Goal: Task Accomplishment & Management: Use online tool/utility

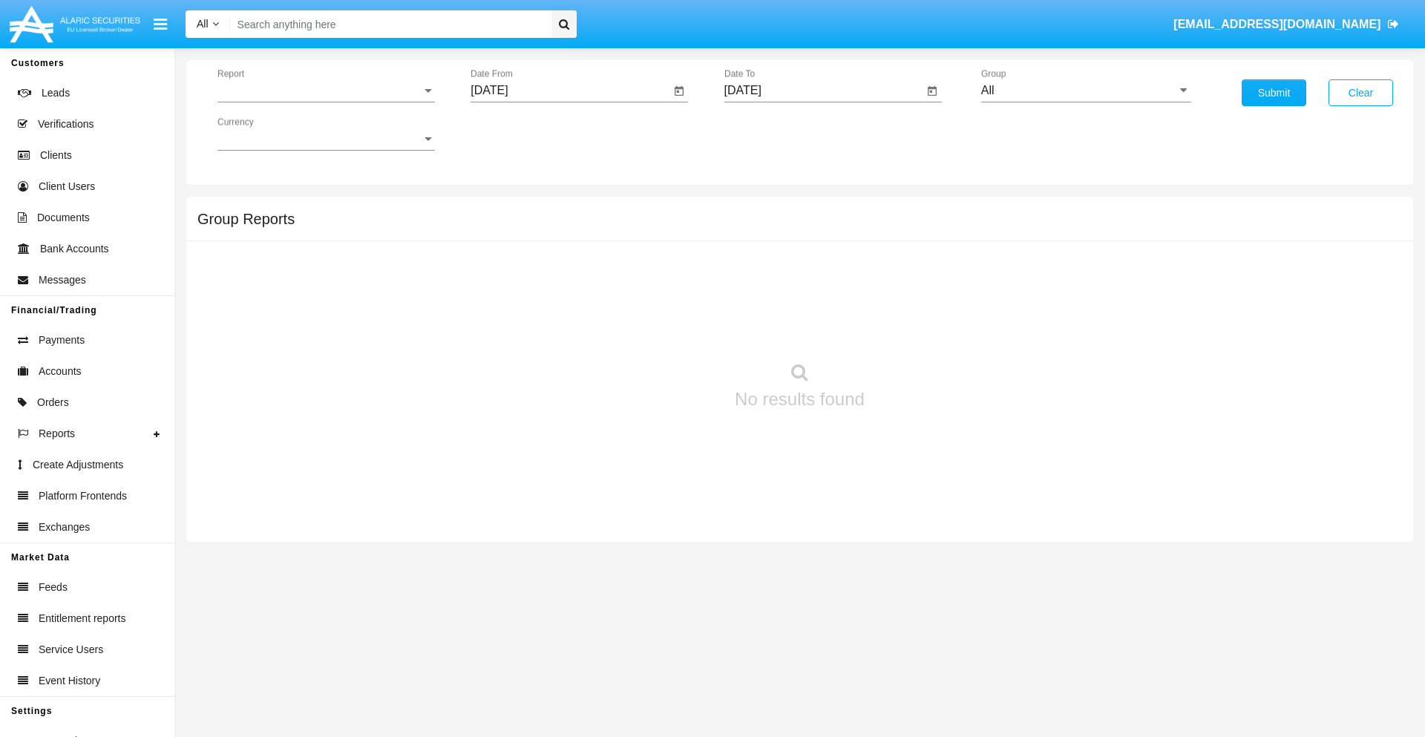
click at [326, 91] on span "Report" at bounding box center [319, 90] width 204 height 13
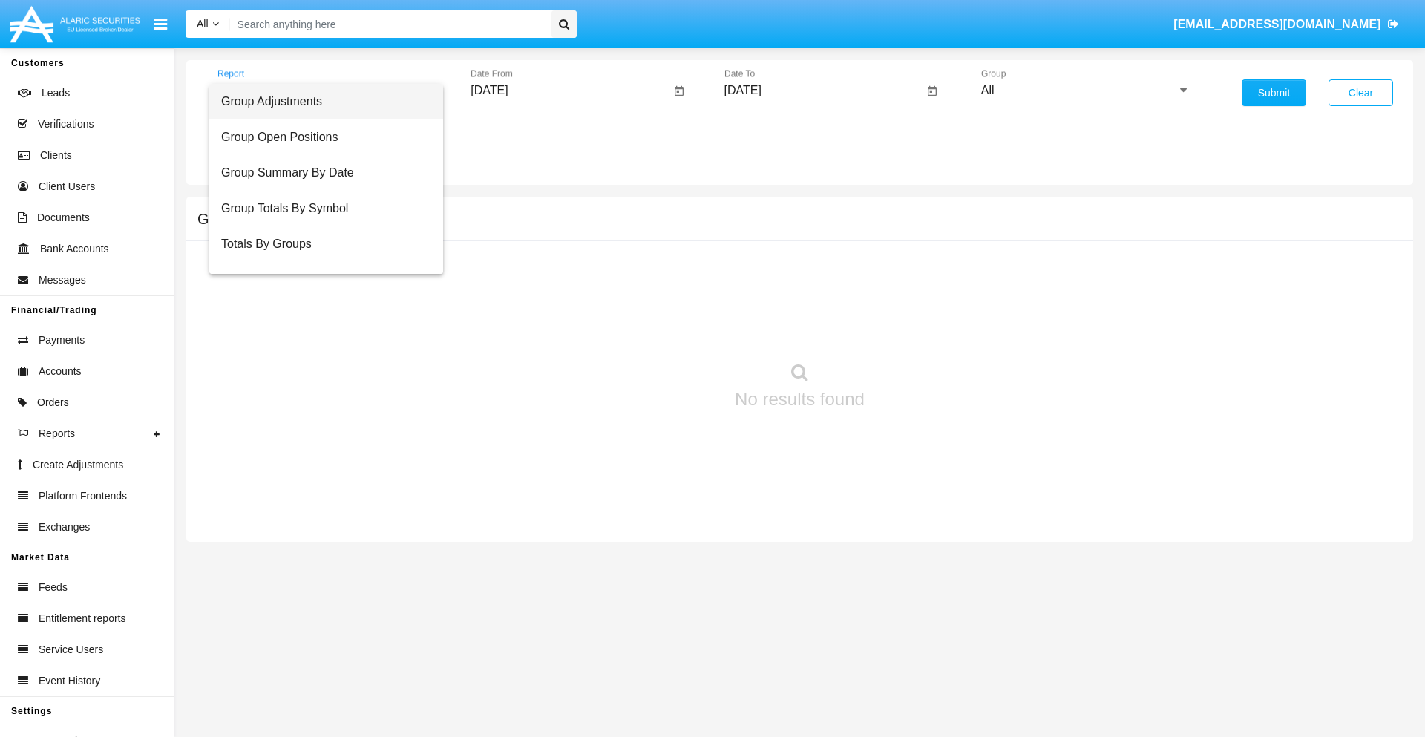
click at [320, 102] on span "Group Adjustments" at bounding box center [326, 102] width 210 height 36
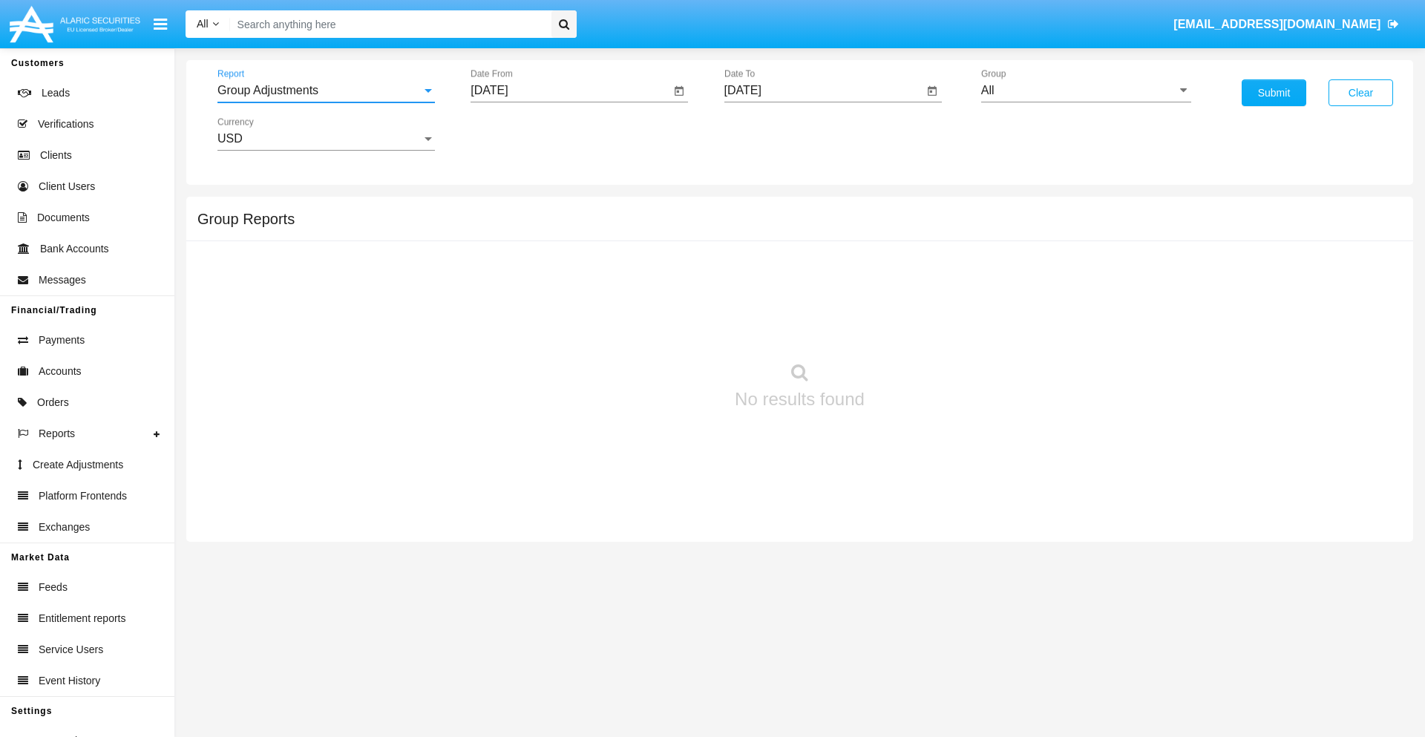
click at [570, 91] on input "[DATE]" at bounding box center [571, 90] width 200 height 13
click at [520, 134] on span "[DATE]" at bounding box center [506, 134] width 33 height 12
click at [662, 328] on div "2025" at bounding box center [662, 328] width 47 height 27
click at [610, 239] on div "[DATE]" at bounding box center [610, 239] width 47 height 27
click at [614, 227] on div "3" at bounding box center [613, 228] width 27 height 27
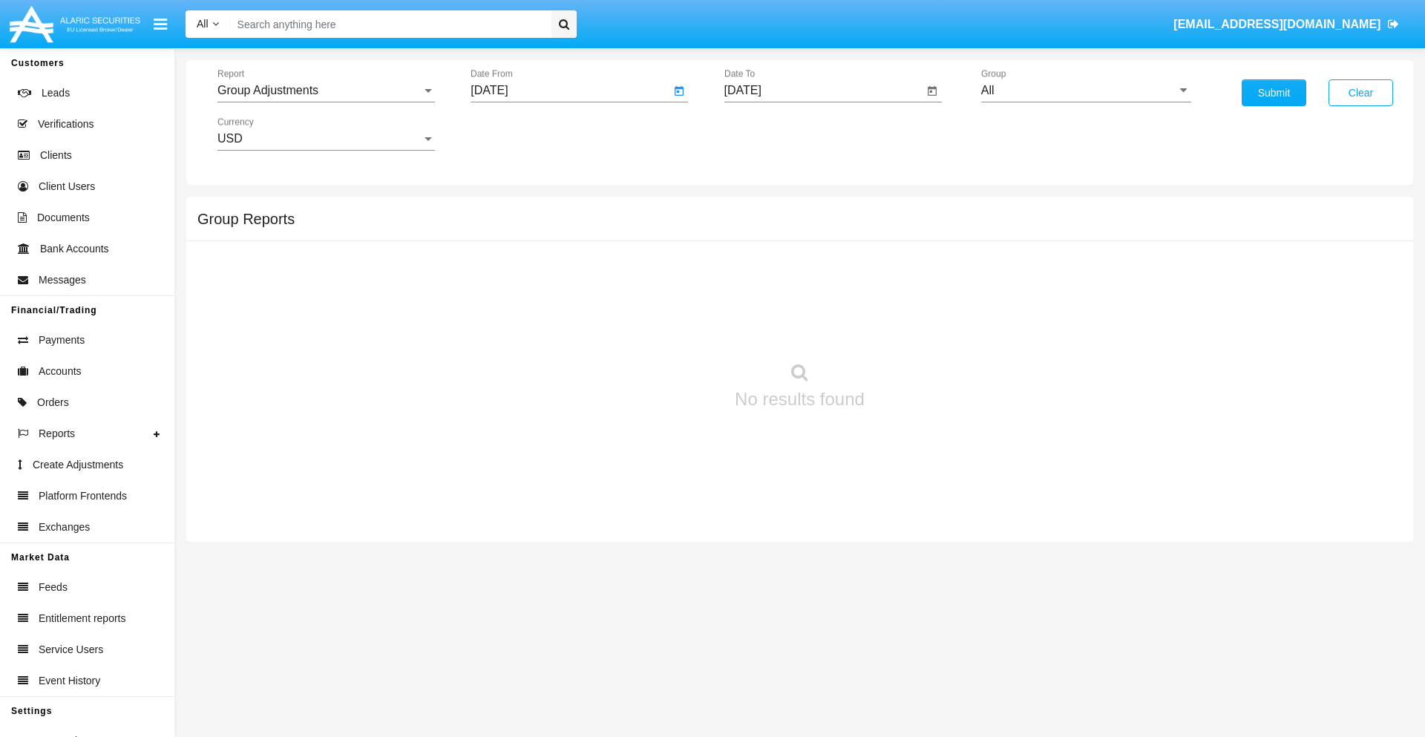
type input "07/03/25"
click at [823, 91] on input "[DATE]" at bounding box center [824, 90] width 200 height 13
click at [773, 134] on span "[DATE]" at bounding box center [760, 134] width 33 height 12
click at [915, 328] on div "2025" at bounding box center [915, 328] width 47 height 27
click at [811, 269] on div "OCT" at bounding box center [811, 268] width 47 height 27
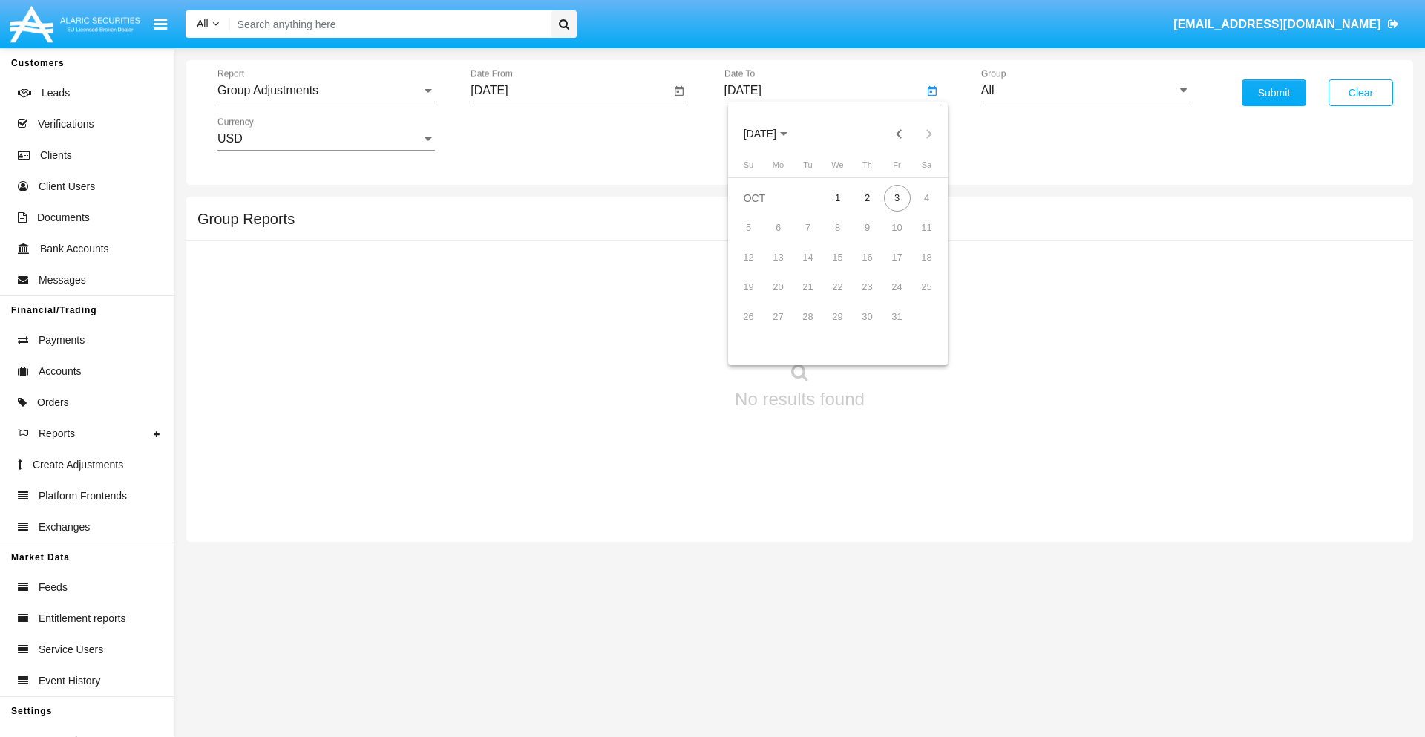
click at [897, 197] on div "3" at bounding box center [897, 198] width 27 height 27
type input "[DATE]"
click at [1086, 91] on input "All" at bounding box center [1086, 90] width 210 height 13
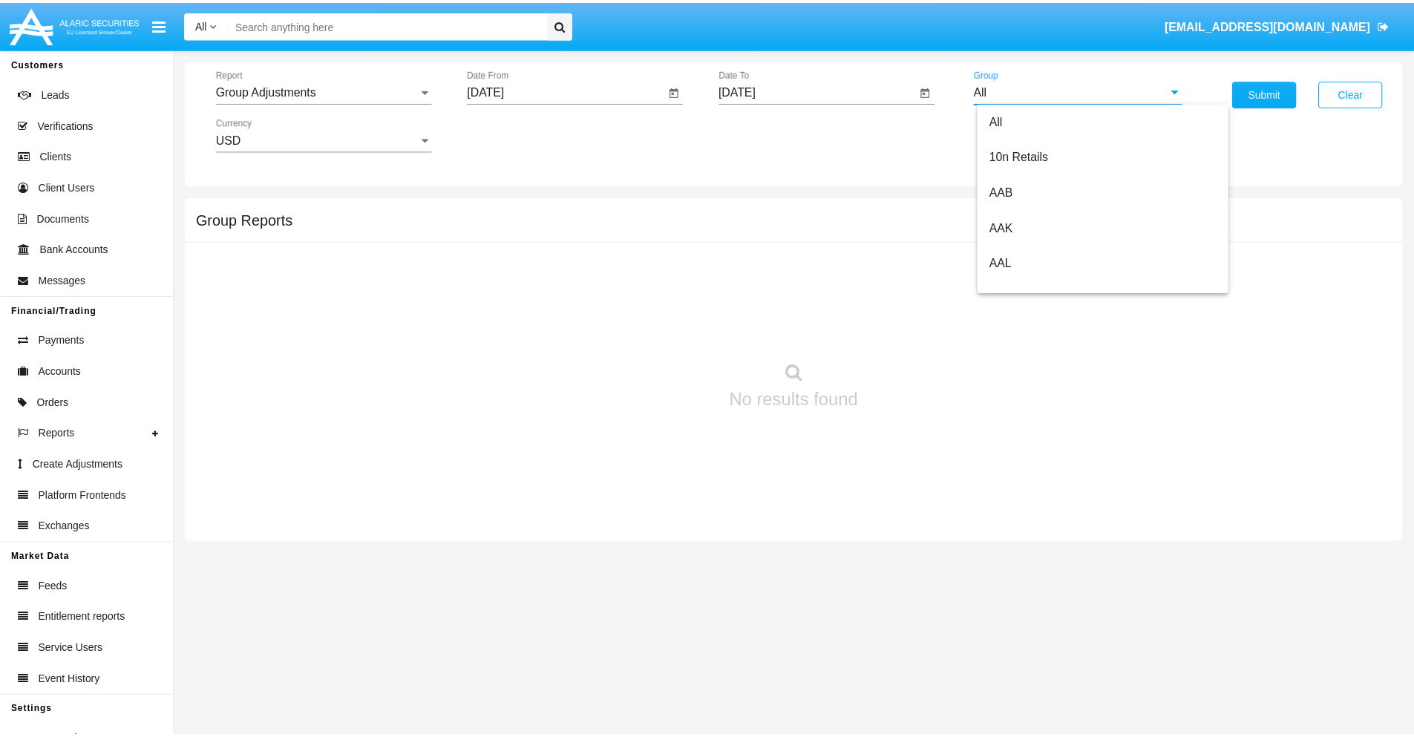
scroll to position [333, 0]
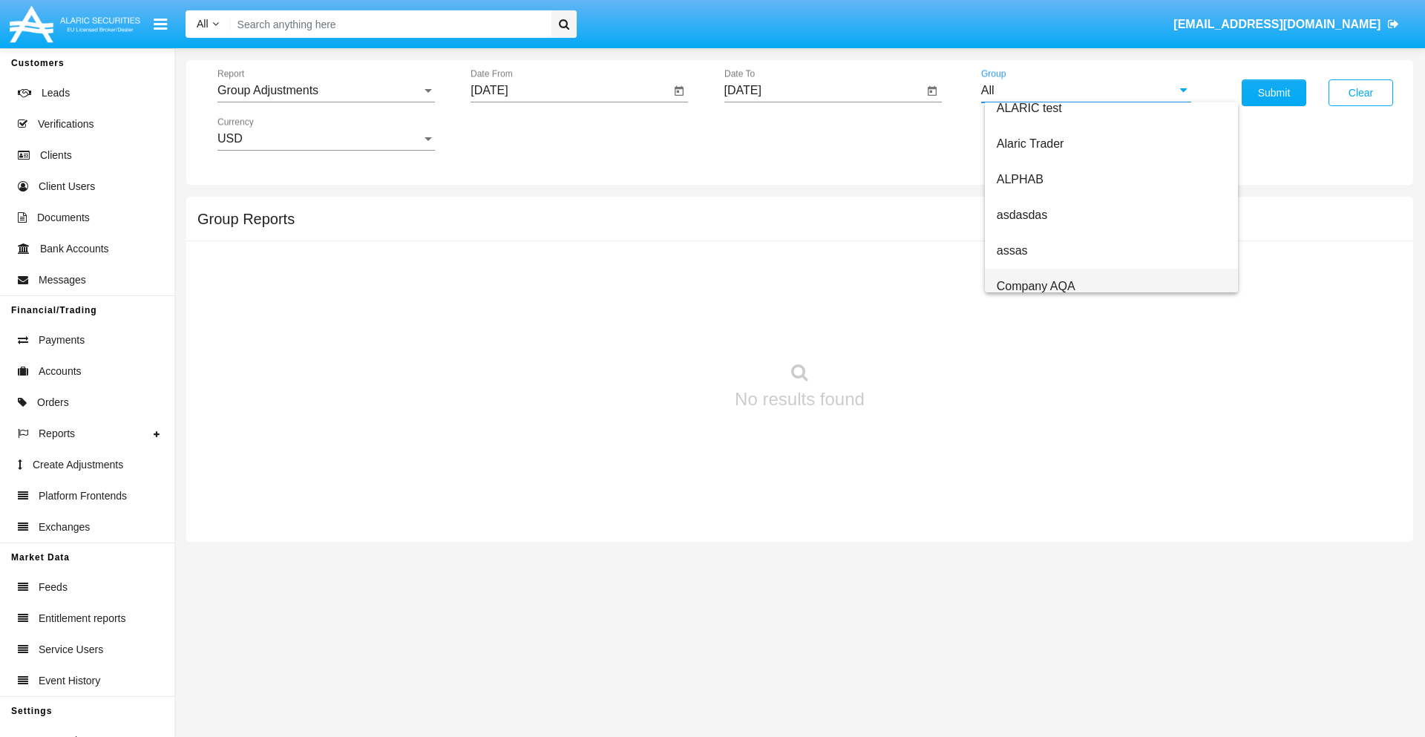
click at [1035, 286] on span "Company AQA" at bounding box center [1036, 286] width 79 height 13
type input "Company AQA"
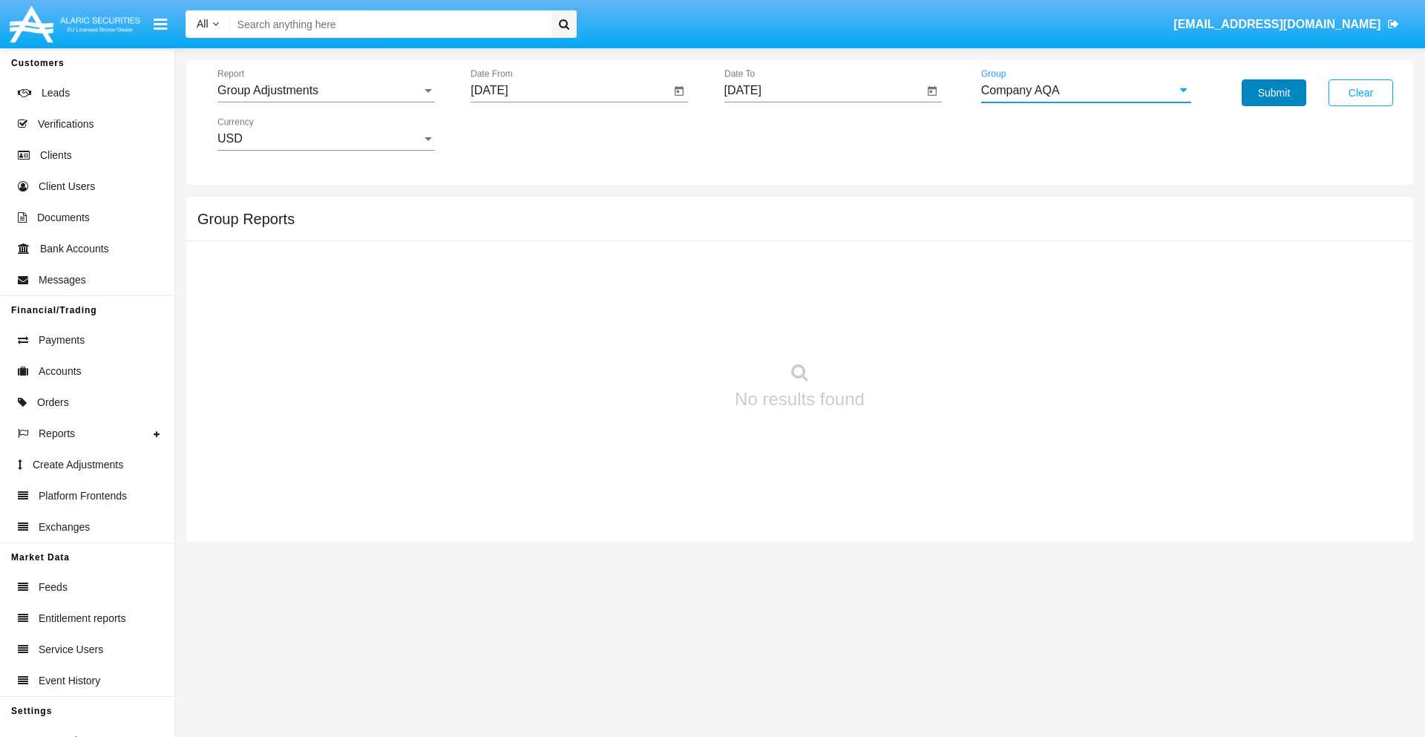
click at [1274, 93] on button "Submit" at bounding box center [1274, 92] width 65 height 27
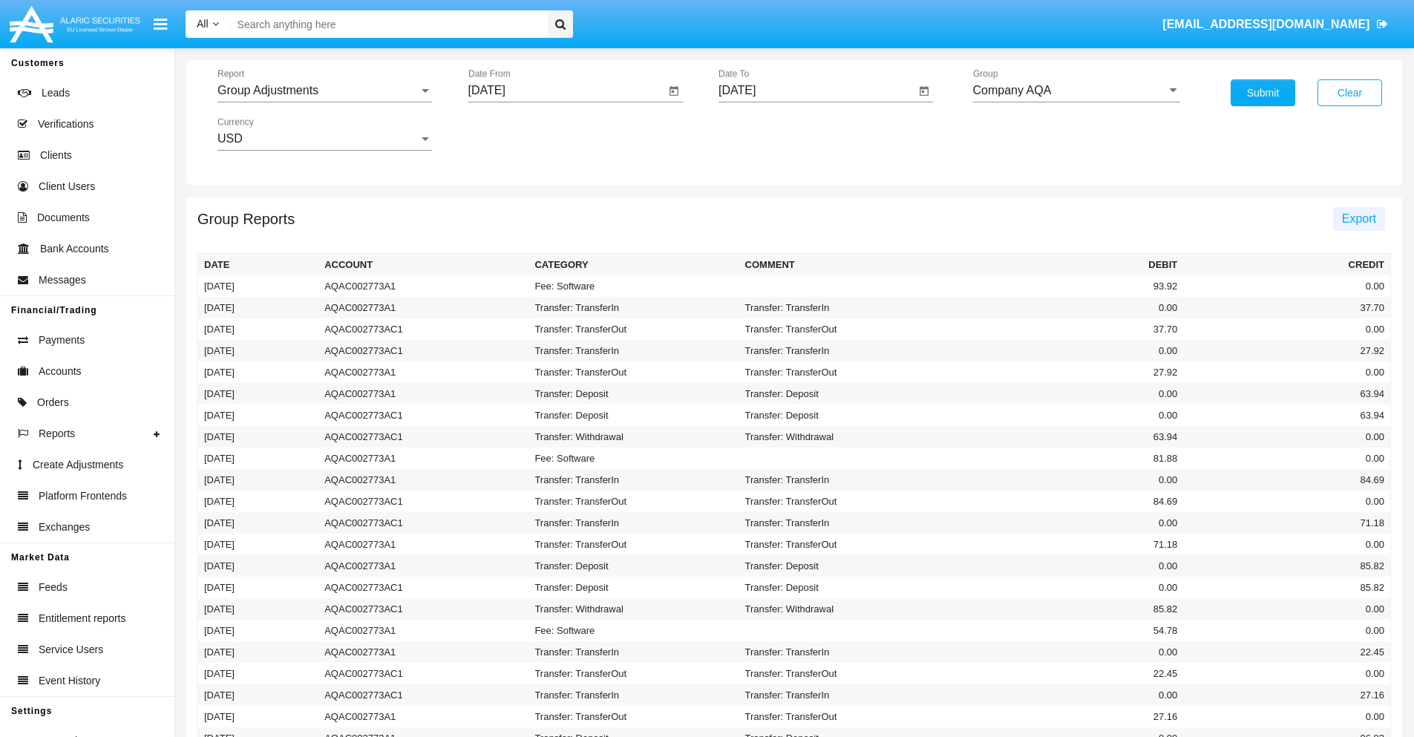
click at [1358, 218] on span "Export" at bounding box center [1359, 218] width 34 height 13
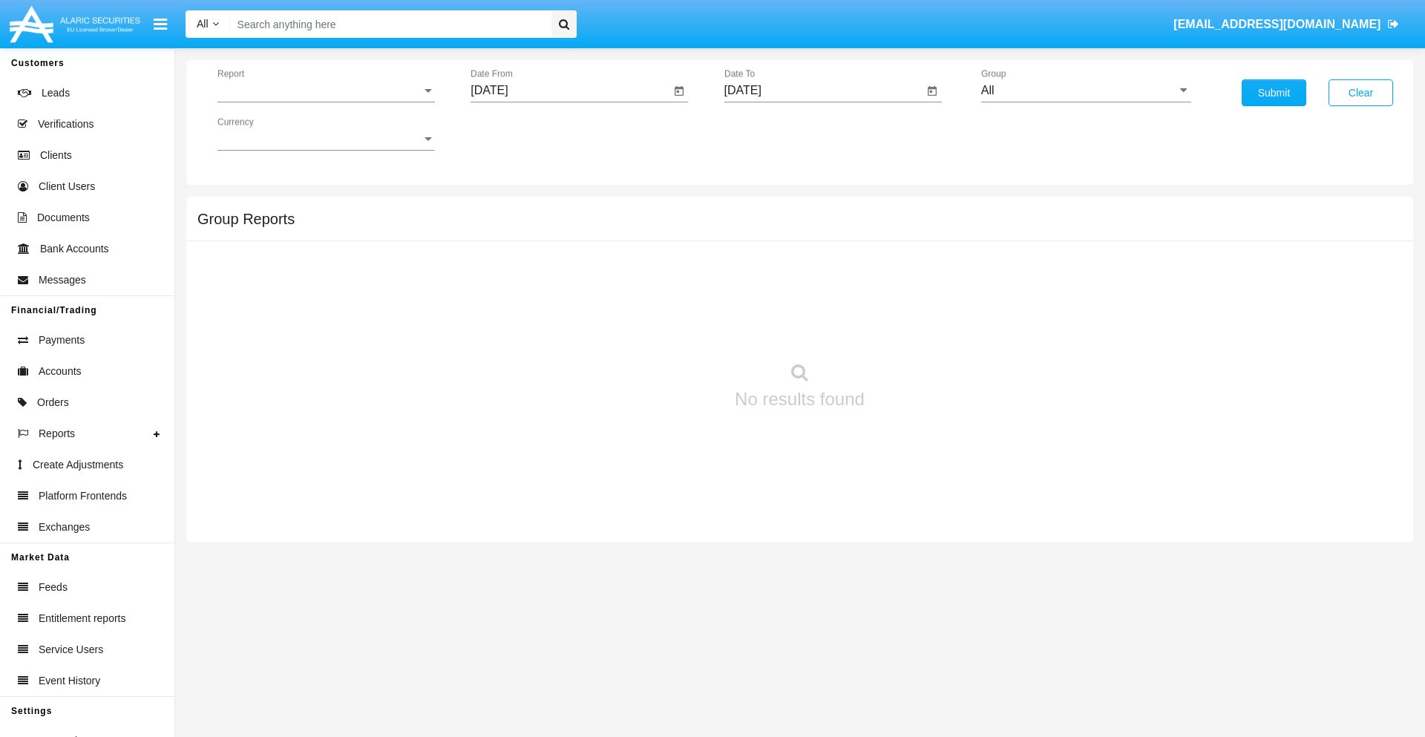
click at [326, 91] on span "Report" at bounding box center [319, 90] width 204 height 13
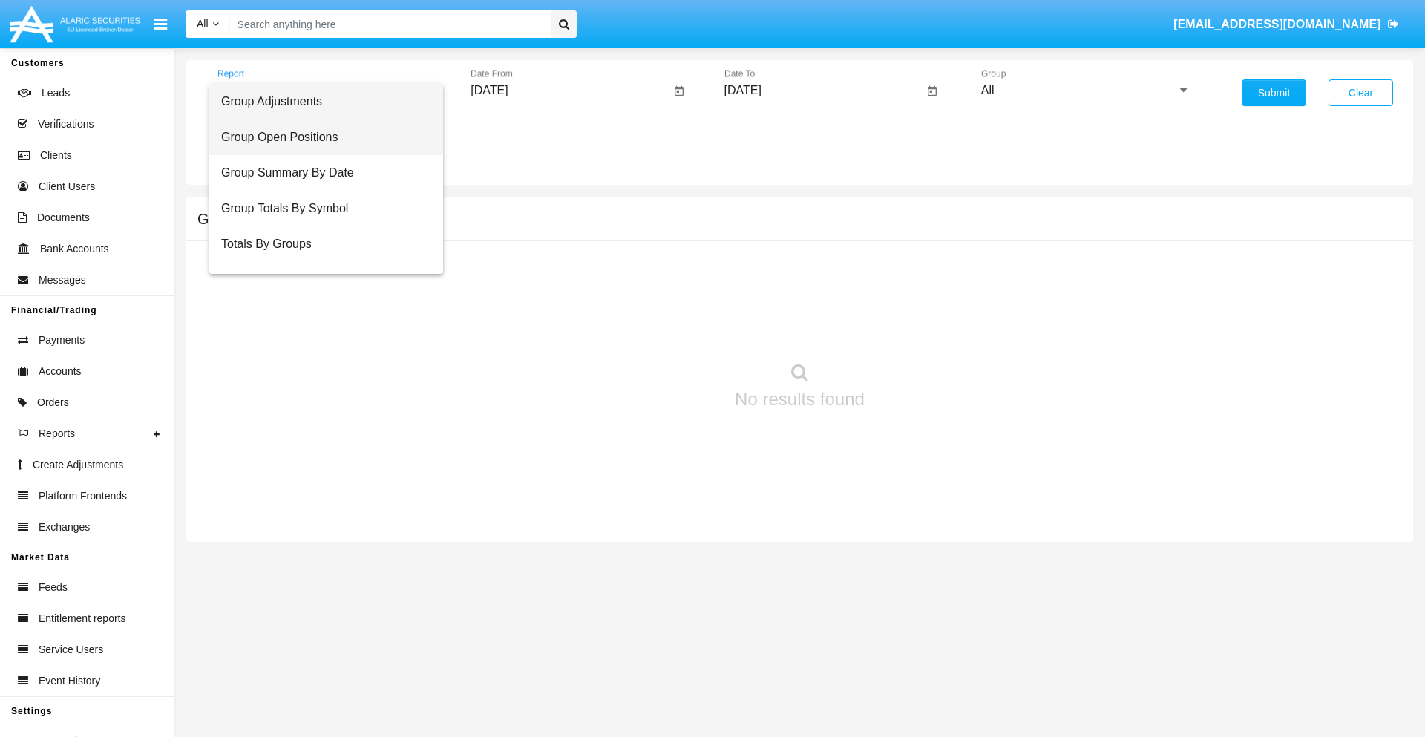
click at [320, 137] on span "Group Open Positions" at bounding box center [326, 138] width 210 height 36
click at [570, 91] on input "[DATE]" at bounding box center [571, 90] width 200 height 13
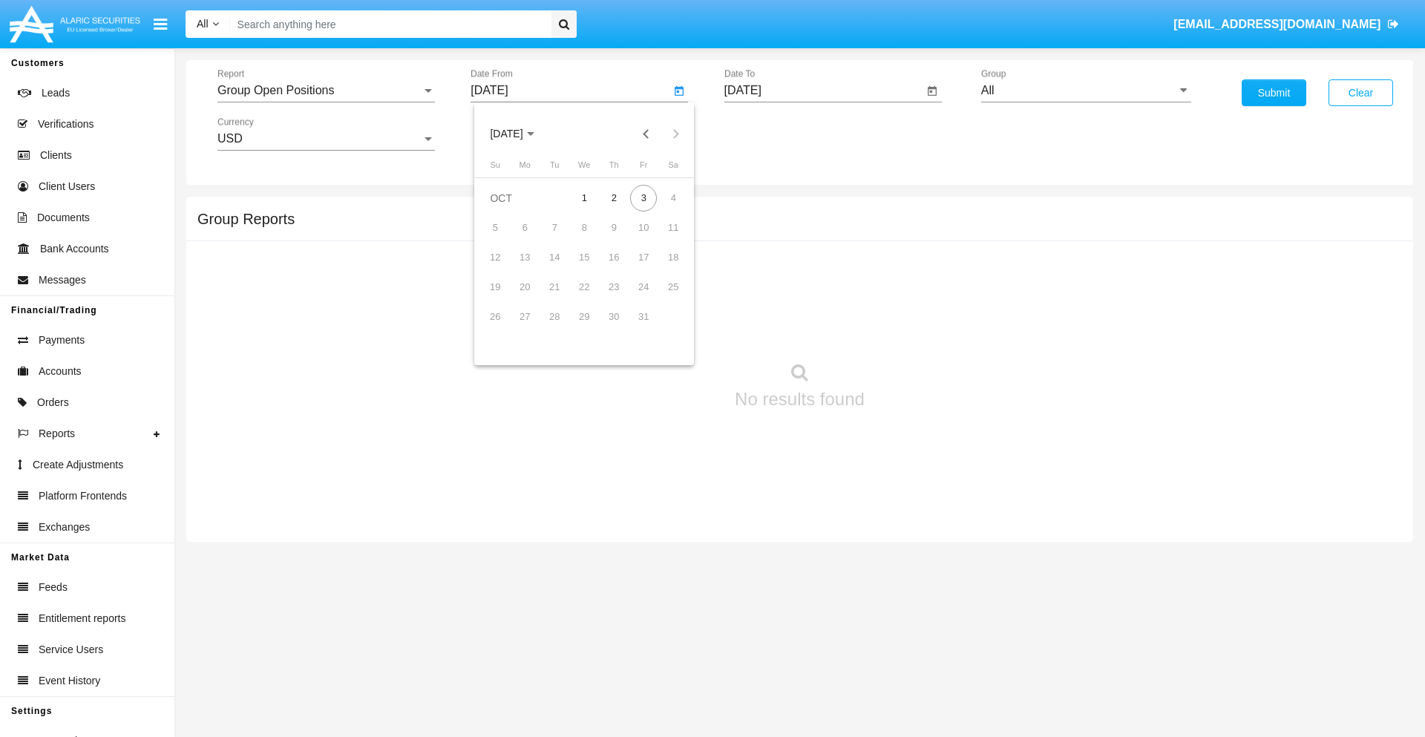
click at [520, 134] on span "[DATE]" at bounding box center [506, 134] width 33 height 12
click at [662, 328] on div "2025" at bounding box center [662, 328] width 47 height 27
click at [506, 269] on div "SEP" at bounding box center [506, 268] width 47 height 27
click at [584, 227] on div "3" at bounding box center [584, 228] width 27 height 27
type input "09/03/25"
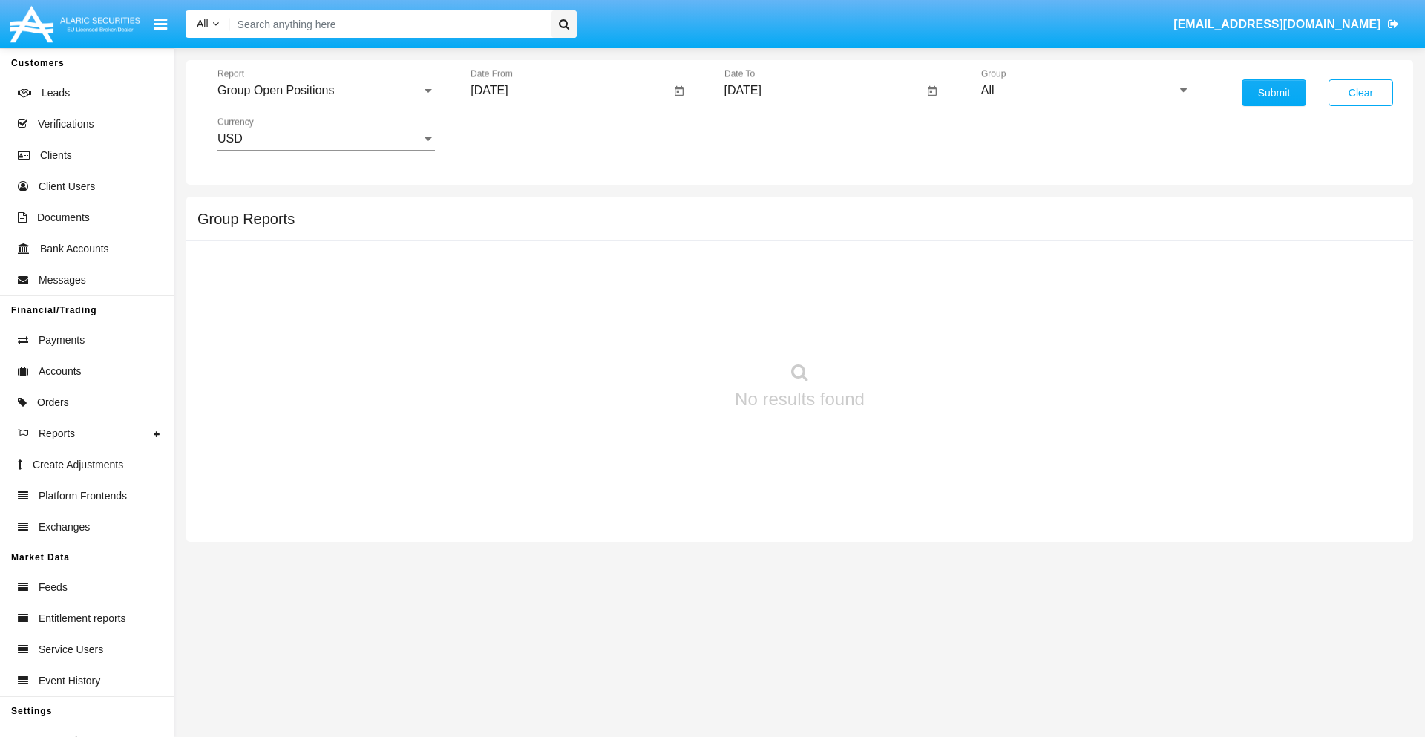
click at [823, 91] on input "[DATE]" at bounding box center [824, 90] width 200 height 13
click at [773, 134] on span "[DATE]" at bounding box center [760, 134] width 33 height 12
click at [915, 328] on div "2025" at bounding box center [915, 328] width 47 height 27
click at [811, 269] on div "OCT" at bounding box center [811, 268] width 47 height 27
click at [897, 197] on div "3" at bounding box center [897, 198] width 27 height 27
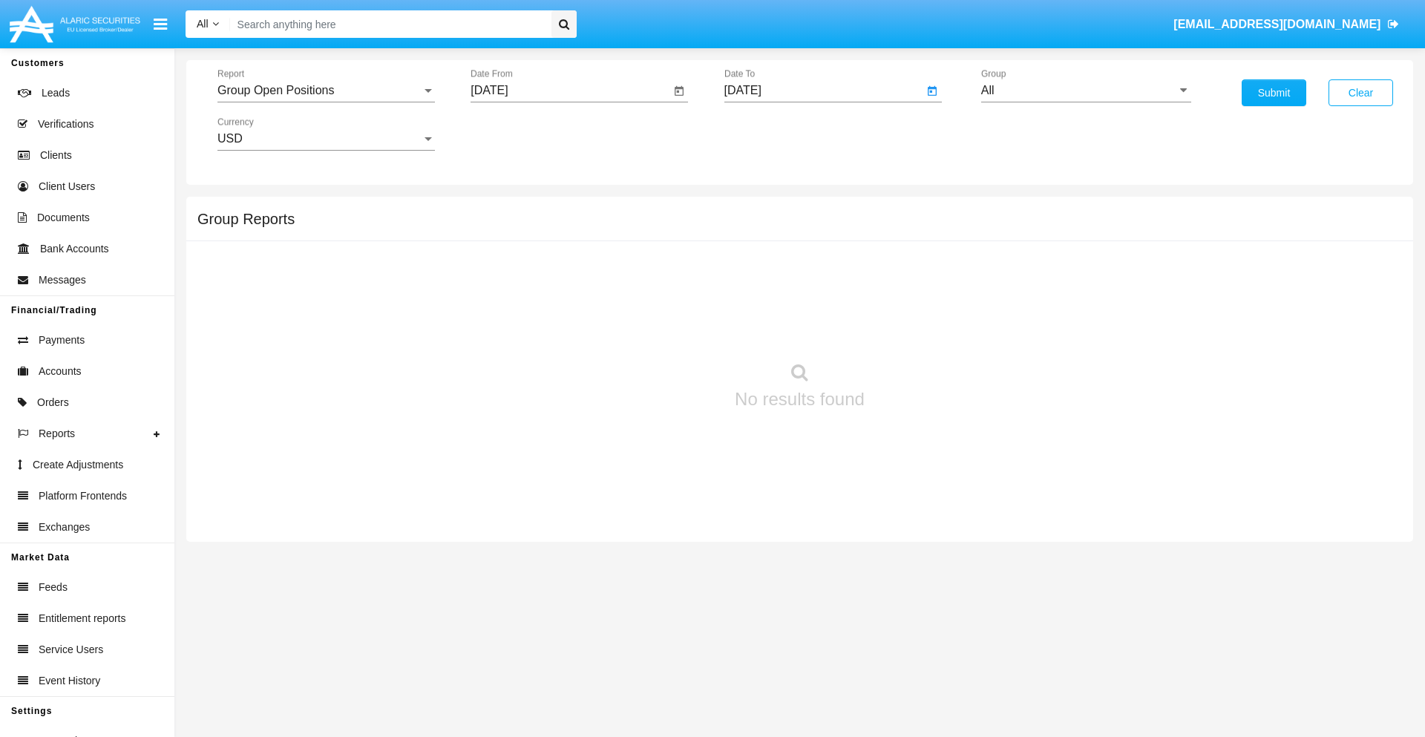
type input "[DATE]"
click at [1086, 91] on input "All" at bounding box center [1086, 90] width 210 height 13
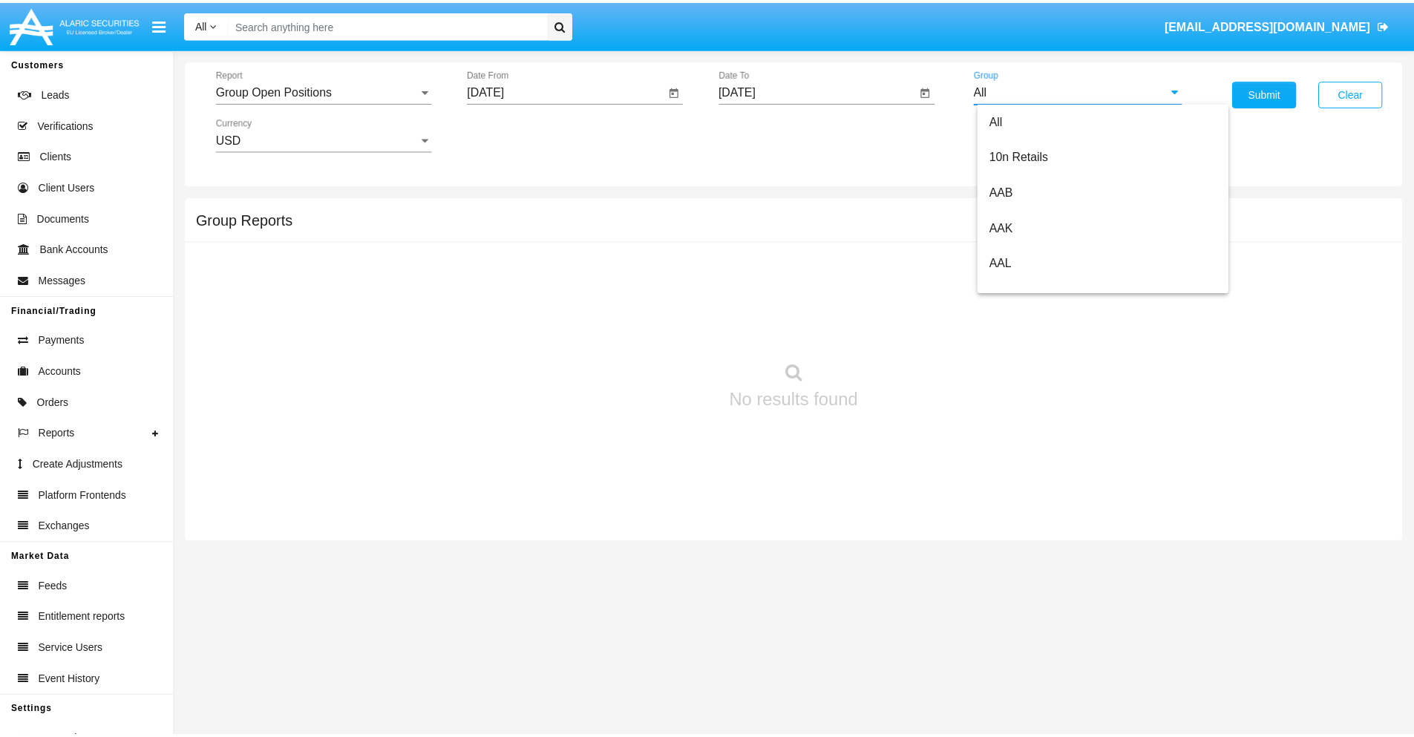
scroll to position [796, 0]
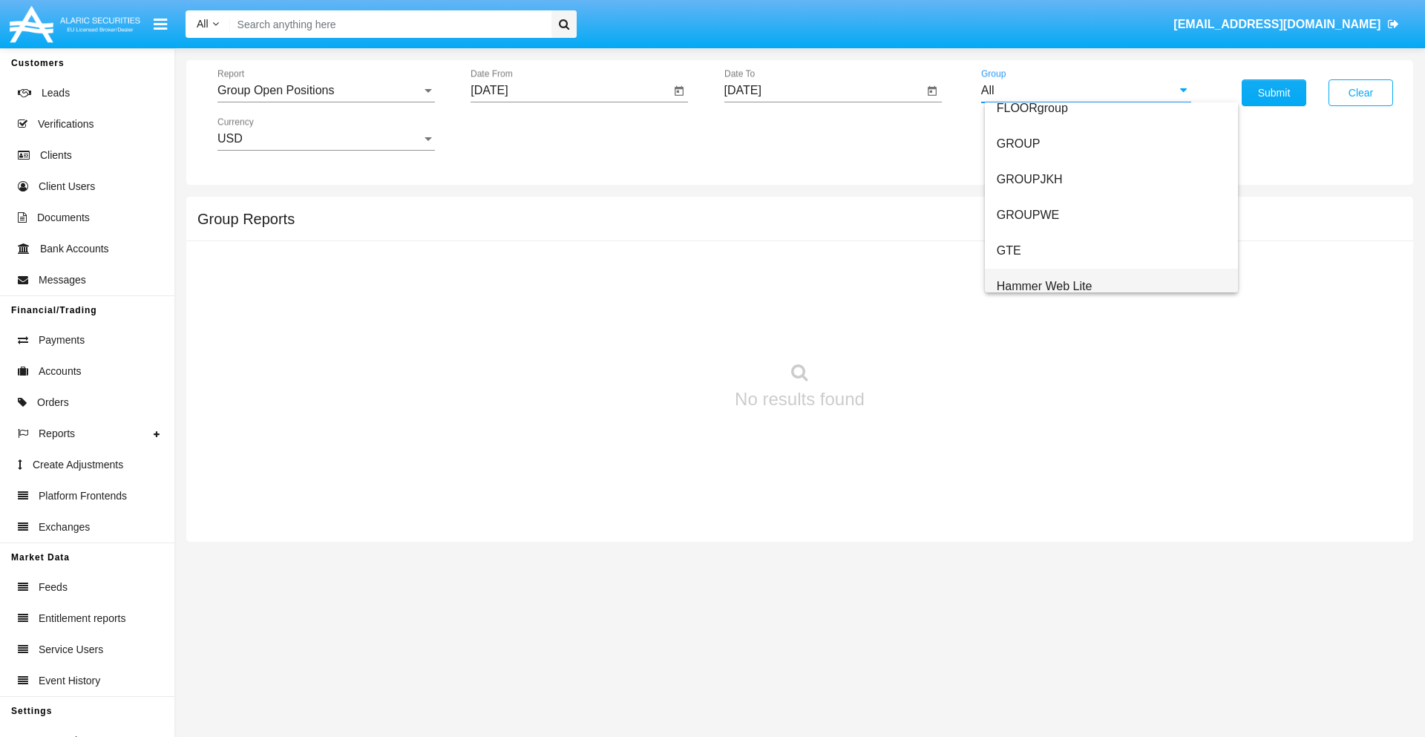
click at [1044, 286] on span "Hammer Web Lite" at bounding box center [1045, 286] width 96 height 13
type input "Hammer Web Lite"
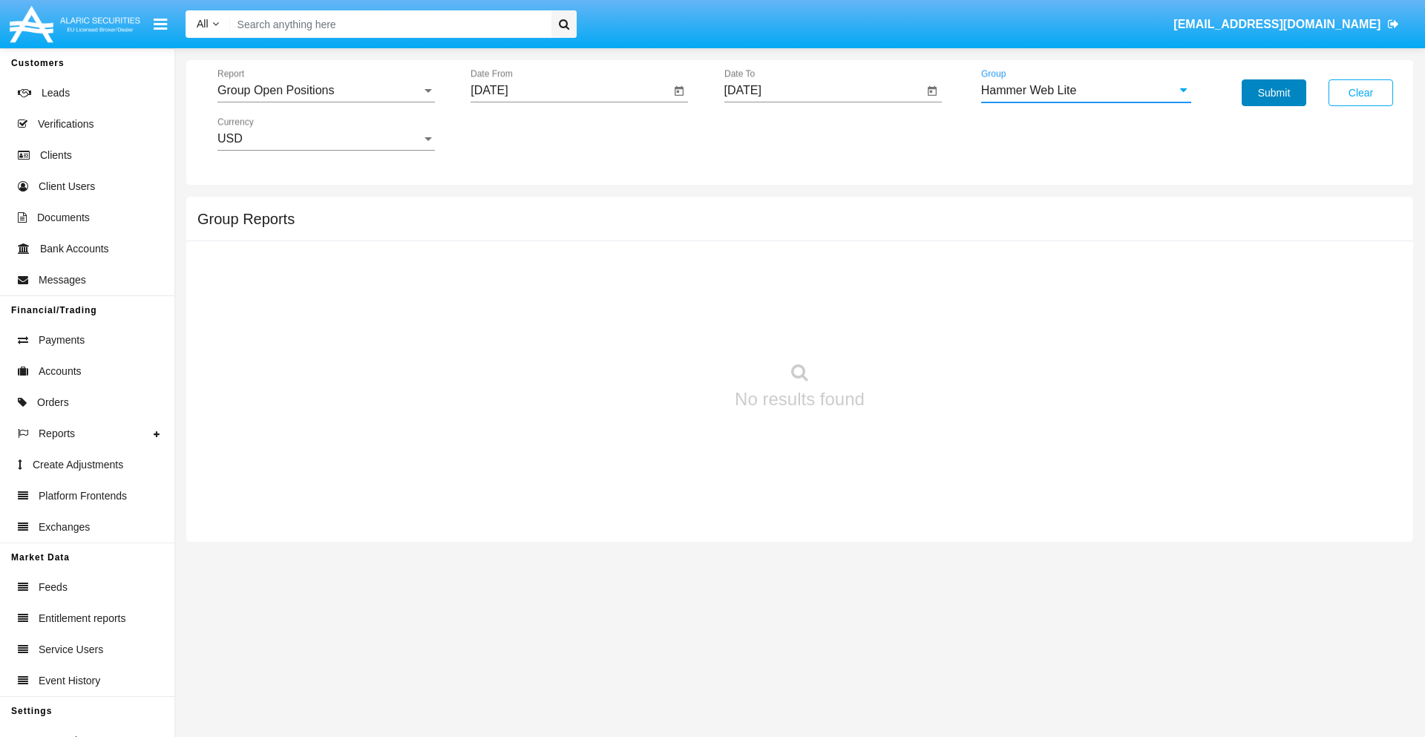
click at [1274, 93] on button "Submit" at bounding box center [1274, 92] width 65 height 27
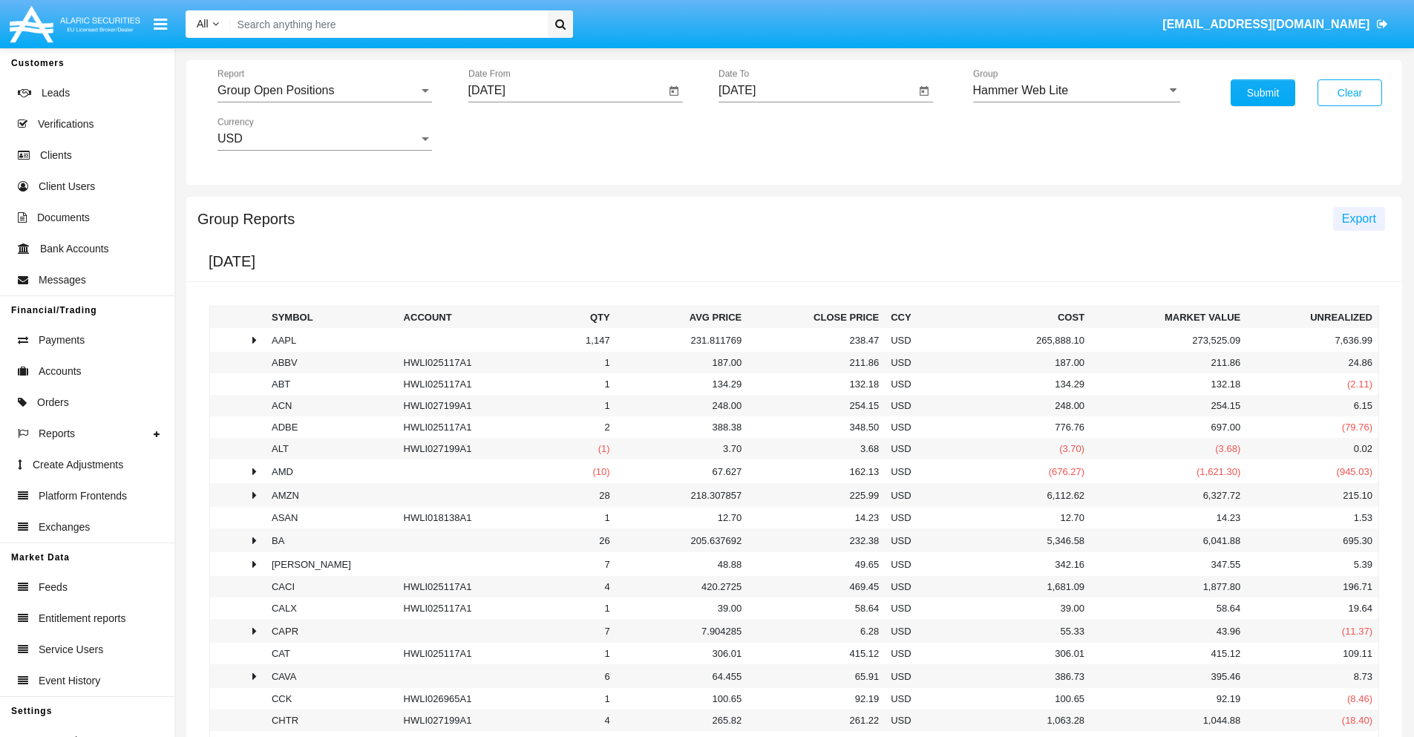
click at [1358, 218] on span "Export" at bounding box center [1359, 218] width 34 height 13
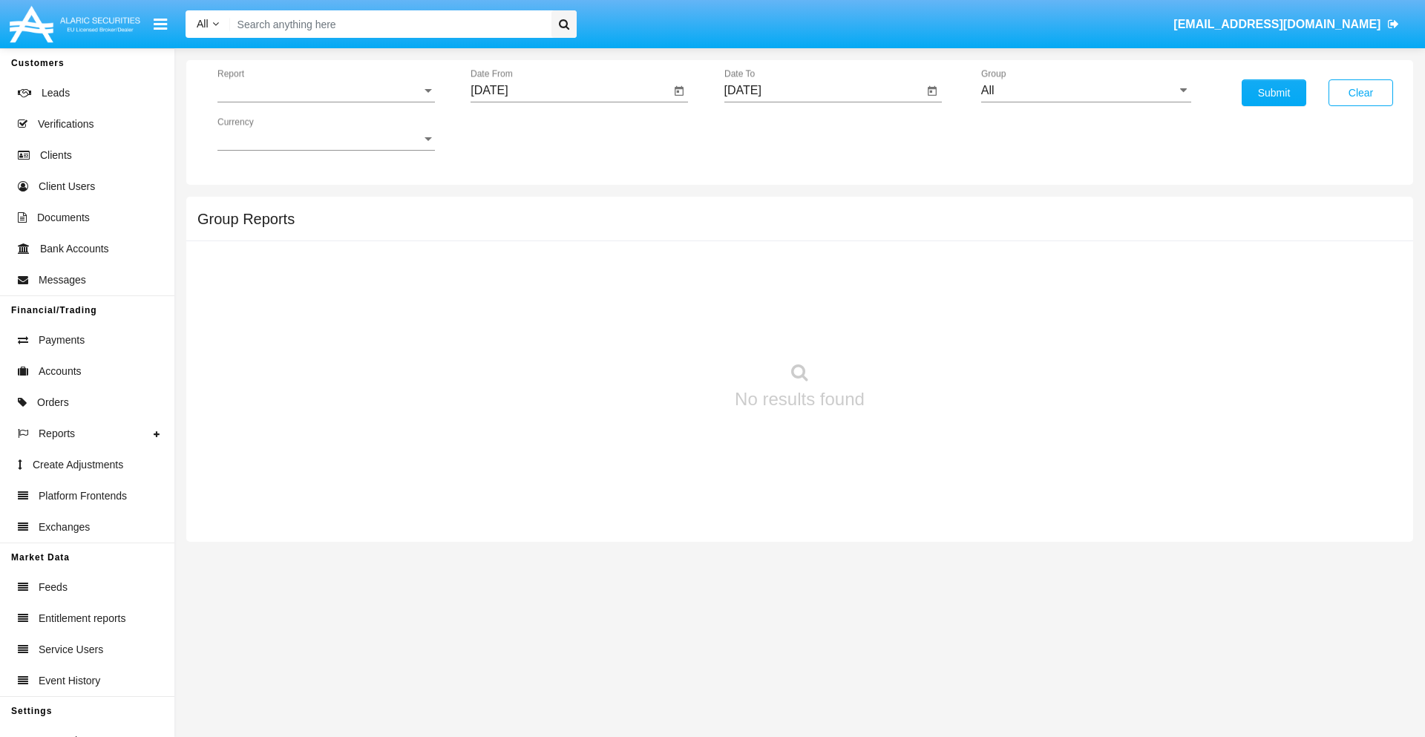
click at [326, 91] on span "Report" at bounding box center [319, 90] width 204 height 13
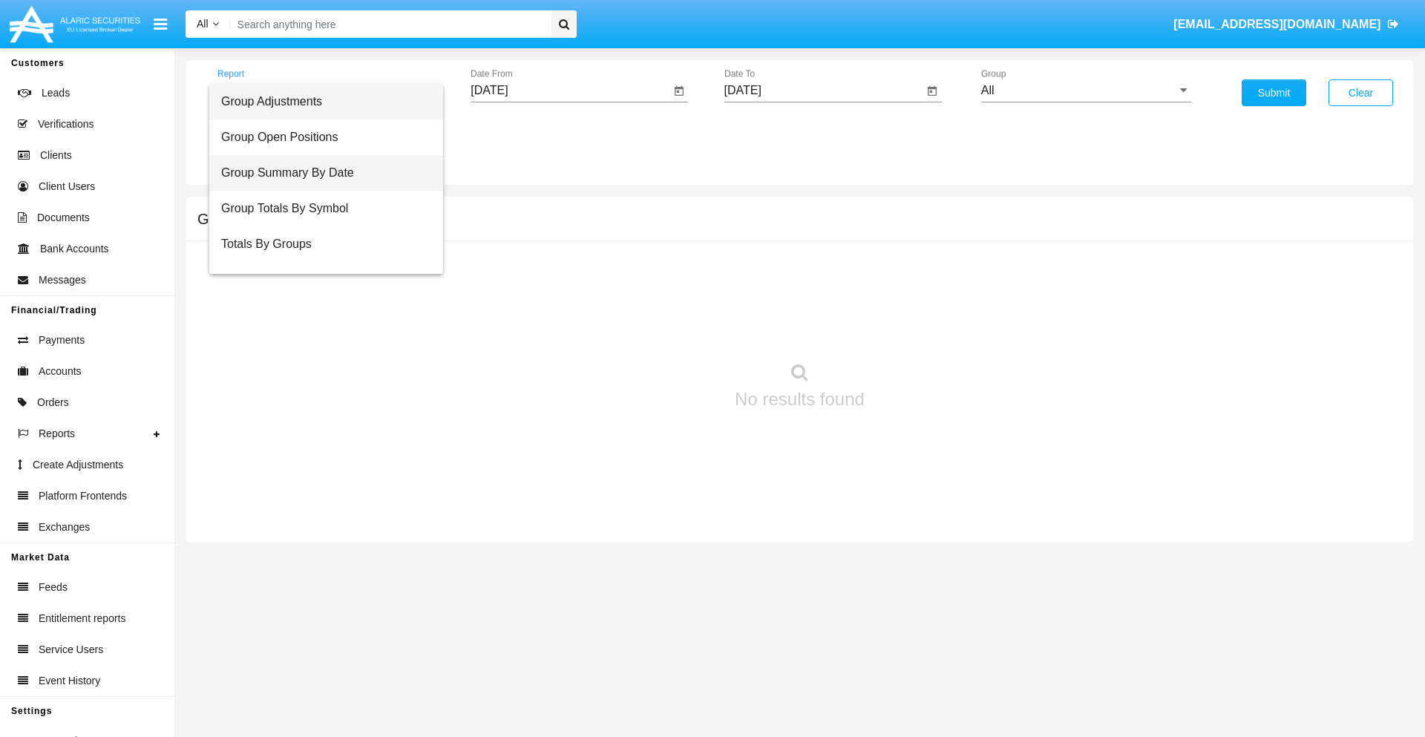
click at [320, 173] on span "Group Summary By Date" at bounding box center [326, 173] width 210 height 36
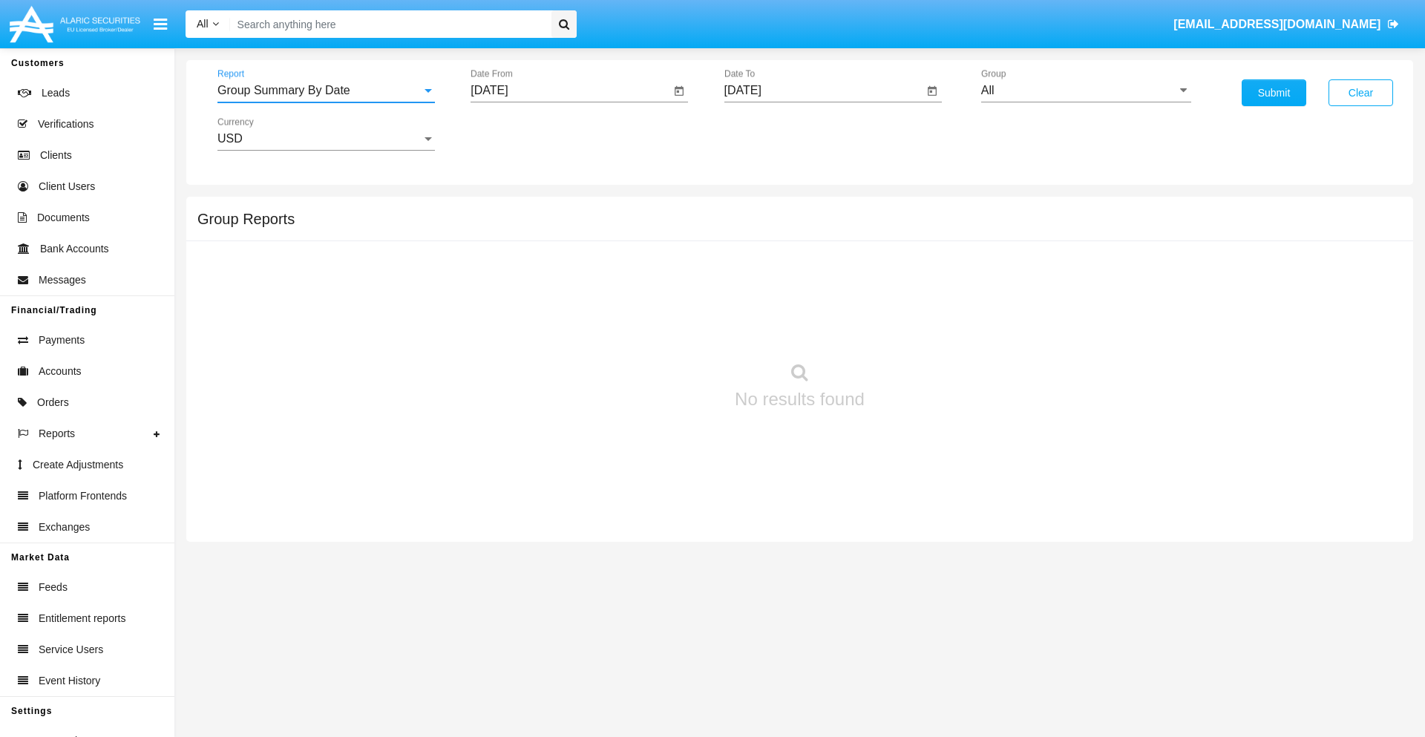
click at [570, 91] on input "[DATE]" at bounding box center [571, 90] width 200 height 13
click at [520, 134] on span "[DATE]" at bounding box center [506, 134] width 33 height 12
click at [662, 328] on div "2025" at bounding box center [662, 328] width 47 height 27
click at [506, 269] on div "SEP" at bounding box center [506, 268] width 47 height 27
click at [584, 227] on div "3" at bounding box center [584, 228] width 27 height 27
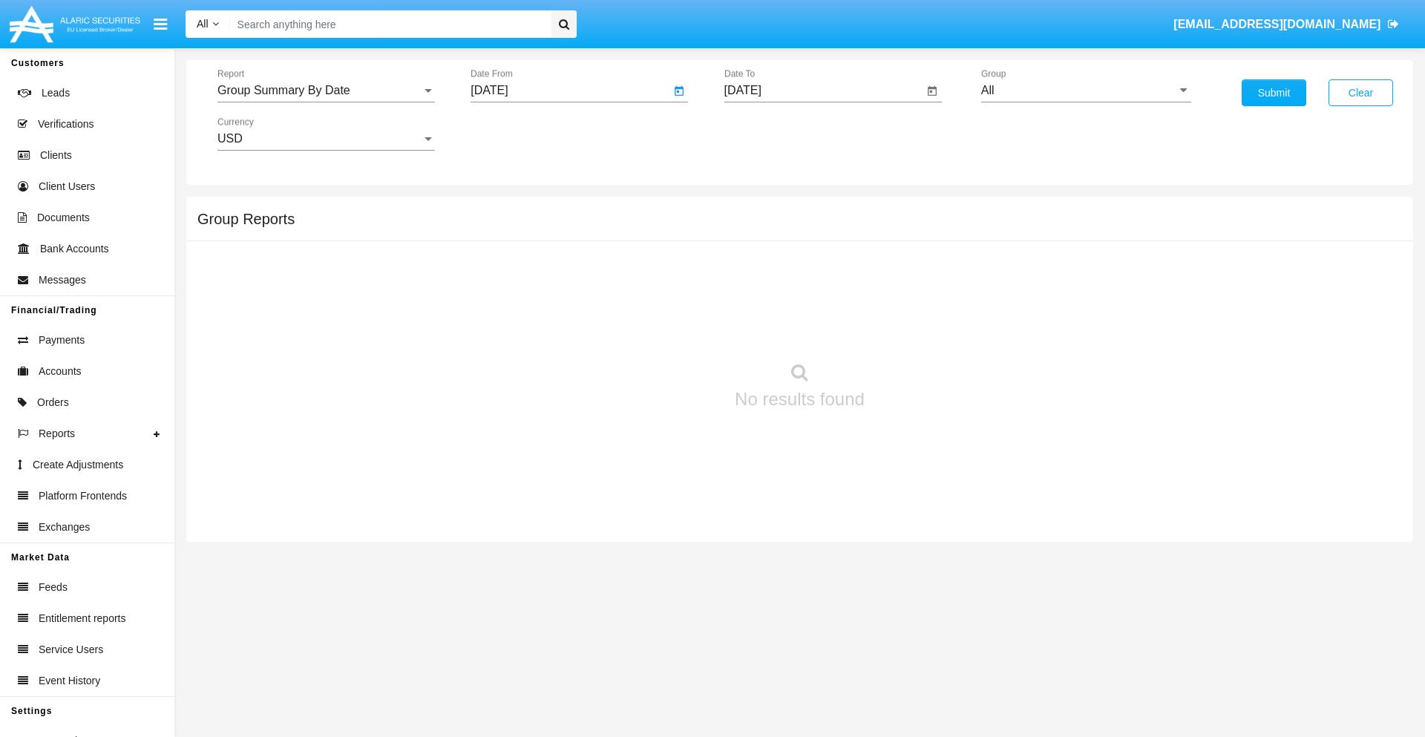
type input "[DATE]"
click at [823, 91] on input "[DATE]" at bounding box center [824, 90] width 200 height 13
click at [773, 134] on span "[DATE]" at bounding box center [760, 134] width 33 height 12
click at [915, 328] on div "2025" at bounding box center [915, 328] width 47 height 27
click at [811, 269] on div "OCT" at bounding box center [811, 268] width 47 height 27
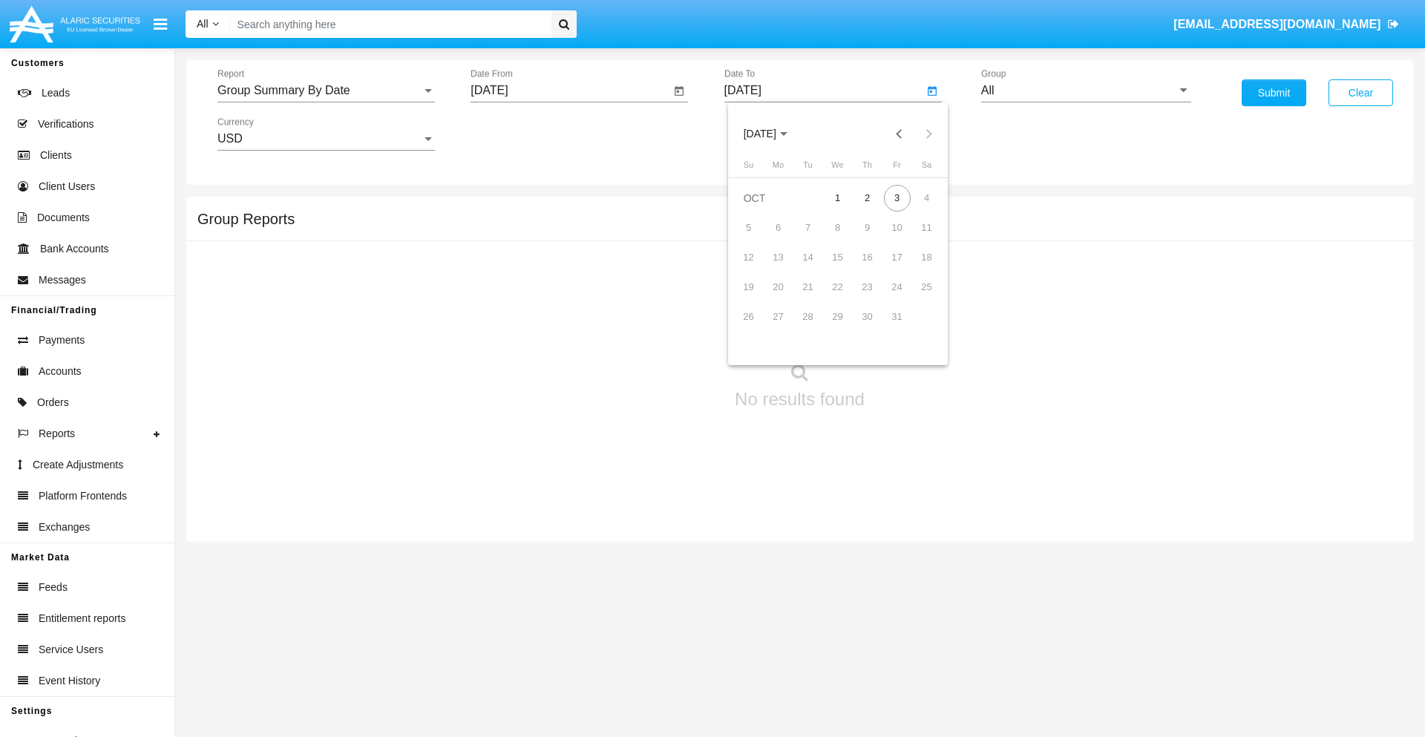
click at [897, 197] on div "3" at bounding box center [897, 198] width 27 height 27
type input "[DATE]"
click at [1086, 91] on input "All" at bounding box center [1086, 90] width 210 height 13
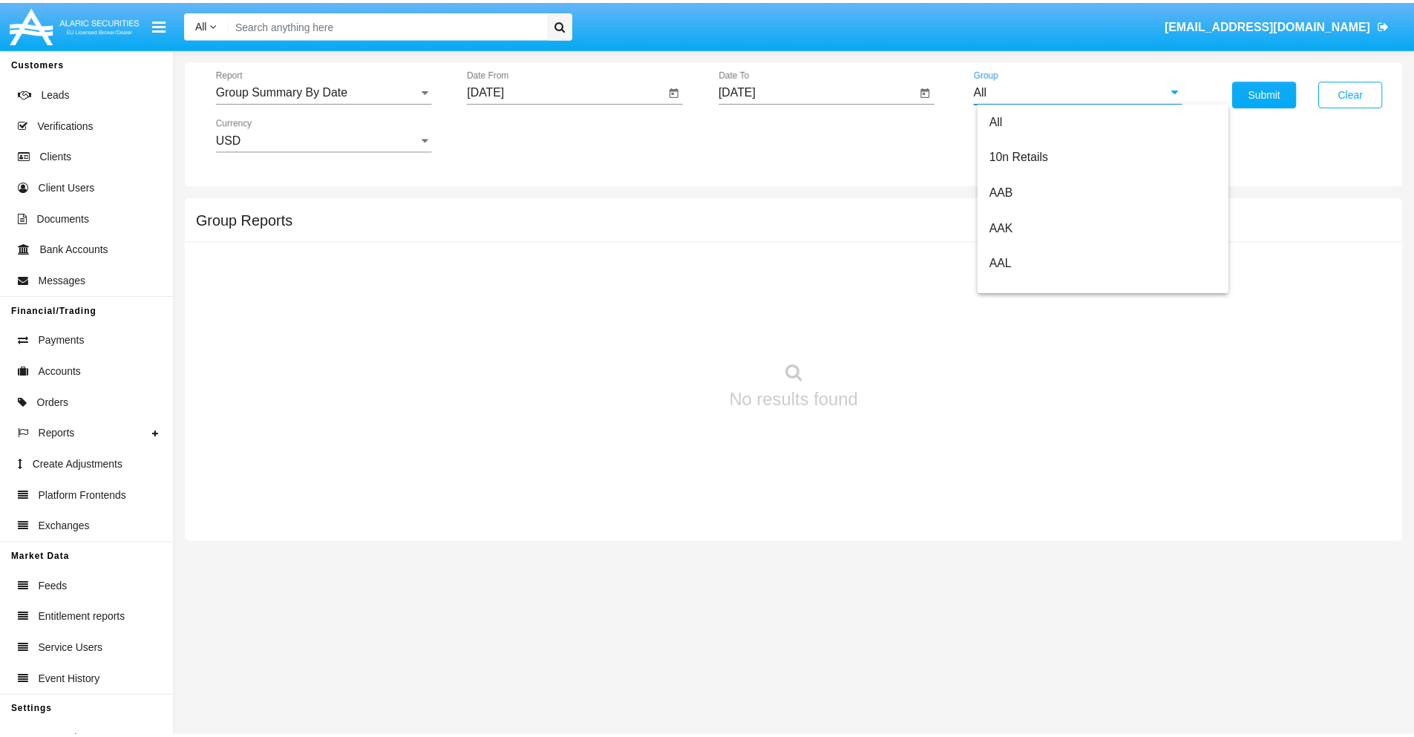
scroll to position [796, 0]
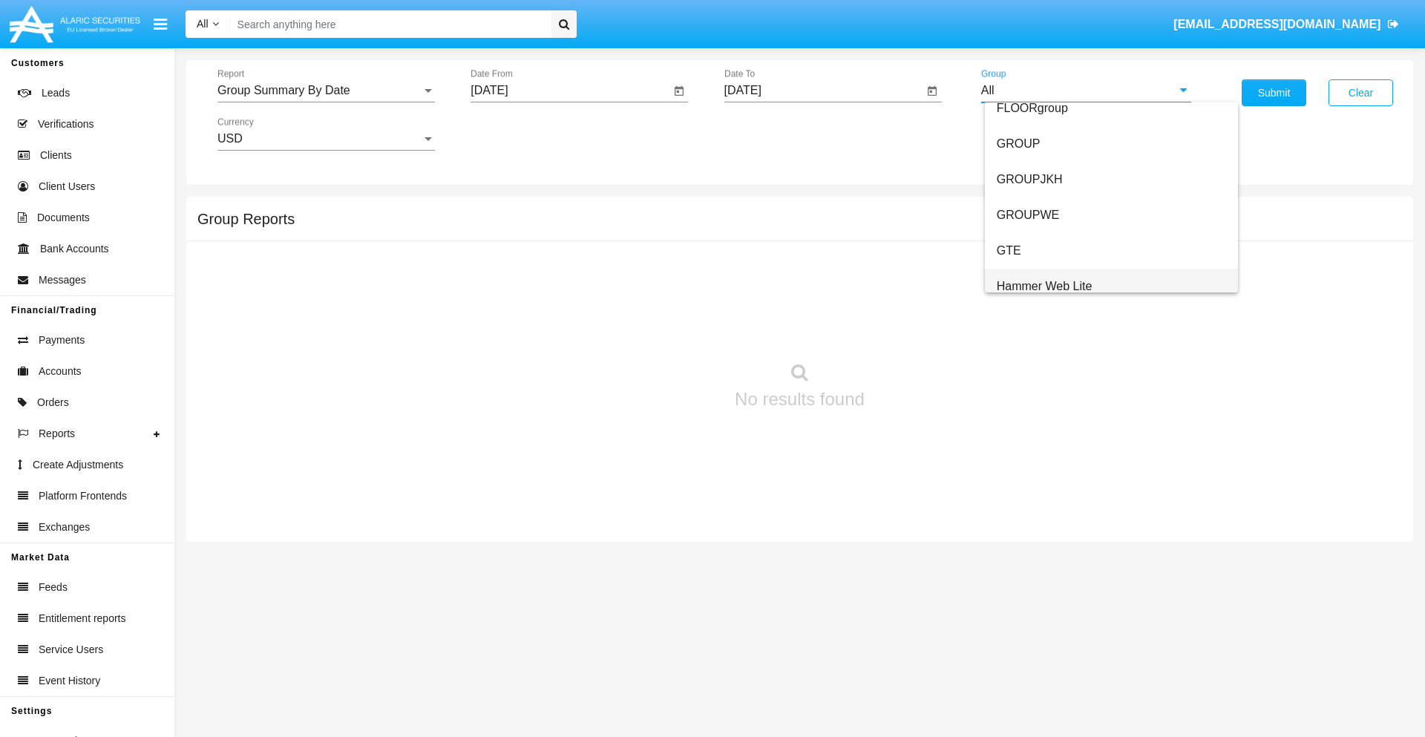
click at [1044, 286] on span "Hammer Web Lite" at bounding box center [1045, 286] width 96 height 13
type input "Hammer Web Lite"
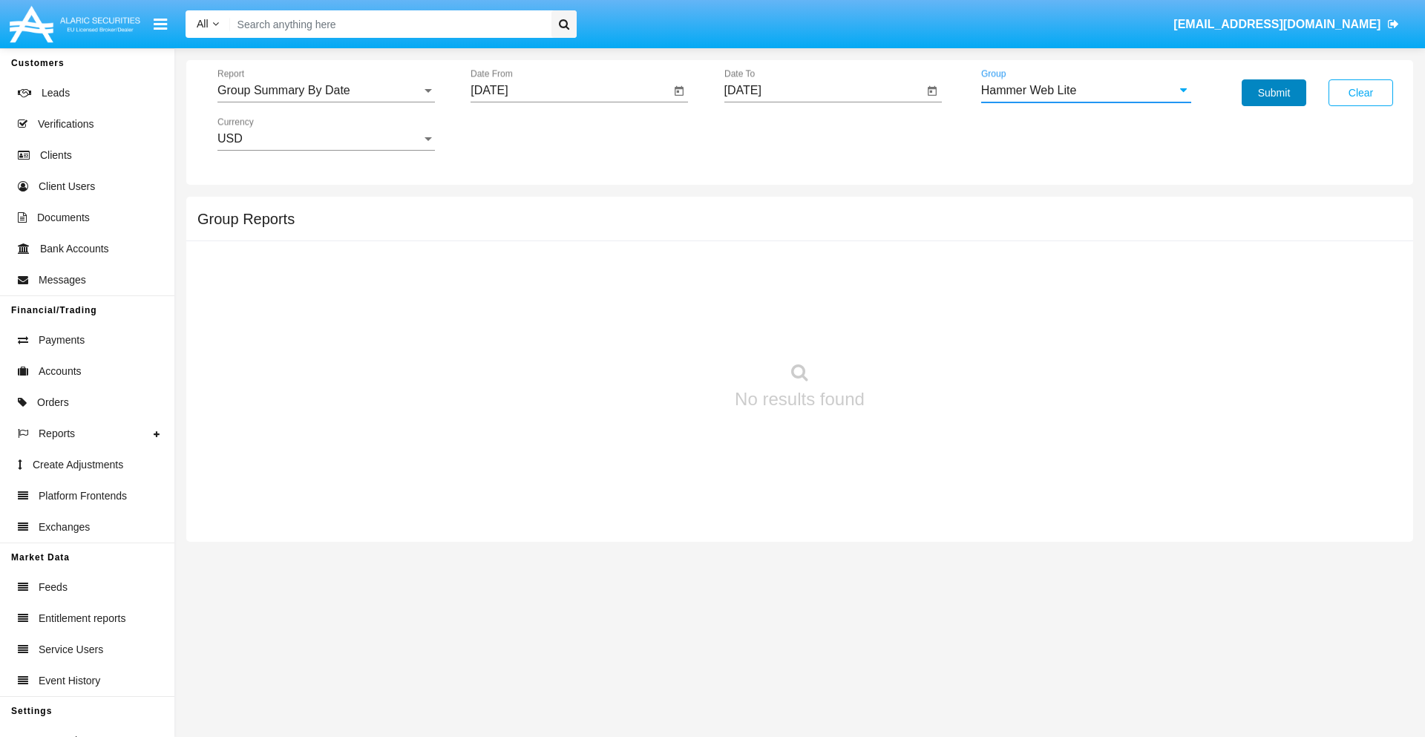
click at [1274, 93] on button "Submit" at bounding box center [1274, 92] width 65 height 27
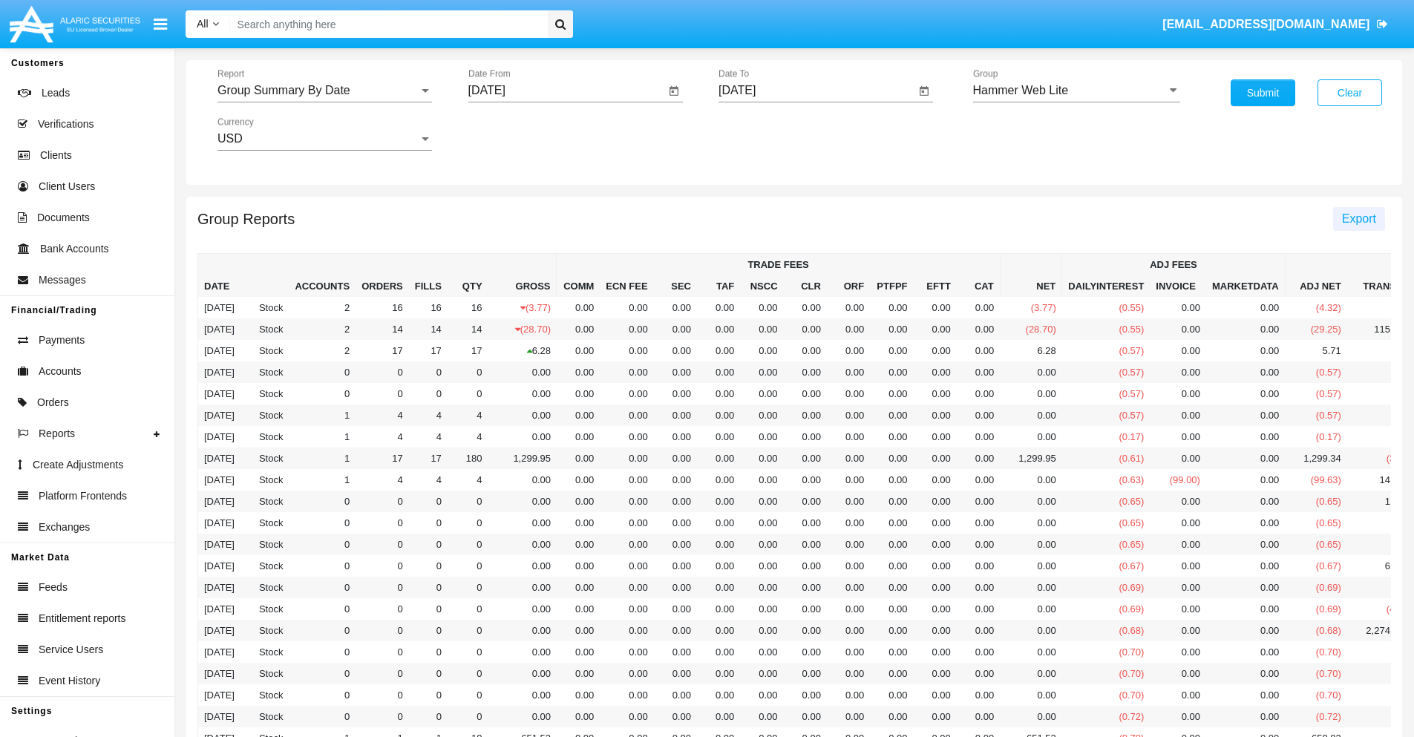
click at [1358, 218] on span "Export" at bounding box center [1359, 218] width 34 height 13
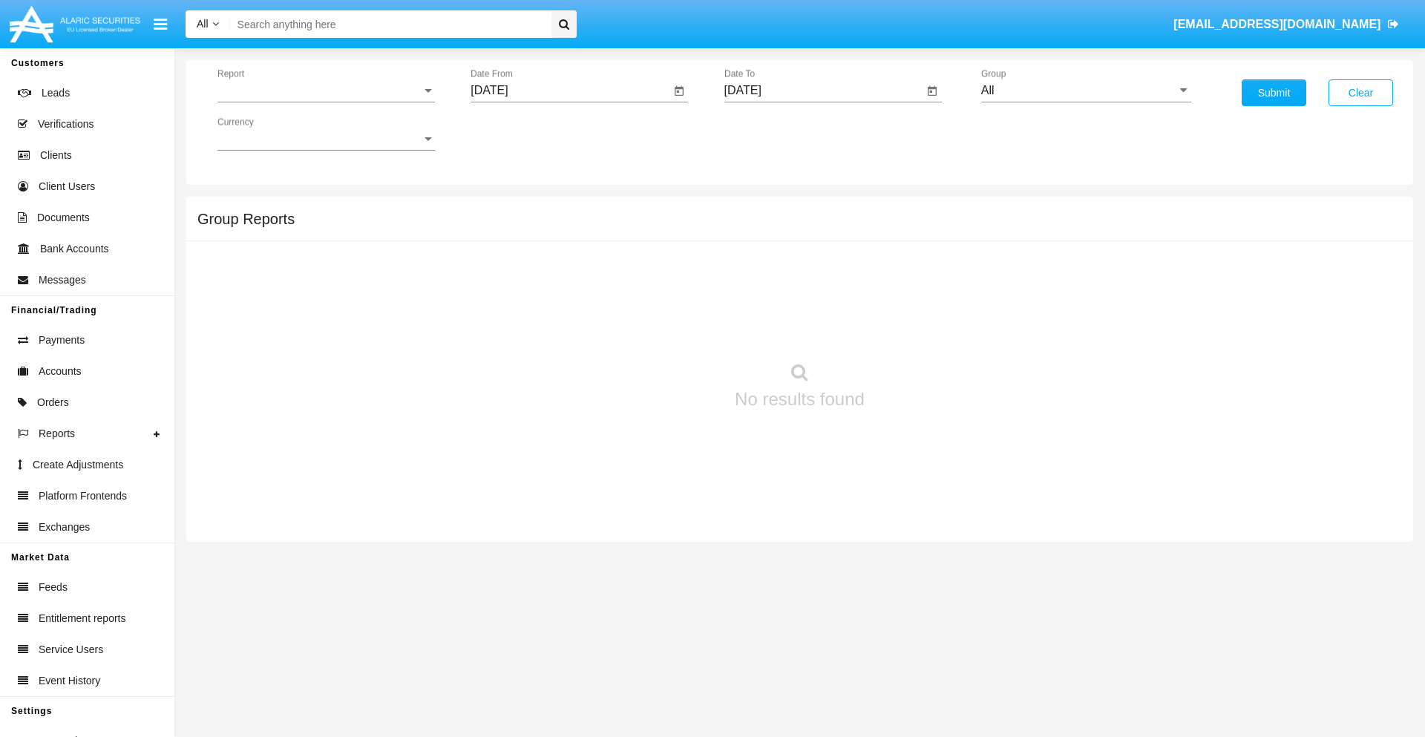
click at [326, 91] on span "Report" at bounding box center [319, 90] width 204 height 13
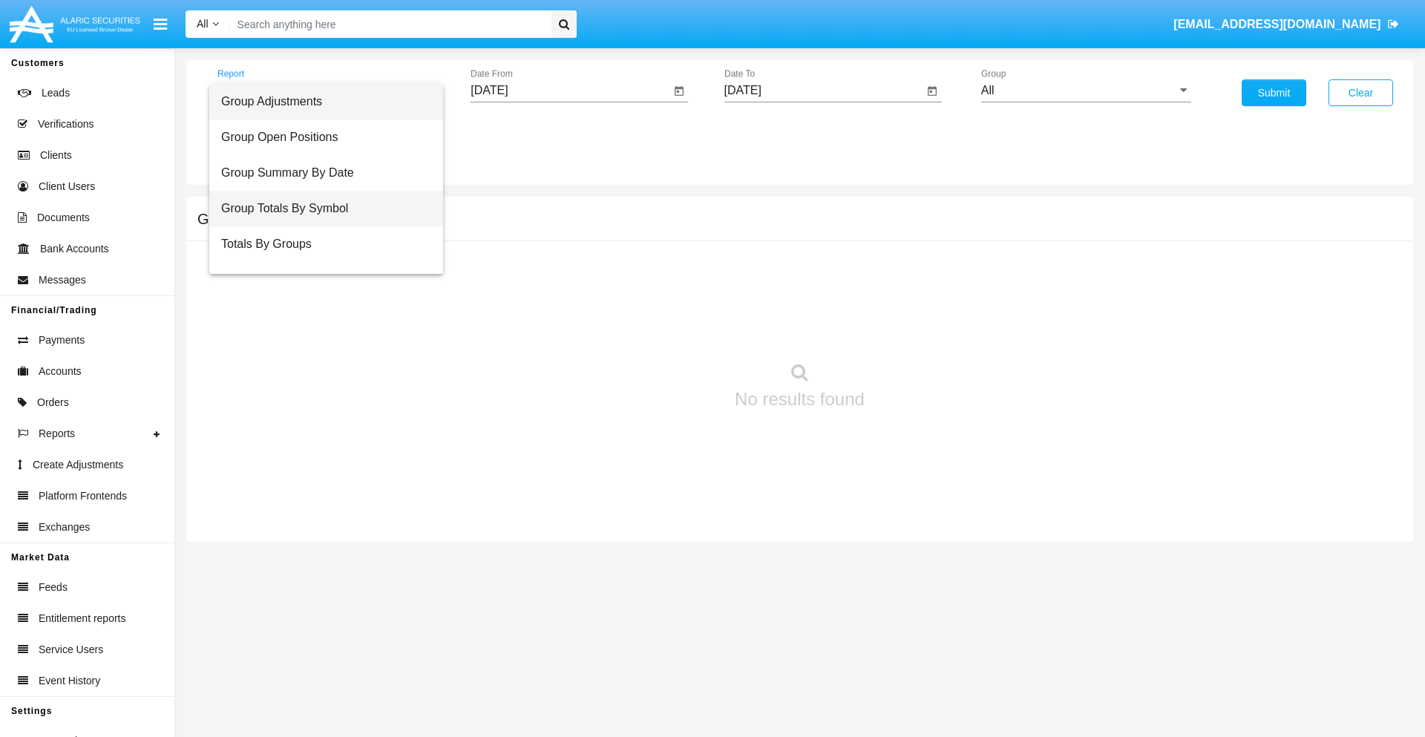
click at [320, 209] on span "Group Totals By Symbol" at bounding box center [326, 209] width 210 height 36
click at [570, 91] on input "[DATE]" at bounding box center [571, 90] width 200 height 13
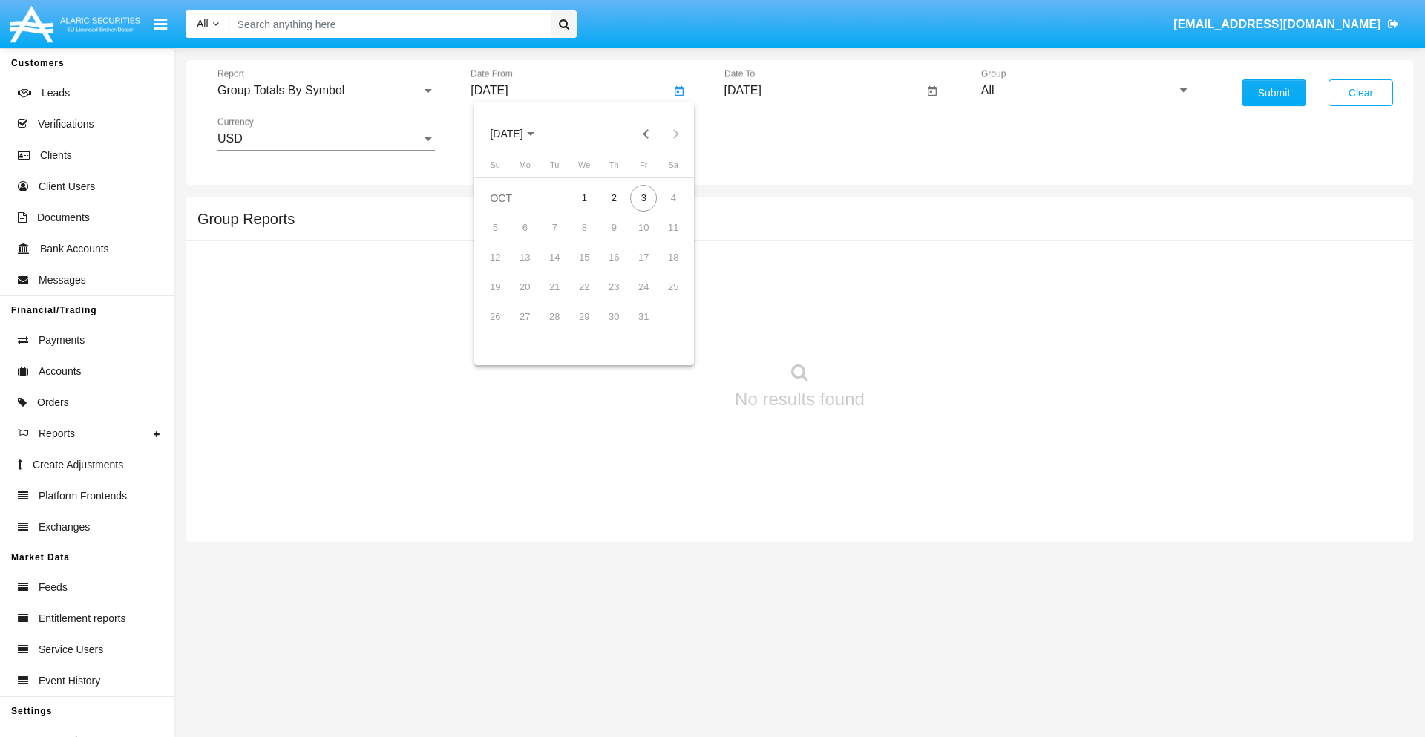
click at [520, 134] on span "[DATE]" at bounding box center [506, 134] width 33 height 12
click at [662, 328] on div "2025" at bounding box center [662, 328] width 47 height 27
click at [506, 269] on div "SEP" at bounding box center [506, 268] width 47 height 27
click at [584, 227] on div "3" at bounding box center [584, 228] width 27 height 27
type input "[DATE]"
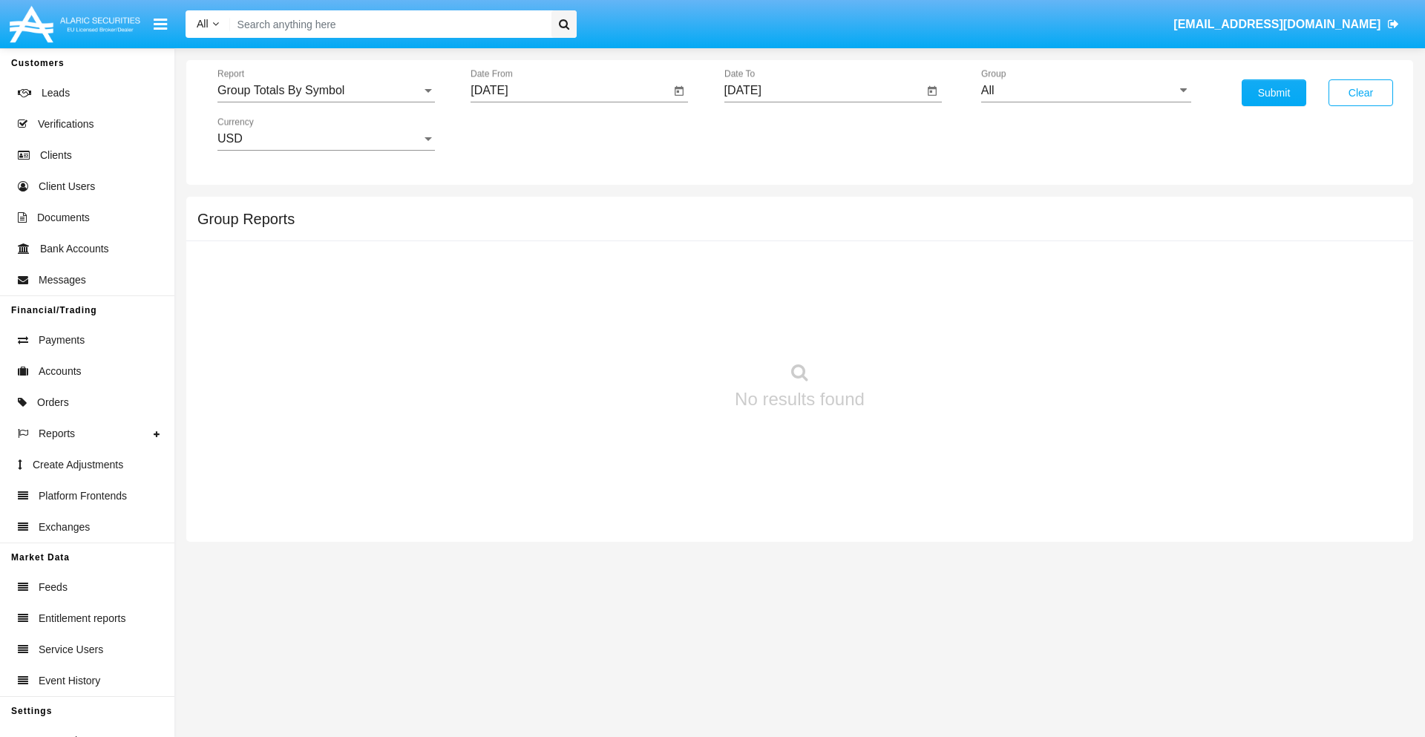
click at [823, 91] on input "[DATE]" at bounding box center [824, 90] width 200 height 13
click at [773, 134] on span "[DATE]" at bounding box center [760, 134] width 33 height 12
click at [915, 328] on div "2025" at bounding box center [915, 328] width 47 height 27
click at [811, 269] on div "OCT" at bounding box center [811, 268] width 47 height 27
click at [897, 197] on div "3" at bounding box center [897, 198] width 27 height 27
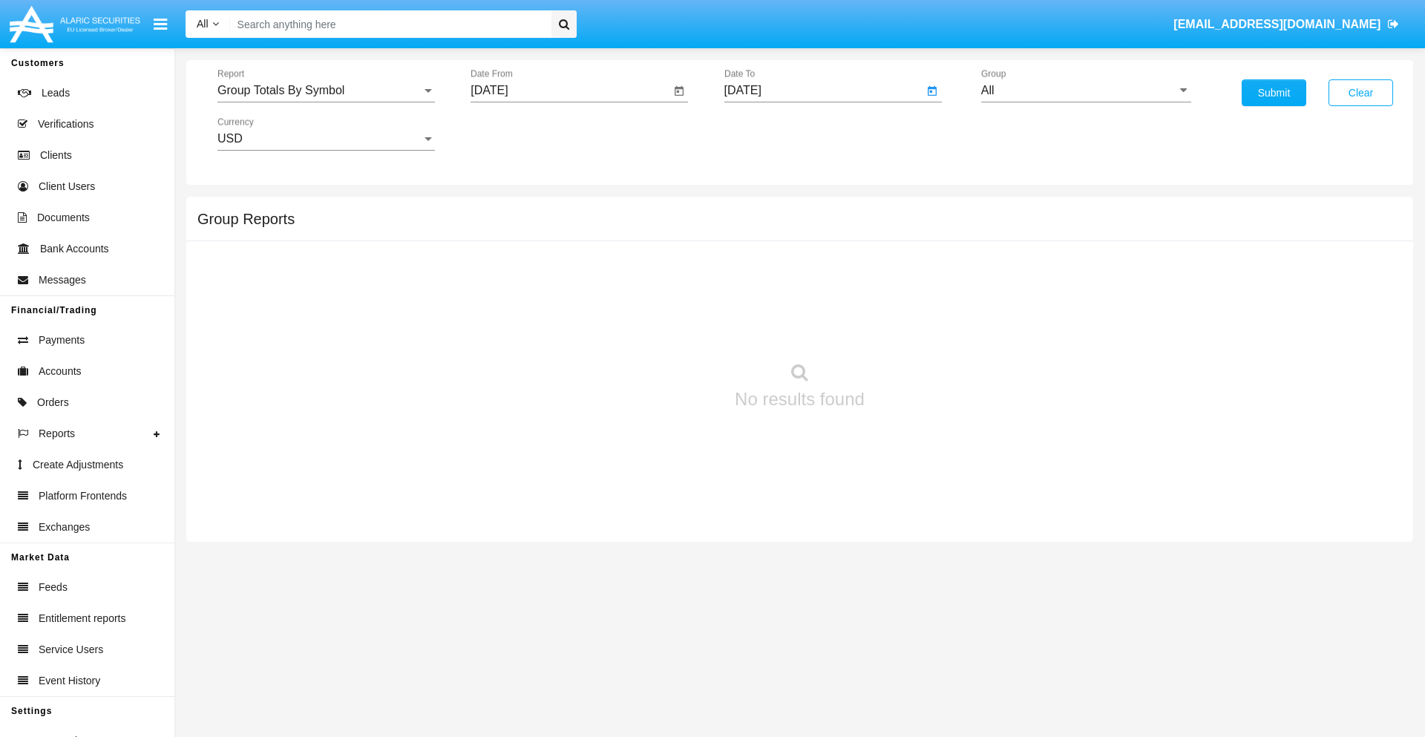
type input "[DATE]"
click at [1086, 91] on input "All" at bounding box center [1086, 90] width 210 height 13
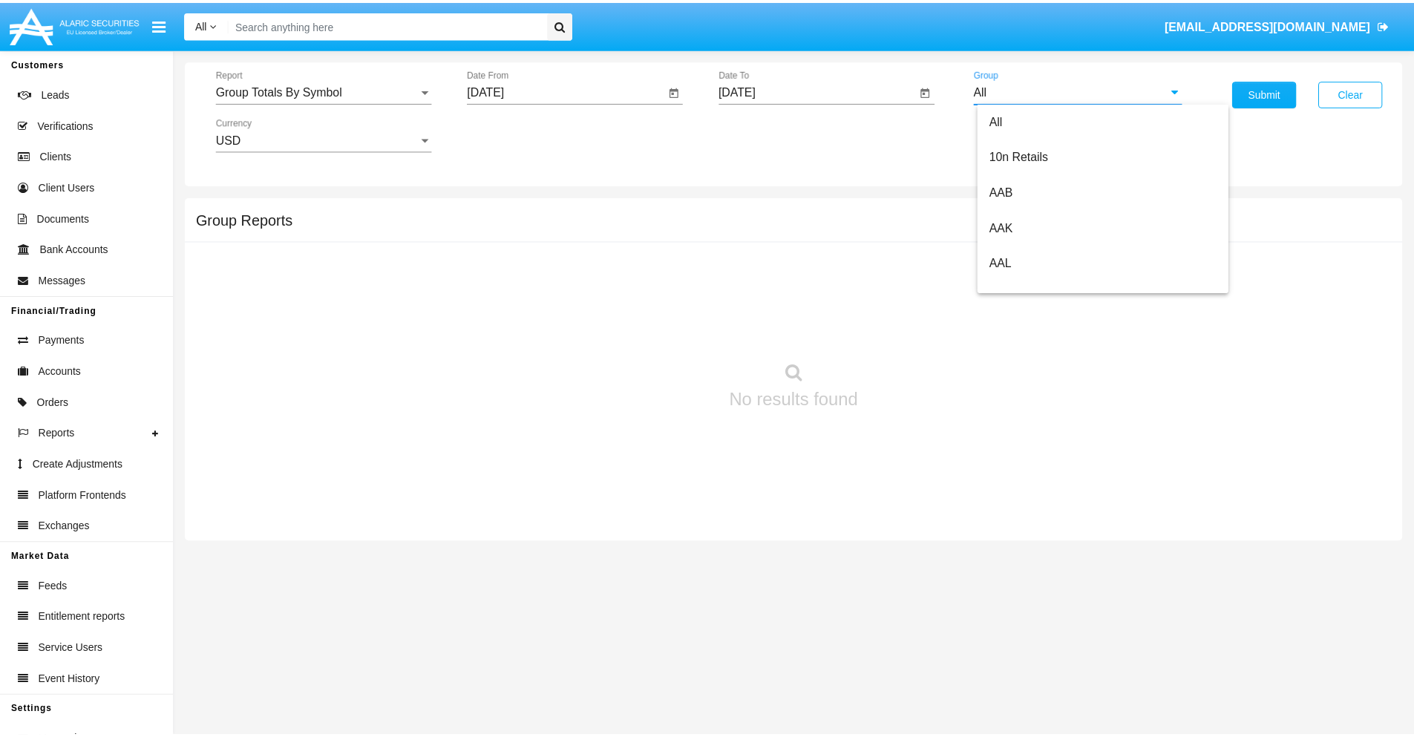
scroll to position [796, 0]
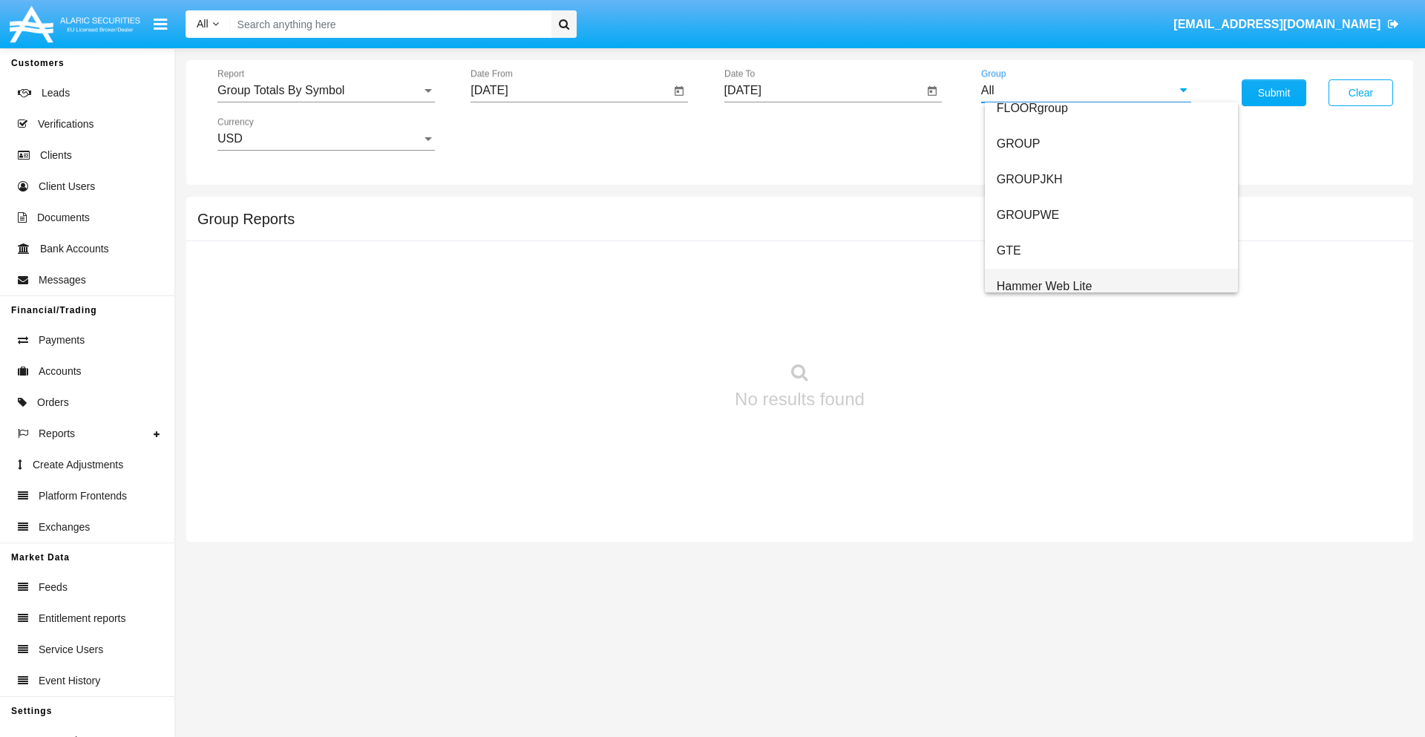
click at [1044, 286] on span "Hammer Web Lite" at bounding box center [1045, 286] width 96 height 13
type input "Hammer Web Lite"
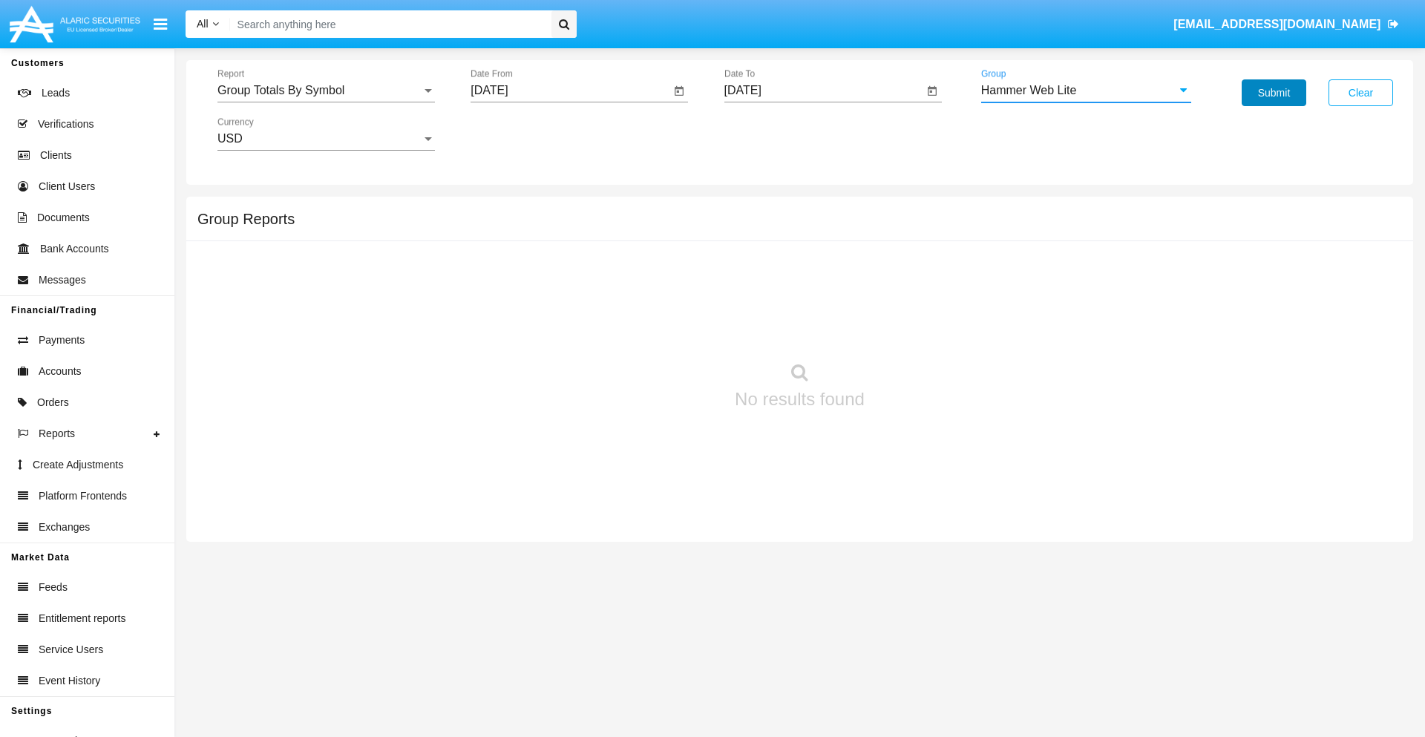
click at [1274, 93] on button "Submit" at bounding box center [1274, 92] width 65 height 27
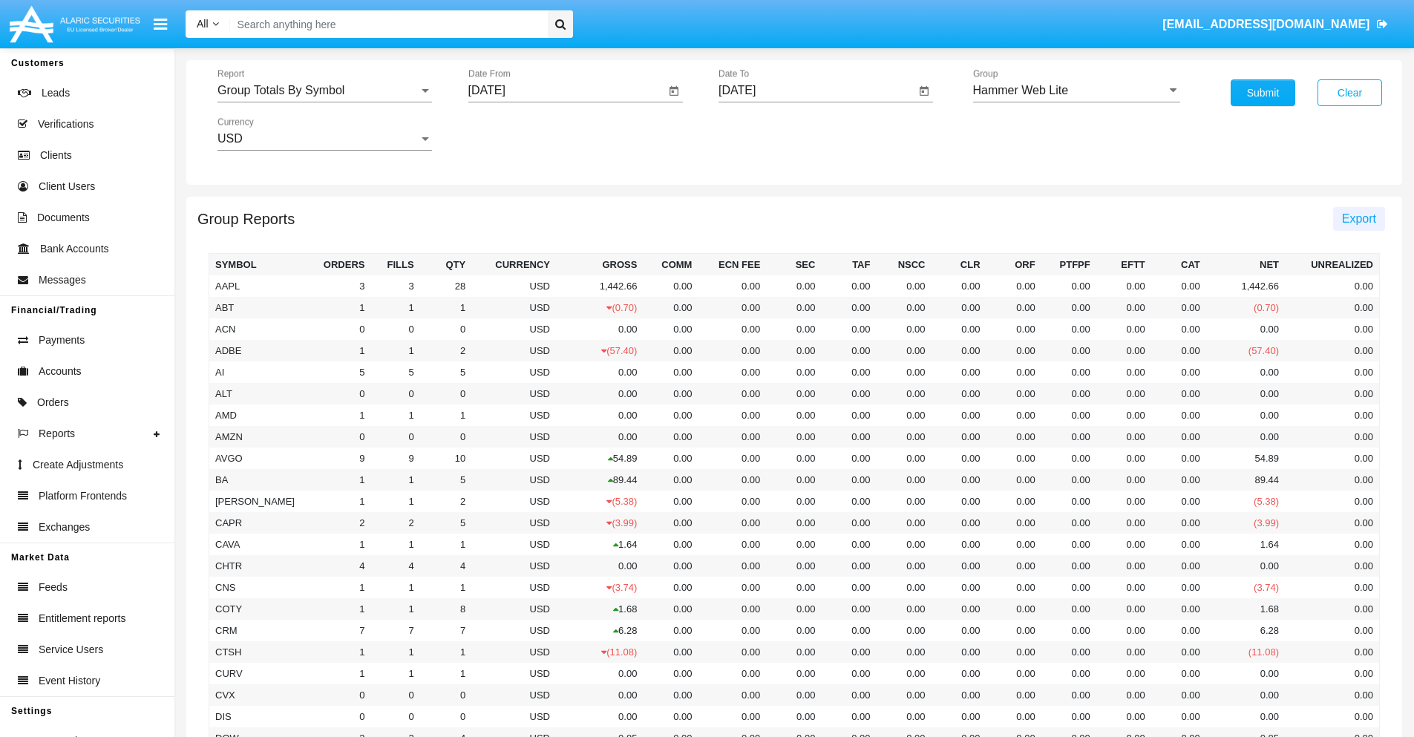
click at [1358, 218] on span "Export" at bounding box center [1359, 218] width 34 height 13
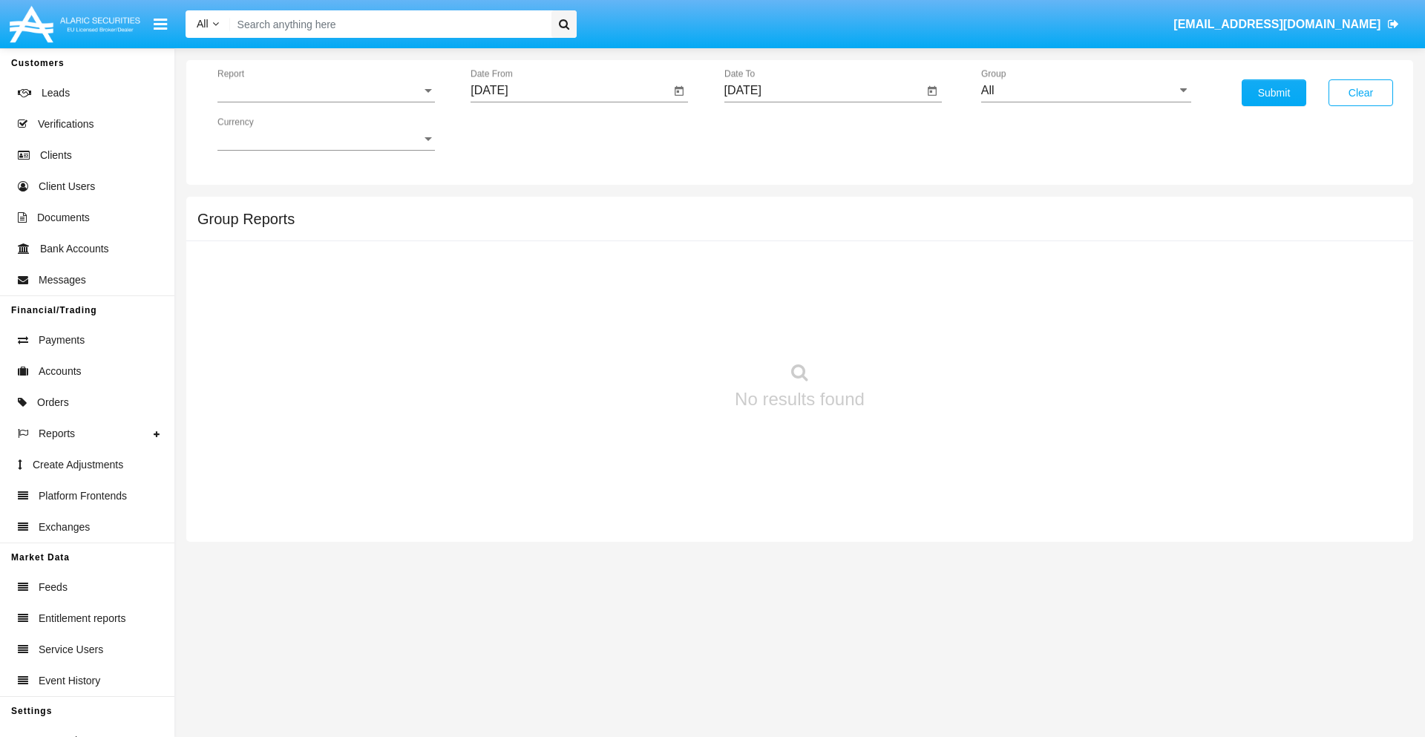
click at [326, 91] on span "Report" at bounding box center [319, 90] width 204 height 13
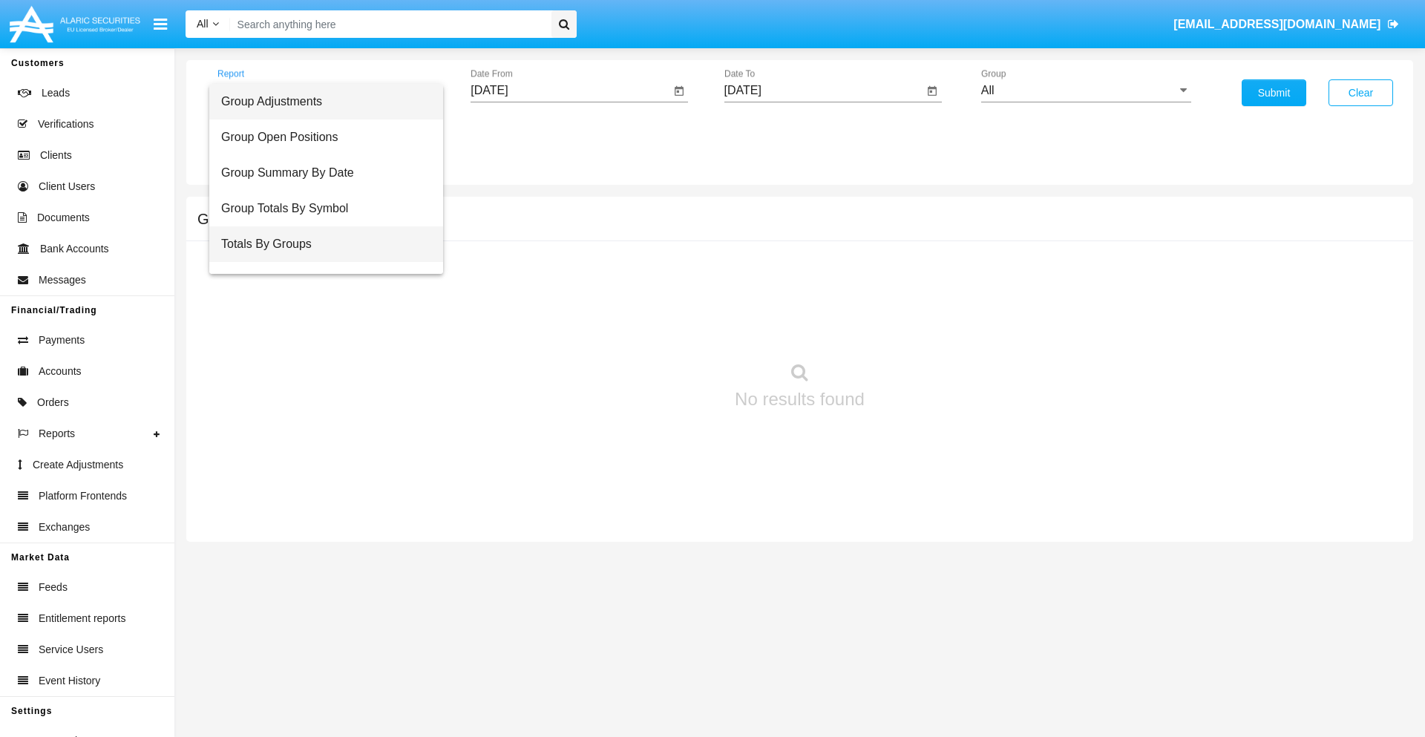
click at [320, 244] on span "Totals By Groups" at bounding box center [326, 244] width 210 height 36
click at [570, 91] on input "[DATE]" at bounding box center [571, 90] width 200 height 13
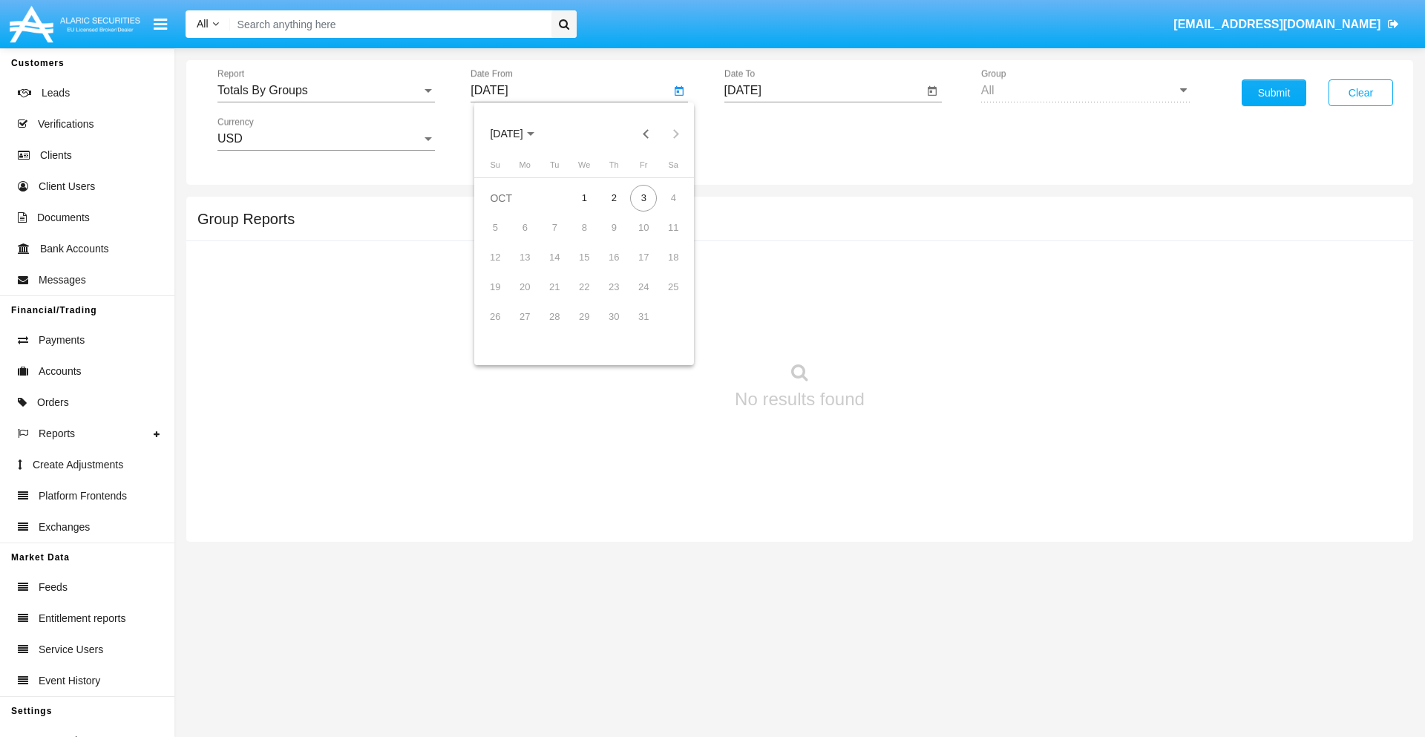
click at [520, 134] on span "[DATE]" at bounding box center [506, 134] width 33 height 12
click at [662, 328] on div "2025" at bounding box center [662, 328] width 47 height 27
click at [506, 269] on div "SEP" at bounding box center [506, 268] width 47 height 27
click at [614, 287] on div "18" at bounding box center [613, 287] width 27 height 27
type input "09/18/25"
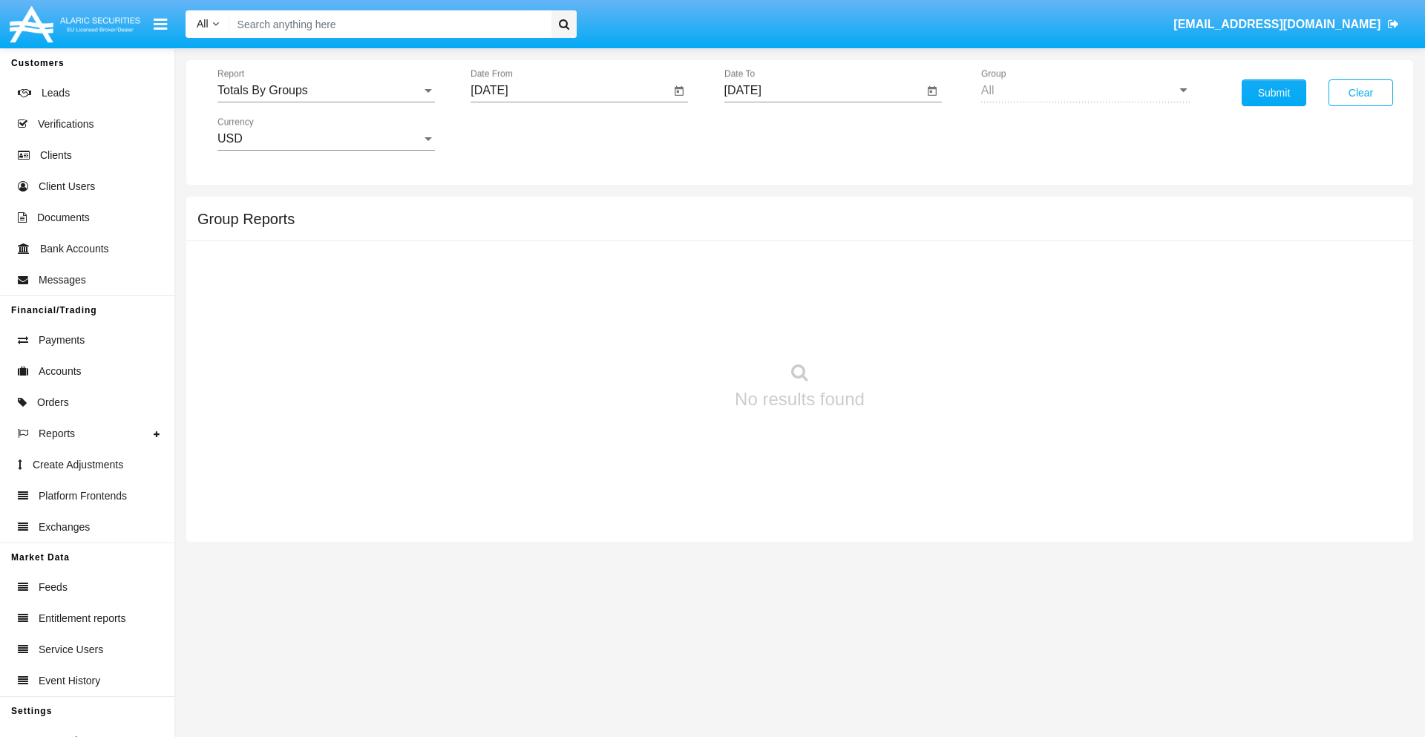
click at [823, 91] on input "[DATE]" at bounding box center [824, 90] width 200 height 13
click at [773, 134] on span "[DATE]" at bounding box center [760, 134] width 33 height 12
click at [915, 328] on div "2025" at bounding box center [915, 328] width 47 height 27
click at [811, 269] on div "OCT" at bounding box center [811, 268] width 47 height 27
click at [897, 197] on div "3" at bounding box center [897, 198] width 27 height 27
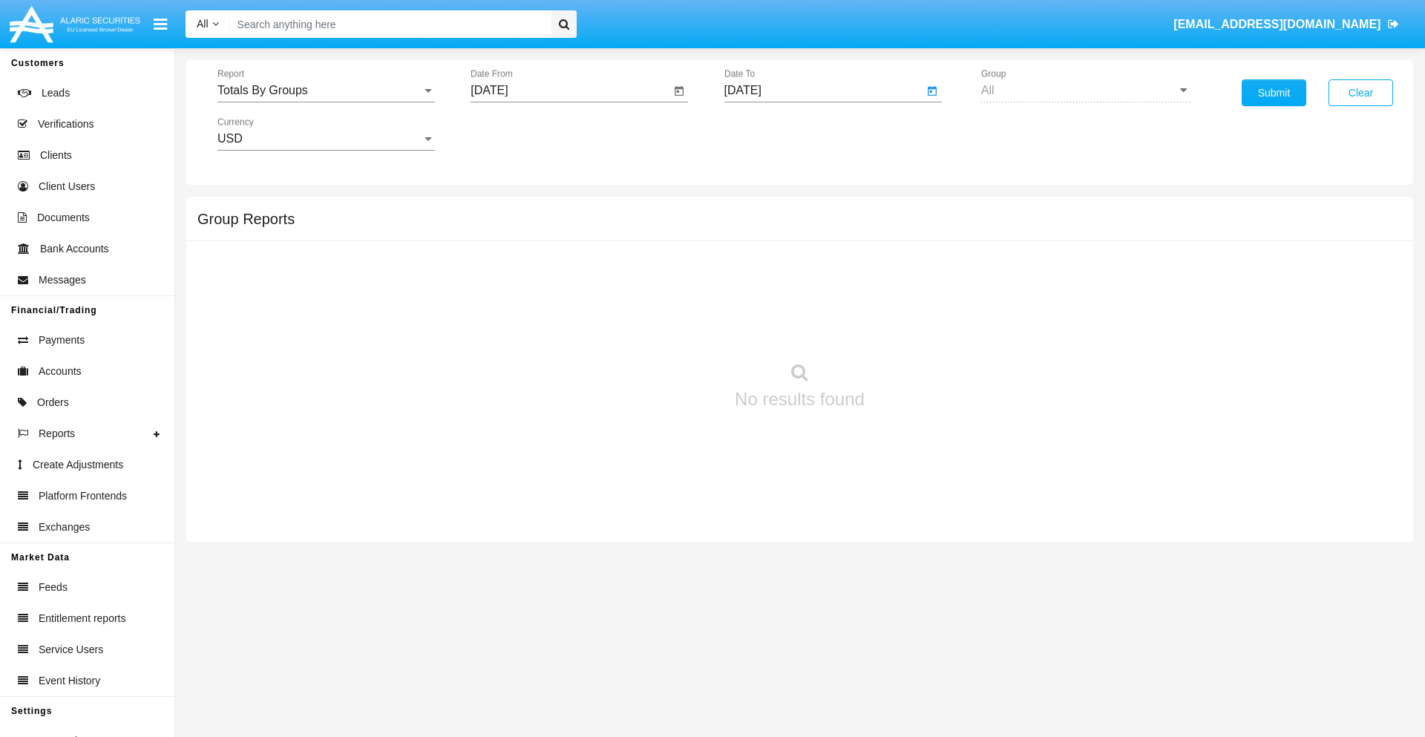
type input "10/03/25"
click at [1274, 93] on button "Submit" at bounding box center [1274, 92] width 65 height 27
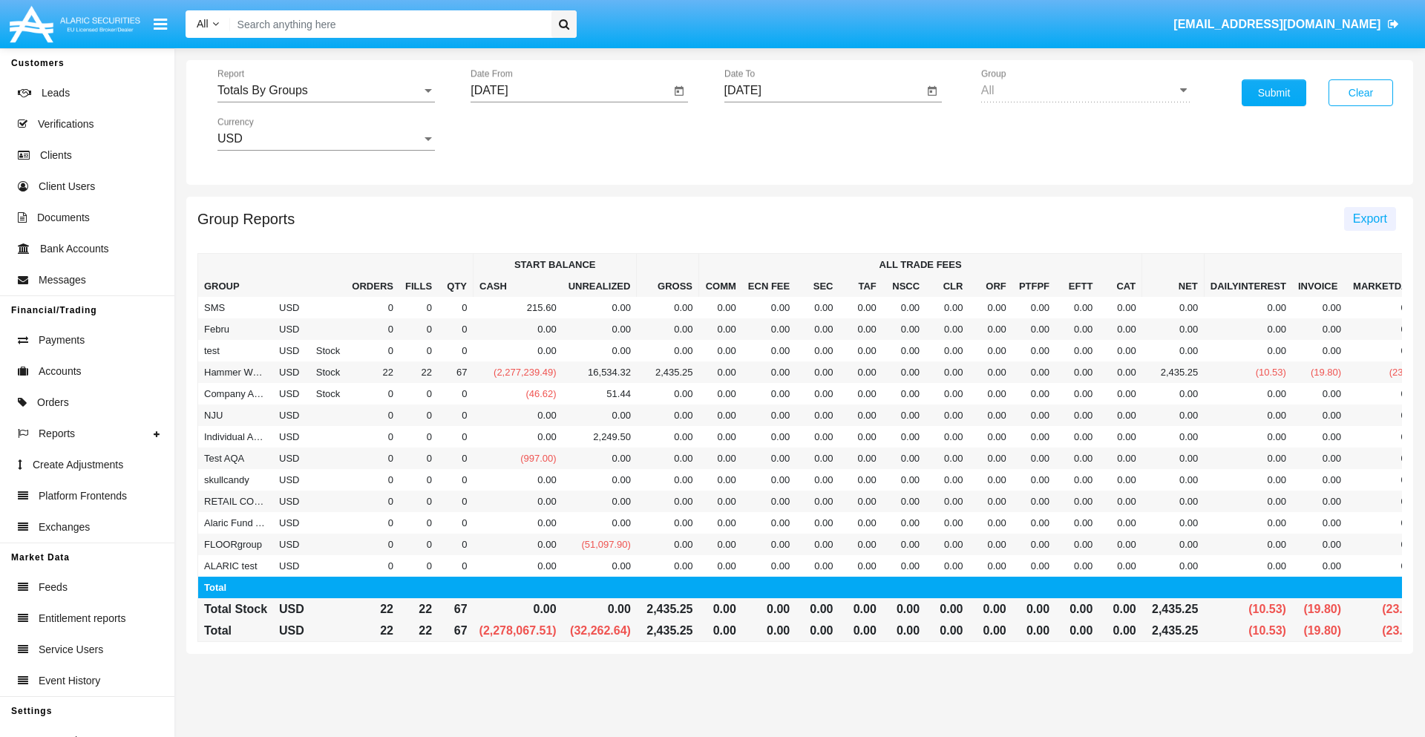
click at [1369, 218] on span "Export" at bounding box center [1370, 218] width 34 height 13
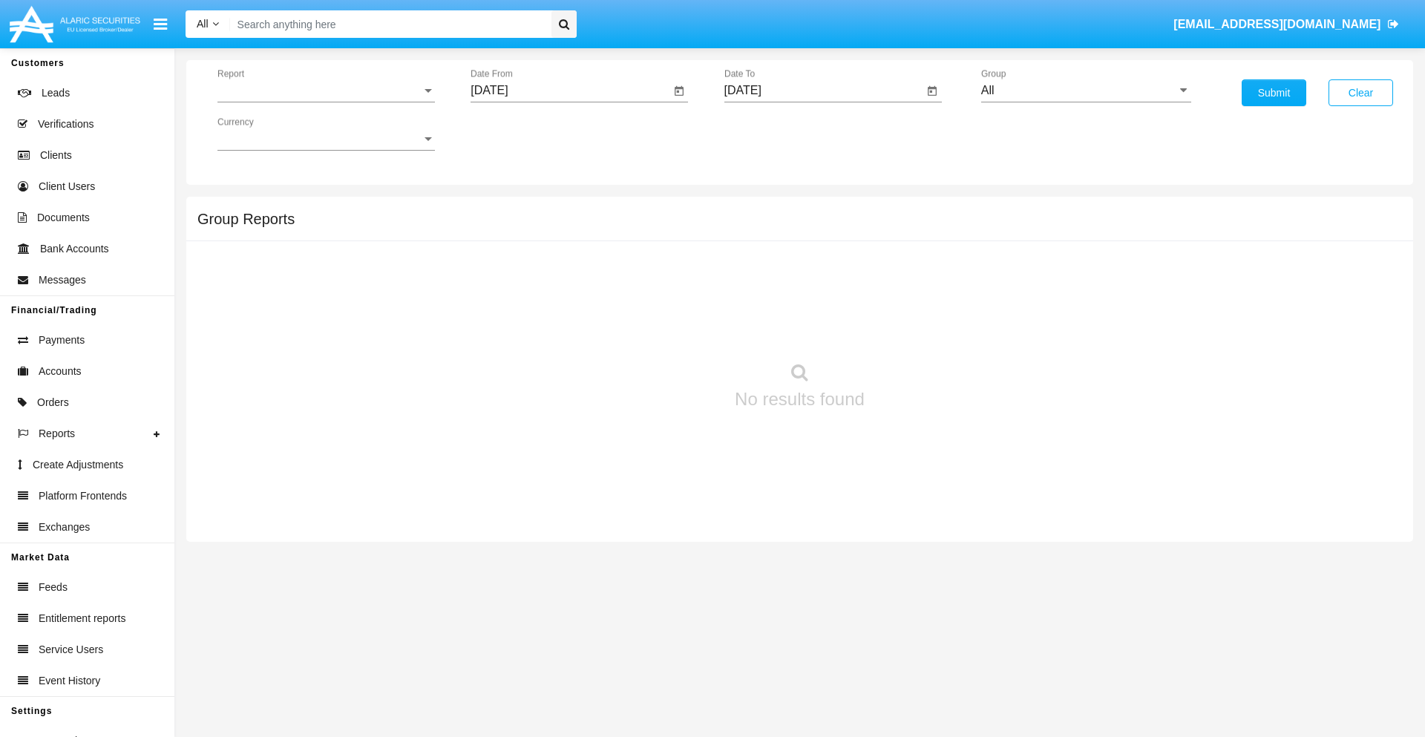
click at [326, 91] on span "Report" at bounding box center [319, 90] width 204 height 13
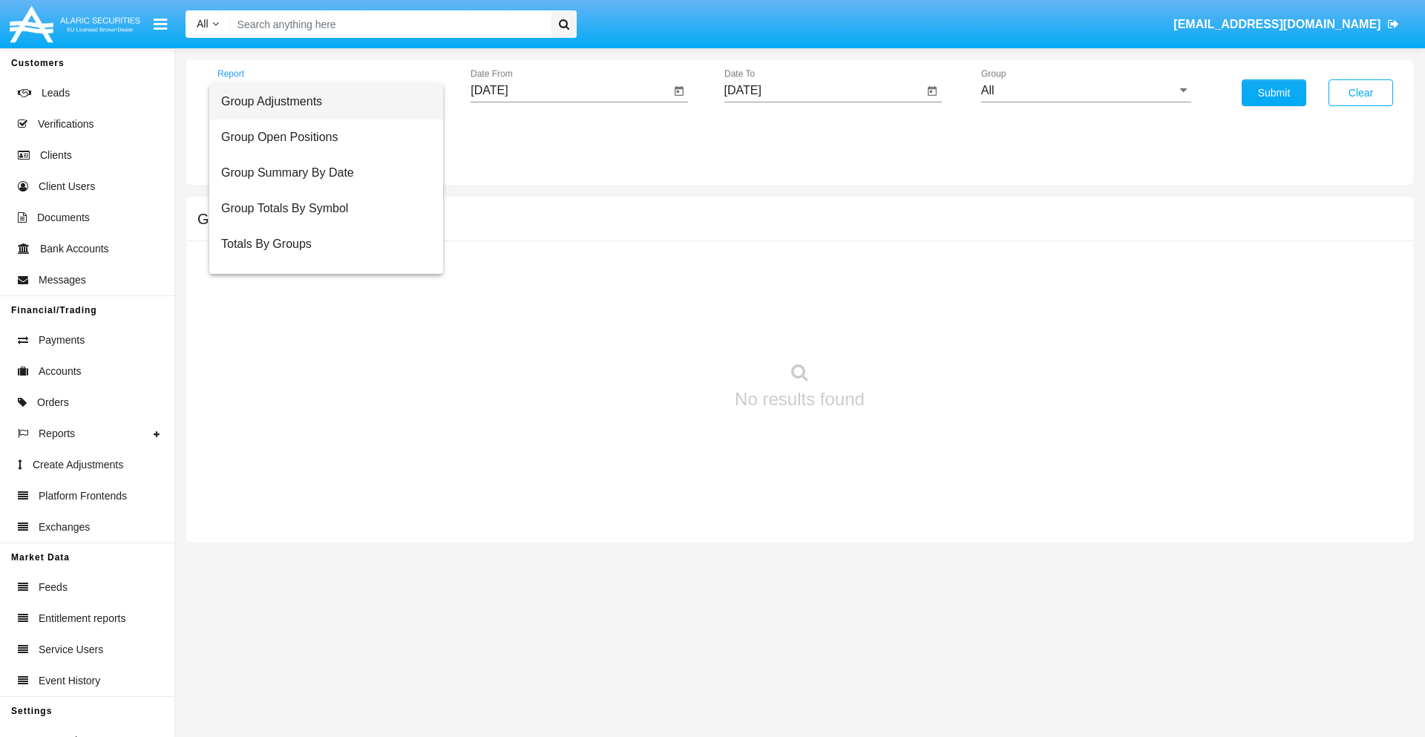
scroll to position [24, 0]
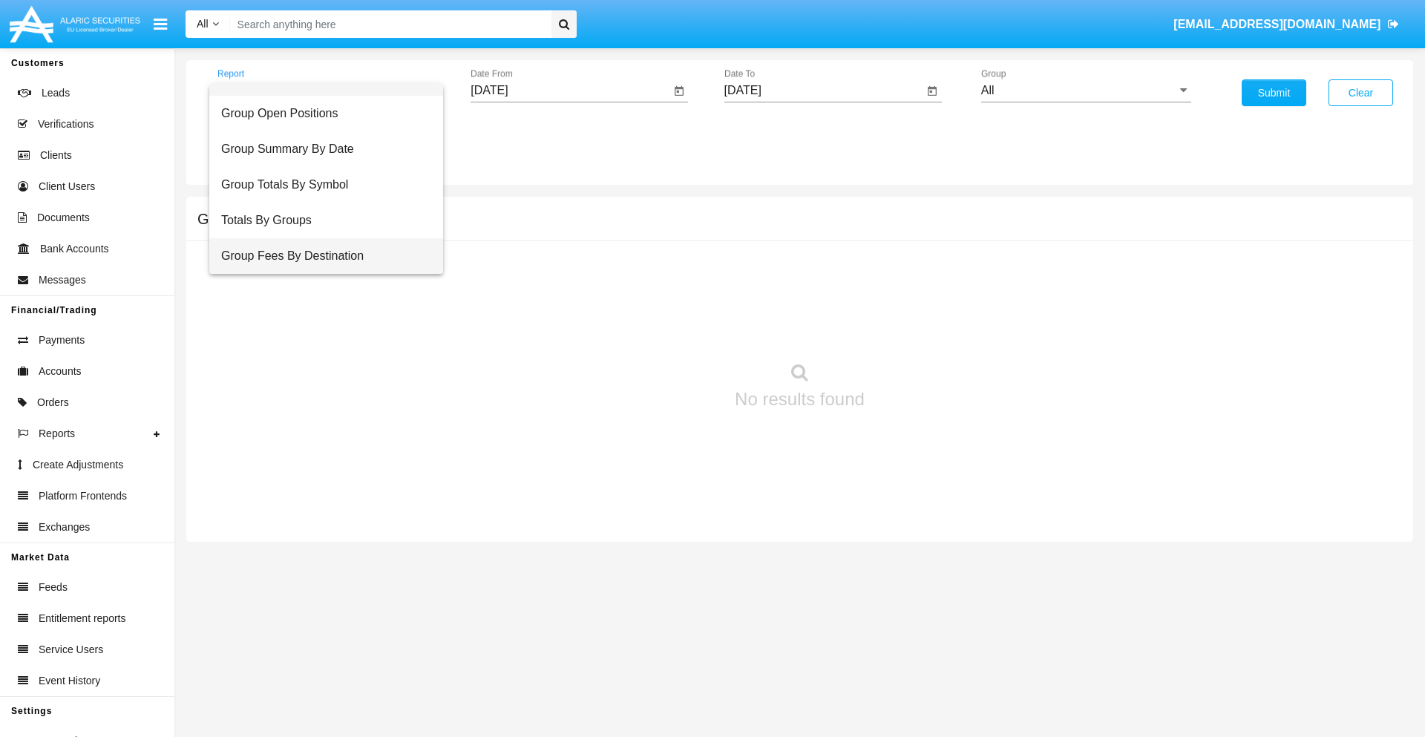
click at [320, 256] on span "Group Fees By Destination" at bounding box center [326, 256] width 210 height 36
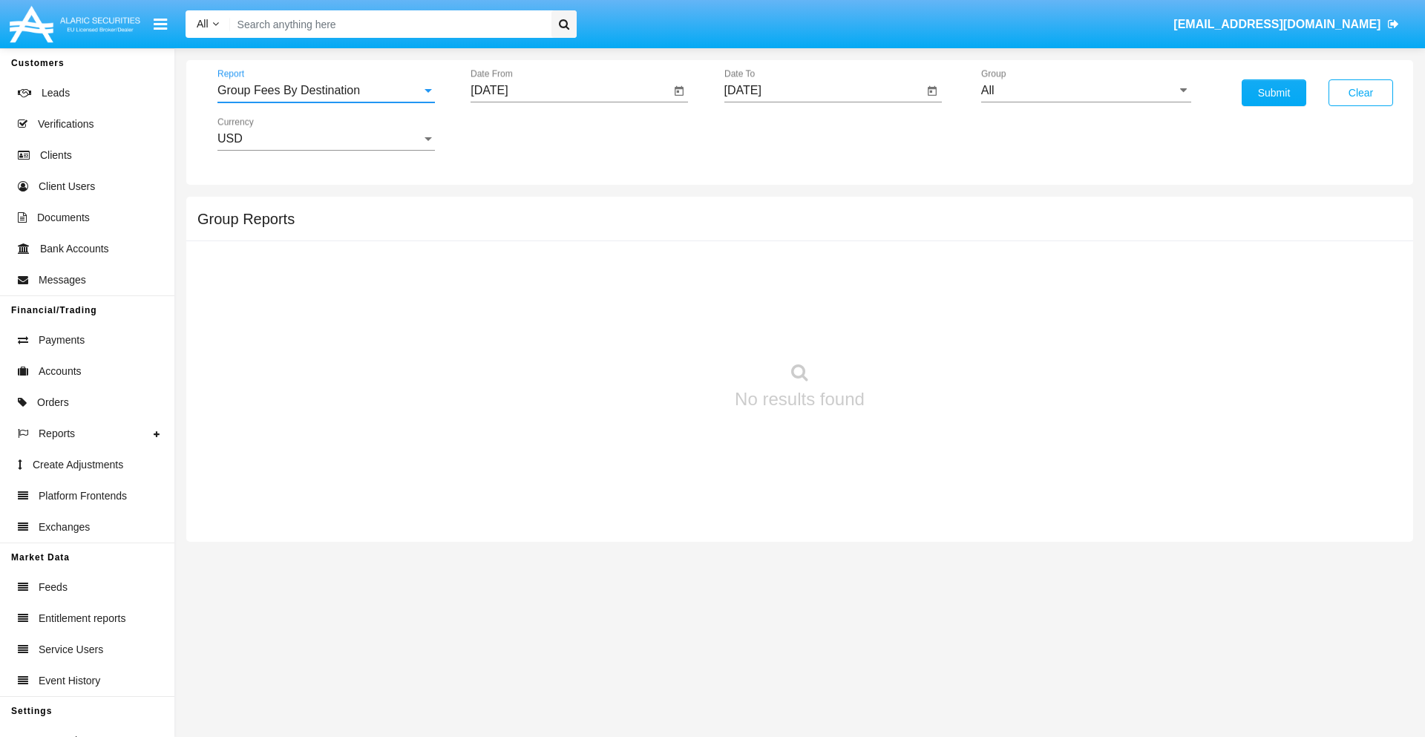
click at [570, 91] on input "[DATE]" at bounding box center [571, 90] width 200 height 13
click at [520, 134] on span "[DATE]" at bounding box center [506, 134] width 33 height 12
click at [662, 328] on div "2025" at bounding box center [662, 328] width 47 height 27
click at [662, 239] on div "AUG" at bounding box center [662, 239] width 47 height 27
click at [495, 227] on div "3" at bounding box center [495, 228] width 27 height 27
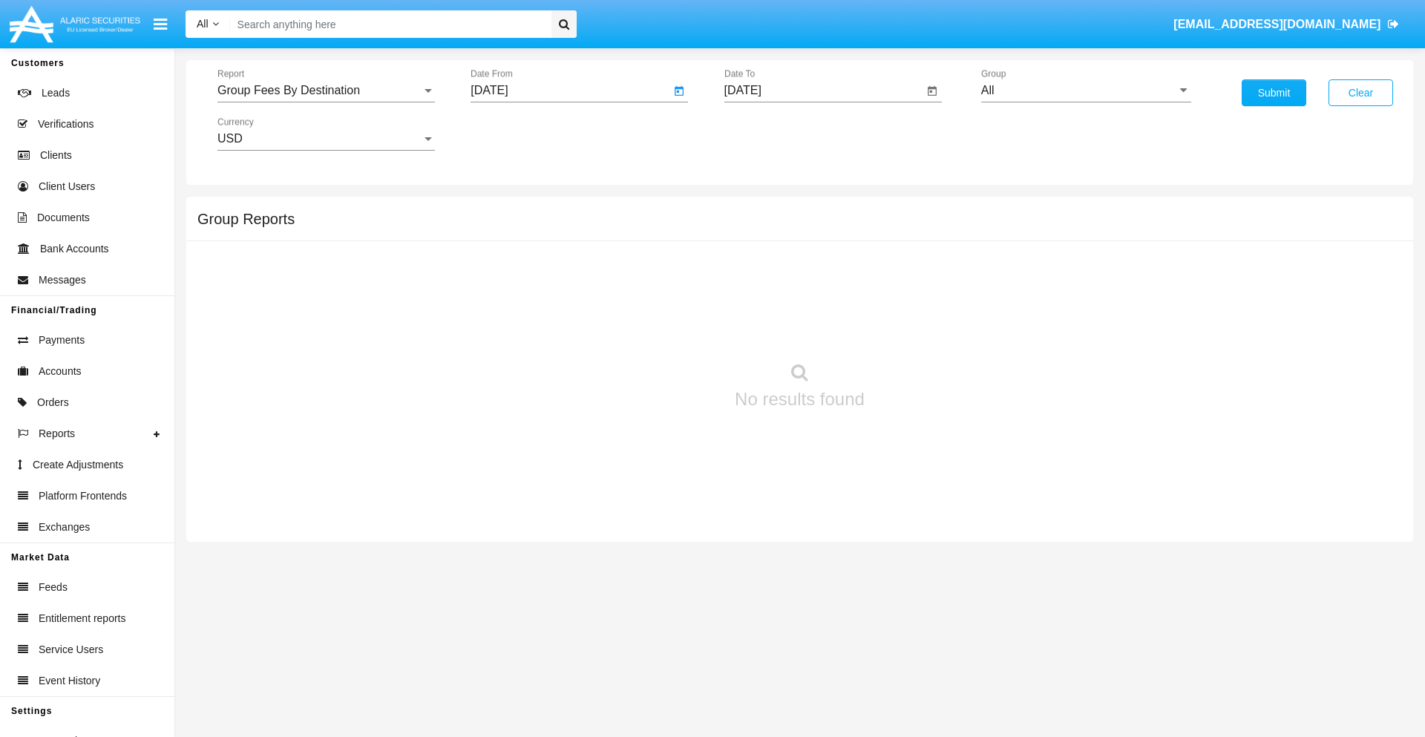
type input "08/03/25"
click at [823, 91] on input "[DATE]" at bounding box center [824, 90] width 200 height 13
click at [773, 134] on span "[DATE]" at bounding box center [760, 134] width 33 height 12
click at [915, 328] on div "2025" at bounding box center [915, 328] width 47 height 27
click at [811, 269] on div "OCT" at bounding box center [811, 268] width 47 height 27
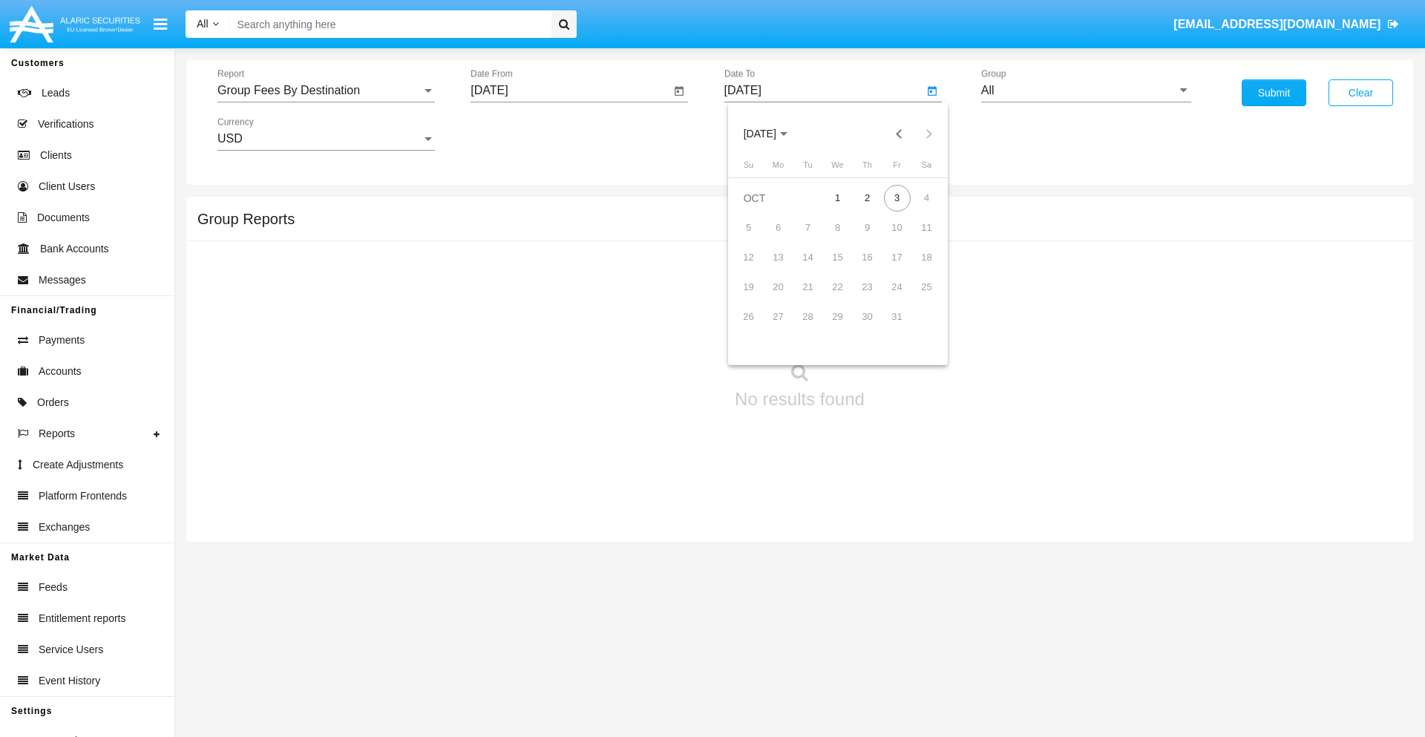
click at [897, 197] on div "3" at bounding box center [897, 198] width 27 height 27
type input "[DATE]"
click at [1086, 91] on input "All" at bounding box center [1086, 90] width 210 height 13
type input "Hammer Web Lite"
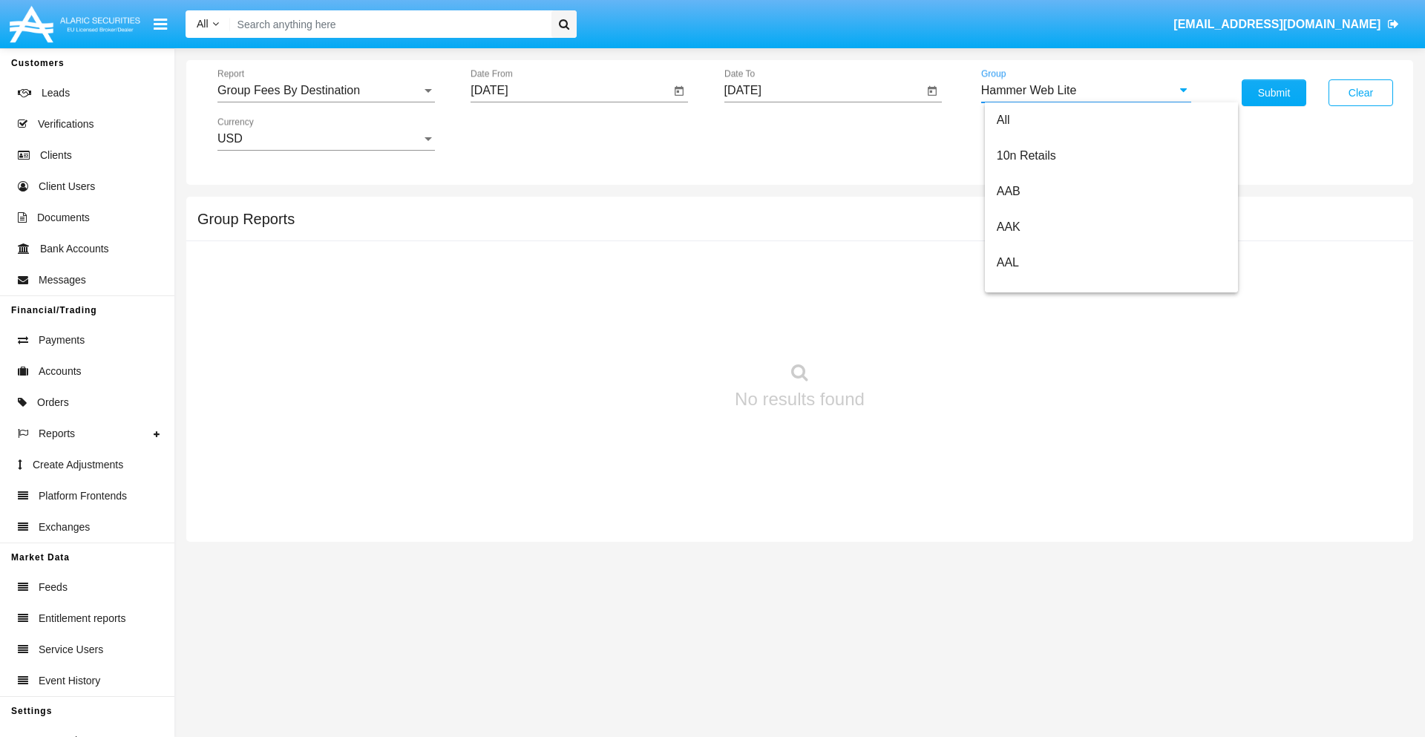
scroll to position [0, 0]
click at [1274, 93] on button "Submit" at bounding box center [1274, 92] width 65 height 27
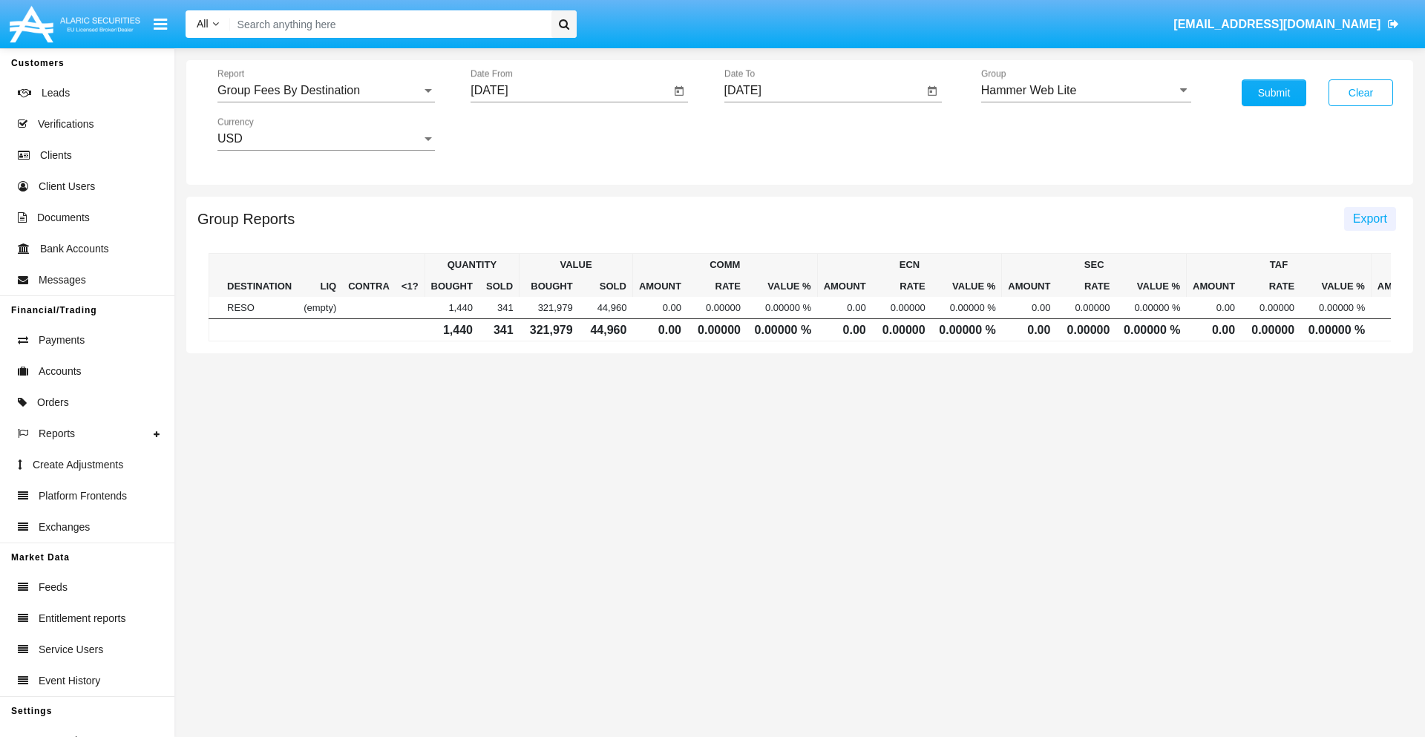
click at [1369, 218] on span "Export" at bounding box center [1370, 218] width 34 height 13
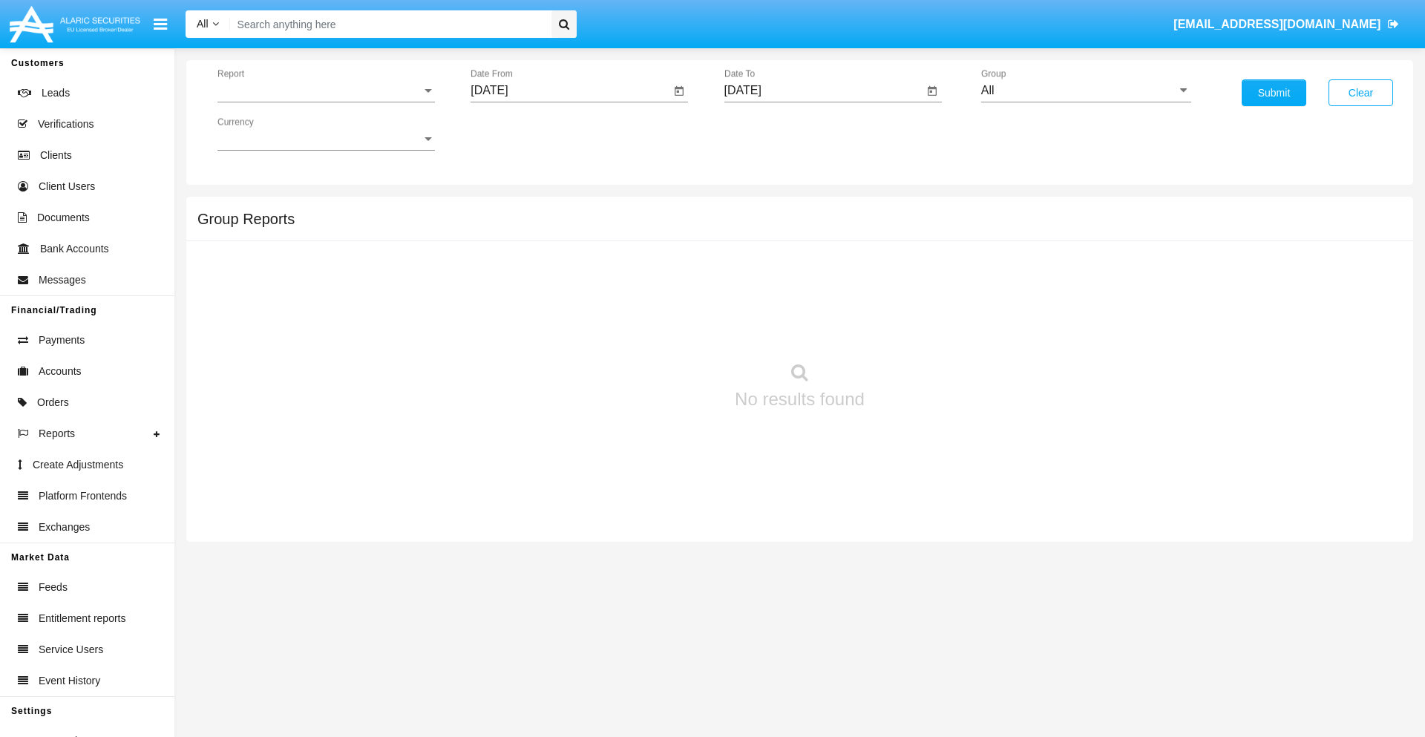
click at [326, 91] on span "Report" at bounding box center [319, 90] width 204 height 13
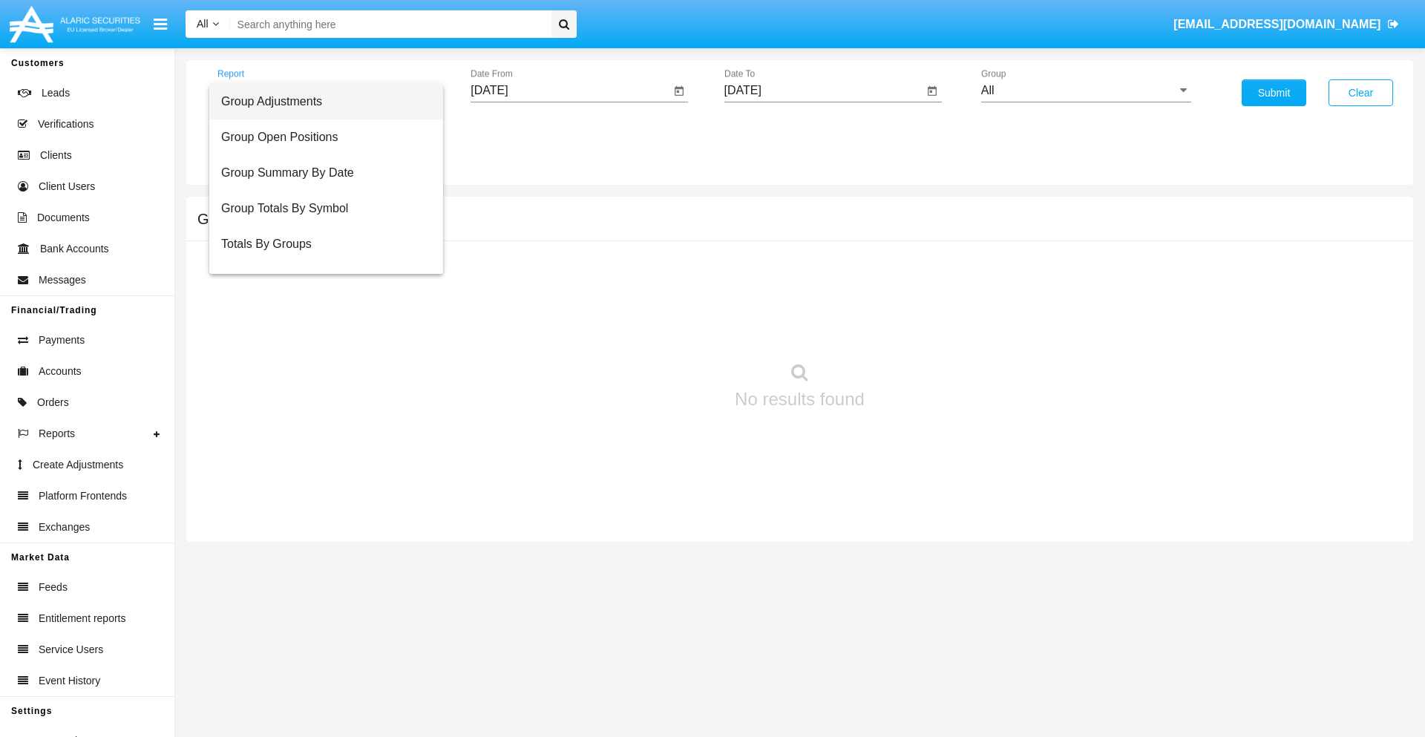
click at [320, 298] on span "Totals By Accounts" at bounding box center [326, 316] width 210 height 36
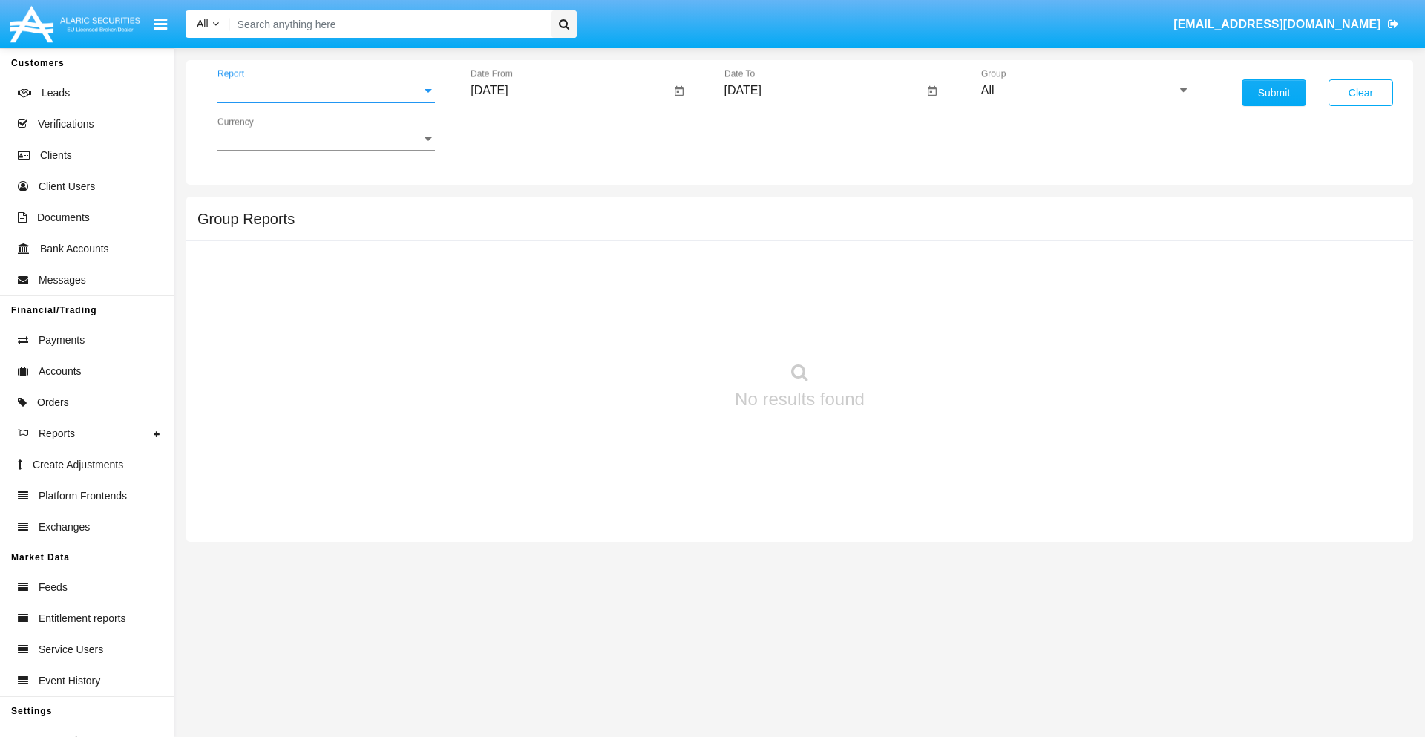
scroll to position [59, 0]
click at [570, 91] on input "[DATE]" at bounding box center [571, 90] width 200 height 13
click at [520, 134] on span "[DATE]" at bounding box center [506, 134] width 33 height 12
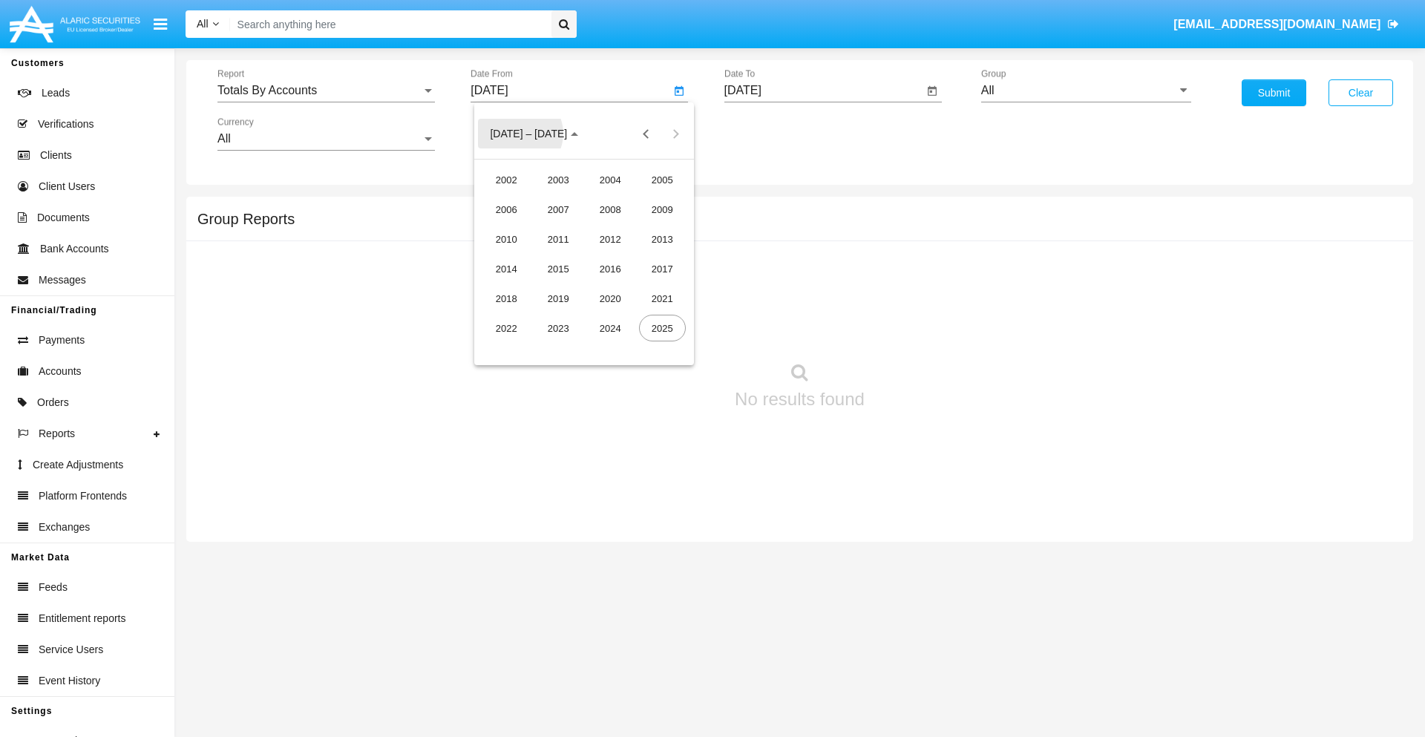
click at [662, 328] on div "2025" at bounding box center [662, 328] width 47 height 27
click at [506, 269] on div "SEP" at bounding box center [506, 268] width 47 height 27
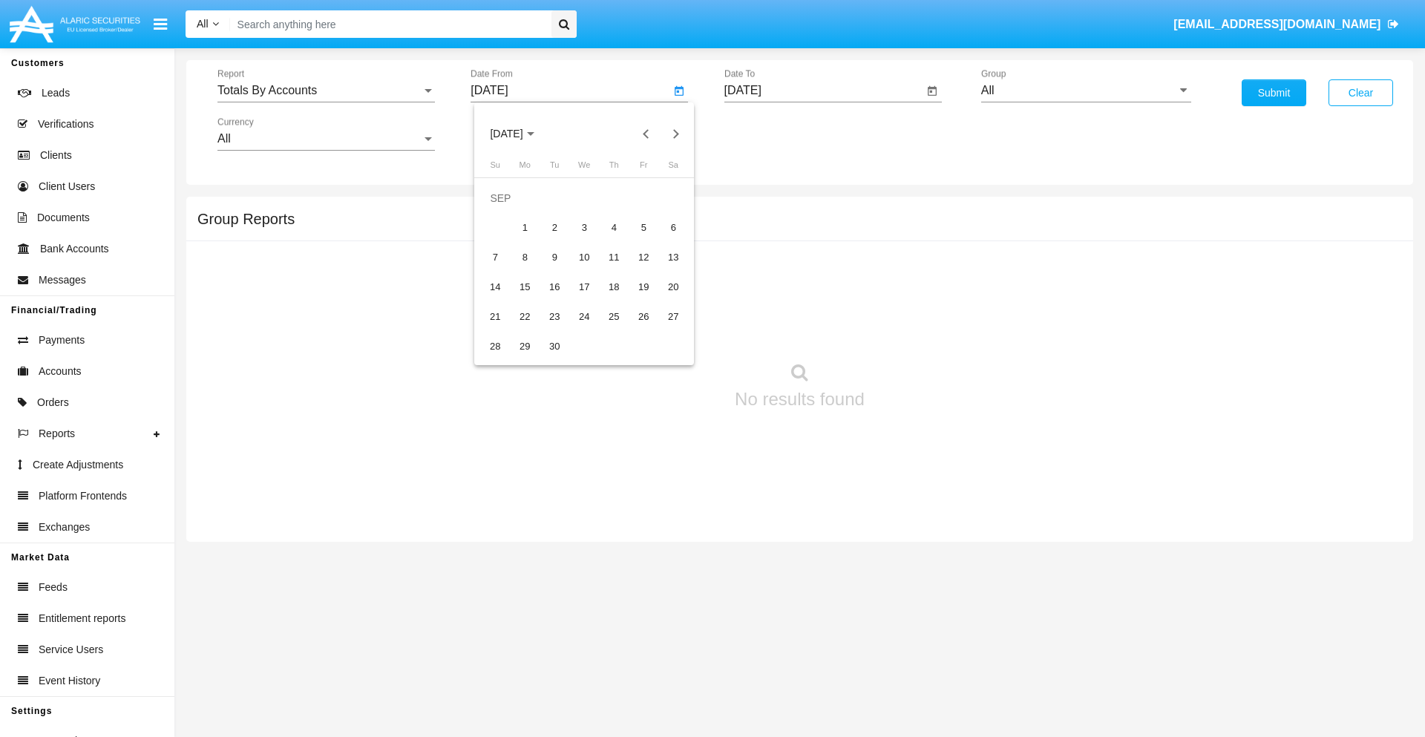
click at [614, 287] on div "18" at bounding box center [613, 287] width 27 height 27
type input "09/18/25"
click at [823, 91] on input "[DATE]" at bounding box center [824, 90] width 200 height 13
click at [773, 134] on span "[DATE]" at bounding box center [760, 134] width 33 height 12
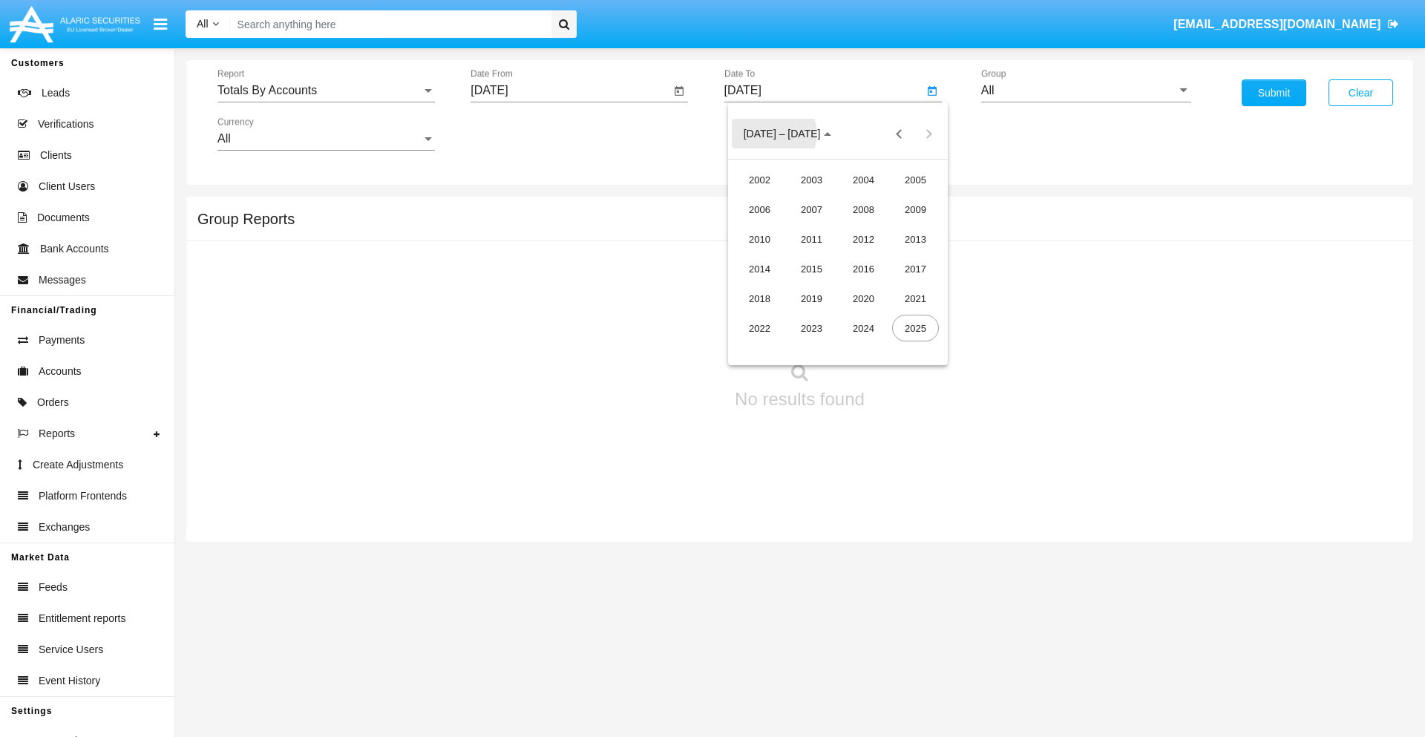
click at [915, 328] on div "2025" at bounding box center [915, 328] width 47 height 27
click at [811, 269] on div "OCT" at bounding box center [811, 268] width 47 height 27
click at [897, 197] on div "3" at bounding box center [897, 198] width 27 height 27
type input "10/03/25"
click at [1086, 91] on input "All" at bounding box center [1086, 90] width 210 height 13
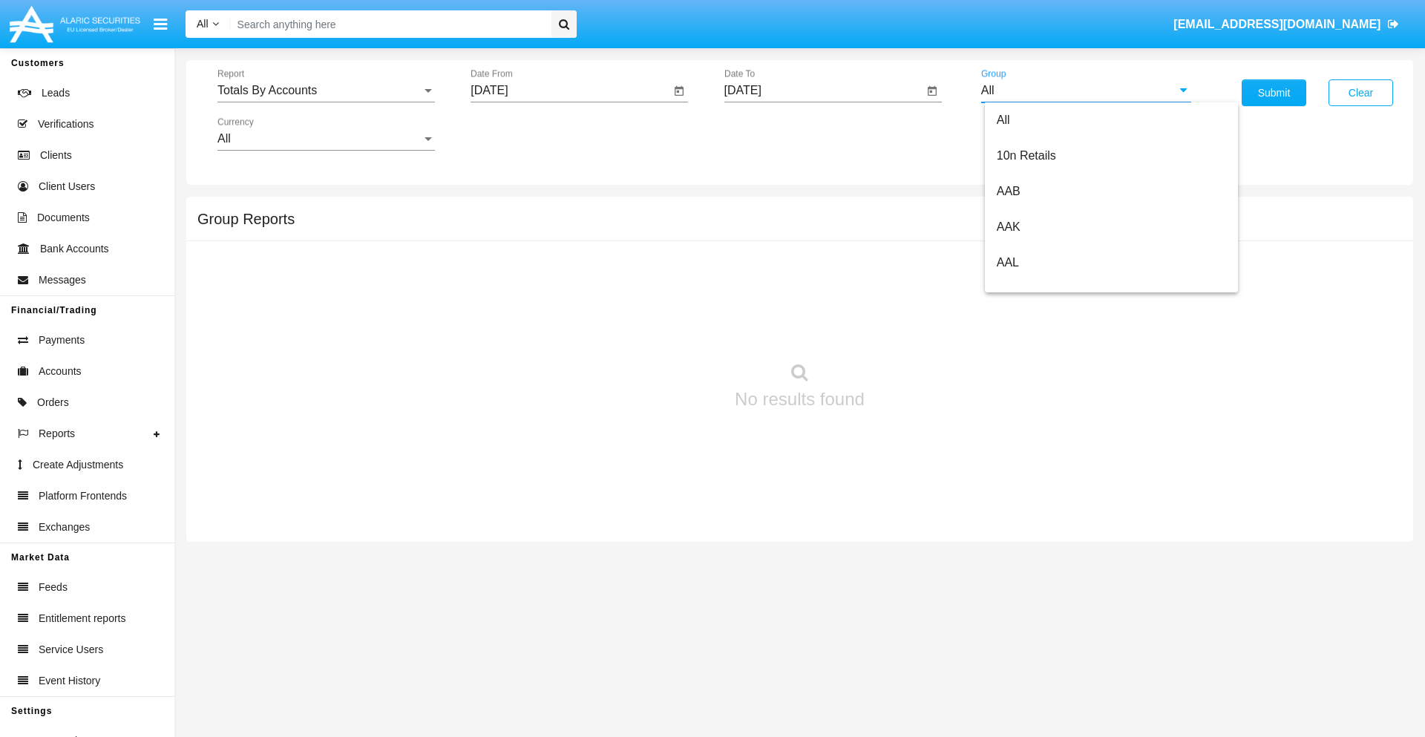
type input "Hammer Web Lite"
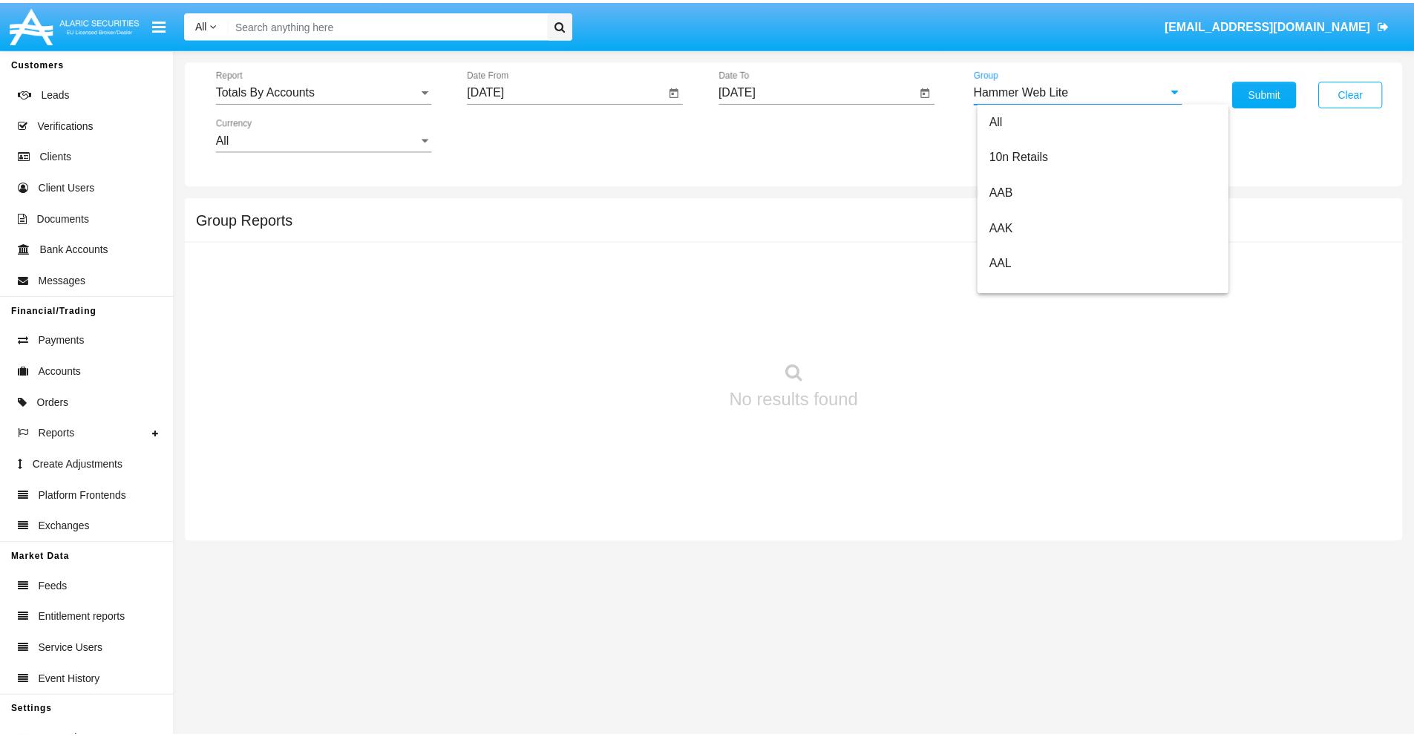
scroll to position [0, 0]
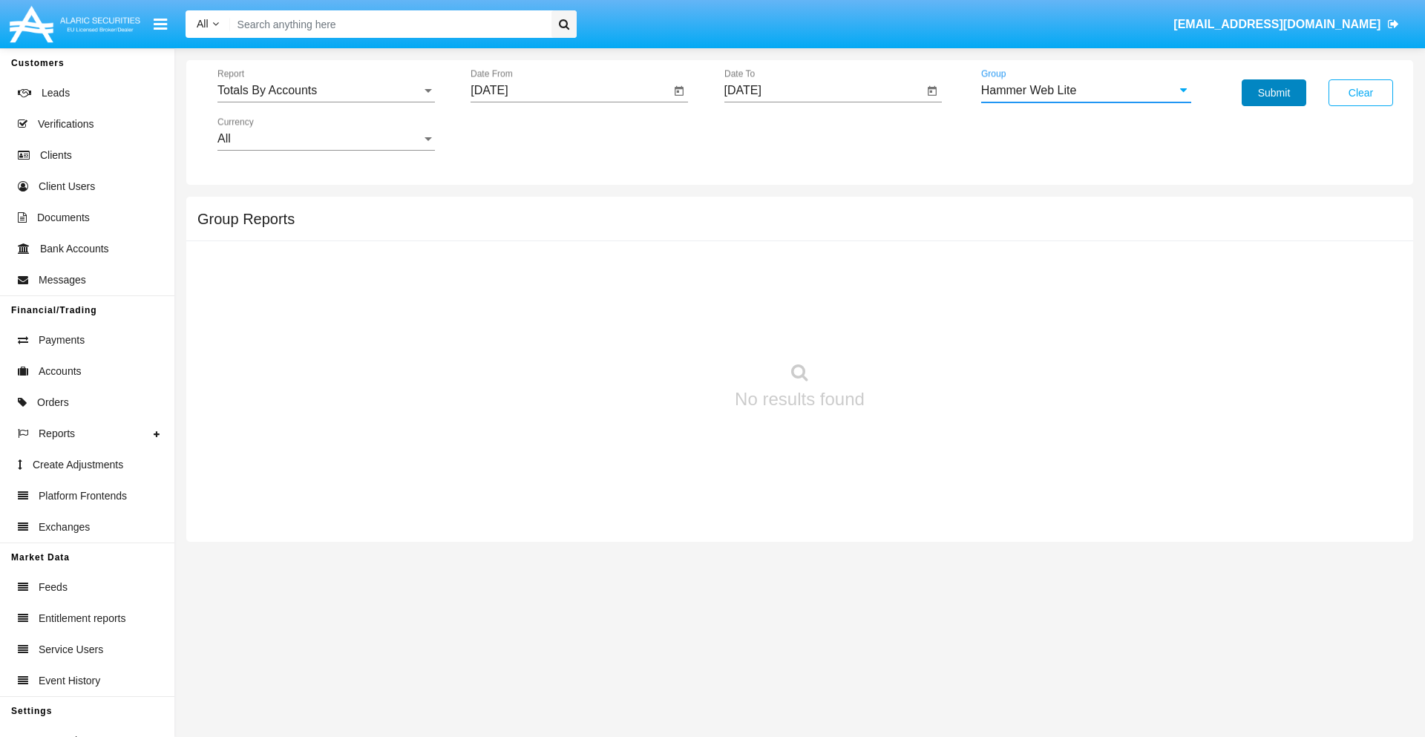
click at [1274, 93] on button "Submit" at bounding box center [1274, 92] width 65 height 27
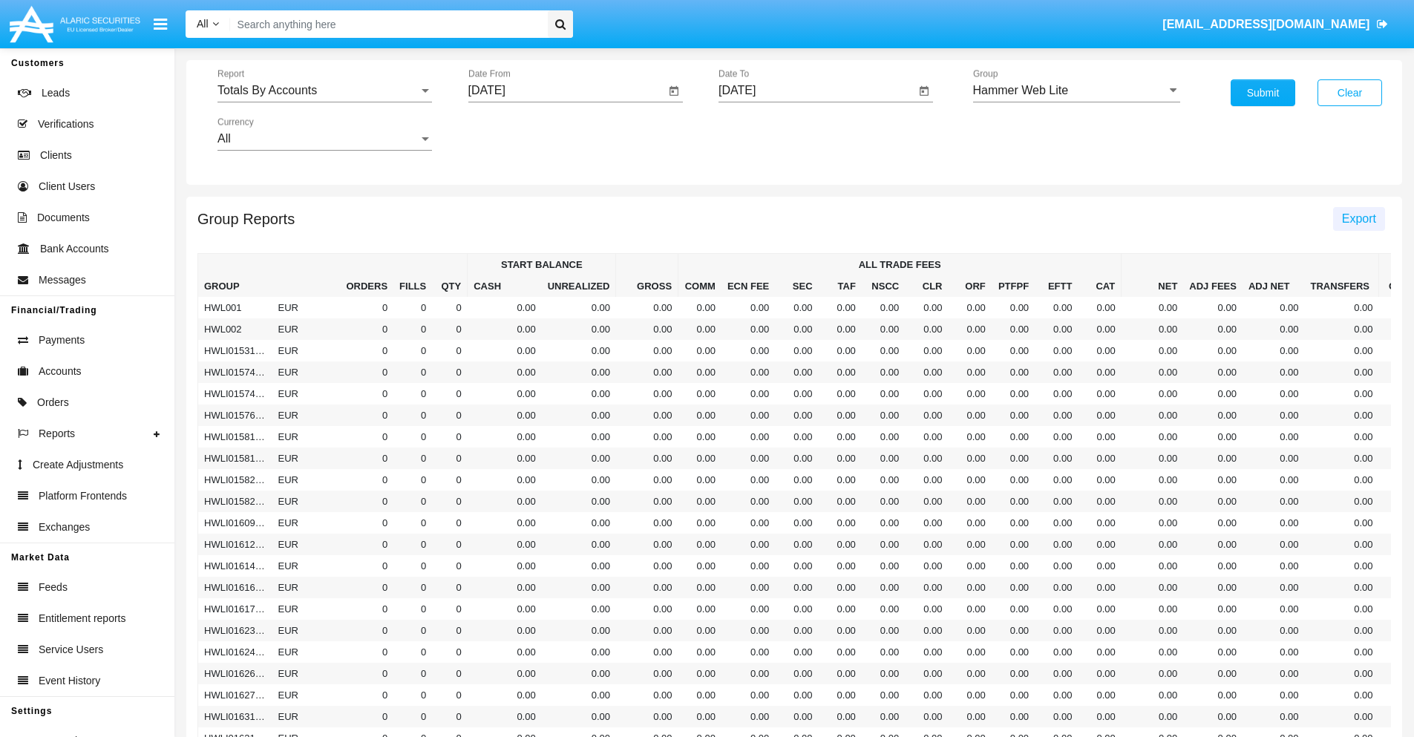
click at [1358, 218] on span "Export" at bounding box center [1359, 218] width 34 height 13
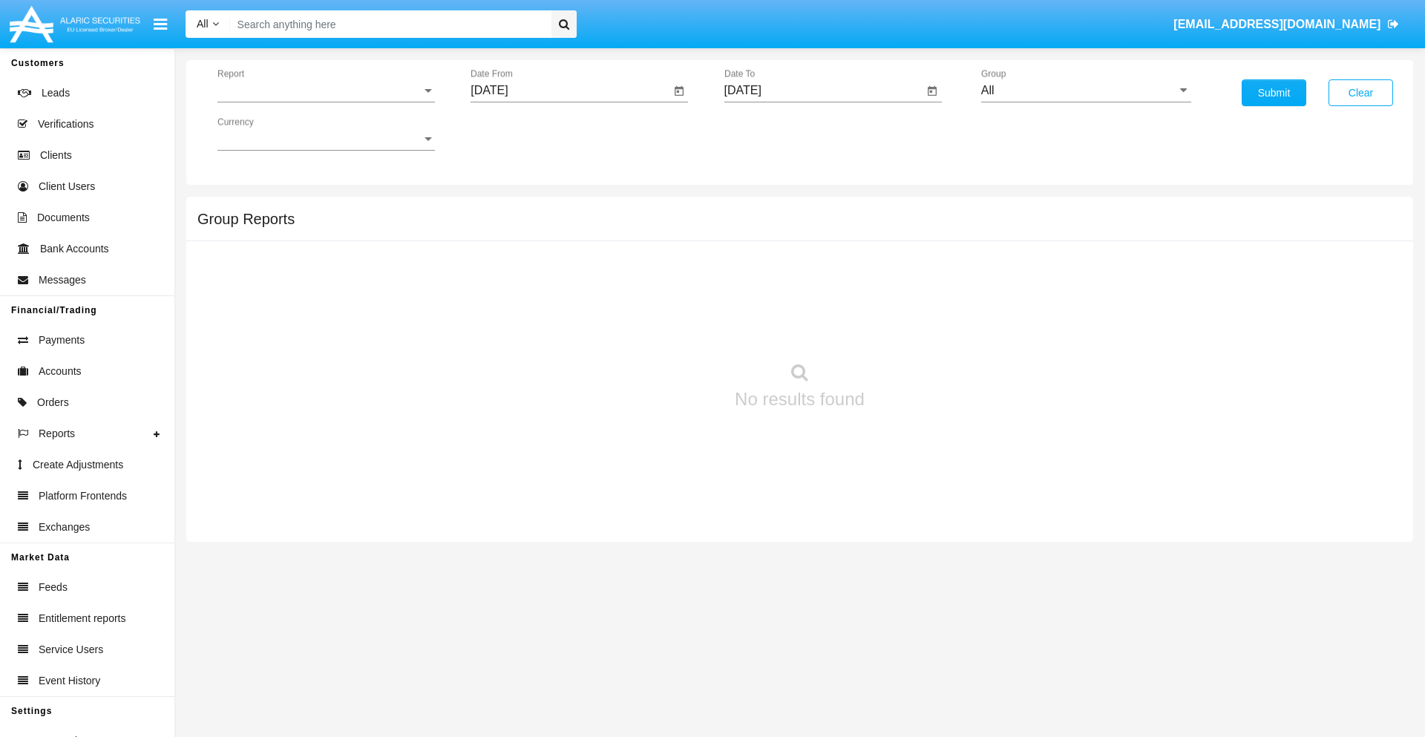
click at [326, 91] on span "Report" at bounding box center [319, 90] width 204 height 13
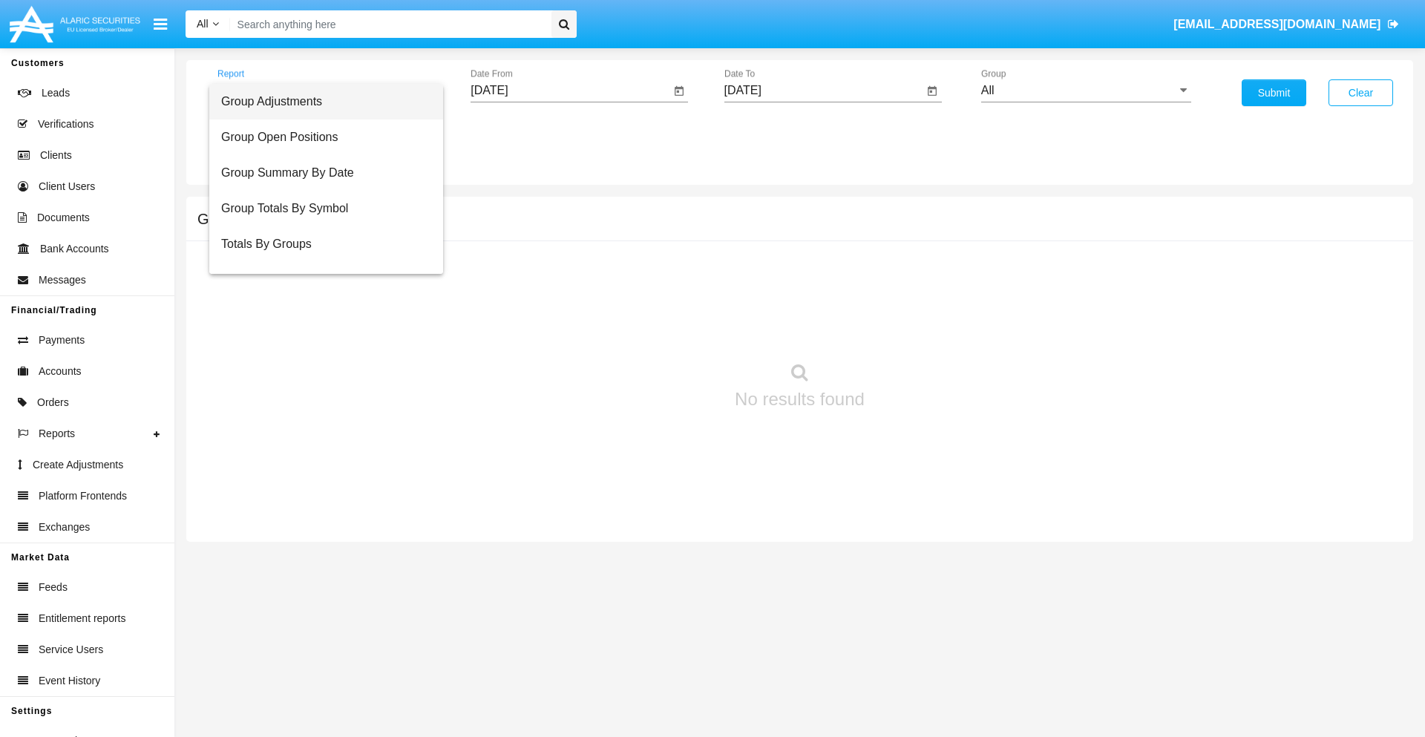
click at [320, 102] on span "Group Adjustments" at bounding box center [326, 102] width 210 height 36
click at [570, 91] on input "[DATE]" at bounding box center [571, 90] width 200 height 13
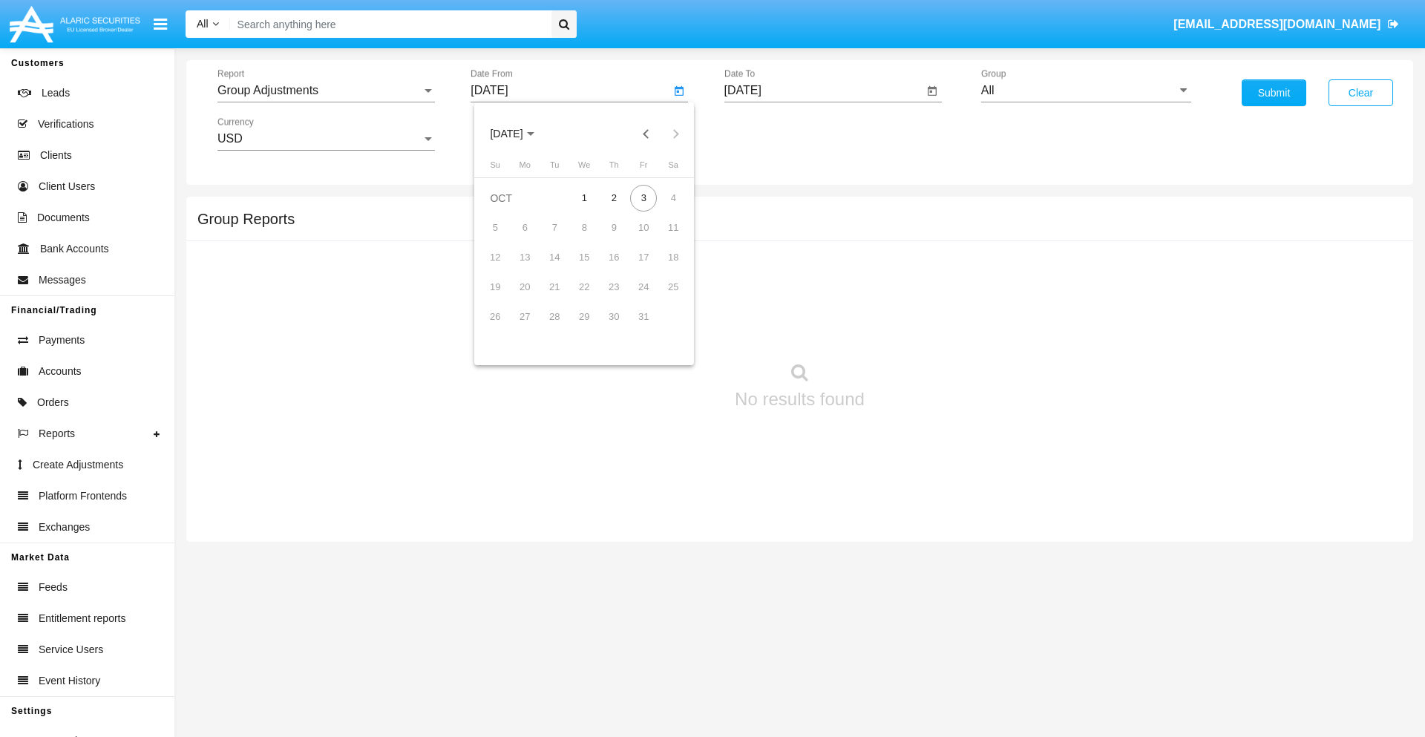
click at [520, 134] on span "[DATE]" at bounding box center [506, 134] width 33 height 12
click at [558, 298] on div "2019" at bounding box center [558, 298] width 47 height 27
click at [506, 209] on div "JAN" at bounding box center [506, 209] width 47 height 27
click at [554, 227] on div "1" at bounding box center [554, 228] width 27 height 27
type input "[DATE]"
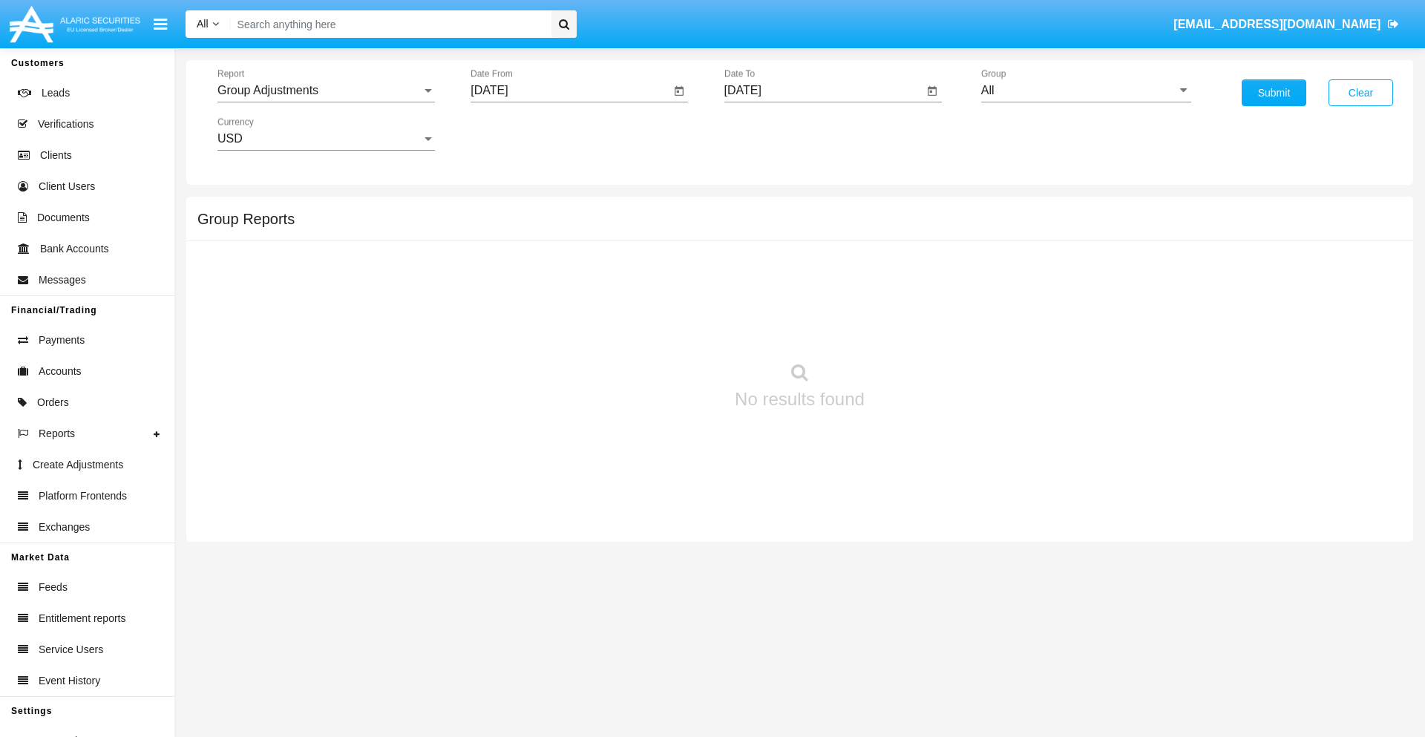
click at [823, 91] on input "[DATE]" at bounding box center [824, 90] width 200 height 13
click at [773, 134] on span "[DATE]" at bounding box center [760, 134] width 33 height 12
click at [811, 298] on div "2019" at bounding box center [811, 298] width 47 height 27
click at [759, 209] on div "JAN" at bounding box center [759, 209] width 47 height 27
click at [808, 227] on div "1" at bounding box center [808, 228] width 27 height 27
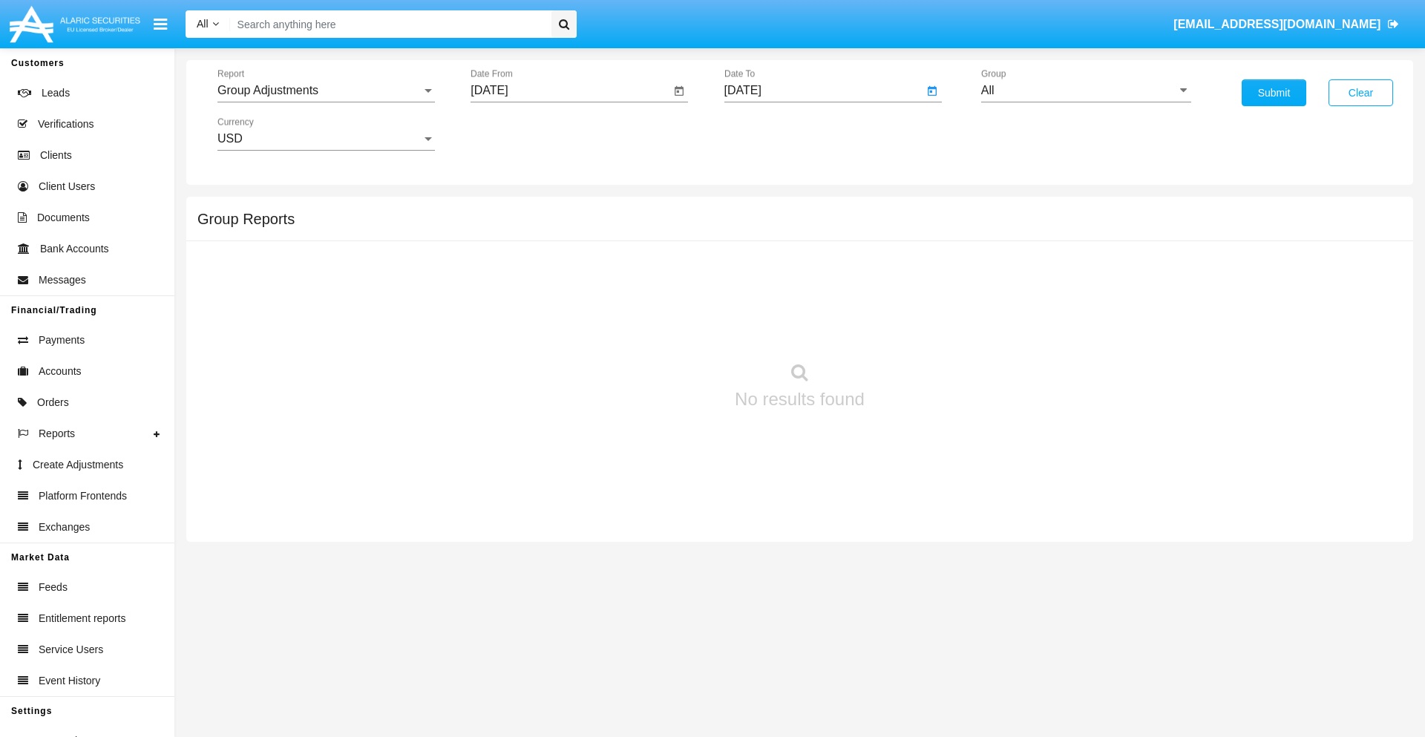
type input "[DATE]"
click at [1086, 91] on input "All" at bounding box center [1086, 90] width 210 height 13
click at [1035, 612] on span "Company AQA" at bounding box center [1036, 618] width 79 height 13
type input "Company AQA"
click at [1274, 93] on button "Submit" at bounding box center [1274, 92] width 65 height 27
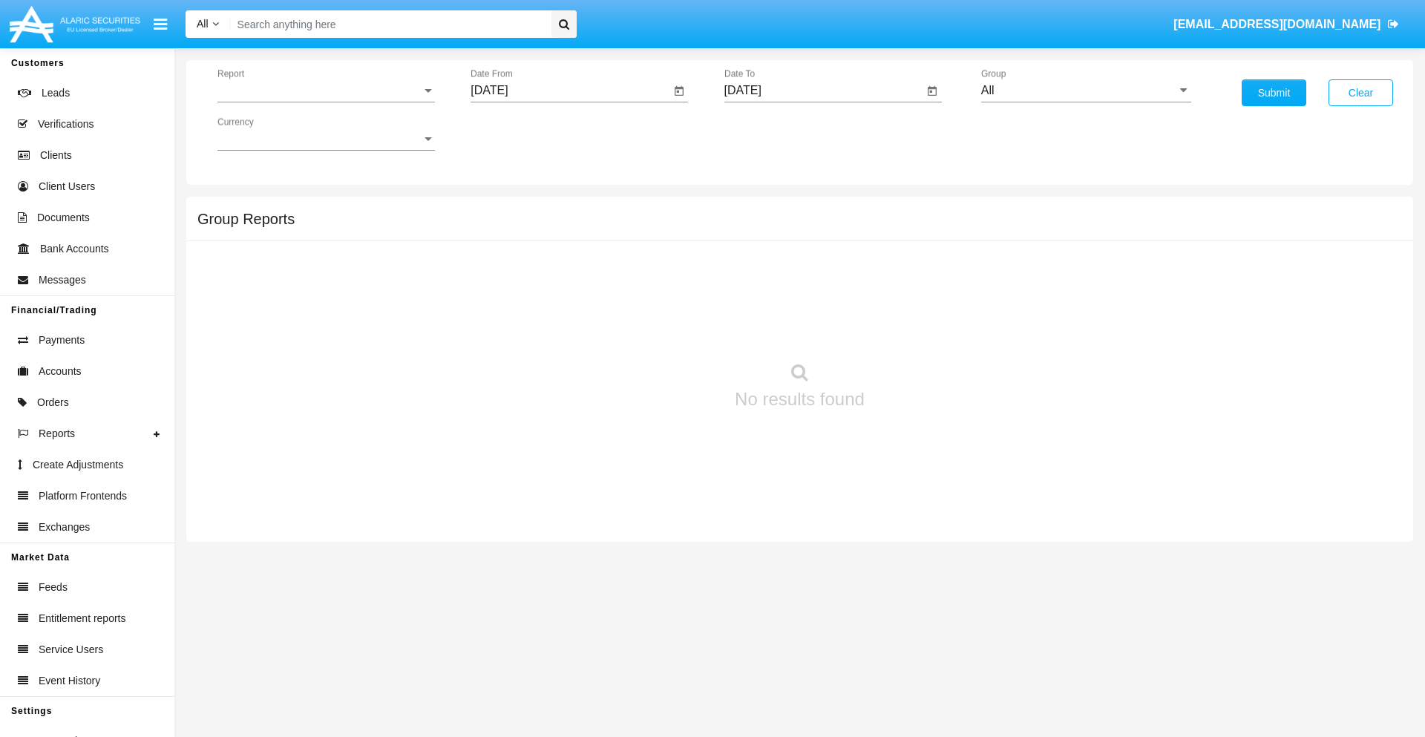
click at [326, 91] on span "Report" at bounding box center [319, 90] width 204 height 13
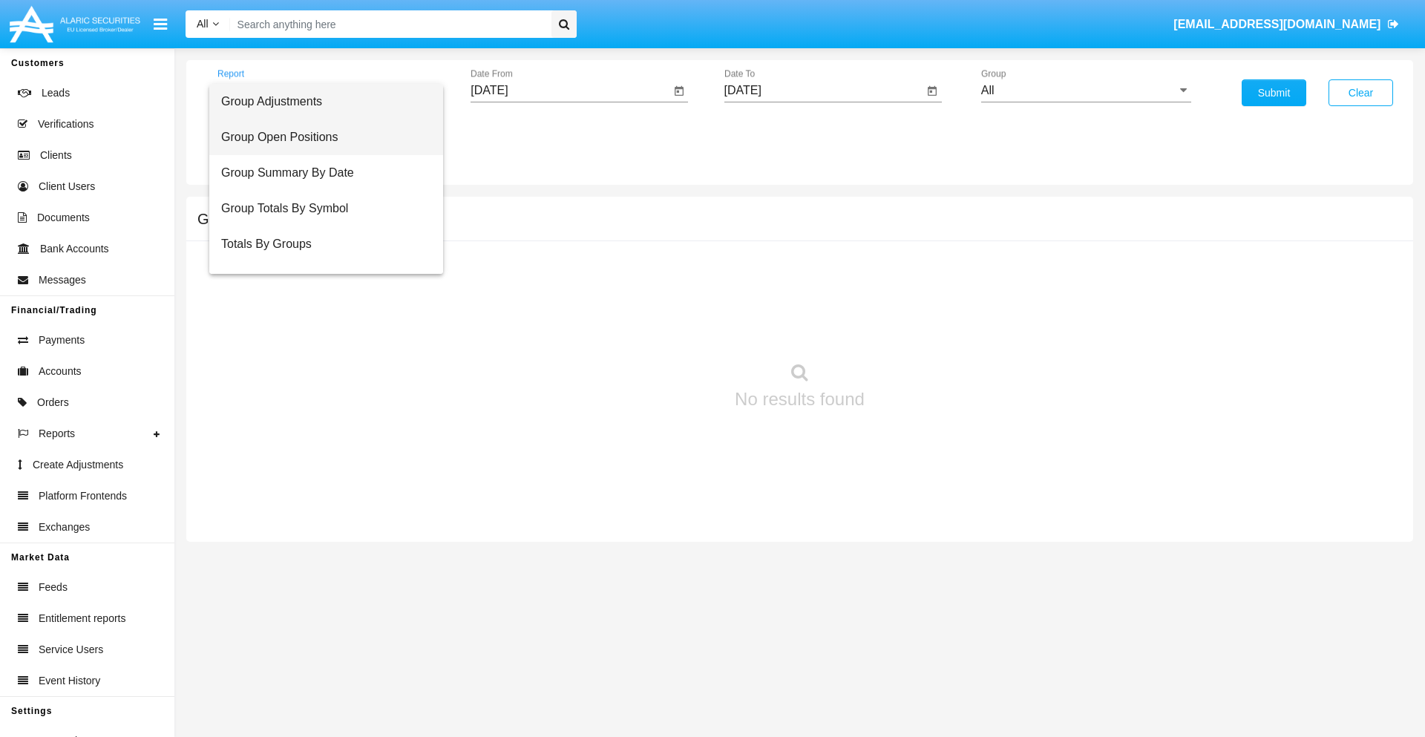
click at [320, 137] on span "Group Open Positions" at bounding box center [326, 138] width 210 height 36
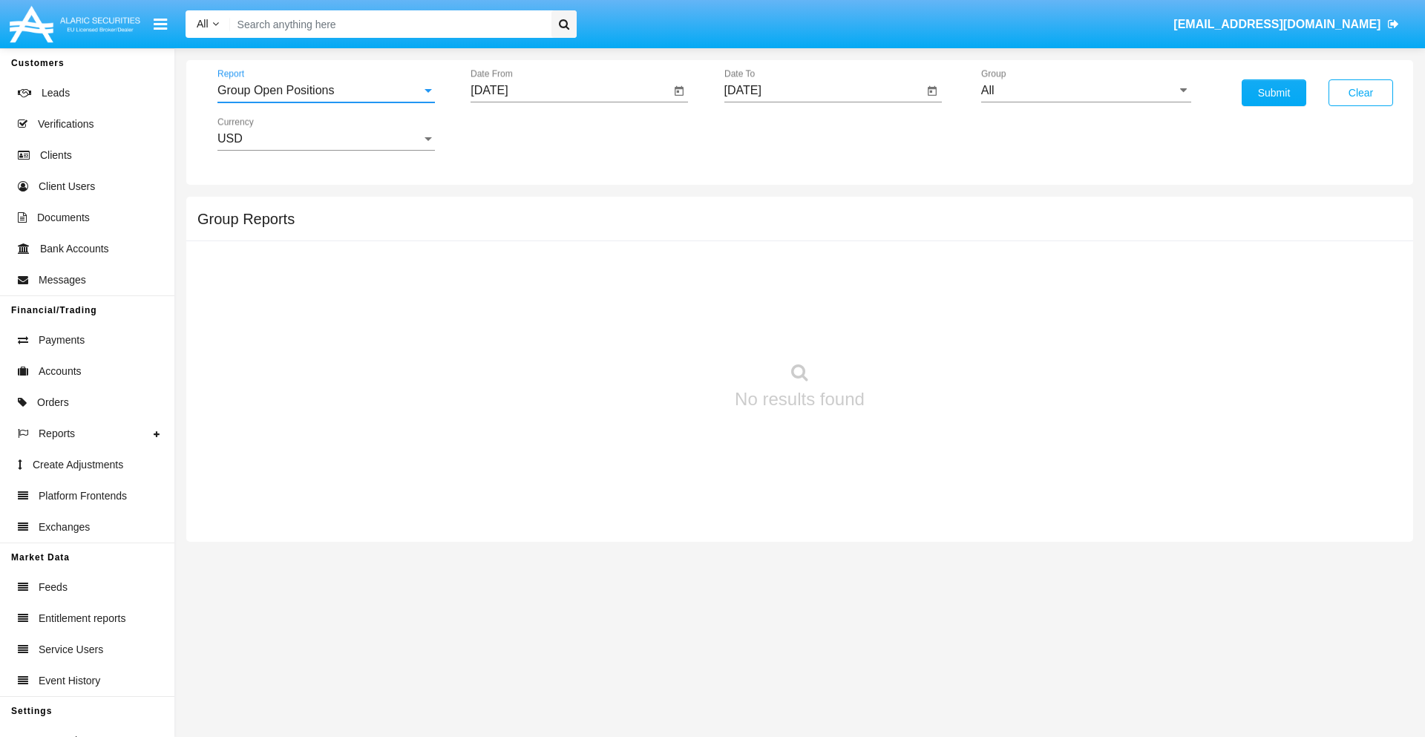
click at [570, 91] on input "[DATE]" at bounding box center [571, 90] width 200 height 13
click at [520, 134] on span "[DATE]" at bounding box center [506, 134] width 33 height 12
click at [558, 298] on div "2019" at bounding box center [558, 298] width 47 height 27
click at [506, 209] on div "JAN" at bounding box center [506, 209] width 47 height 27
click at [554, 227] on div "1" at bounding box center [554, 228] width 27 height 27
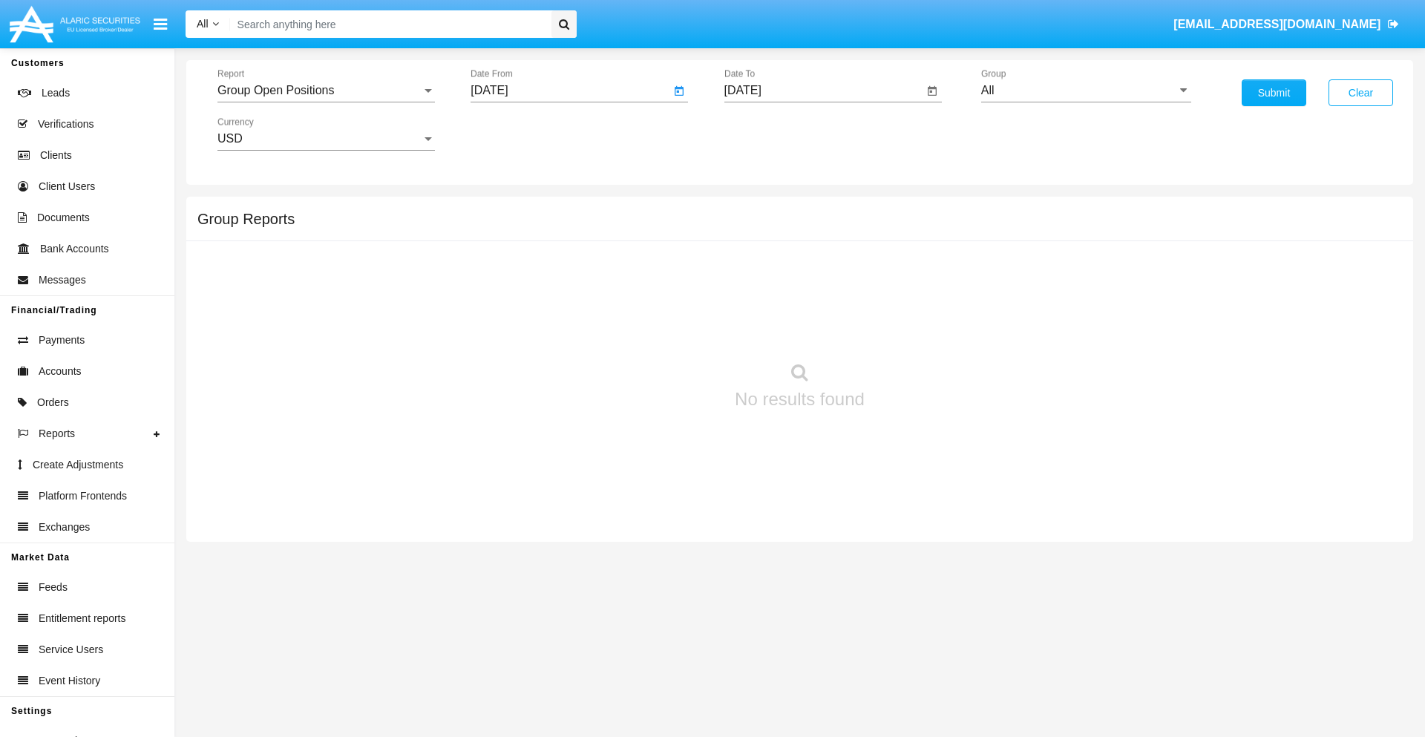
type input "[DATE]"
click at [823, 91] on input "[DATE]" at bounding box center [824, 90] width 200 height 13
click at [773, 134] on span "[DATE]" at bounding box center [760, 134] width 33 height 12
click at [811, 298] on div "2019" at bounding box center [811, 298] width 47 height 27
click at [759, 209] on div "JAN" at bounding box center [759, 209] width 47 height 27
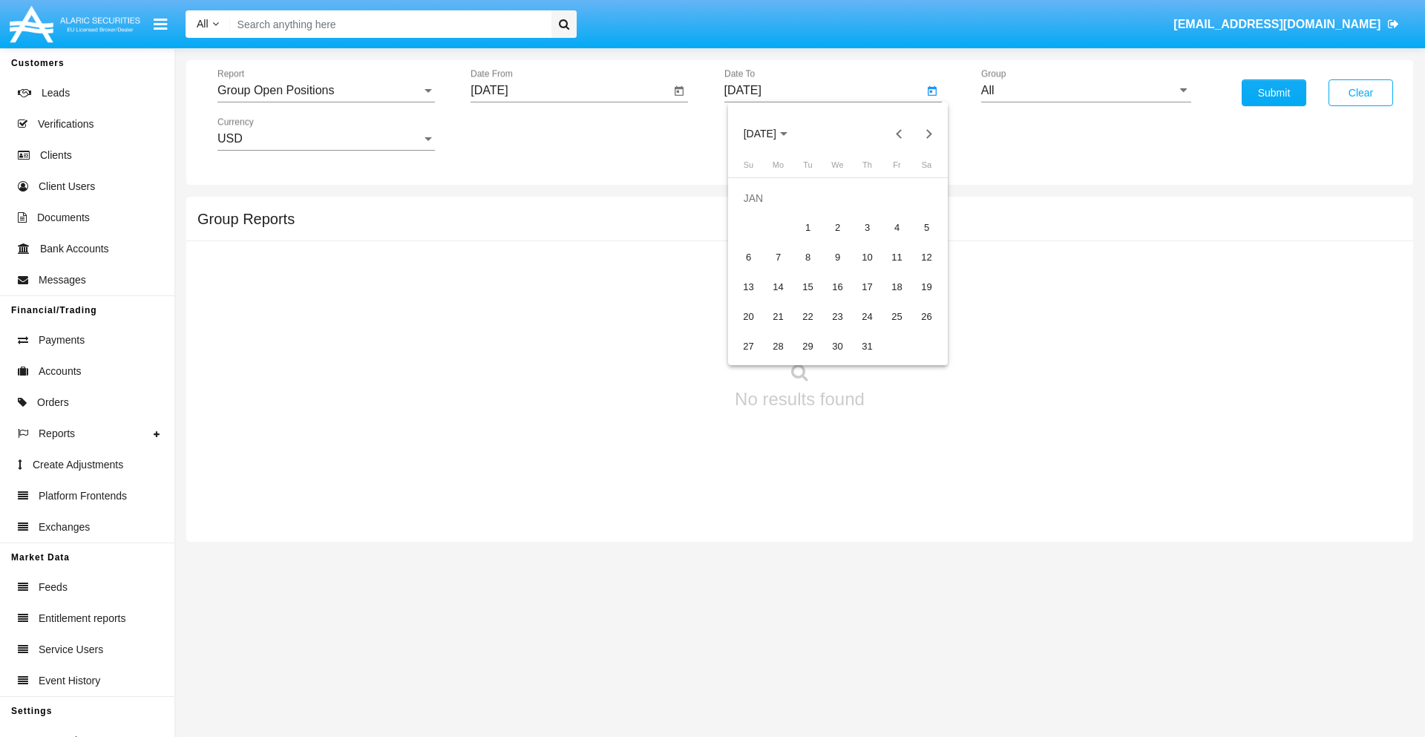
click at [808, 227] on div "1" at bounding box center [808, 228] width 27 height 27
type input "[DATE]"
click at [1086, 91] on input "All" at bounding box center [1086, 90] width 210 height 13
click at [1035, 612] on span "Company AQA" at bounding box center [1036, 618] width 79 height 13
type input "Company AQA"
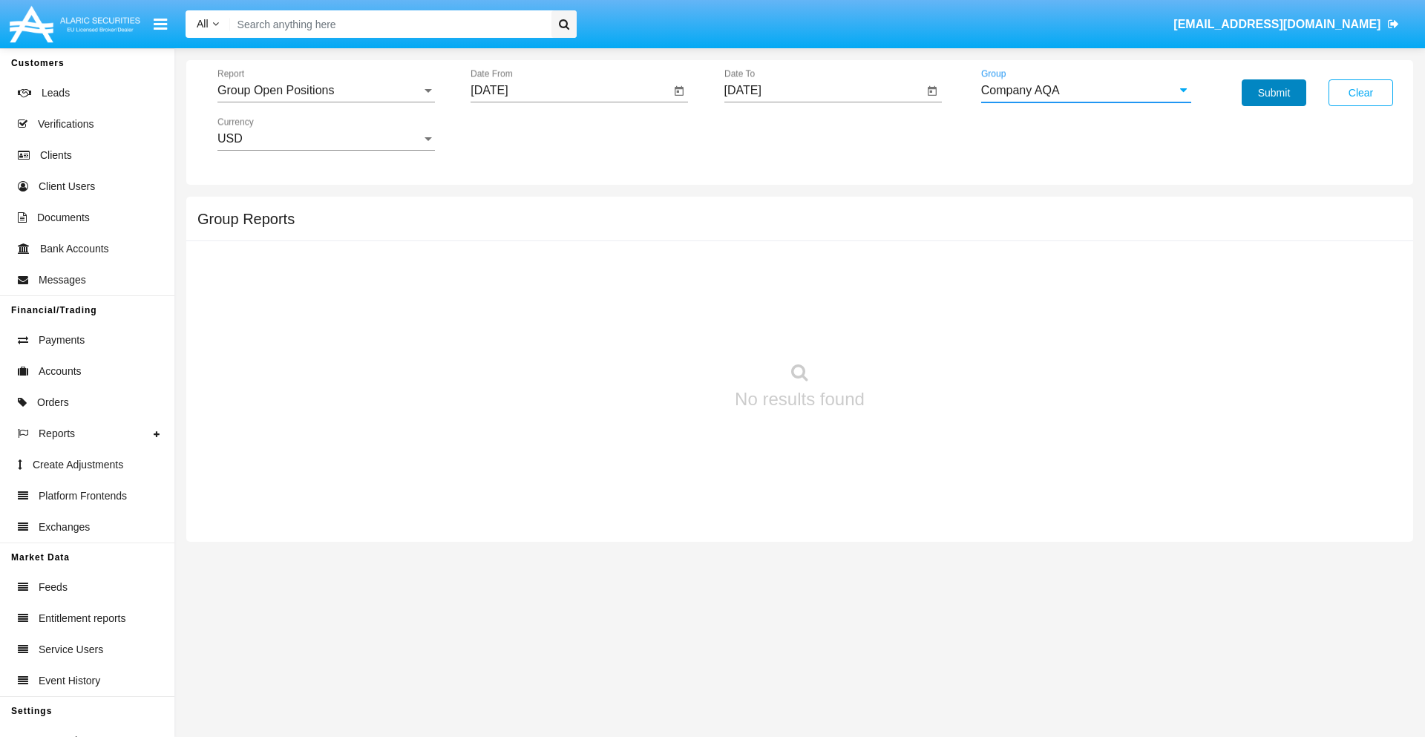
click at [1274, 93] on button "Submit" at bounding box center [1274, 92] width 65 height 27
click at [326, 91] on span "Report" at bounding box center [319, 90] width 204 height 13
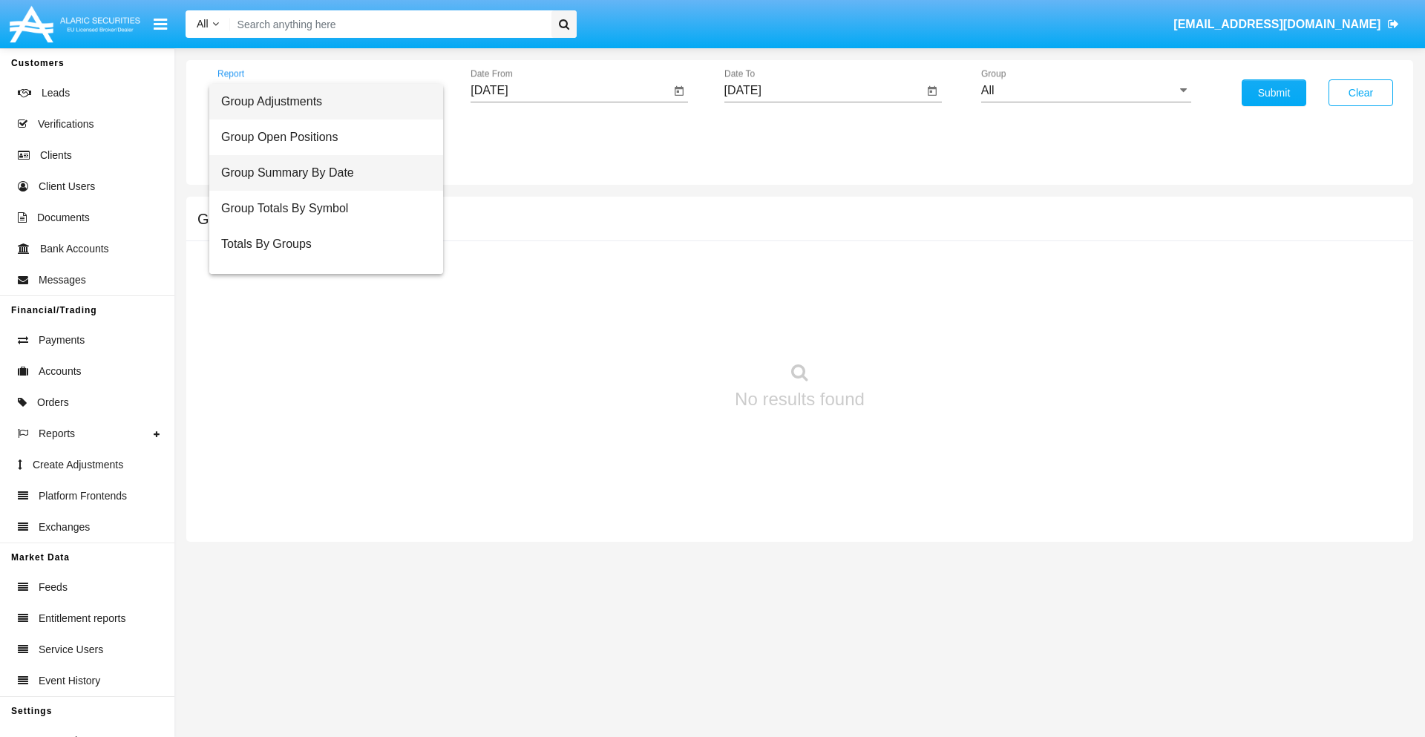
click at [320, 173] on span "Group Summary By Date" at bounding box center [326, 173] width 210 height 36
click at [570, 91] on input "[DATE]" at bounding box center [571, 90] width 200 height 13
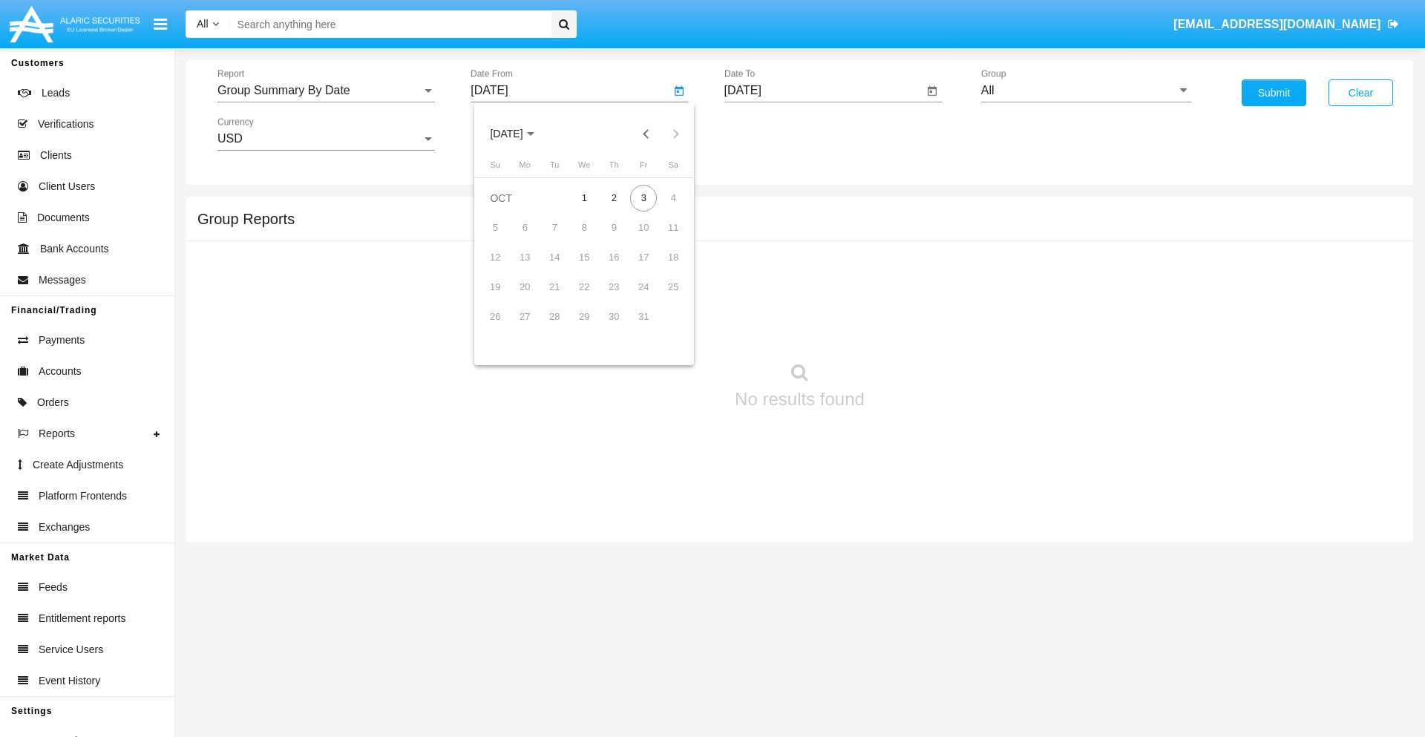
click at [520, 134] on span "[DATE]" at bounding box center [506, 134] width 33 height 12
click at [558, 298] on div "2019" at bounding box center [558, 298] width 47 height 27
click at [506, 209] on div "JAN" at bounding box center [506, 209] width 47 height 27
click at [554, 227] on div "1" at bounding box center [554, 228] width 27 height 27
type input "[DATE]"
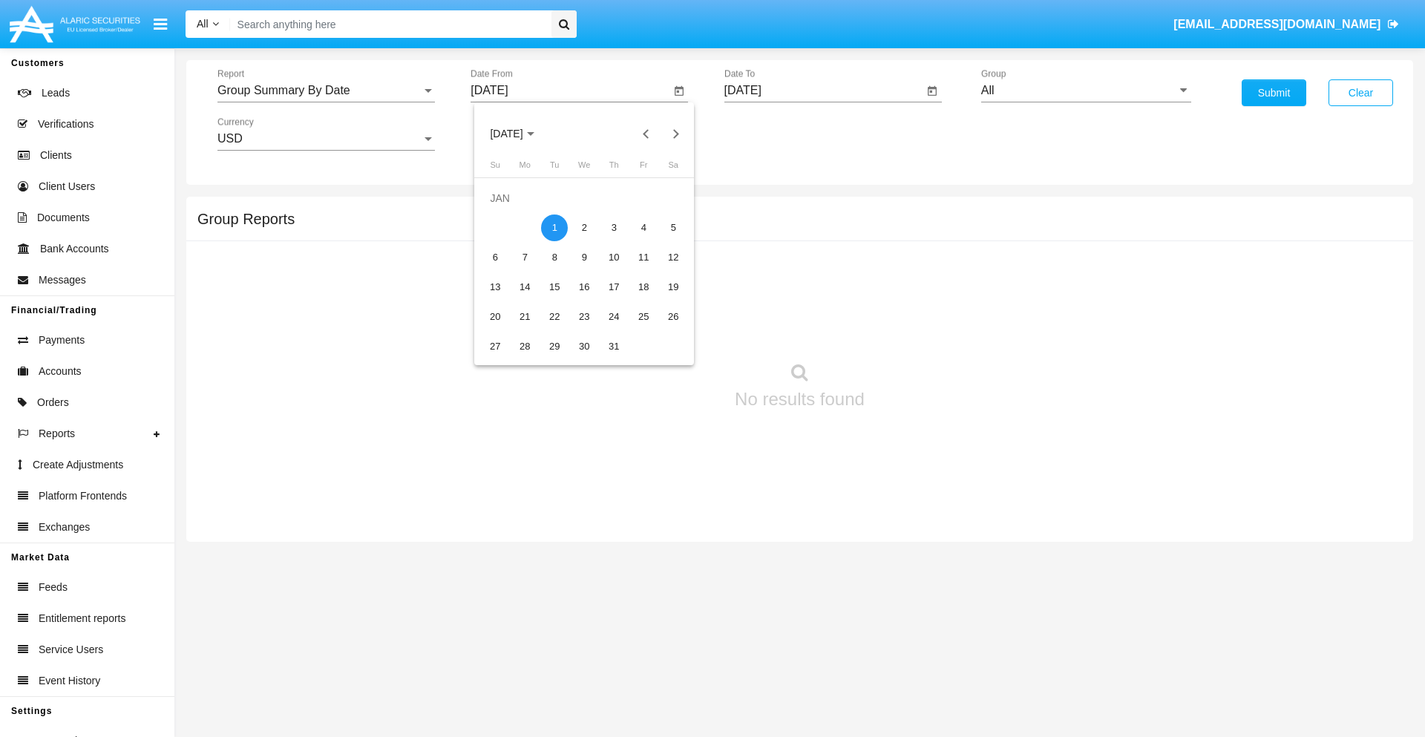
click at [823, 91] on input "[DATE]" at bounding box center [824, 90] width 200 height 13
click at [773, 134] on span "[DATE]" at bounding box center [760, 134] width 33 height 12
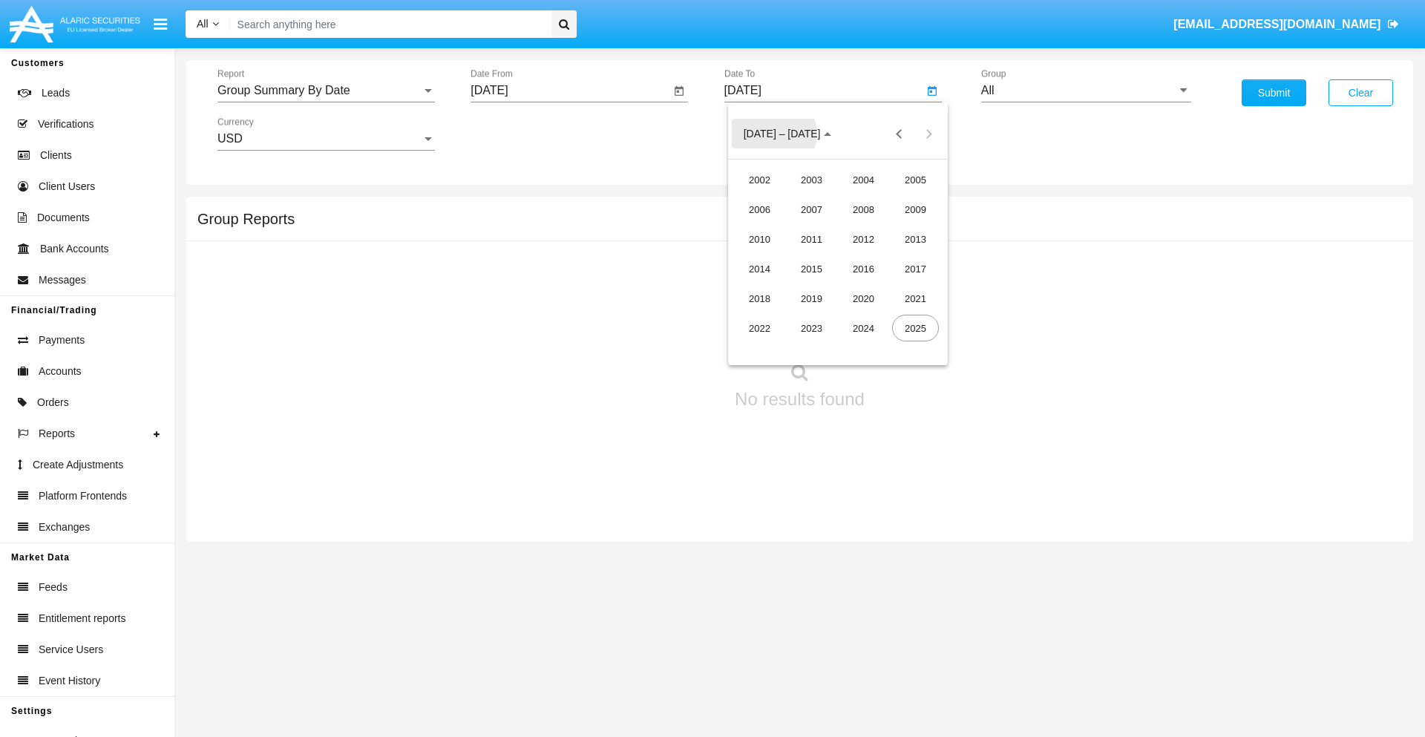
click at [811, 298] on div "2019" at bounding box center [811, 298] width 47 height 27
click at [759, 209] on div "JAN" at bounding box center [759, 209] width 47 height 27
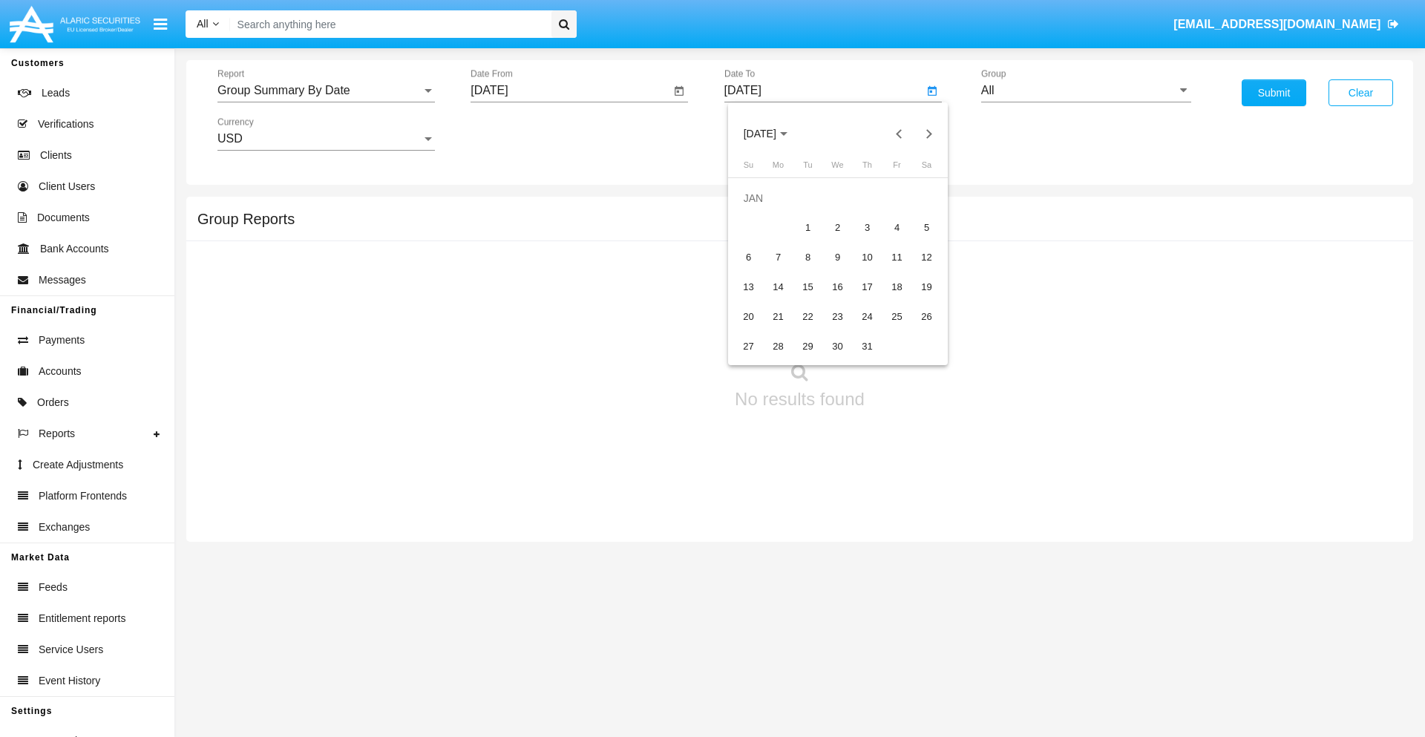
click at [808, 227] on div "1" at bounding box center [808, 228] width 27 height 27
type input "[DATE]"
click at [1086, 91] on input "All" at bounding box center [1086, 90] width 210 height 13
click at [1035, 612] on span "Company AQA" at bounding box center [1036, 618] width 79 height 13
type input "Company AQA"
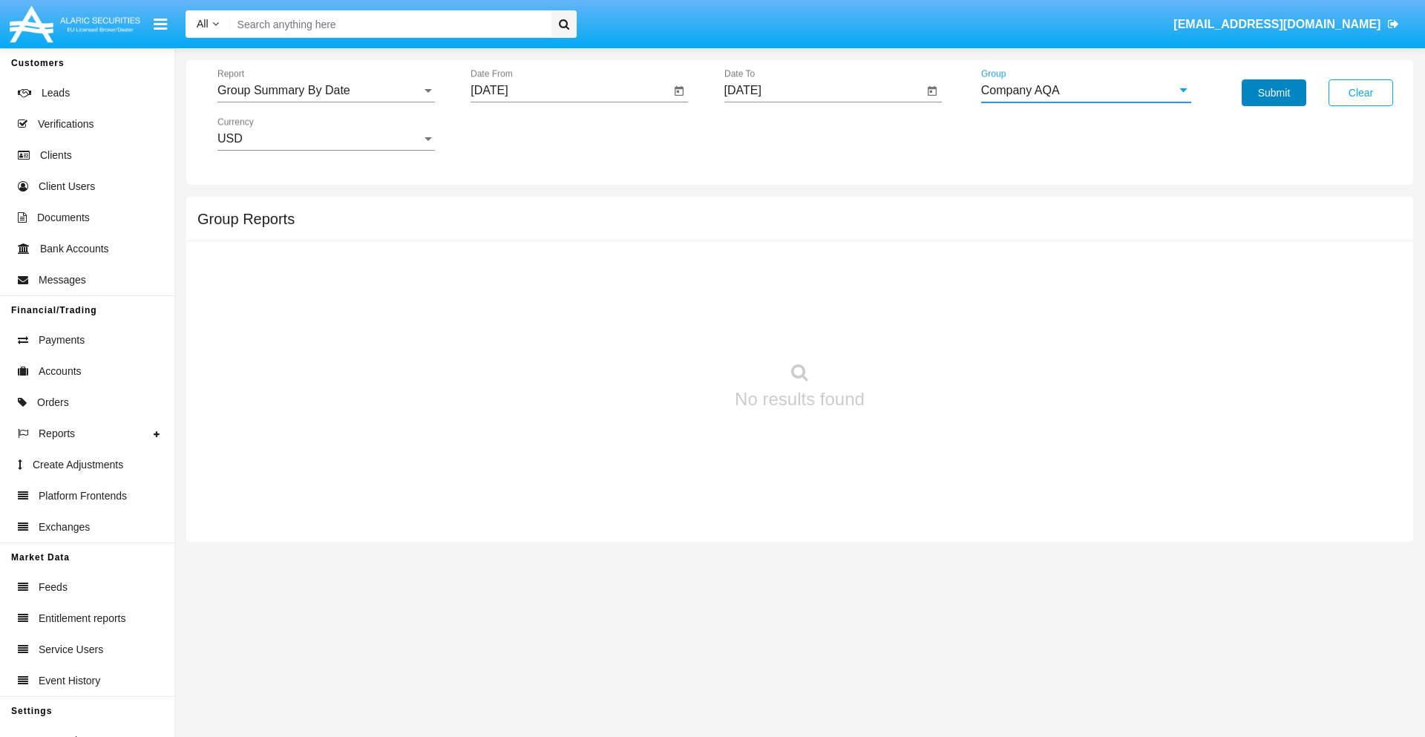
click at [1274, 93] on button "Submit" at bounding box center [1274, 92] width 65 height 27
click at [326, 91] on span "Report" at bounding box center [319, 90] width 204 height 13
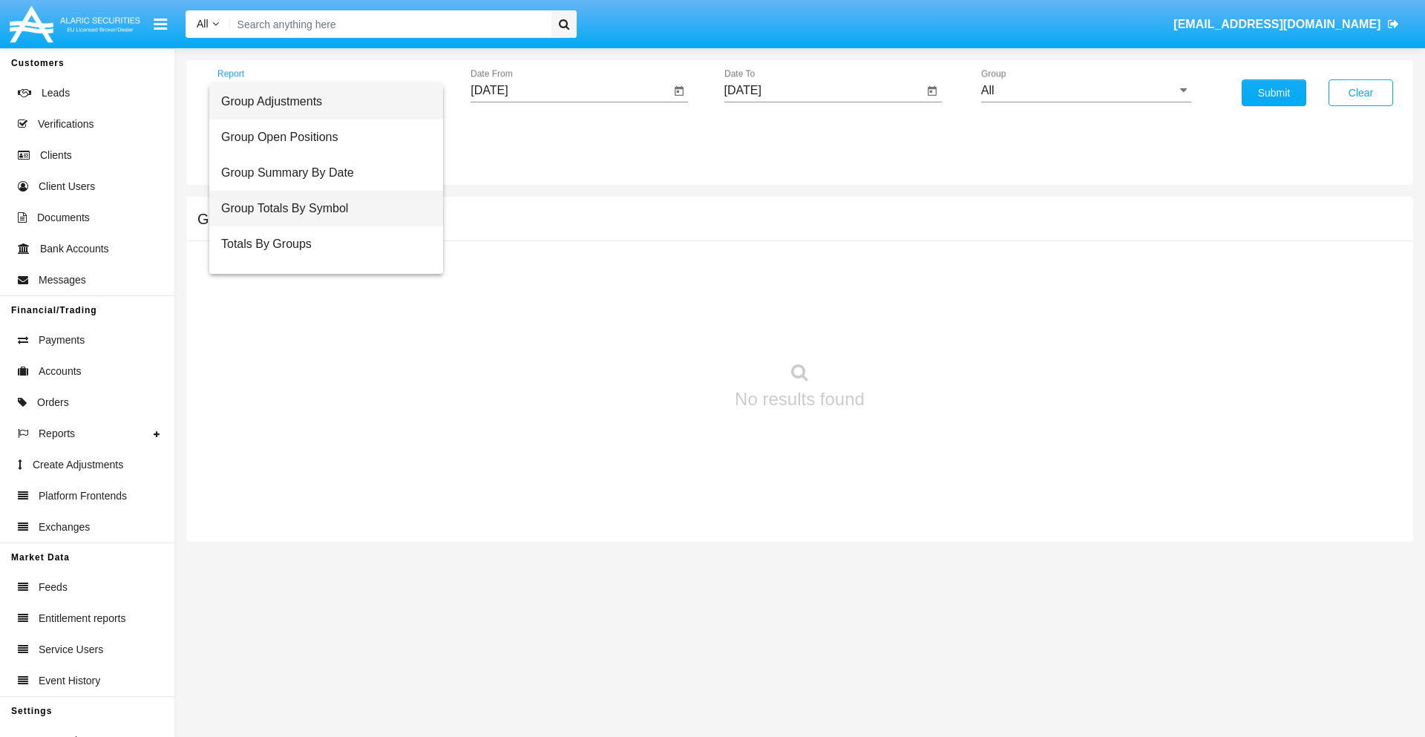
click at [320, 209] on span "Group Totals By Symbol" at bounding box center [326, 209] width 210 height 36
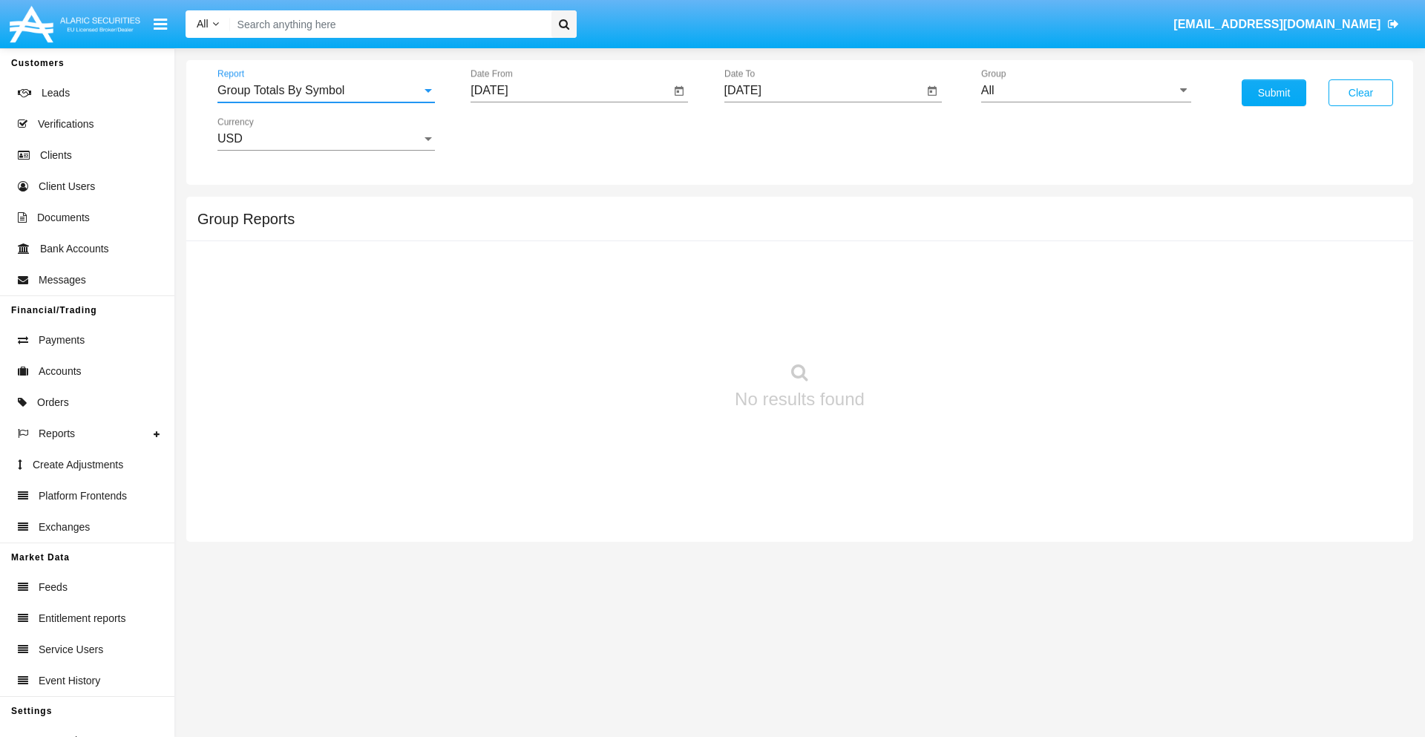
click at [570, 91] on input "[DATE]" at bounding box center [571, 90] width 200 height 13
click at [520, 134] on span "[DATE]" at bounding box center [506, 134] width 33 height 12
click at [558, 298] on div "2019" at bounding box center [558, 298] width 47 height 27
click at [506, 209] on div "JAN" at bounding box center [506, 209] width 47 height 27
click at [554, 227] on div "1" at bounding box center [554, 228] width 27 height 27
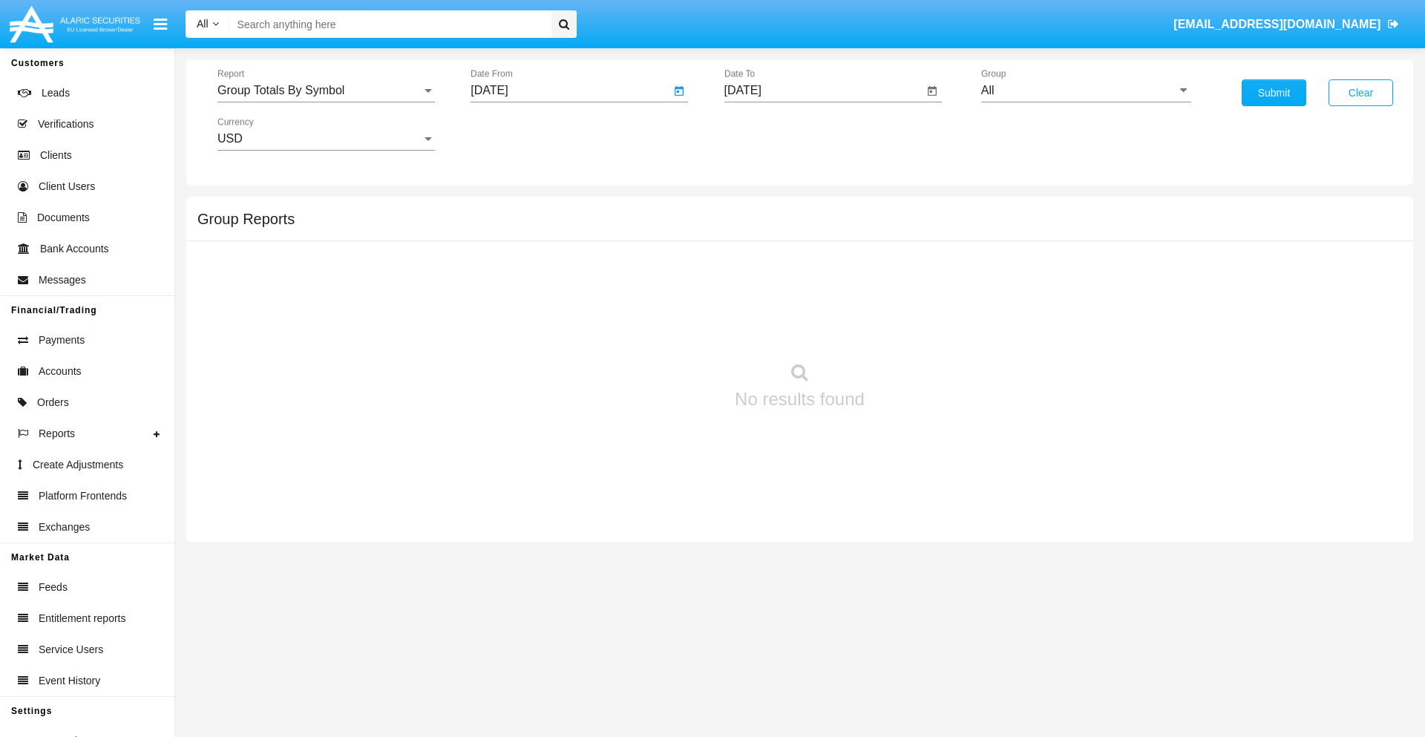
type input "[DATE]"
click at [823, 91] on input "[DATE]" at bounding box center [824, 90] width 200 height 13
click at [773, 134] on span "[DATE]" at bounding box center [760, 134] width 33 height 12
click at [811, 298] on div "2019" at bounding box center [811, 298] width 47 height 27
click at [759, 209] on div "JAN" at bounding box center [759, 209] width 47 height 27
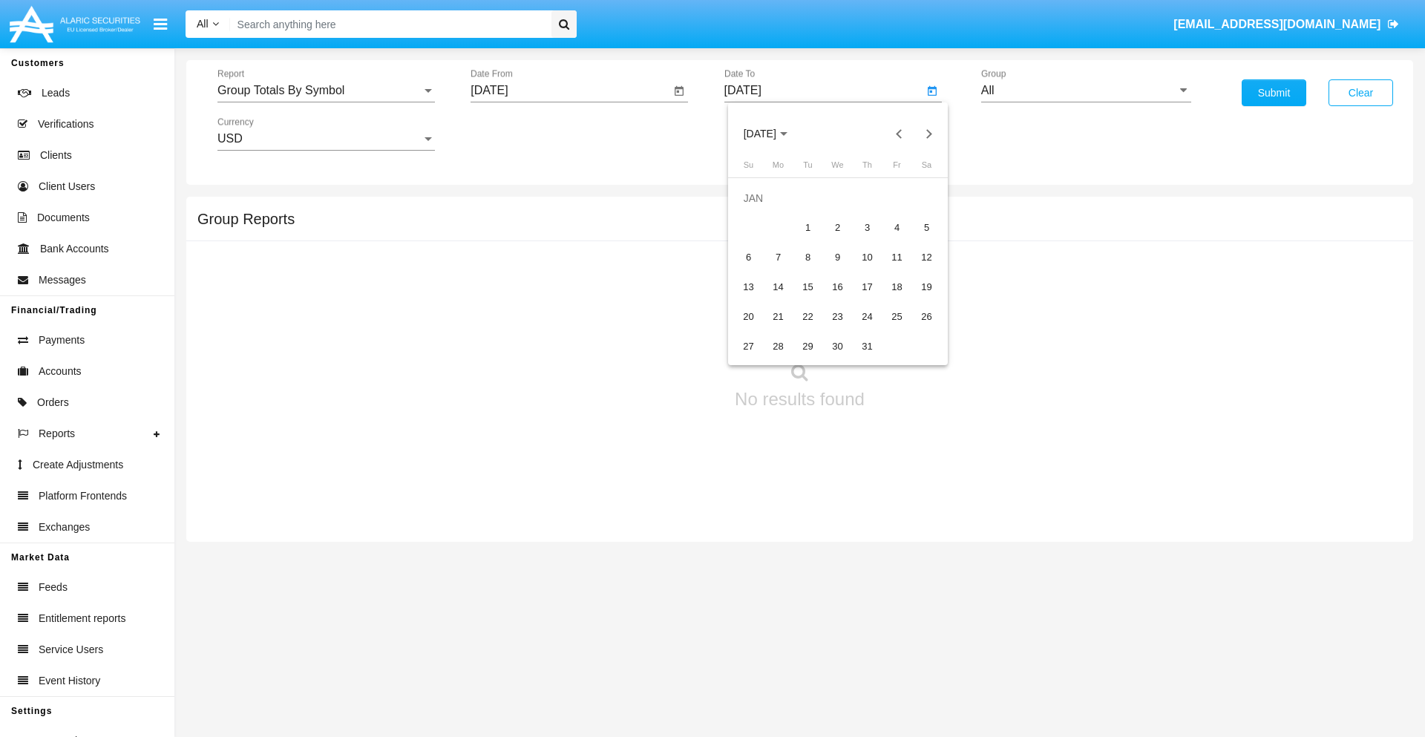
click at [808, 227] on div "1" at bounding box center [808, 228] width 27 height 27
type input "[DATE]"
click at [1086, 91] on input "All" at bounding box center [1086, 90] width 210 height 13
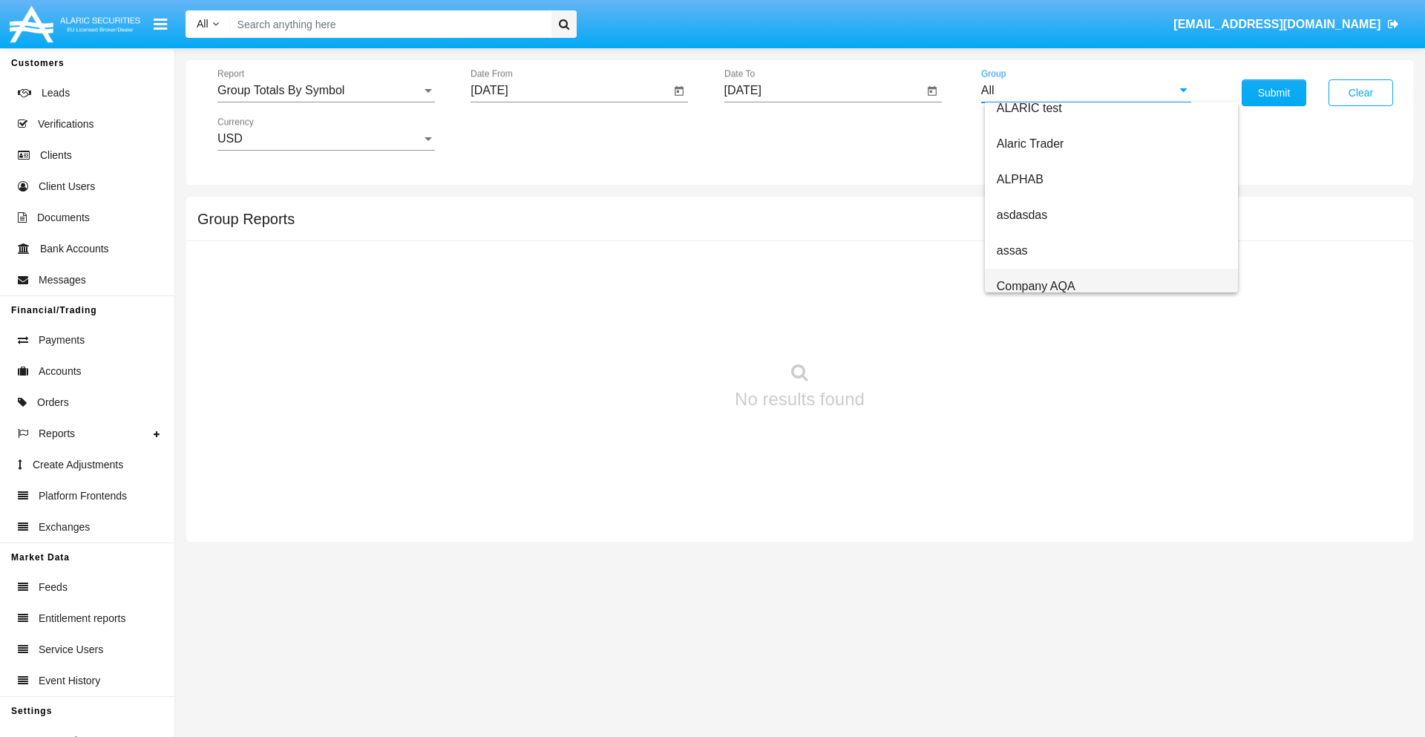
click at [1035, 286] on span "Company AQA" at bounding box center [1036, 286] width 79 height 13
type input "Company AQA"
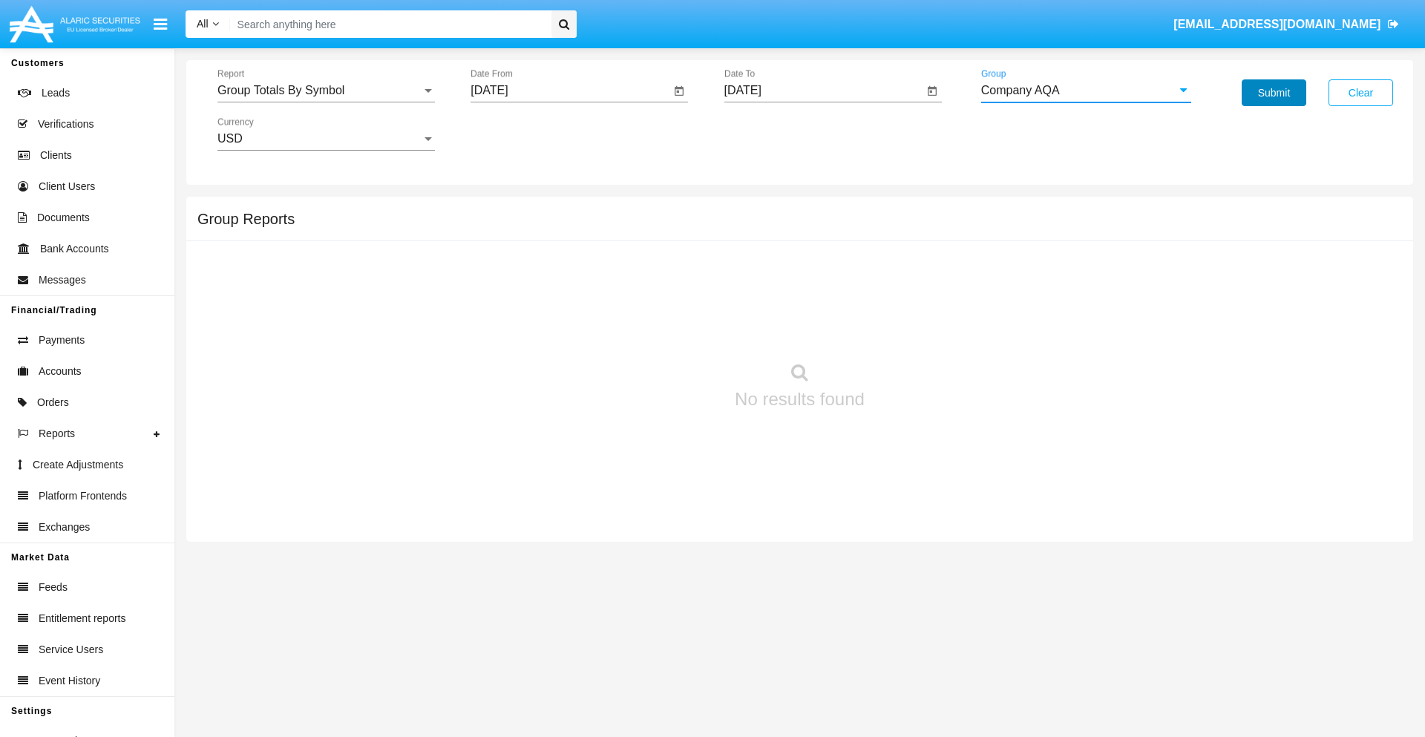
click at [1274, 93] on button "Submit" at bounding box center [1274, 92] width 65 height 27
click at [326, 91] on span "Report" at bounding box center [319, 90] width 204 height 13
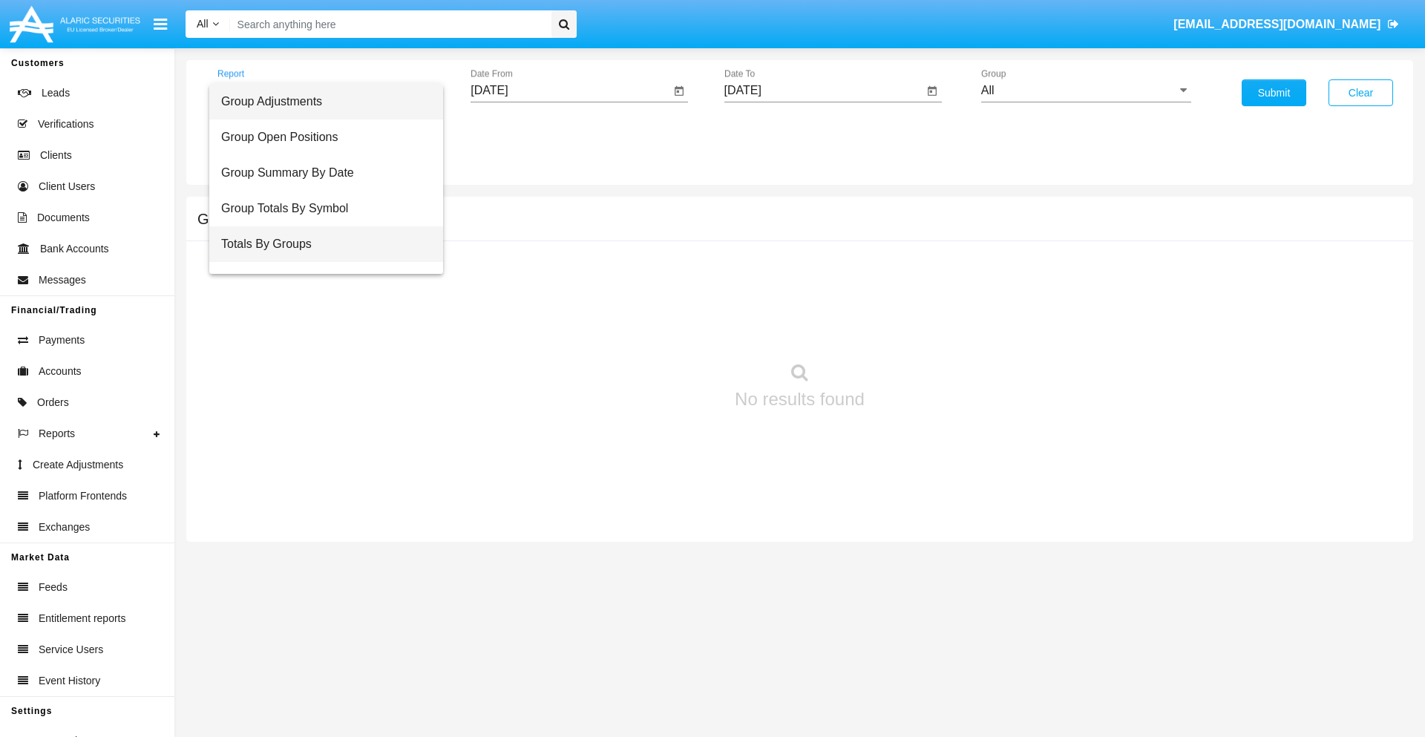
click at [320, 244] on span "Totals By Groups" at bounding box center [326, 244] width 210 height 36
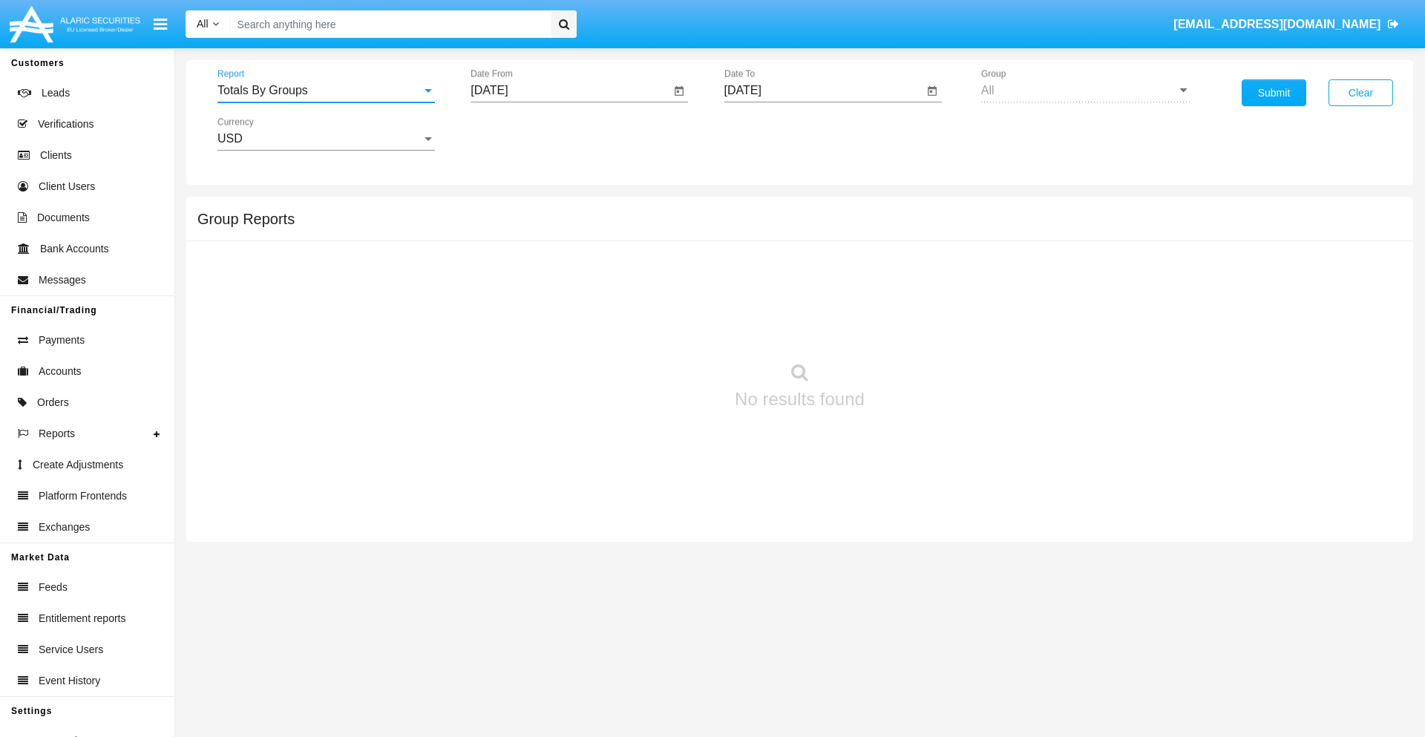
click at [570, 91] on input "[DATE]" at bounding box center [571, 90] width 200 height 13
click at [520, 134] on span "[DATE]" at bounding box center [506, 134] width 33 height 12
click at [558, 298] on div "2019" at bounding box center [558, 298] width 47 height 27
click at [506, 209] on div "JAN" at bounding box center [506, 209] width 47 height 27
click at [554, 227] on div "1" at bounding box center [554, 228] width 27 height 27
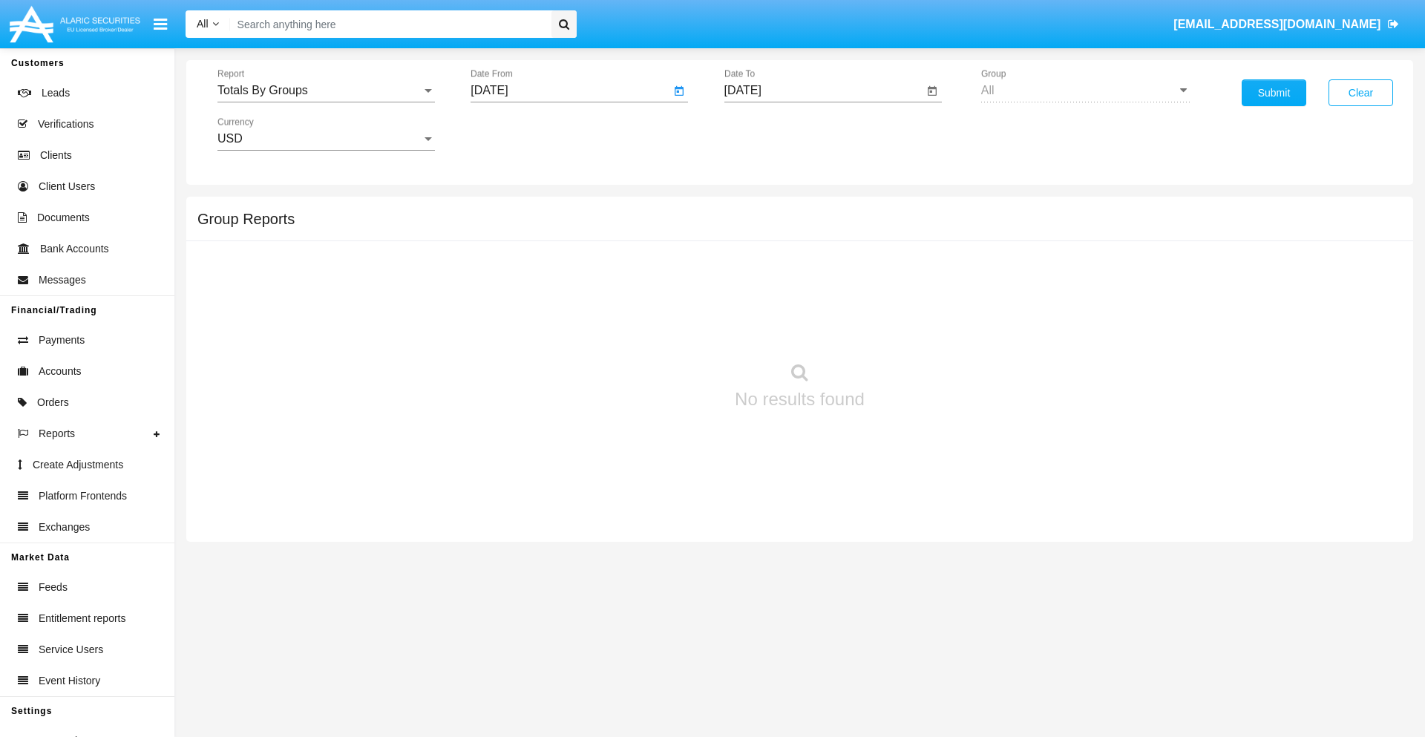
type input "01/01/19"
click at [823, 91] on input "[DATE]" at bounding box center [824, 90] width 200 height 13
click at [773, 134] on span "[DATE]" at bounding box center [760, 134] width 33 height 12
click at [811, 298] on div "2019" at bounding box center [811, 298] width 47 height 27
click at [759, 209] on div "JAN" at bounding box center [759, 209] width 47 height 27
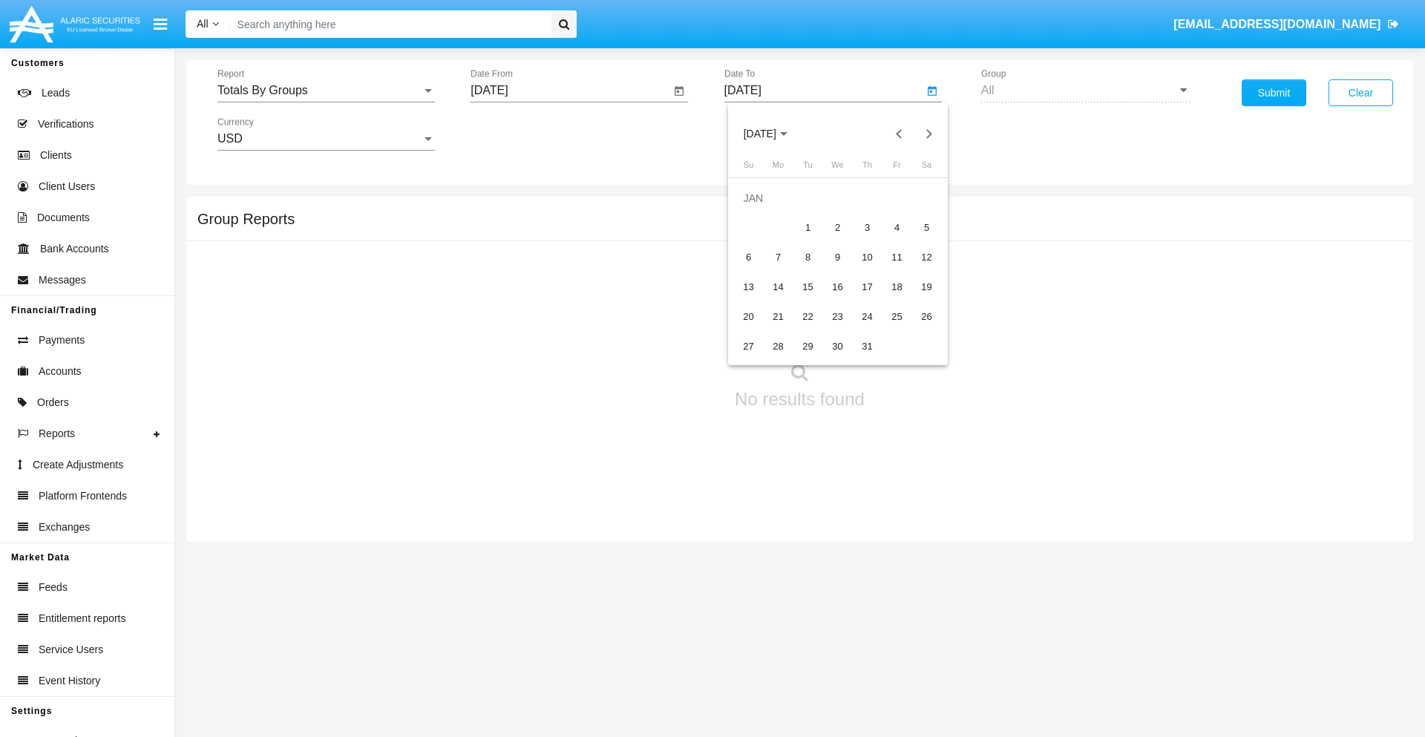
click at [808, 227] on div "1" at bounding box center [808, 228] width 27 height 27
type input "01/01/19"
click at [1274, 93] on button "Submit" at bounding box center [1274, 92] width 65 height 27
click at [326, 91] on span "Report" at bounding box center [319, 90] width 204 height 13
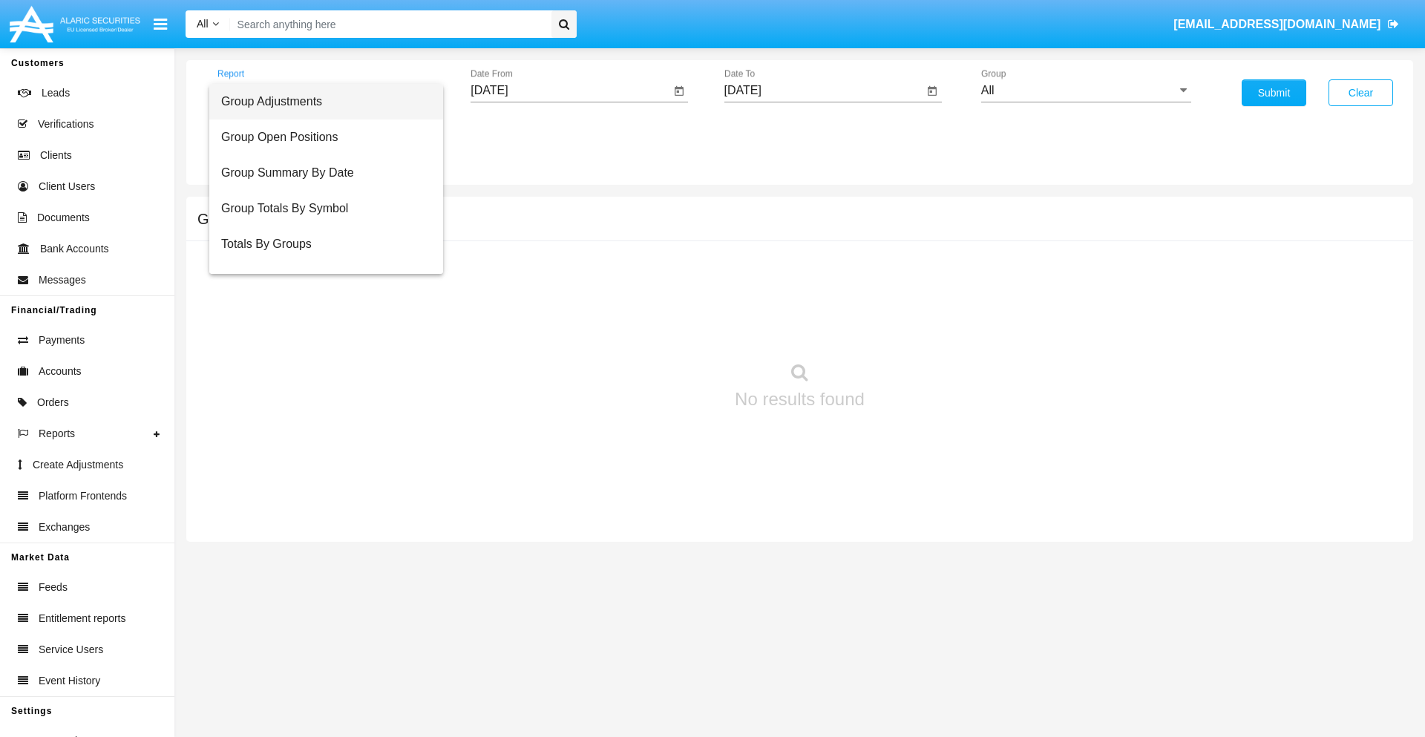
scroll to position [24, 0]
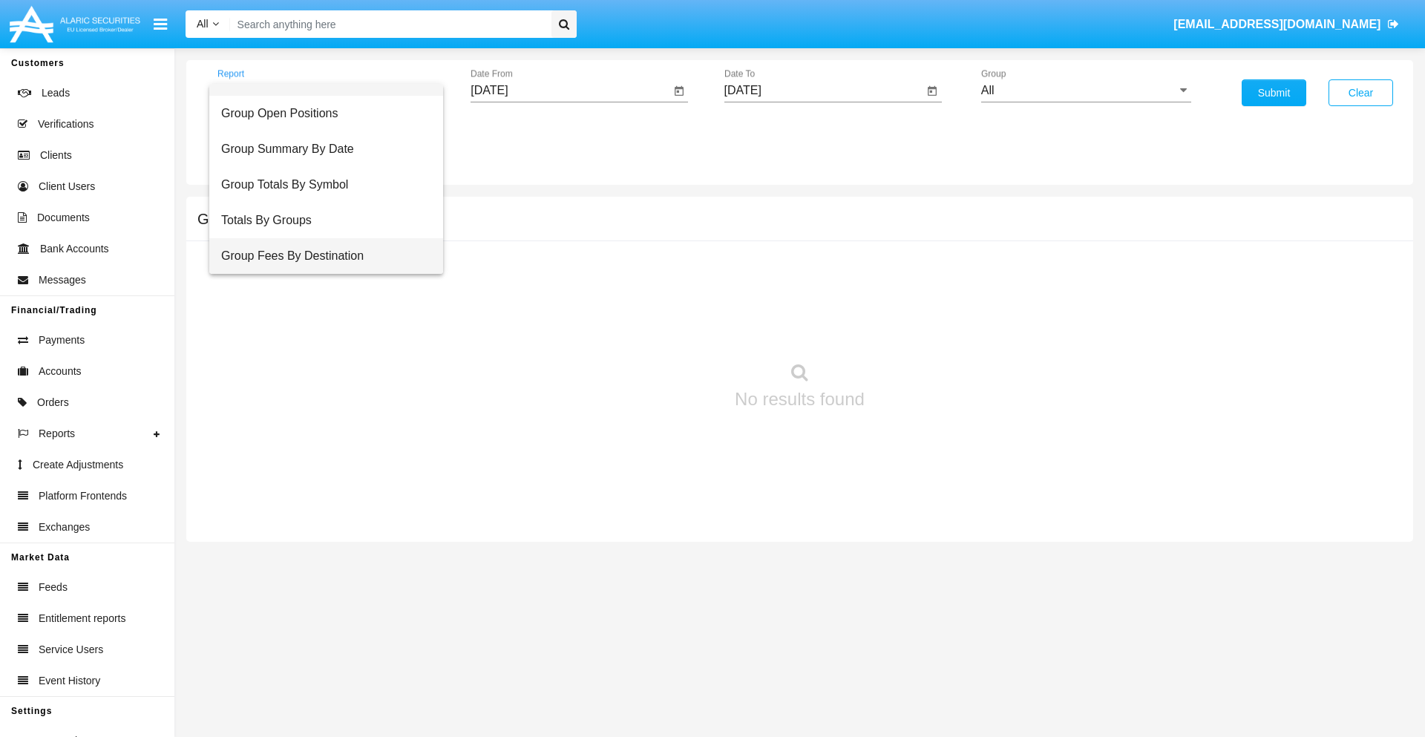
click at [320, 256] on span "Group Fees By Destination" at bounding box center [326, 256] width 210 height 36
click at [570, 91] on input "[DATE]" at bounding box center [571, 90] width 200 height 13
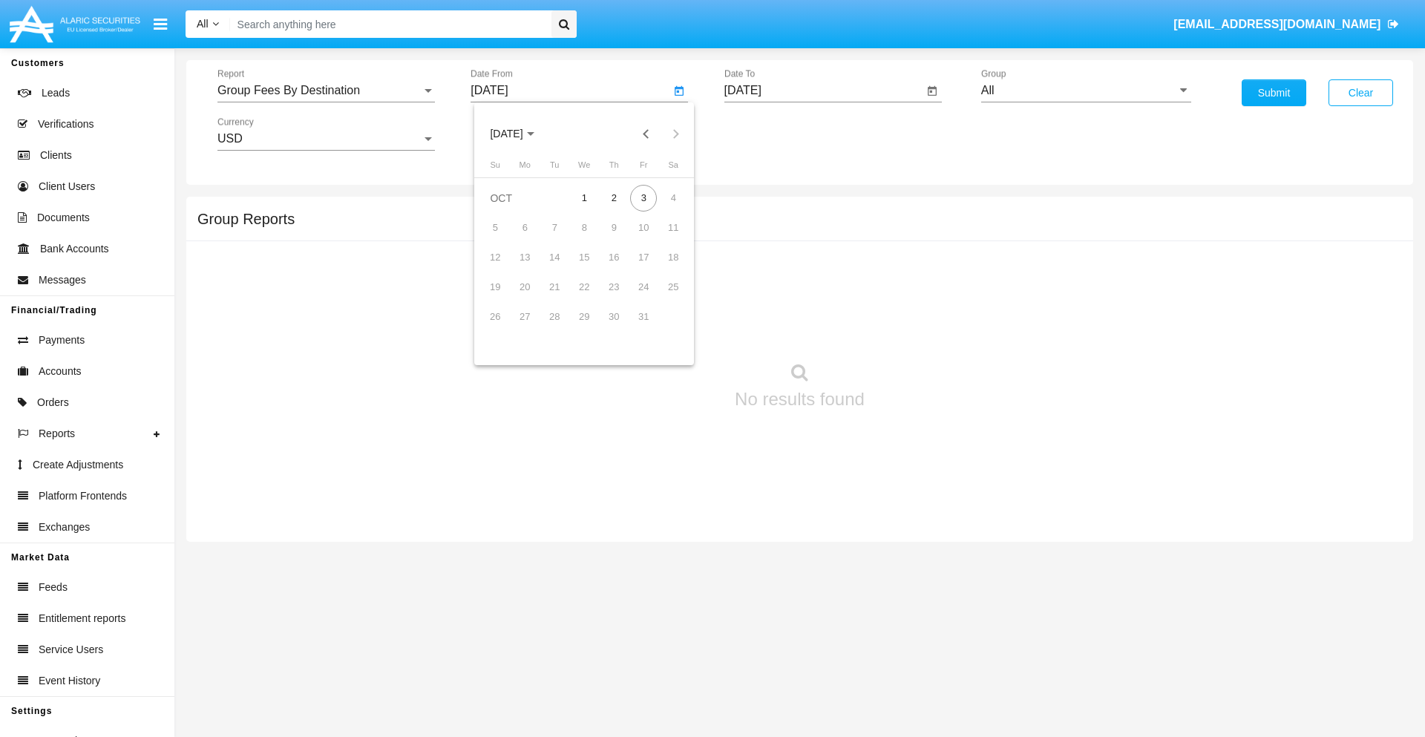
click at [520, 134] on span "[DATE]" at bounding box center [506, 134] width 33 height 12
click at [558, 298] on div "2019" at bounding box center [558, 298] width 47 height 27
click at [506, 209] on div "JAN" at bounding box center [506, 209] width 47 height 27
click at [554, 227] on div "1" at bounding box center [554, 228] width 27 height 27
type input "[DATE]"
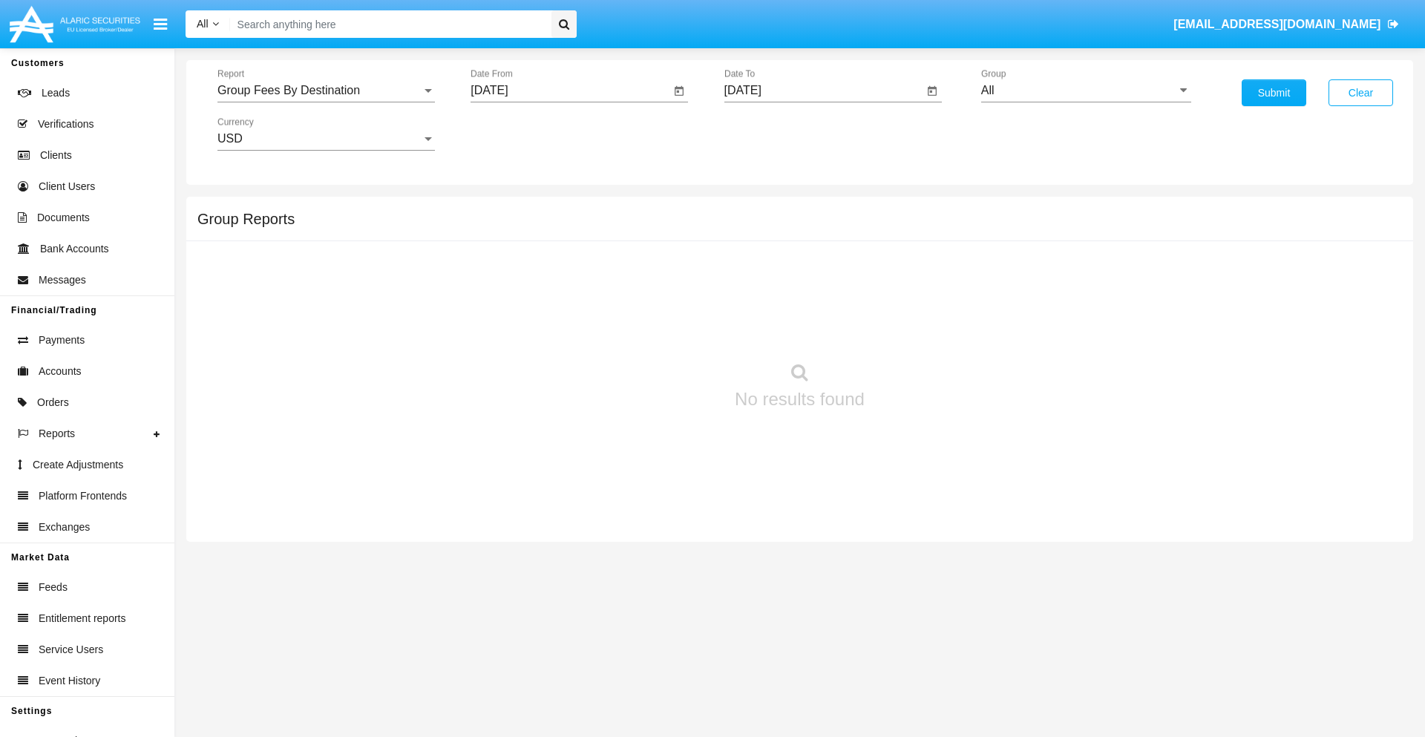
click at [823, 91] on input "[DATE]" at bounding box center [824, 90] width 200 height 13
click at [773, 134] on span "[DATE]" at bounding box center [760, 134] width 33 height 12
click at [811, 298] on div "2019" at bounding box center [811, 298] width 47 height 27
click at [759, 209] on div "JAN" at bounding box center [759, 209] width 47 height 27
click at [808, 227] on div "1" at bounding box center [808, 228] width 27 height 27
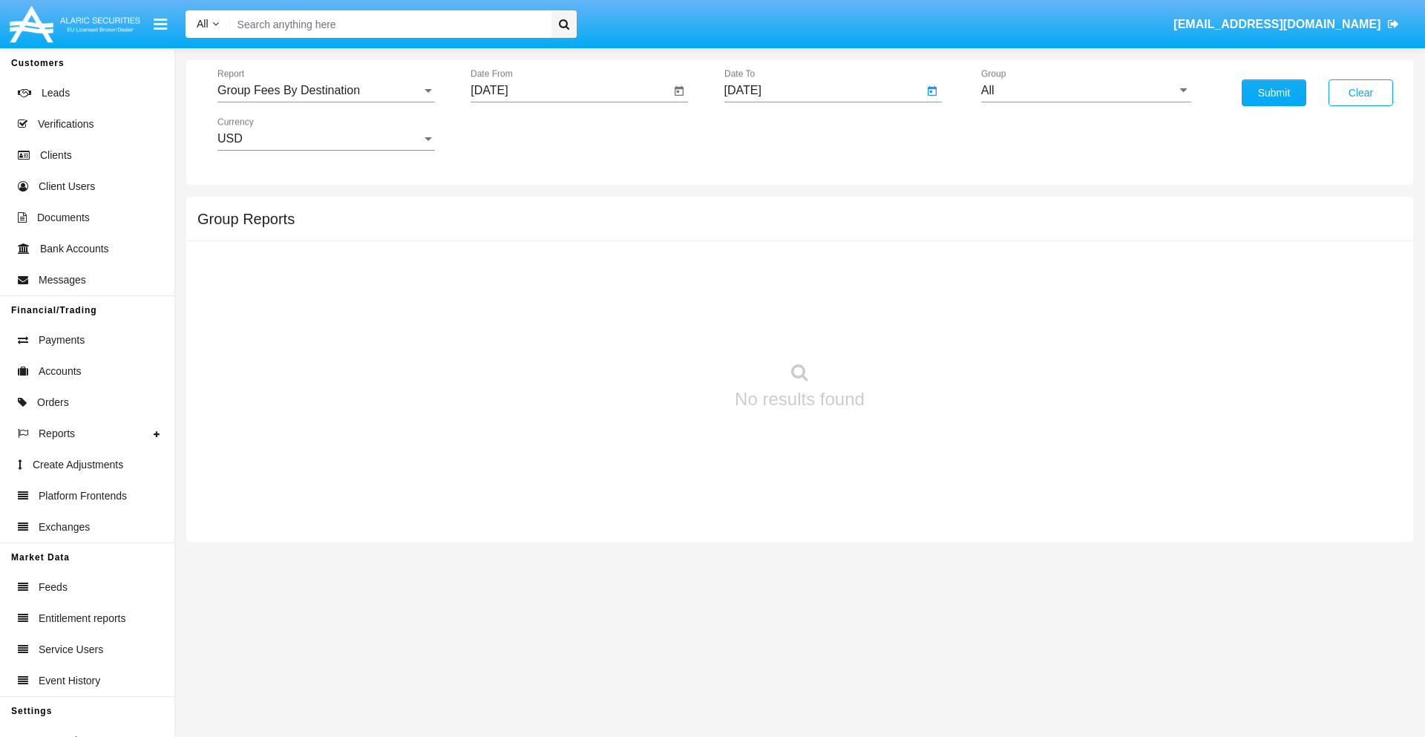
type input "[DATE]"
click at [1086, 91] on input "All" at bounding box center [1086, 90] width 210 height 13
click at [1035, 286] on span "Company AQA" at bounding box center [1036, 286] width 79 height 13
type input "Company AQA"
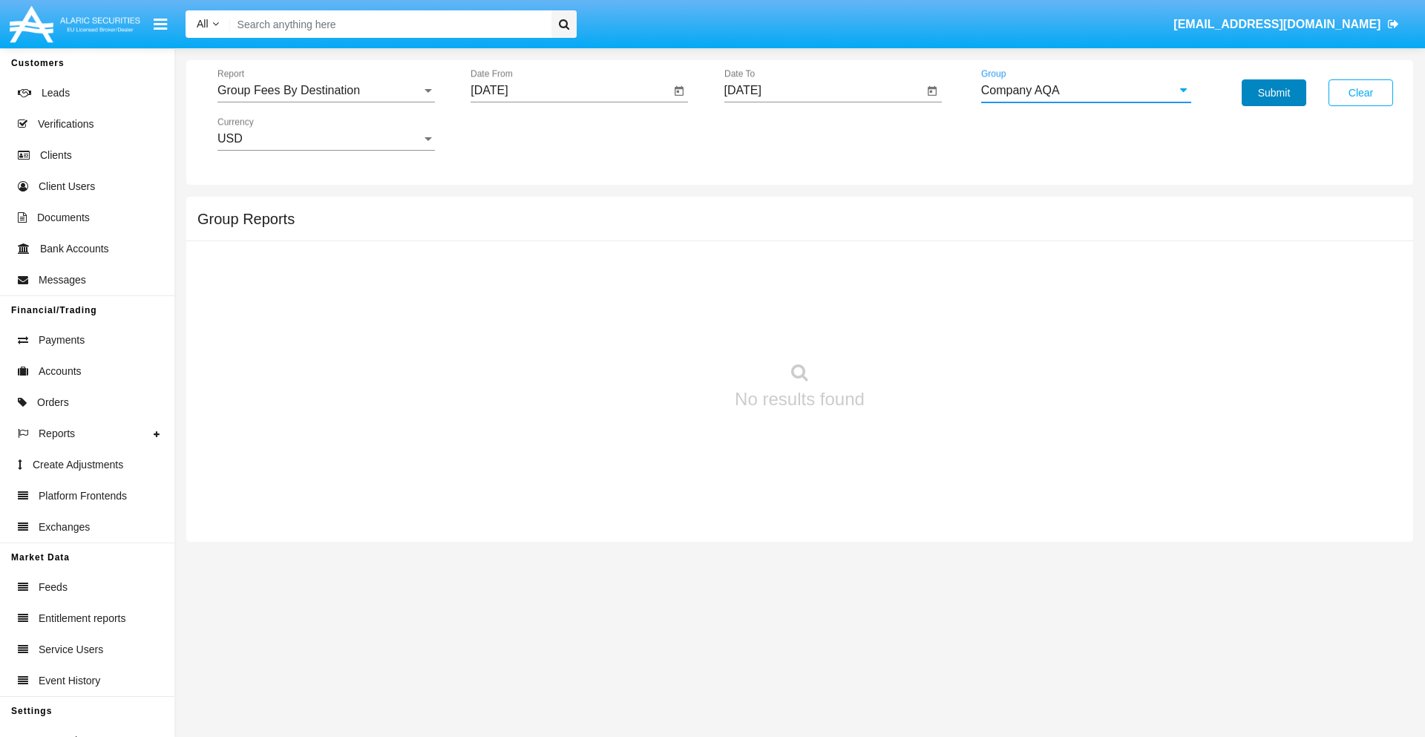
click at [1274, 93] on button "Submit" at bounding box center [1274, 92] width 65 height 27
click at [326, 91] on span "Report" at bounding box center [319, 90] width 204 height 13
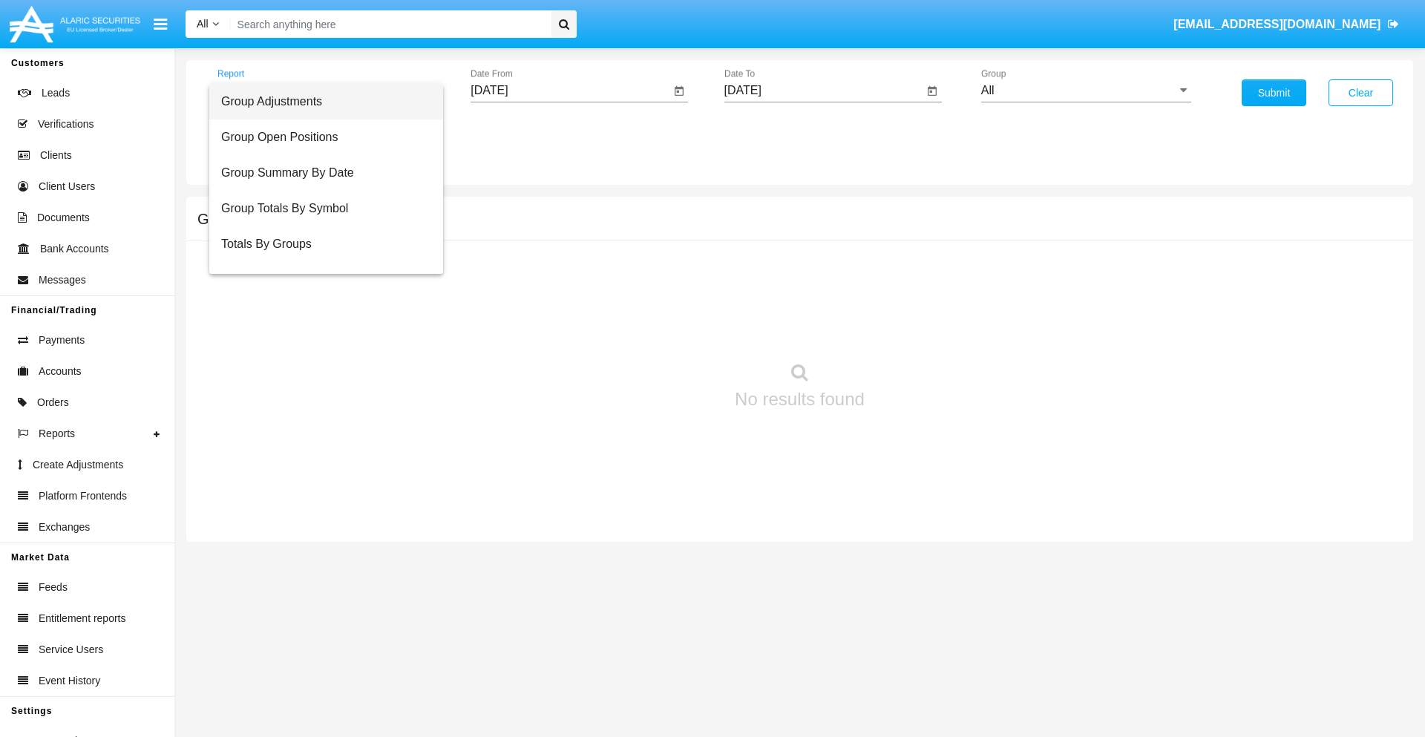
click at [320, 298] on span "Totals By Accounts" at bounding box center [326, 316] width 210 height 36
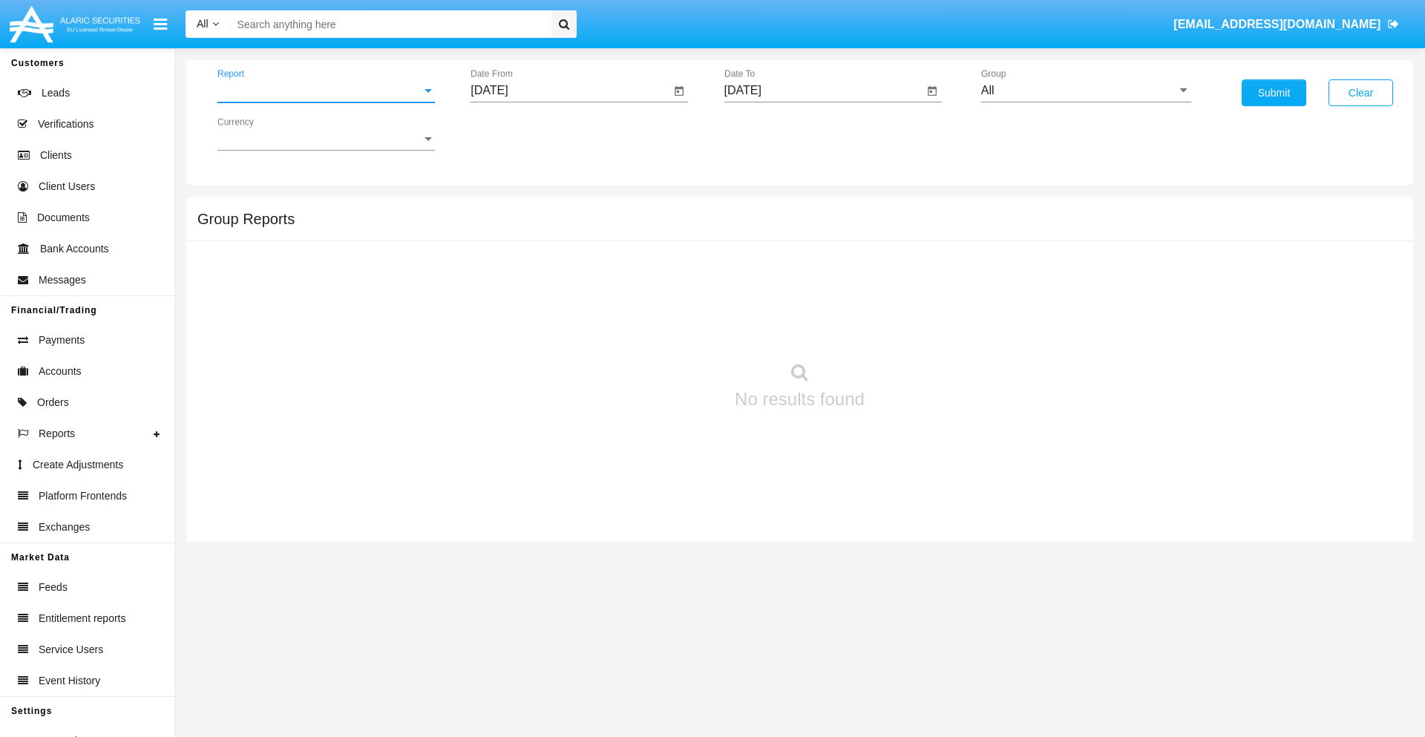
scroll to position [59, 0]
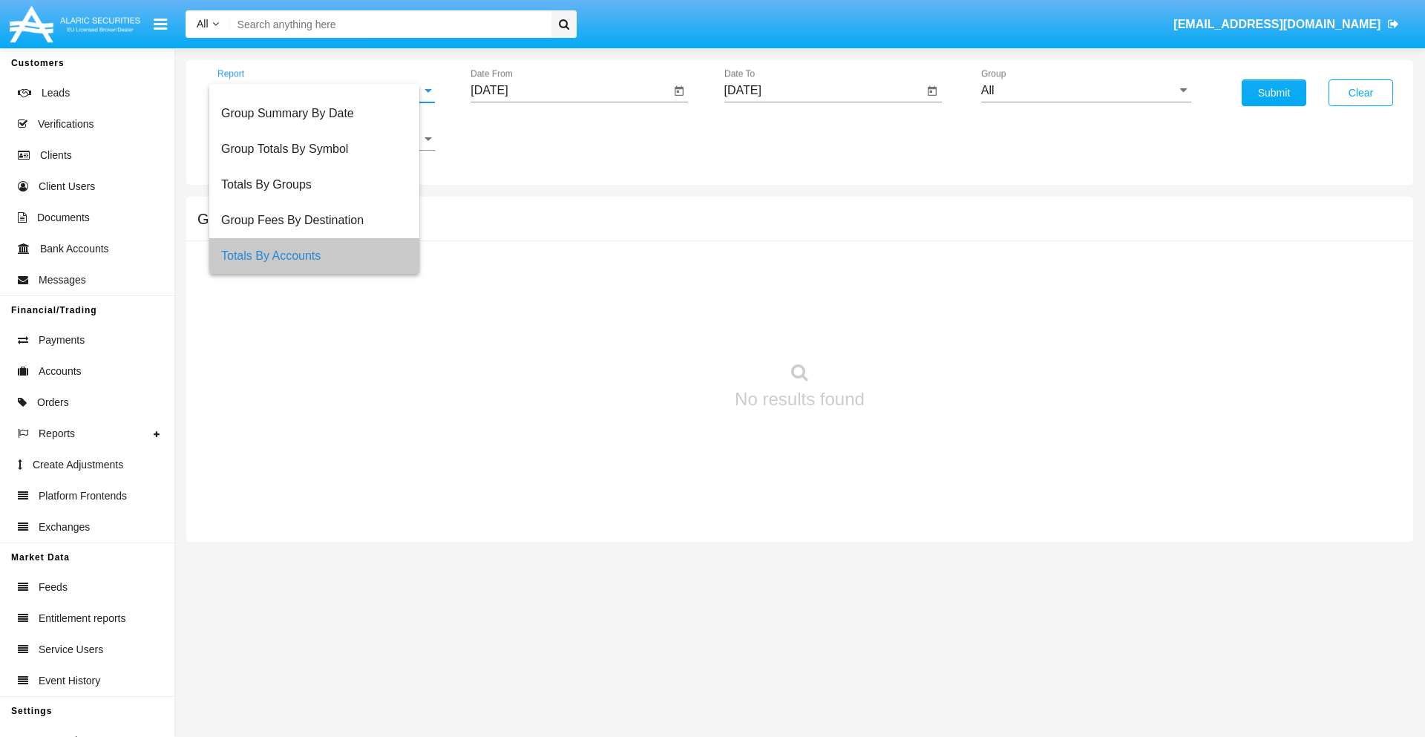
click at [570, 91] on input "[DATE]" at bounding box center [571, 90] width 200 height 13
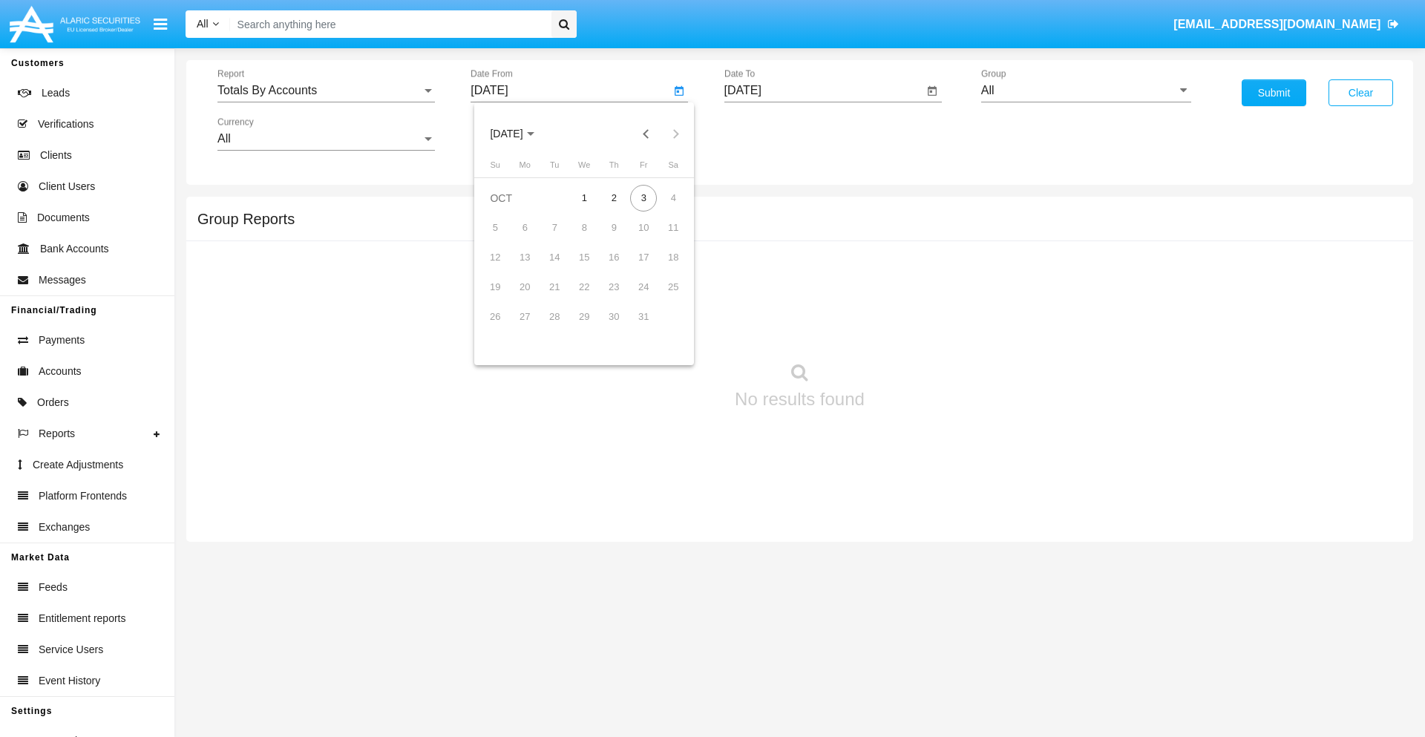
click at [520, 134] on span "[DATE]" at bounding box center [506, 134] width 33 height 12
click at [558, 298] on div "2019" at bounding box center [558, 298] width 47 height 27
click at [506, 209] on div "JAN" at bounding box center [506, 209] width 47 height 27
click at [554, 227] on div "1" at bounding box center [554, 228] width 27 height 27
type input "[DATE]"
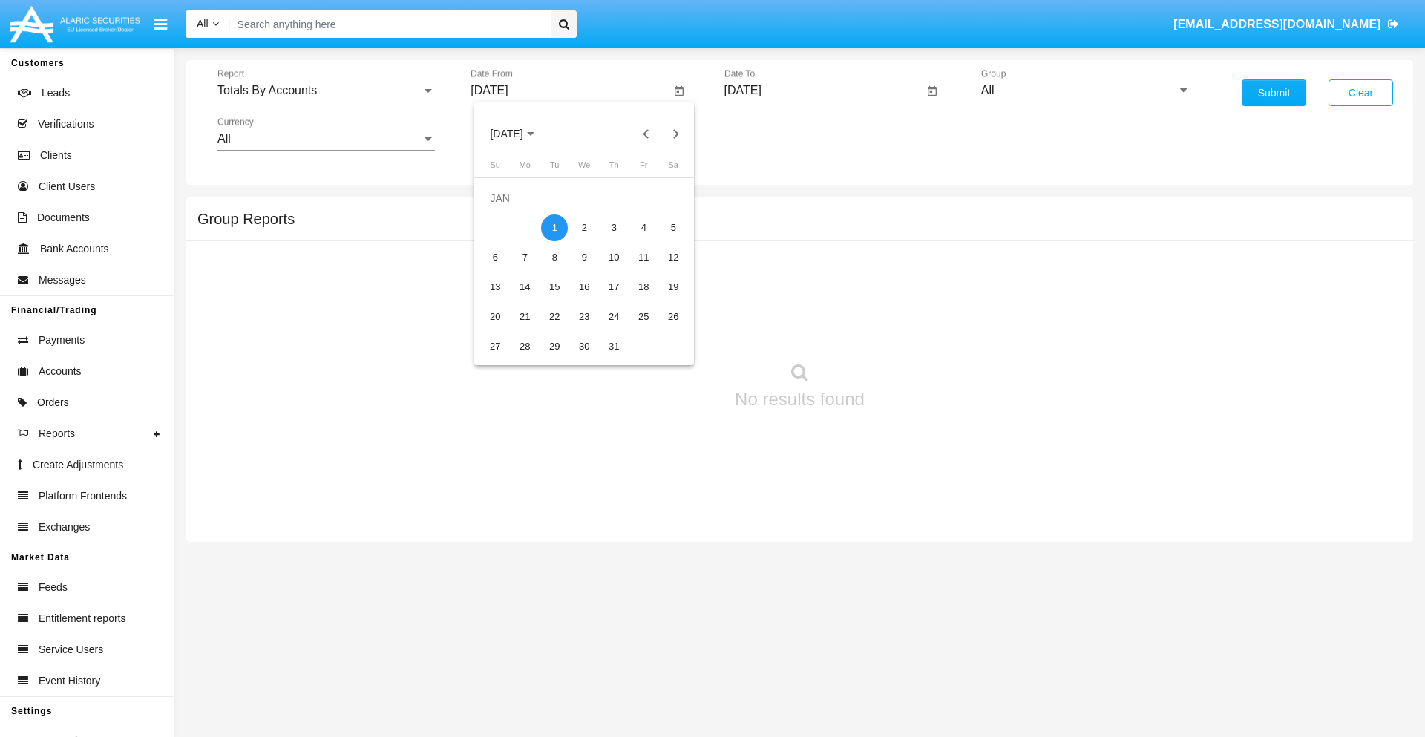
click at [823, 91] on input "[DATE]" at bounding box center [824, 90] width 200 height 13
click at [773, 134] on span "[DATE]" at bounding box center [760, 134] width 33 height 12
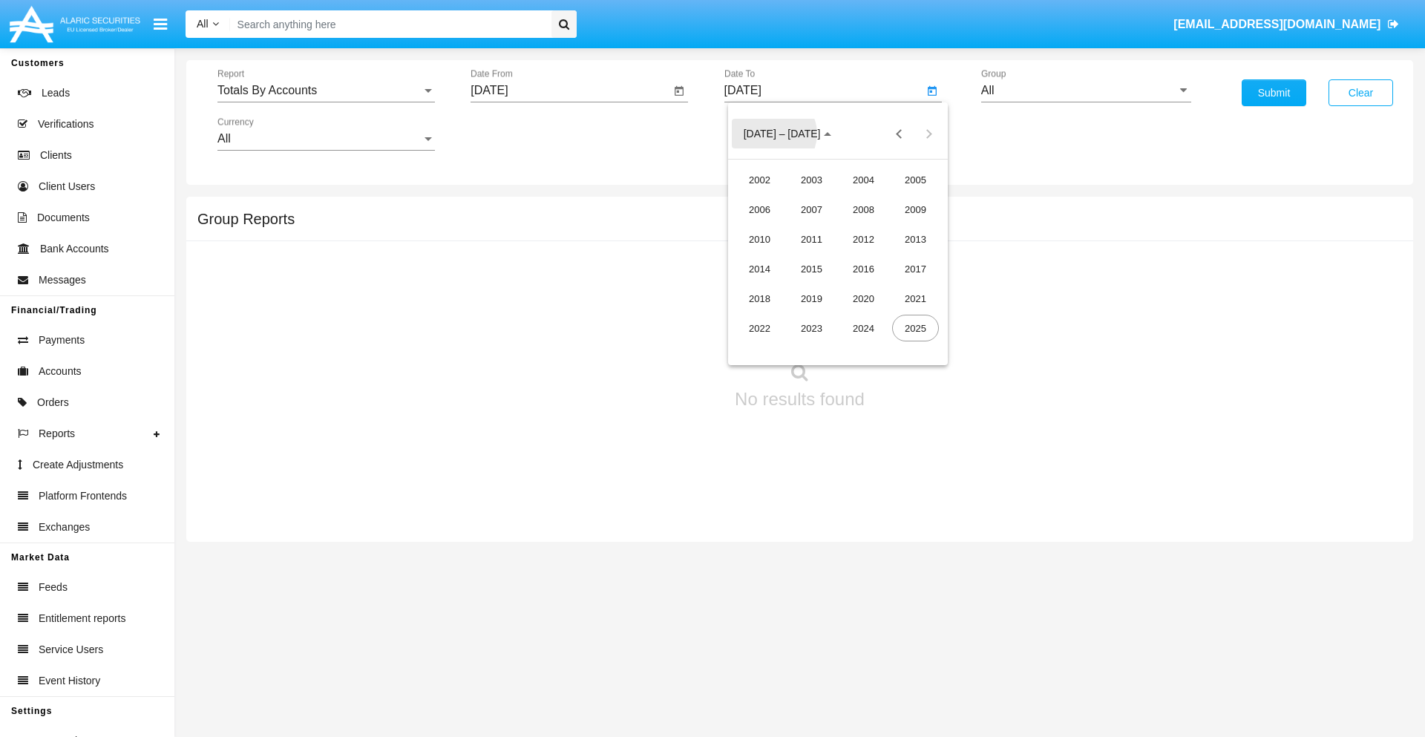
click at [811, 298] on div "2019" at bounding box center [811, 298] width 47 height 27
click at [759, 209] on div "JAN" at bounding box center [759, 209] width 47 height 27
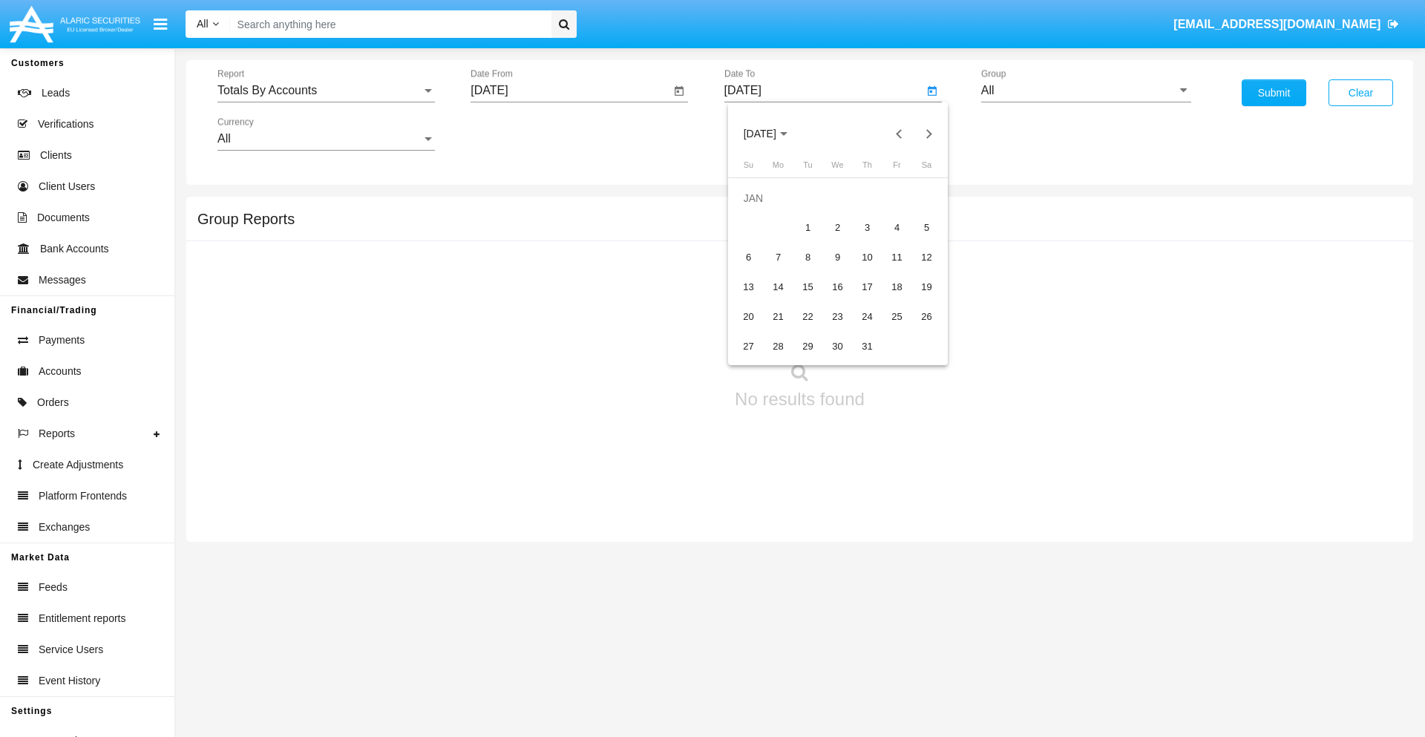
click at [808, 227] on div "1" at bounding box center [808, 228] width 27 height 27
type input "01/01/19"
click at [1086, 91] on input "All" at bounding box center [1086, 90] width 210 height 13
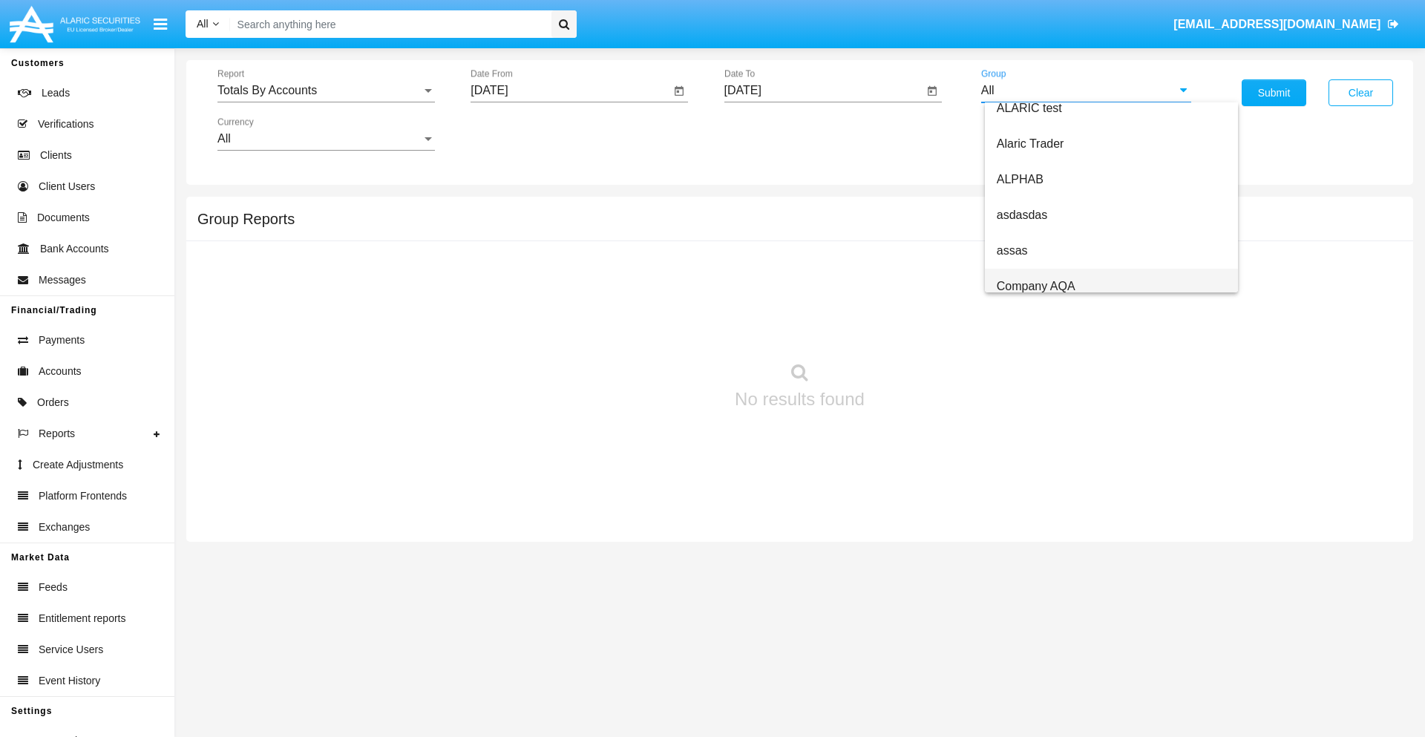
click at [1035, 286] on span "Company AQA" at bounding box center [1036, 286] width 79 height 13
type input "Company AQA"
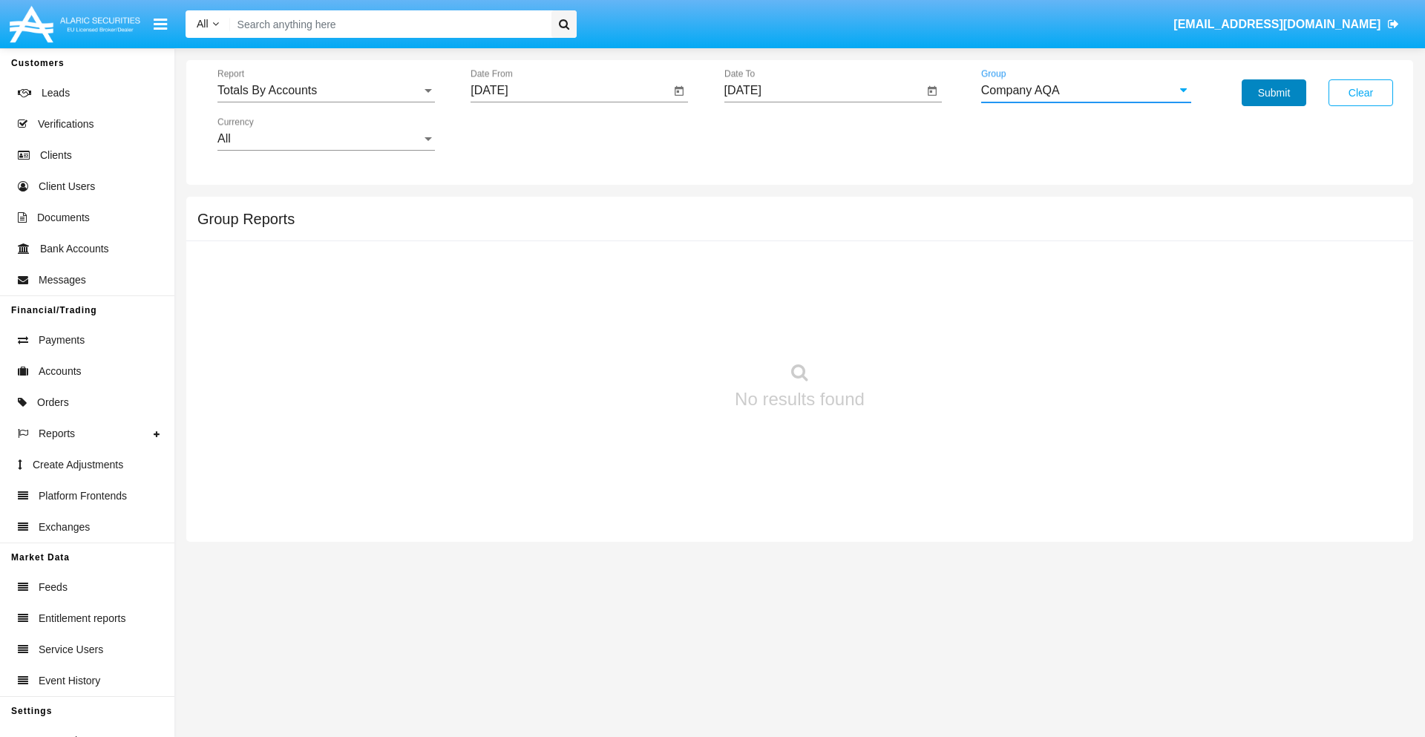
click at [1274, 93] on button "Submit" at bounding box center [1274, 92] width 65 height 27
click at [326, 91] on span "Report" at bounding box center [319, 90] width 204 height 13
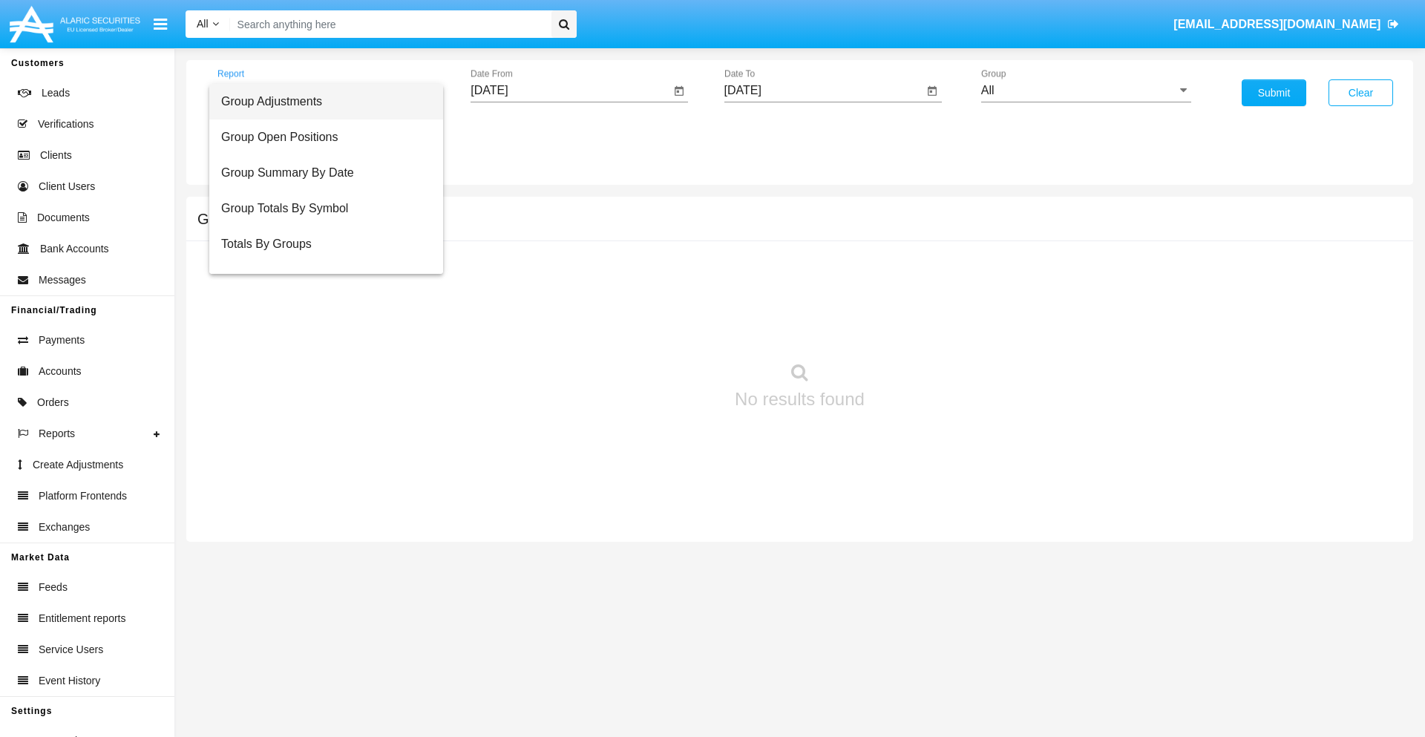
click at [320, 102] on span "Group Adjustments" at bounding box center [326, 102] width 210 height 36
click at [570, 91] on input "[DATE]" at bounding box center [571, 90] width 200 height 13
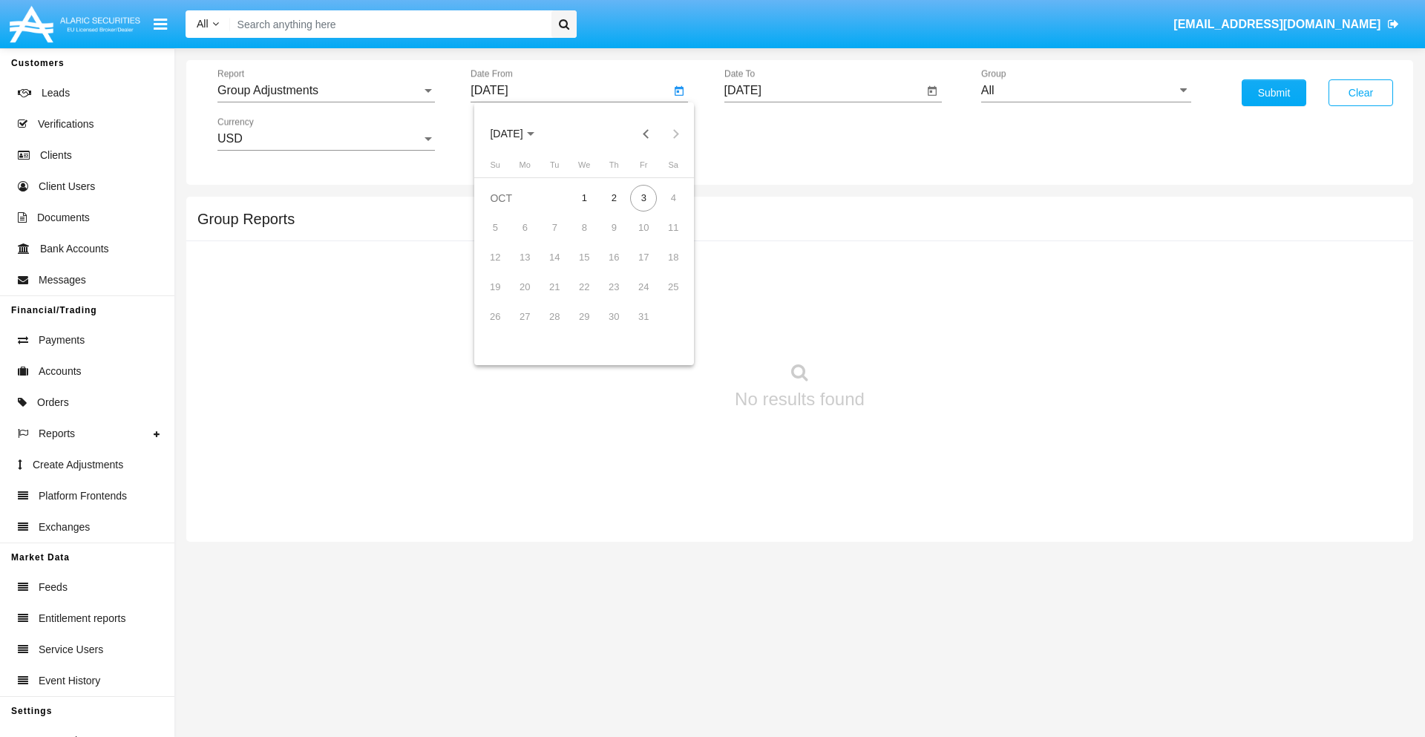
click at [520, 134] on span "[DATE]" at bounding box center [506, 134] width 33 height 12
click at [662, 328] on div "2025" at bounding box center [662, 328] width 47 height 27
click at [610, 239] on div "[DATE]" at bounding box center [610, 239] width 47 height 27
click at [614, 227] on div "3" at bounding box center [613, 228] width 27 height 27
type input "07/03/25"
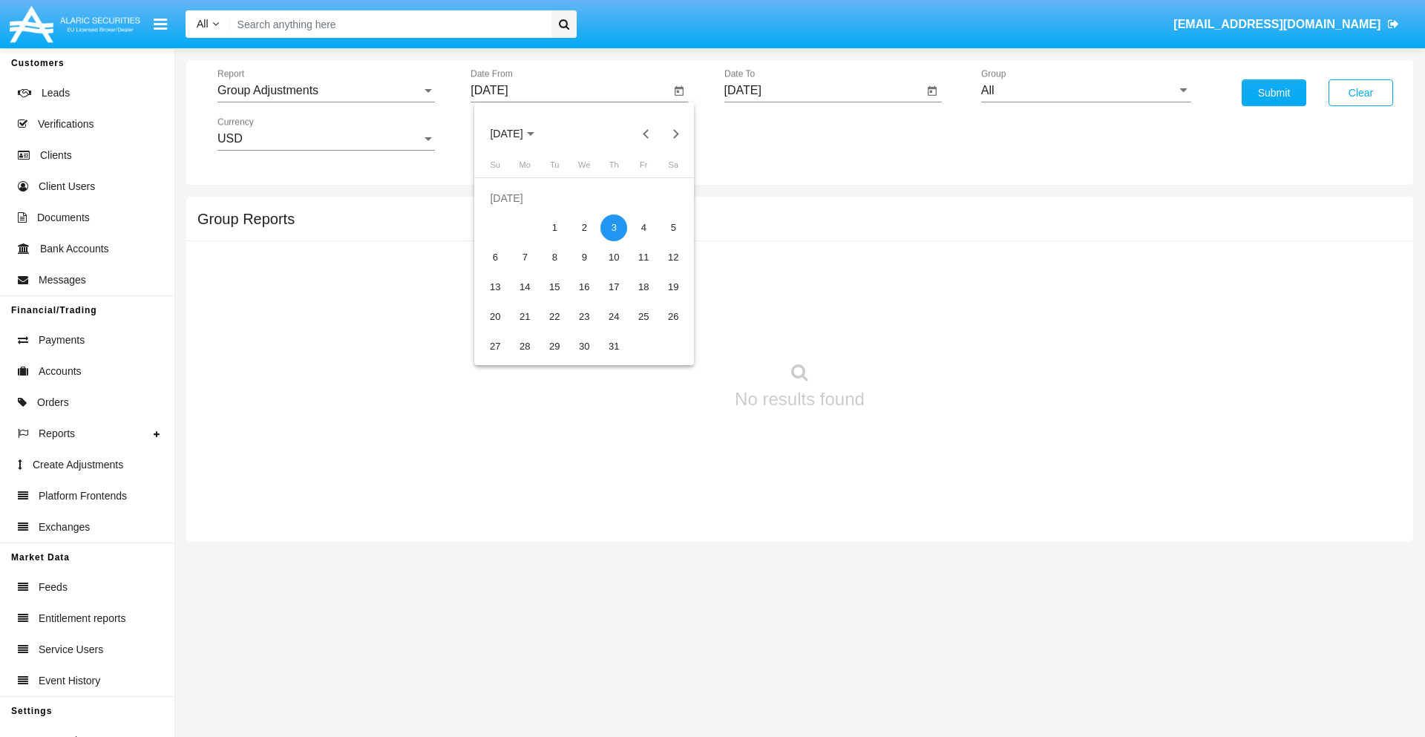
click at [823, 91] on input "[DATE]" at bounding box center [824, 90] width 200 height 13
click at [773, 134] on span "[DATE]" at bounding box center [760, 134] width 33 height 12
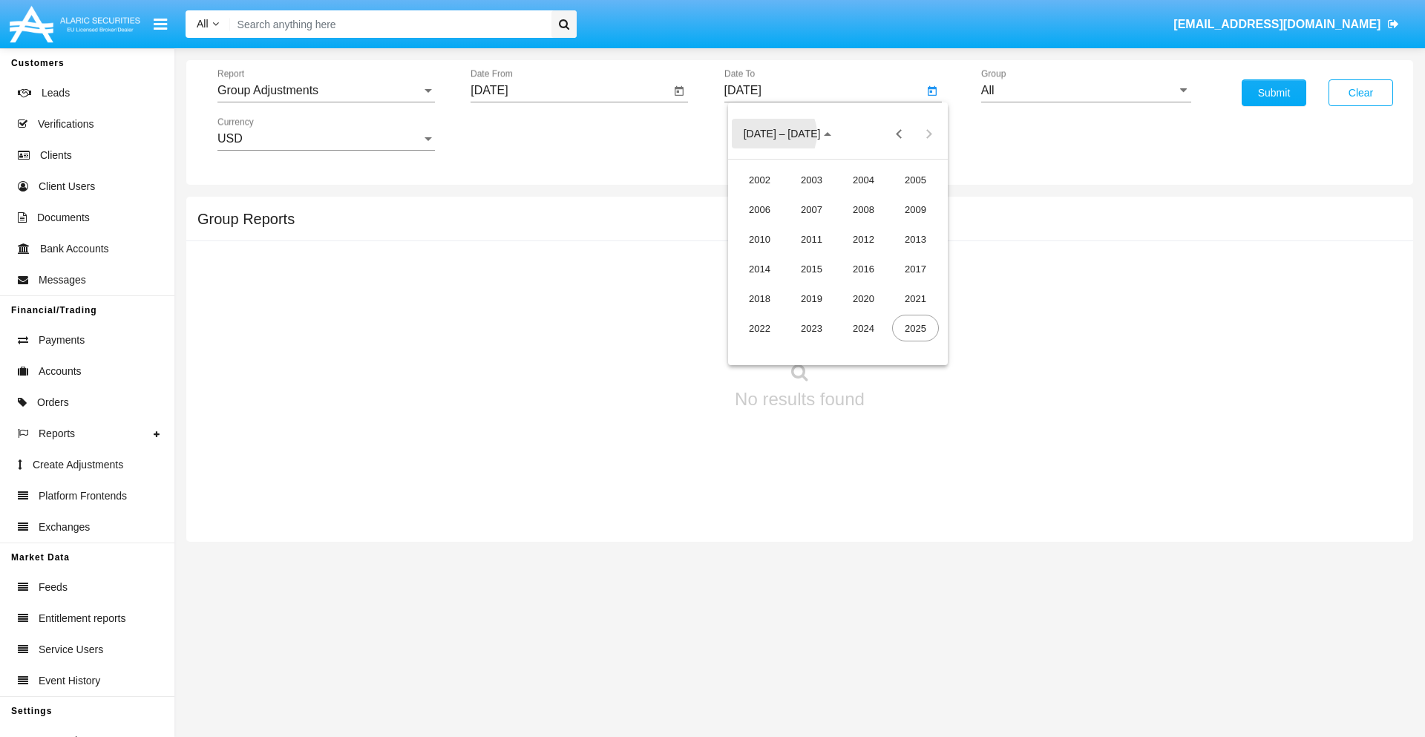
click at [915, 328] on div "2025" at bounding box center [915, 328] width 47 height 27
click at [811, 269] on div "OCT" at bounding box center [811, 268] width 47 height 27
click at [897, 197] on div "3" at bounding box center [897, 198] width 27 height 27
type input "[DATE]"
click at [1086, 91] on input "All" at bounding box center [1086, 90] width 210 height 13
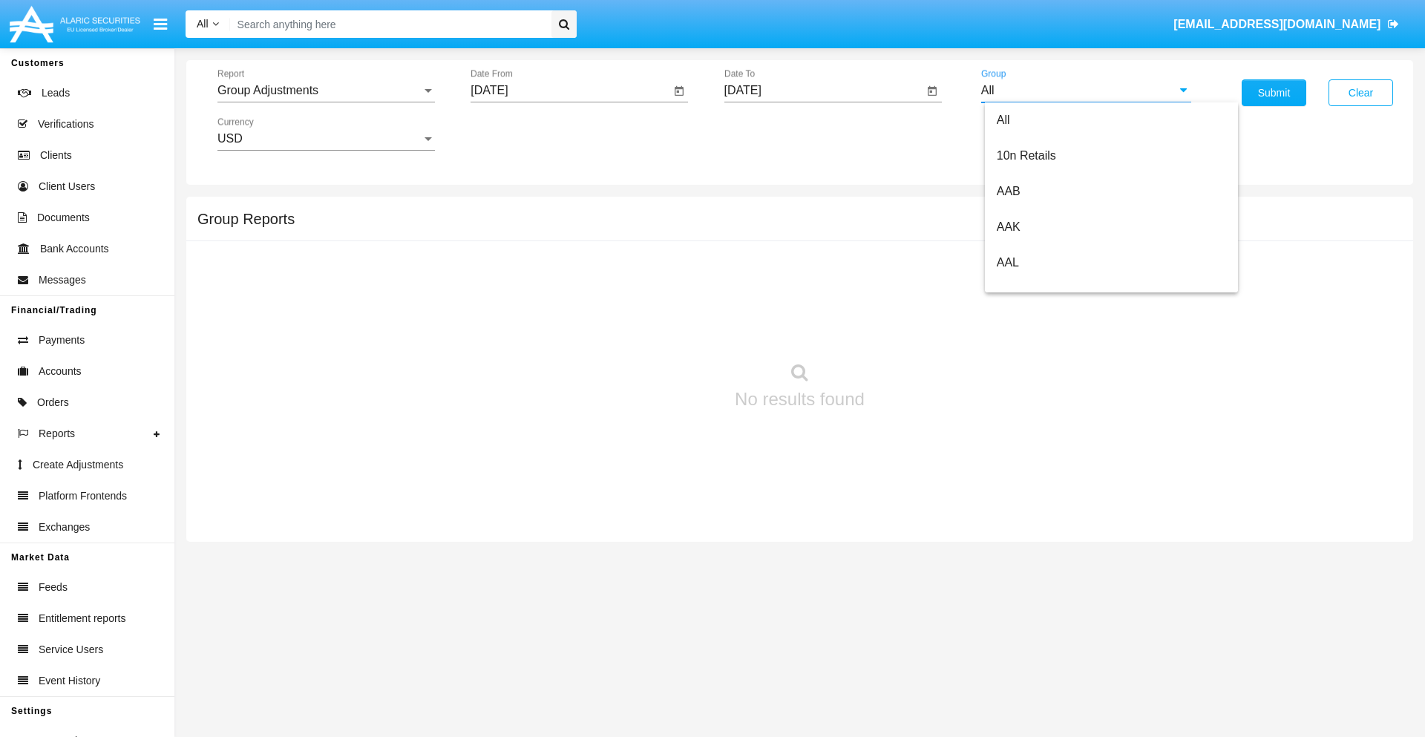
click at [1035, 612] on span "Company AQA" at bounding box center [1036, 618] width 79 height 13
type input "Company AQA"
click at [1274, 93] on button "Submit" at bounding box center [1274, 92] width 65 height 27
click at [326, 91] on span "Report" at bounding box center [319, 90] width 204 height 13
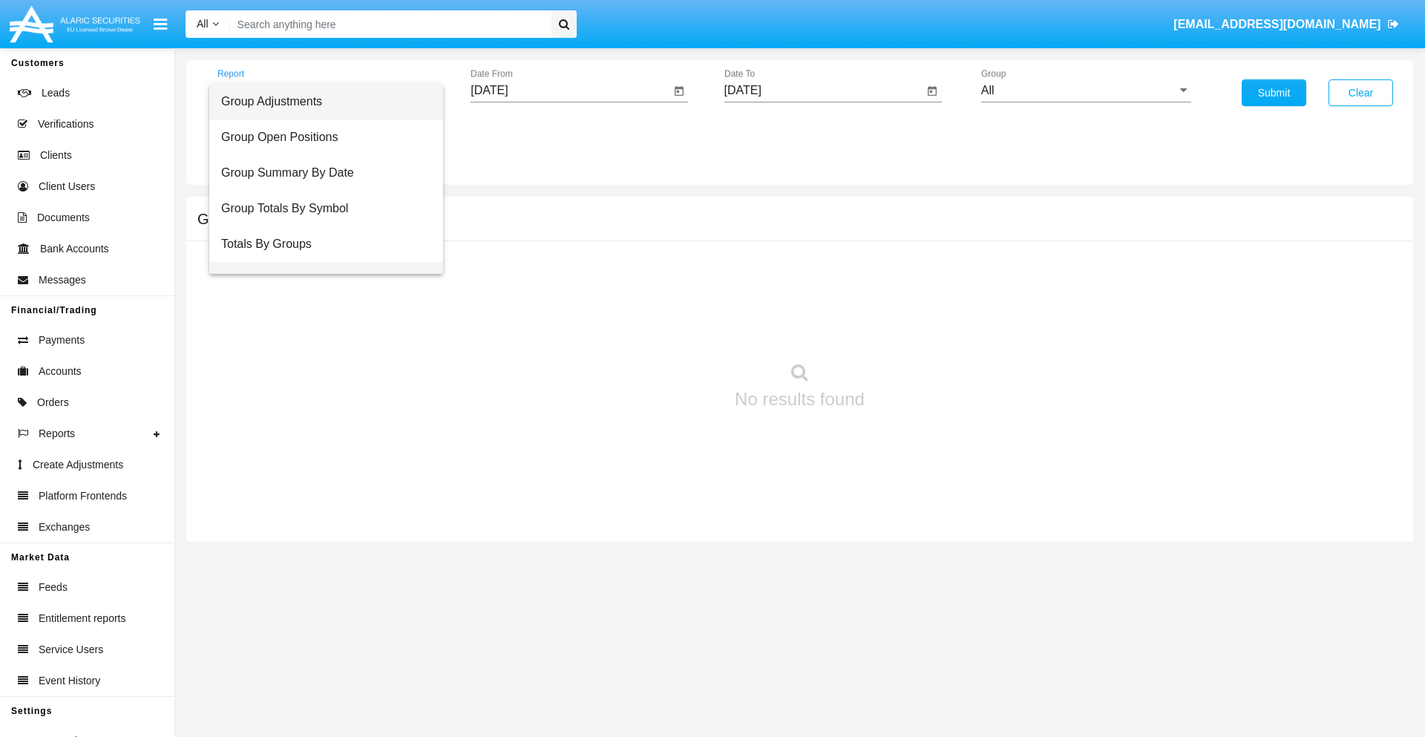
click at [320, 262] on span "Group Fees By Destination" at bounding box center [326, 280] width 210 height 36
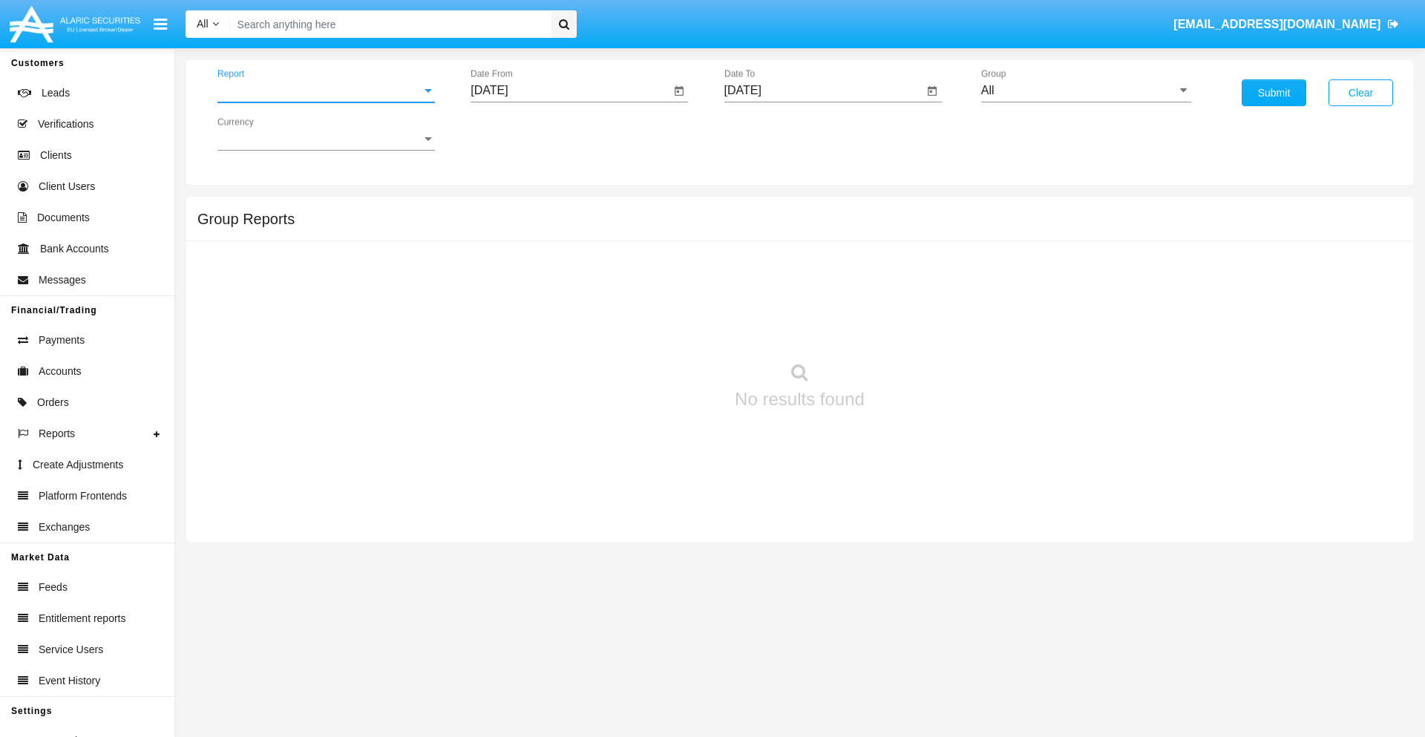
scroll to position [24, 0]
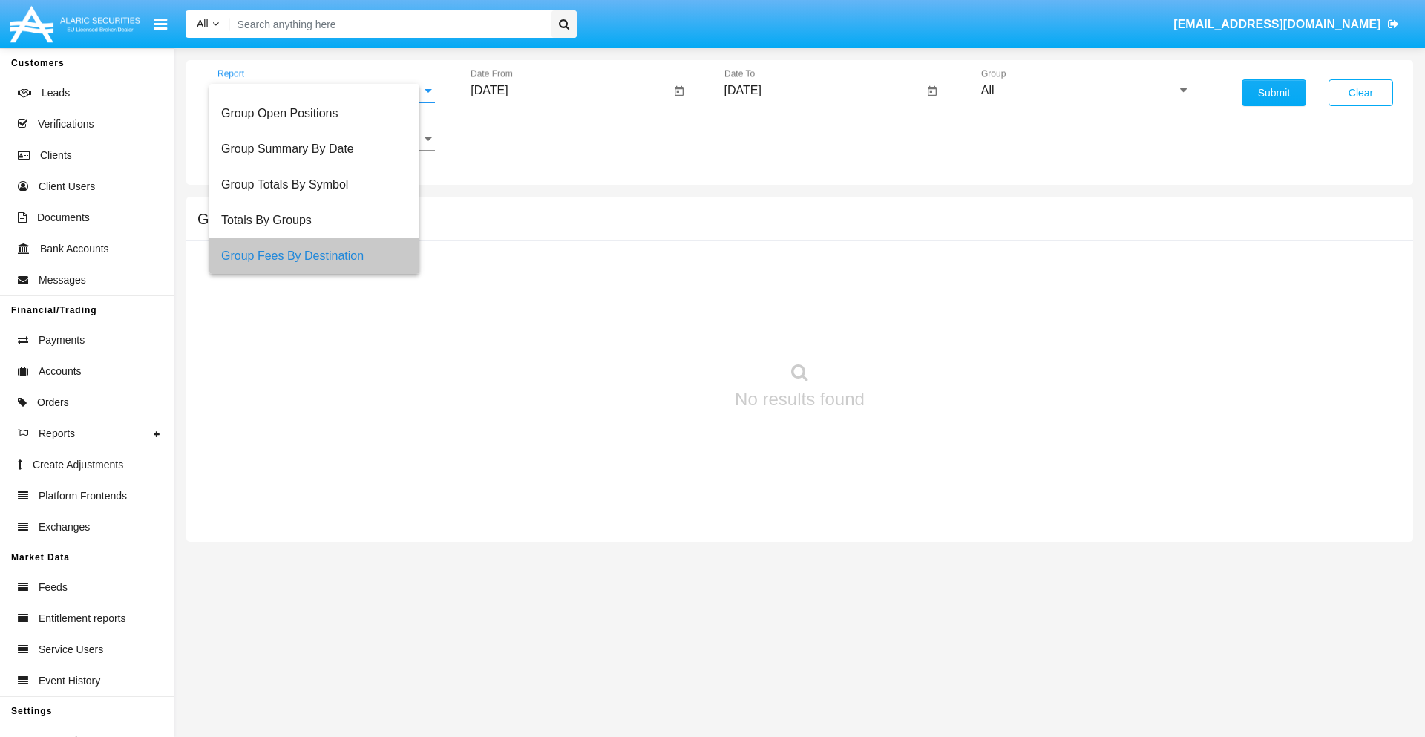
click at [570, 91] on input "[DATE]" at bounding box center [571, 90] width 200 height 13
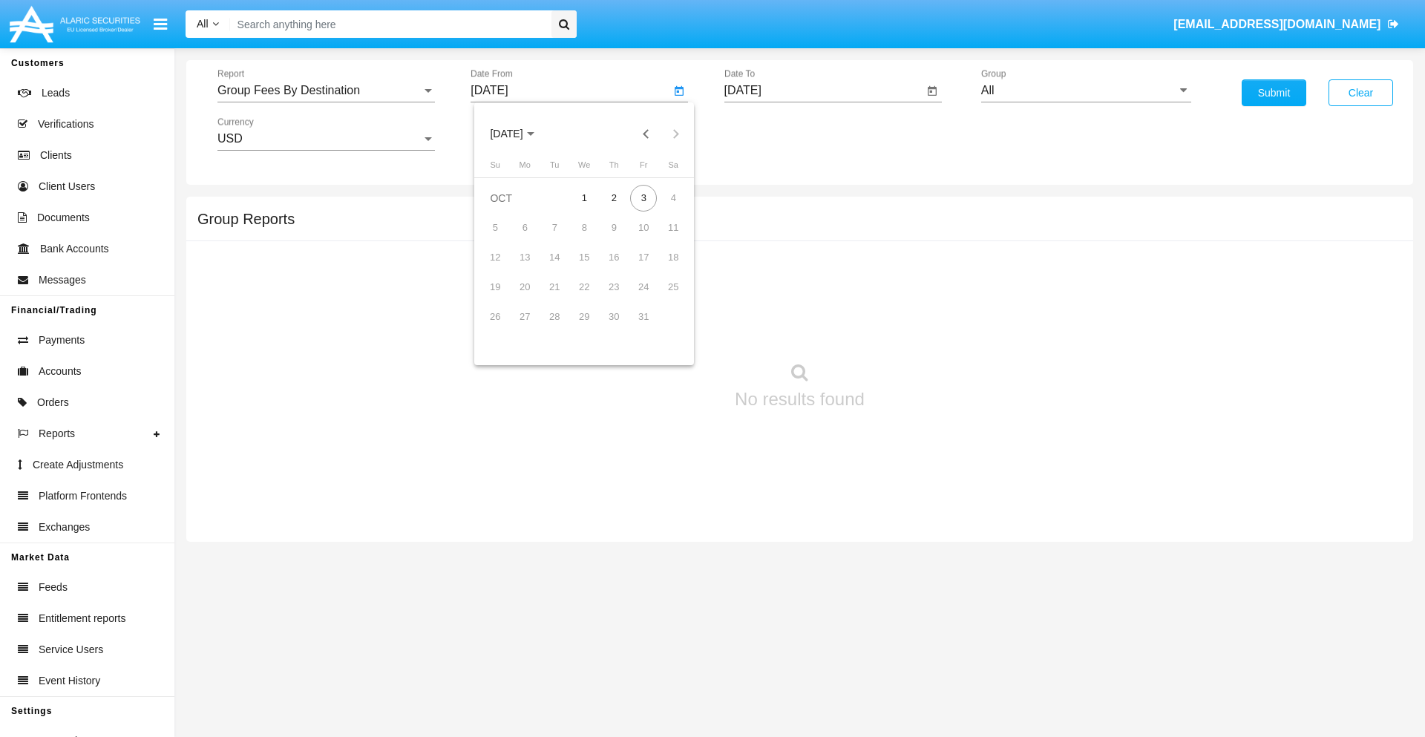
click at [520, 134] on span "[DATE]" at bounding box center [506, 134] width 33 height 12
click at [662, 328] on div "2025" at bounding box center [662, 328] width 47 height 27
click at [662, 239] on div "AUG" at bounding box center [662, 239] width 47 height 27
click at [495, 227] on div "3" at bounding box center [495, 228] width 27 height 27
type input "08/03/25"
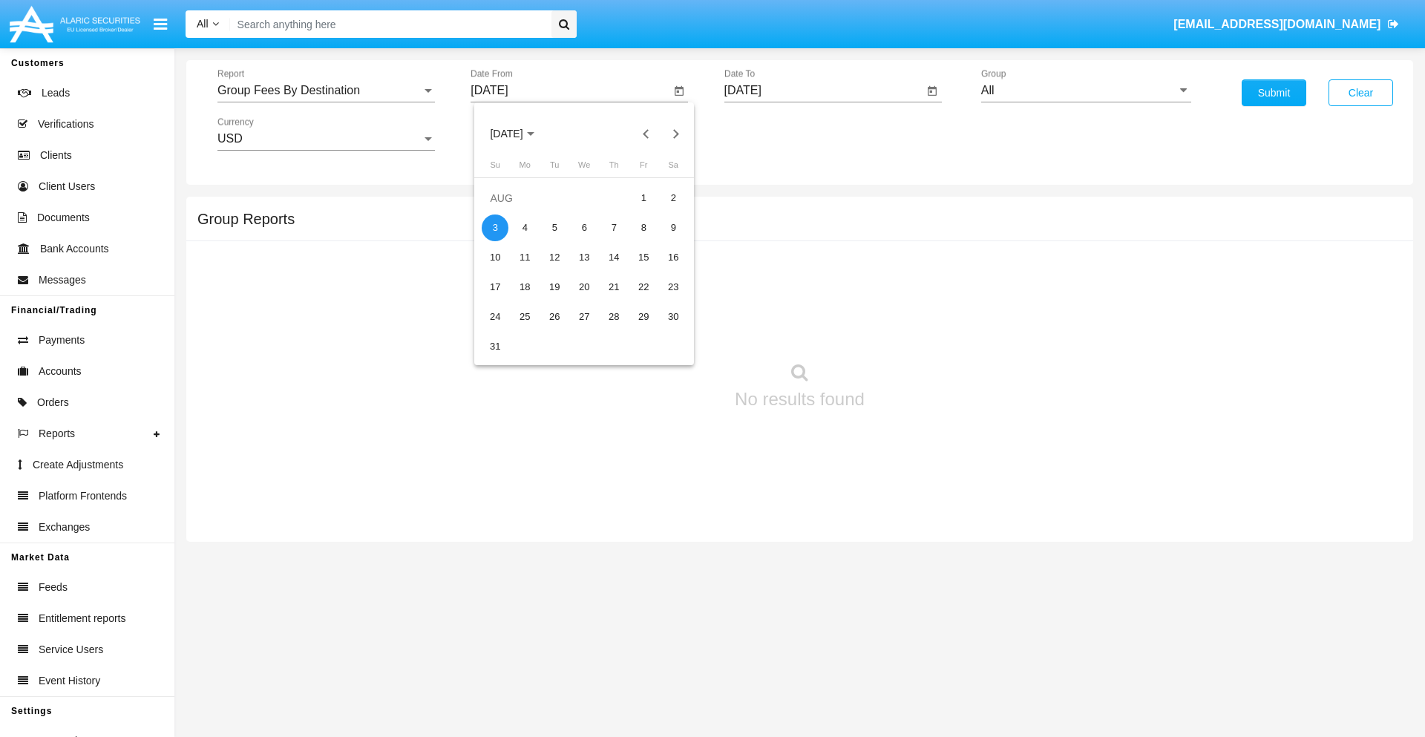
click at [823, 91] on input "[DATE]" at bounding box center [824, 90] width 200 height 13
click at [773, 134] on span "[DATE]" at bounding box center [760, 134] width 33 height 12
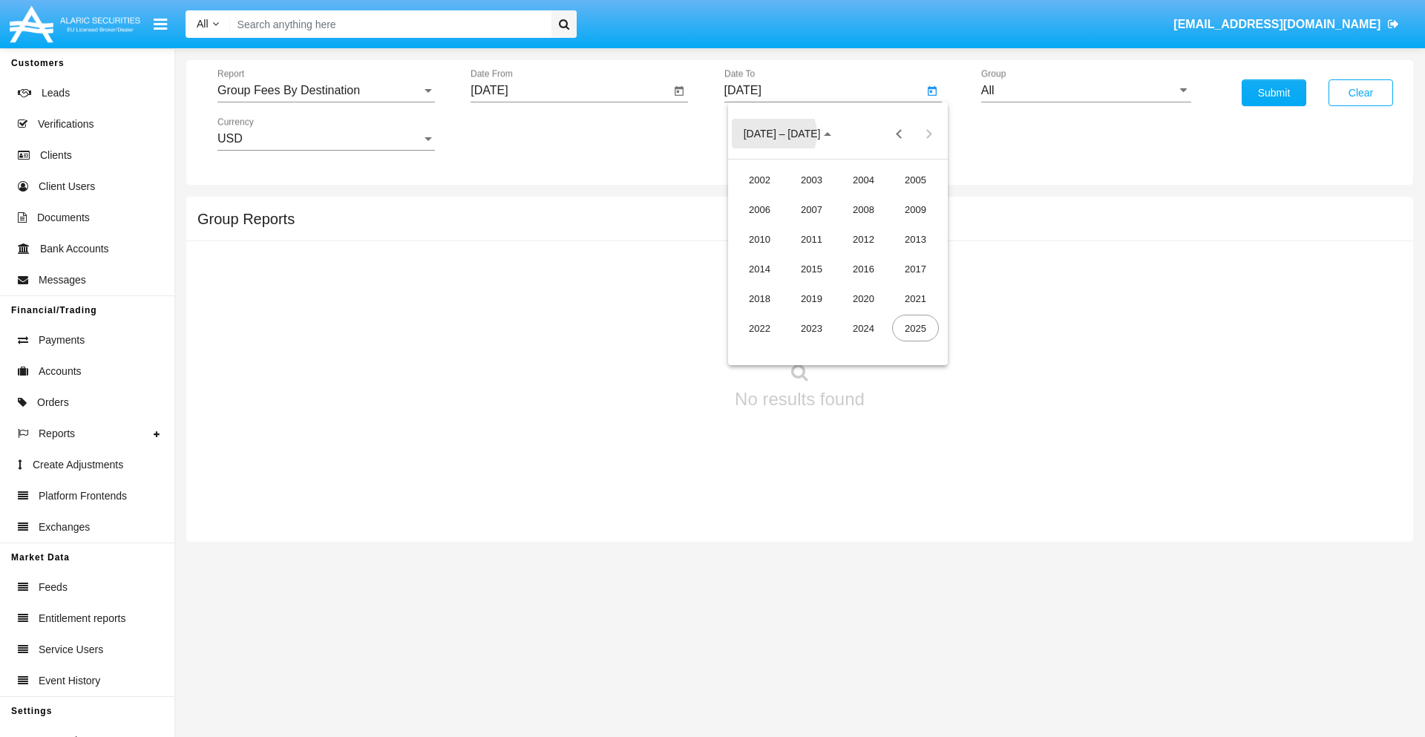
click at [915, 328] on div "2025" at bounding box center [915, 328] width 47 height 27
click at [811, 269] on div "OCT" at bounding box center [811, 268] width 47 height 27
click at [897, 197] on div "3" at bounding box center [897, 198] width 27 height 27
type input "[DATE]"
click at [1086, 91] on input "All" at bounding box center [1086, 90] width 210 height 13
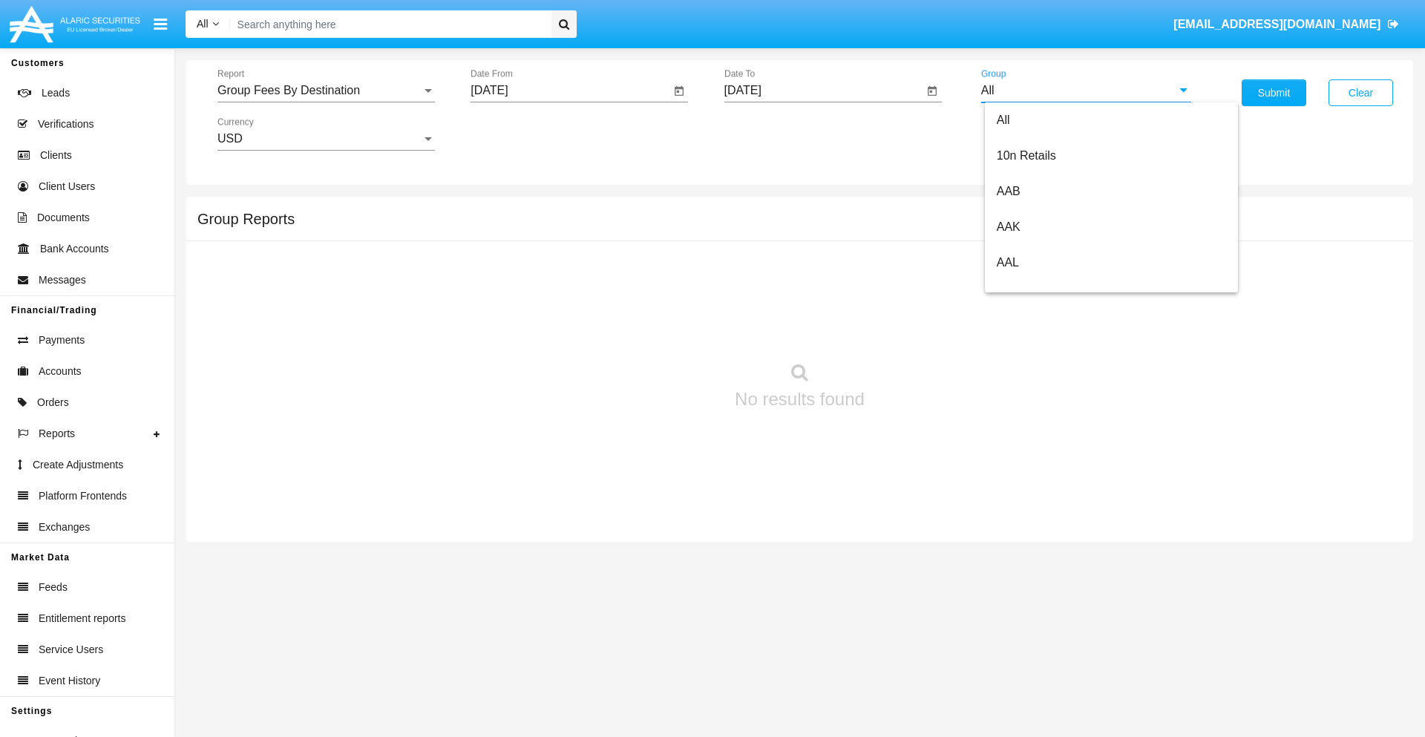
scroll to position [796, 0]
click at [1044, 286] on span "Hammer Web Lite" at bounding box center [1045, 286] width 96 height 13
type input "Hammer Web Lite"
click at [1274, 93] on button "Submit" at bounding box center [1274, 92] width 65 height 27
click at [326, 91] on span "Report" at bounding box center [319, 90] width 204 height 13
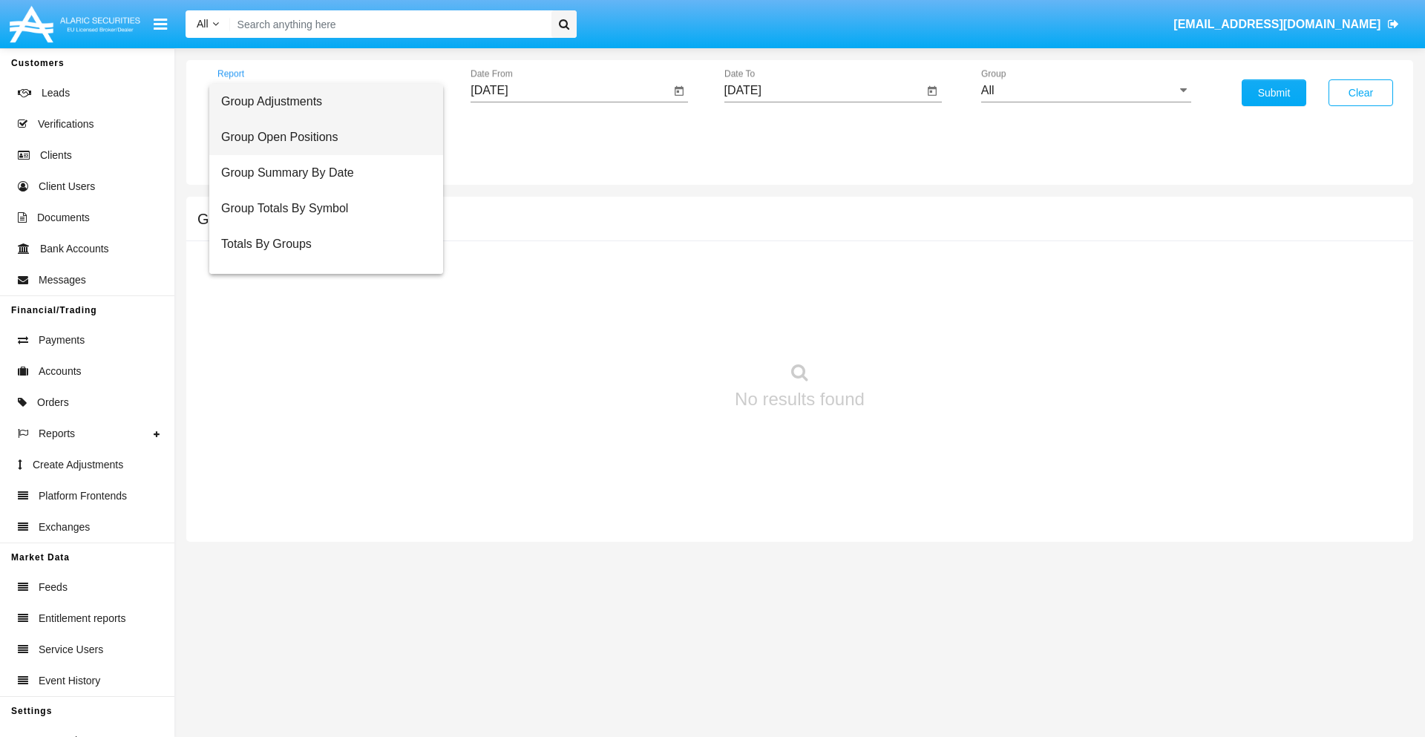
click at [320, 137] on span "Group Open Positions" at bounding box center [326, 138] width 210 height 36
click at [570, 91] on input "[DATE]" at bounding box center [571, 90] width 200 height 13
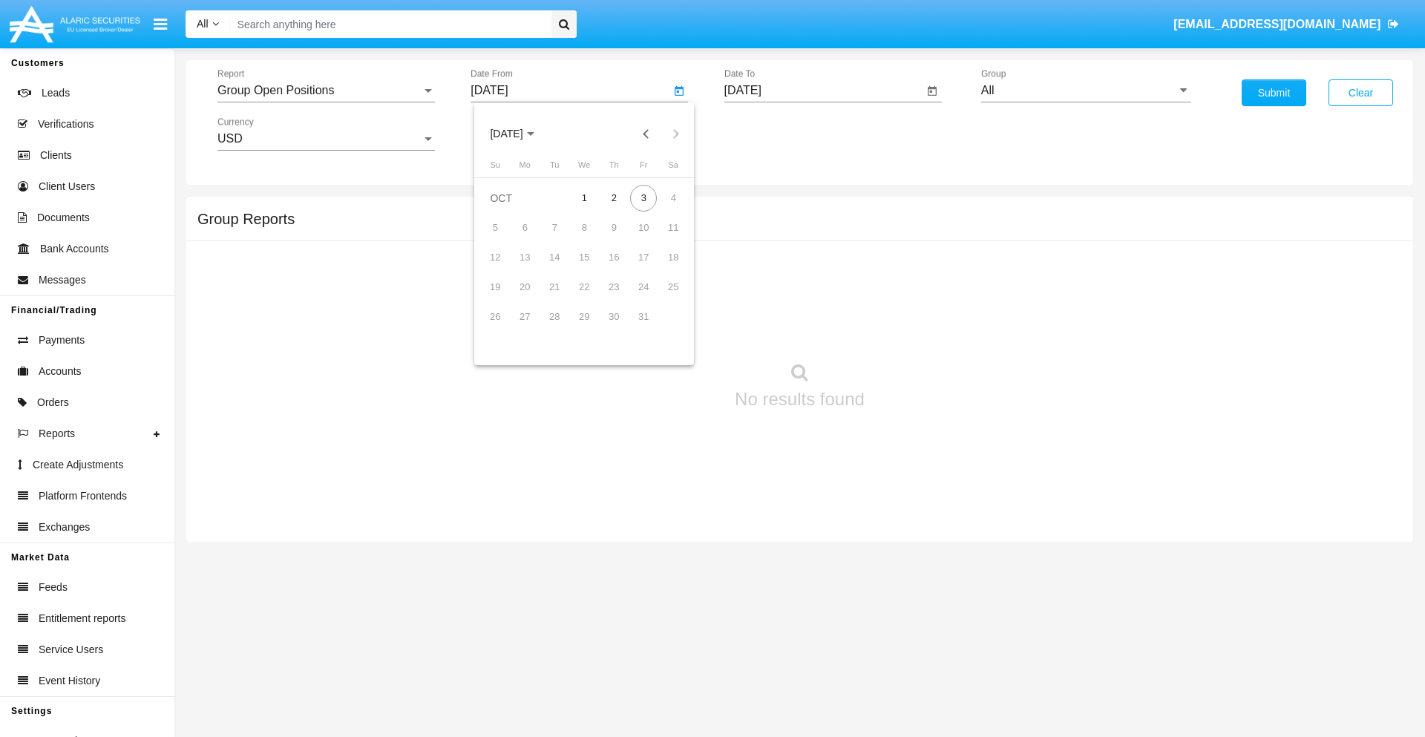
click at [520, 134] on span "[DATE]" at bounding box center [506, 134] width 33 height 12
click at [662, 328] on div "2025" at bounding box center [662, 328] width 47 height 27
click at [506, 269] on div "SEP" at bounding box center [506, 268] width 47 height 27
click at [584, 227] on div "3" at bounding box center [584, 228] width 27 height 27
type input "[DATE]"
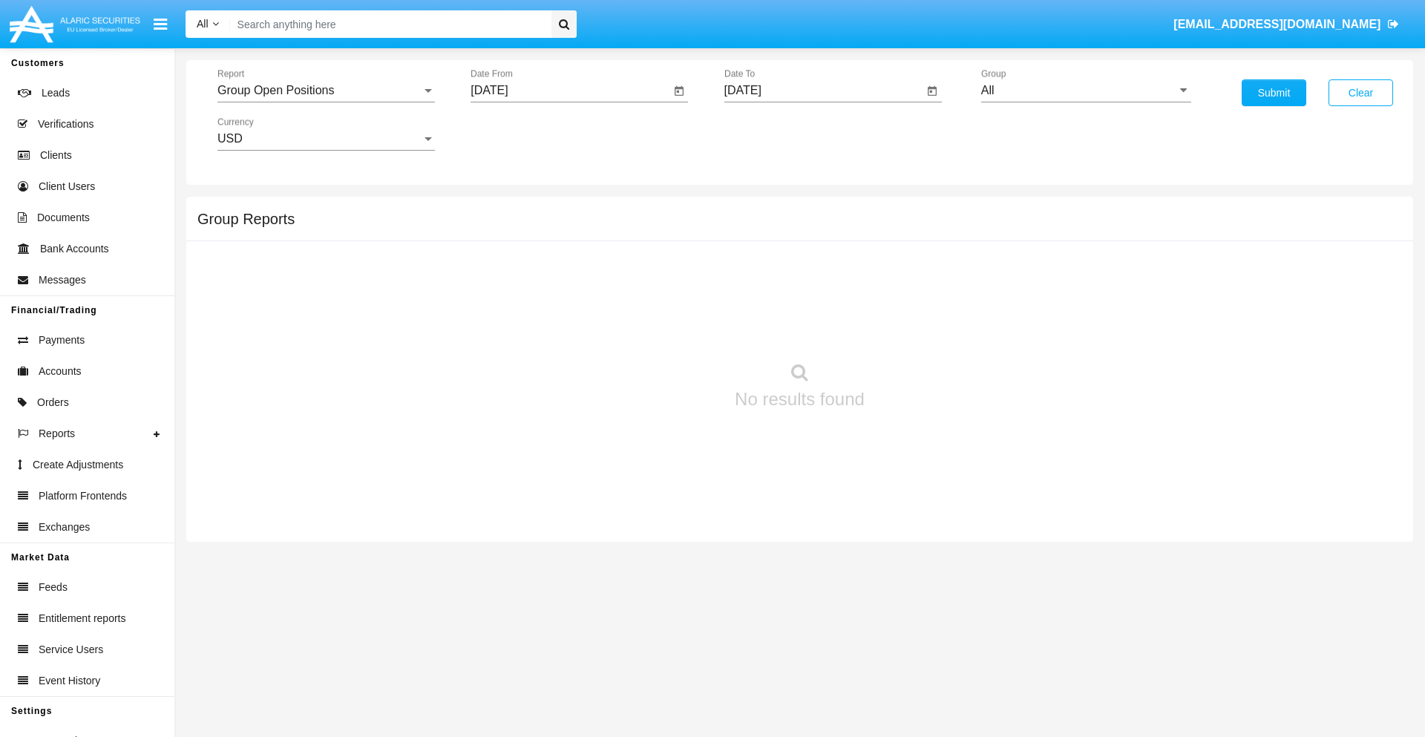
click at [823, 91] on input "[DATE]" at bounding box center [824, 90] width 200 height 13
click at [773, 134] on span "[DATE]" at bounding box center [760, 134] width 33 height 12
click at [915, 328] on div "2025" at bounding box center [915, 328] width 47 height 27
click at [811, 269] on div "OCT" at bounding box center [811, 268] width 47 height 27
click at [897, 197] on div "3" at bounding box center [897, 198] width 27 height 27
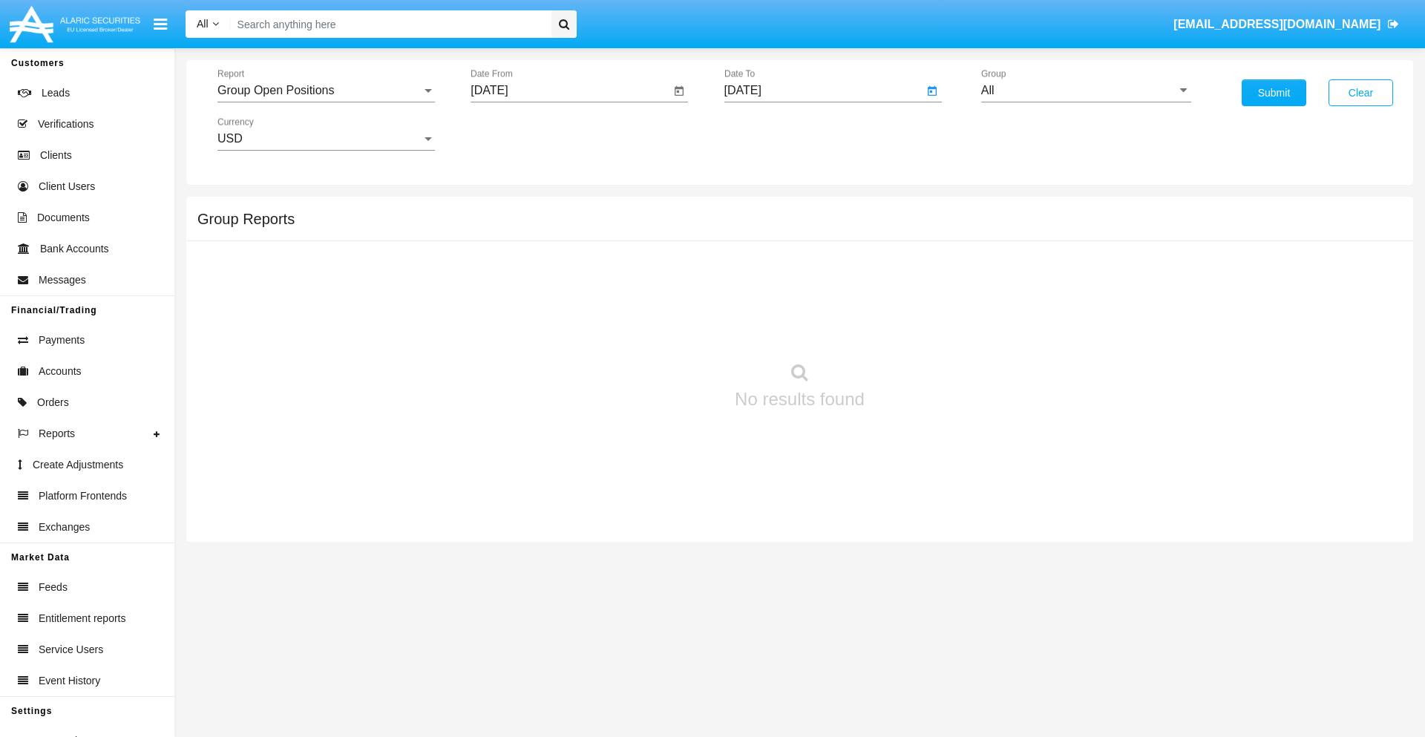
type input "[DATE]"
click at [1086, 91] on input "All" at bounding box center [1086, 90] width 210 height 13
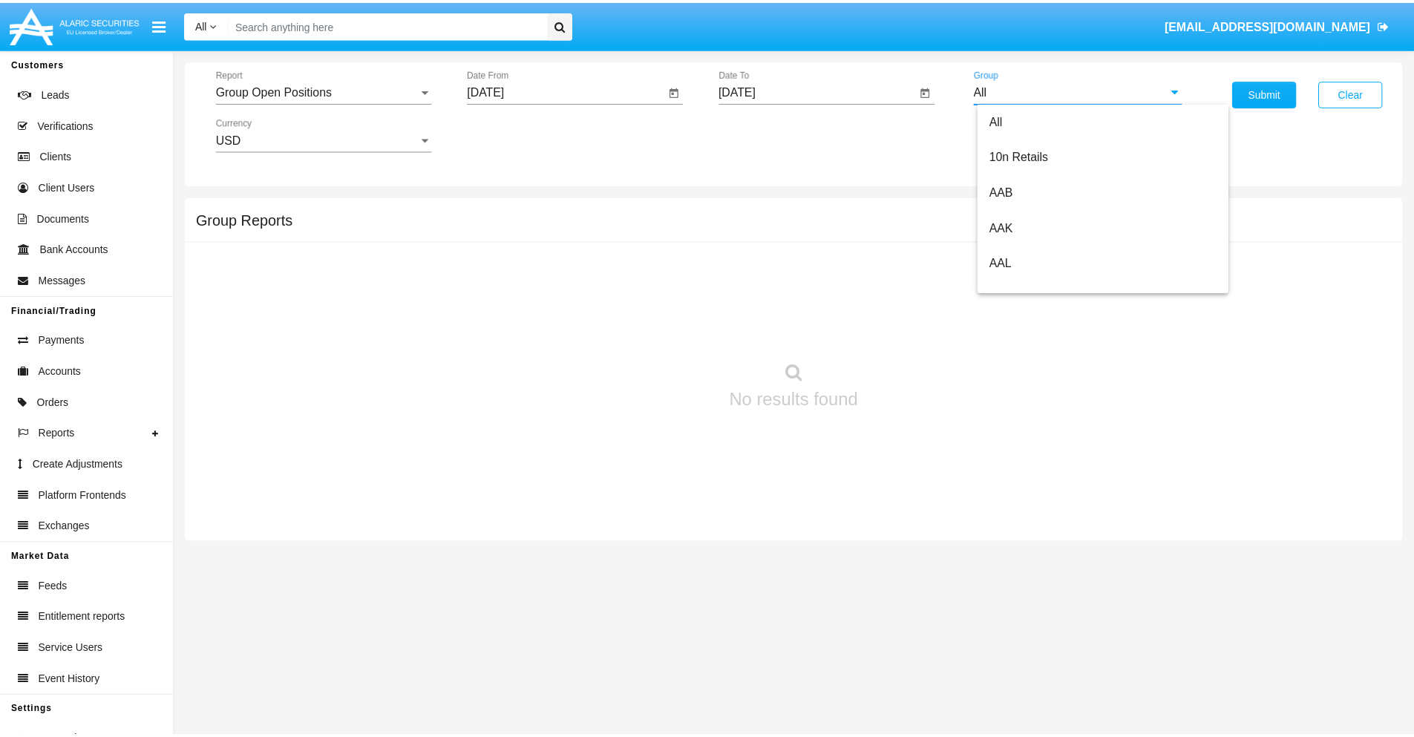
scroll to position [796, 0]
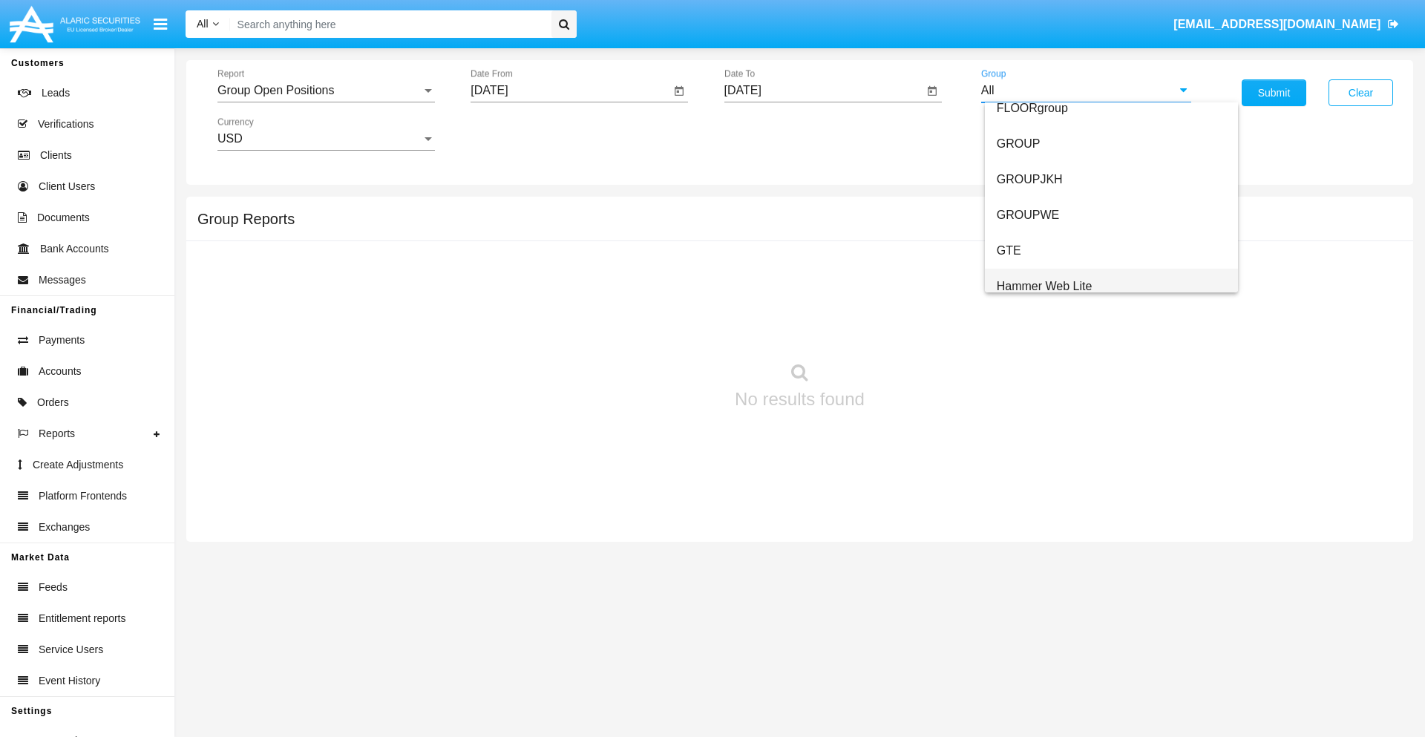
click at [1044, 286] on span "Hammer Web Lite" at bounding box center [1045, 286] width 96 height 13
type input "Hammer Web Lite"
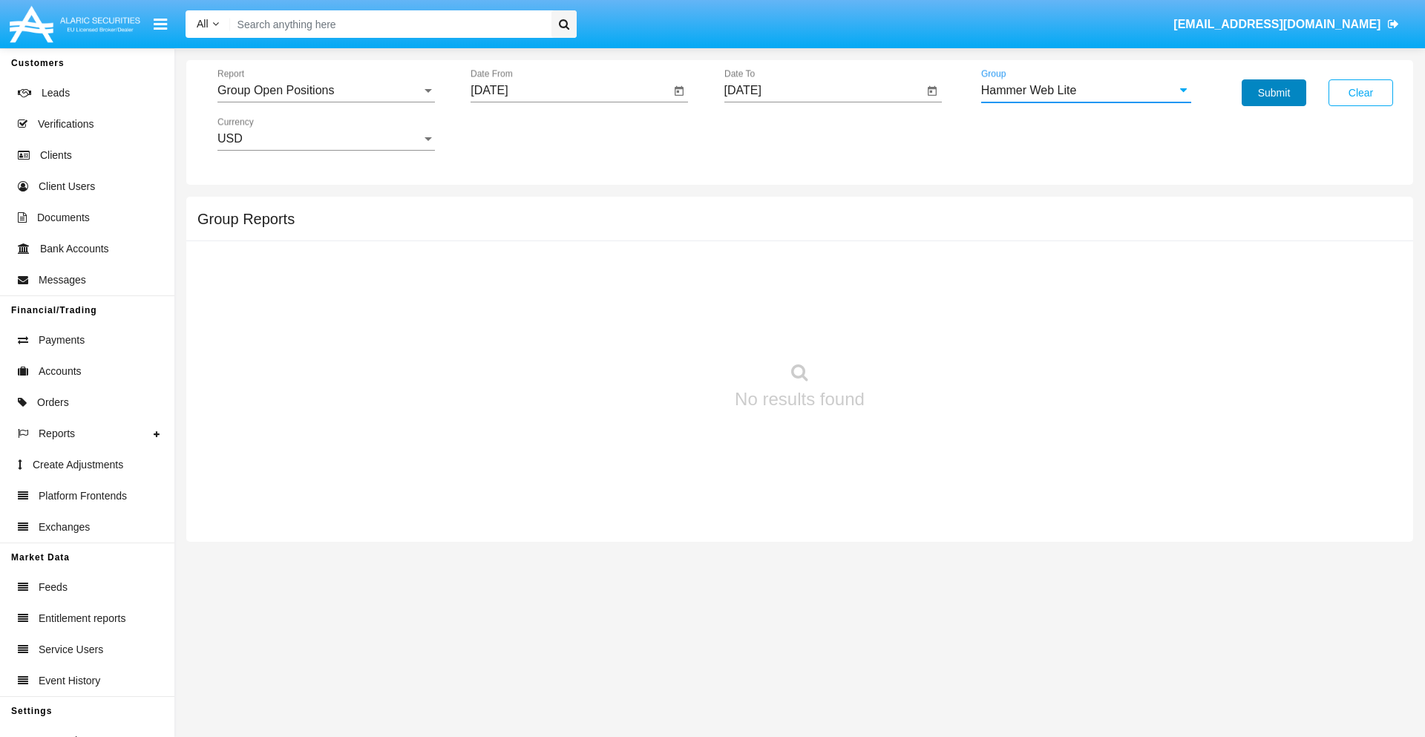
click at [1274, 93] on button "Submit" at bounding box center [1274, 92] width 65 height 27
click at [326, 91] on span "Report" at bounding box center [319, 90] width 204 height 13
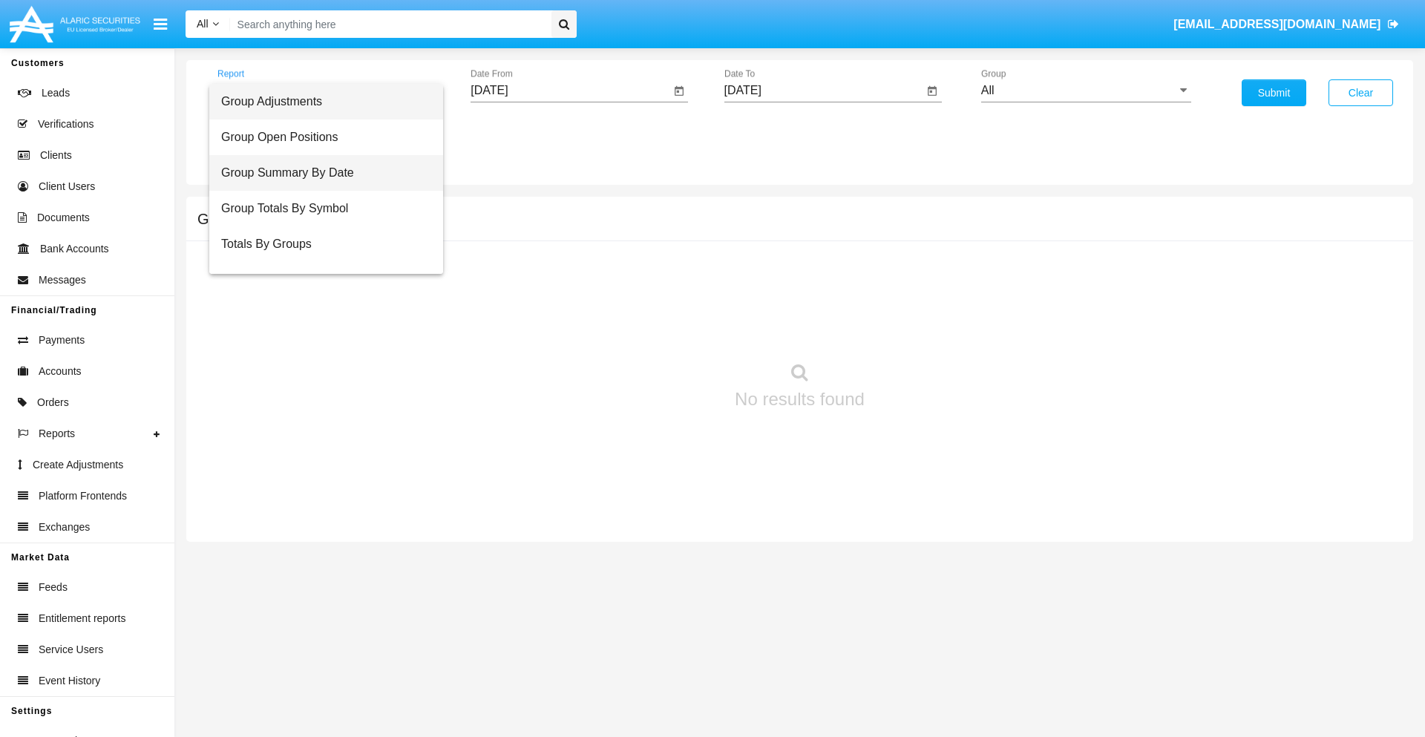
click at [320, 173] on span "Group Summary By Date" at bounding box center [326, 173] width 210 height 36
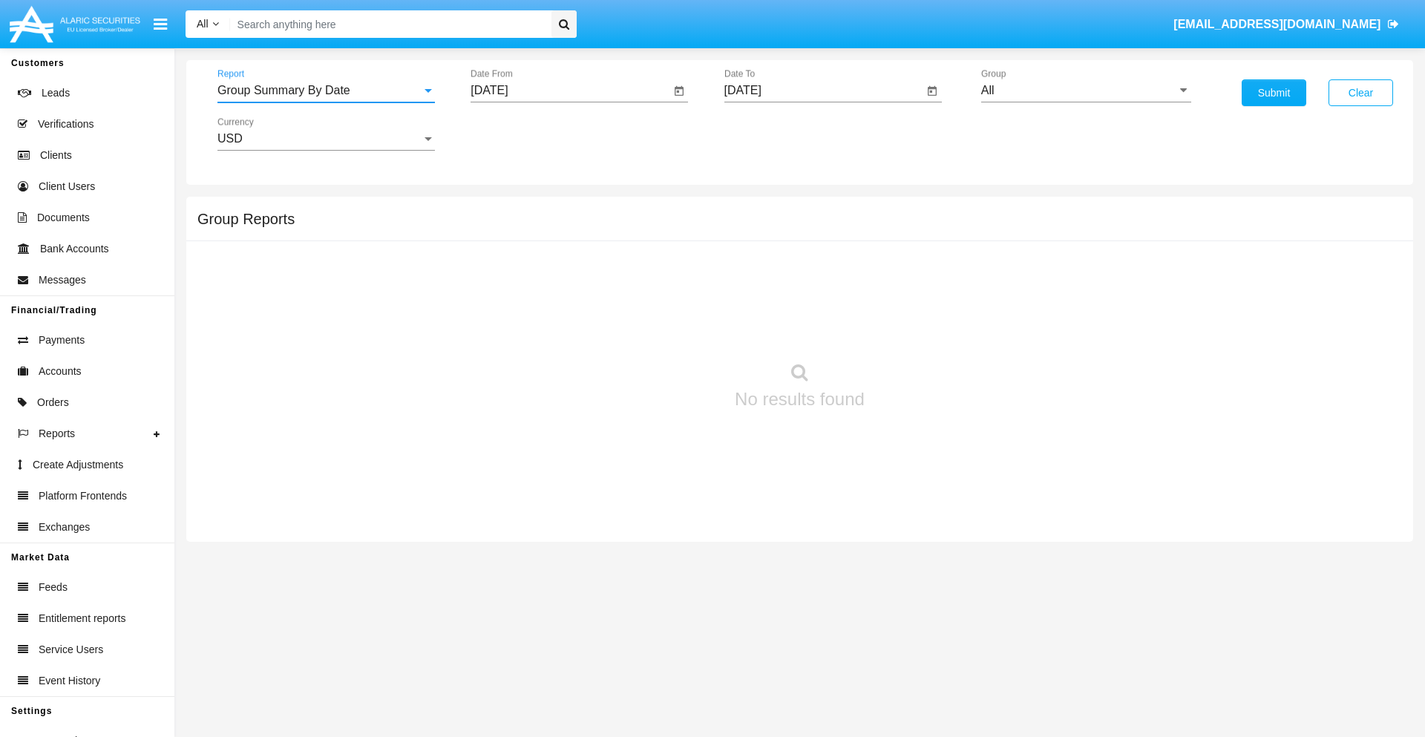
click at [570, 91] on input "[DATE]" at bounding box center [571, 90] width 200 height 13
click at [520, 134] on span "[DATE]" at bounding box center [506, 134] width 33 height 12
click at [662, 328] on div "2025" at bounding box center [662, 328] width 47 height 27
click at [506, 269] on div "SEP" at bounding box center [506, 268] width 47 height 27
click at [584, 227] on div "3" at bounding box center [584, 228] width 27 height 27
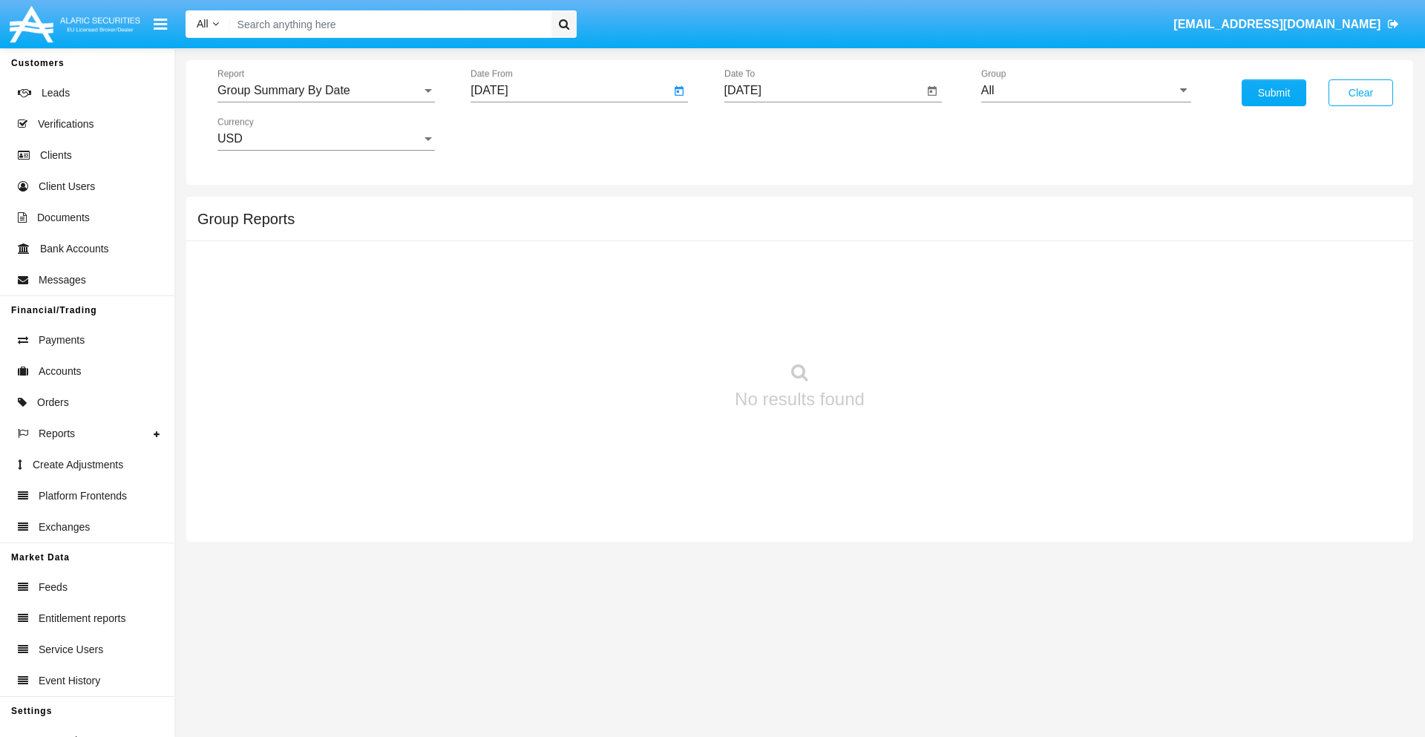
type input "[DATE]"
click at [823, 91] on input "[DATE]" at bounding box center [824, 90] width 200 height 13
click at [773, 134] on span "[DATE]" at bounding box center [760, 134] width 33 height 12
click at [915, 328] on div "2025" at bounding box center [915, 328] width 47 height 27
click at [811, 269] on div "OCT" at bounding box center [811, 268] width 47 height 27
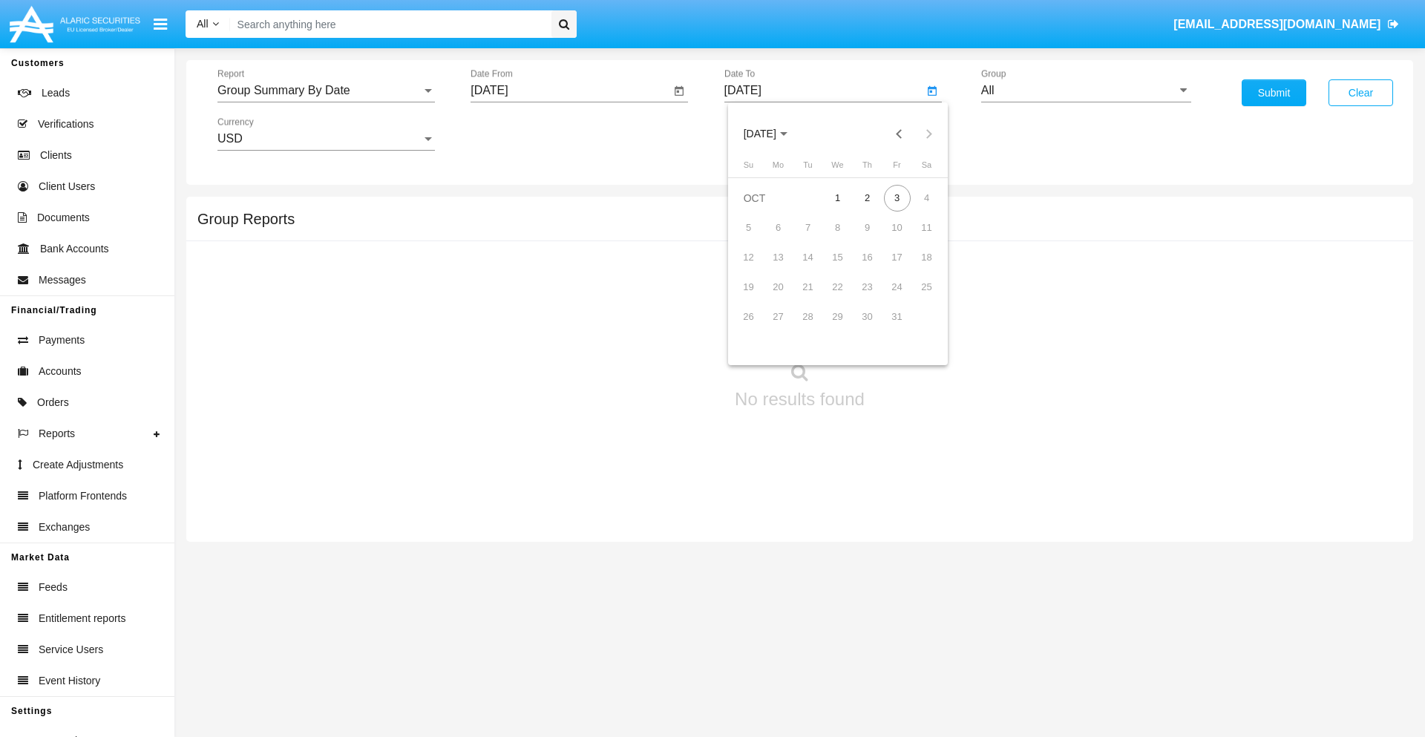
click at [897, 197] on div "3" at bounding box center [897, 198] width 27 height 27
type input "[DATE]"
click at [1086, 91] on input "All" at bounding box center [1086, 90] width 210 height 13
type input "Hammer Web Lite"
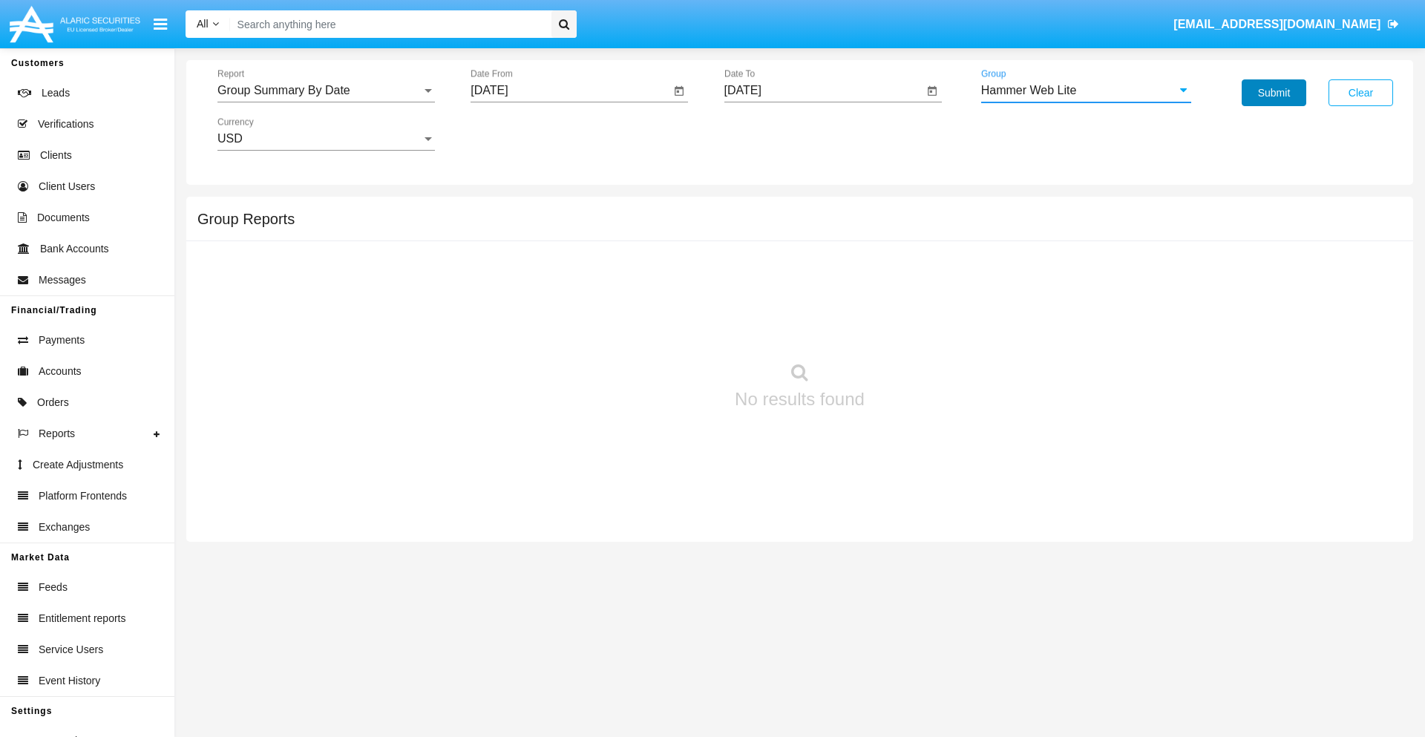
click at [1274, 93] on button "Submit" at bounding box center [1274, 92] width 65 height 27
click at [326, 91] on span "Report" at bounding box center [319, 90] width 204 height 13
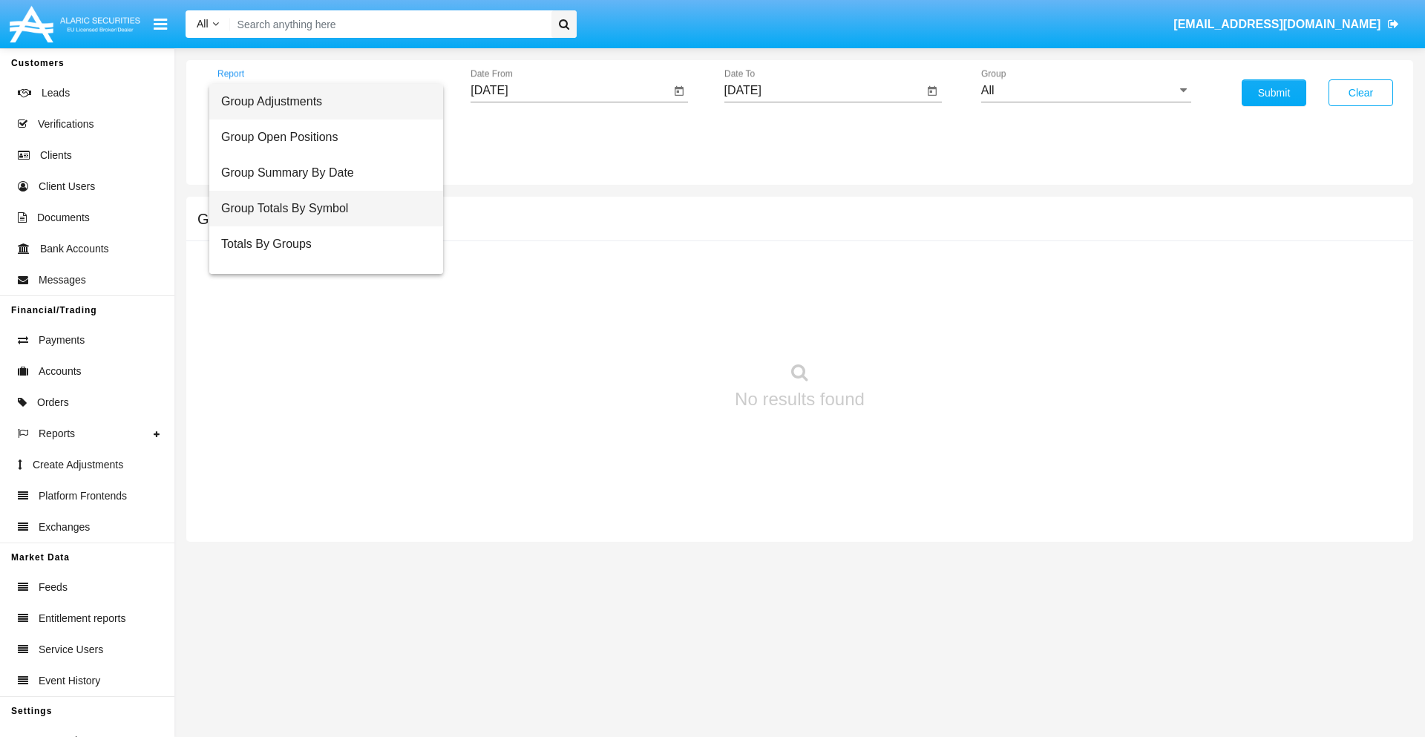
click at [320, 209] on span "Group Totals By Symbol" at bounding box center [326, 209] width 210 height 36
click at [570, 91] on input "[DATE]" at bounding box center [571, 90] width 200 height 13
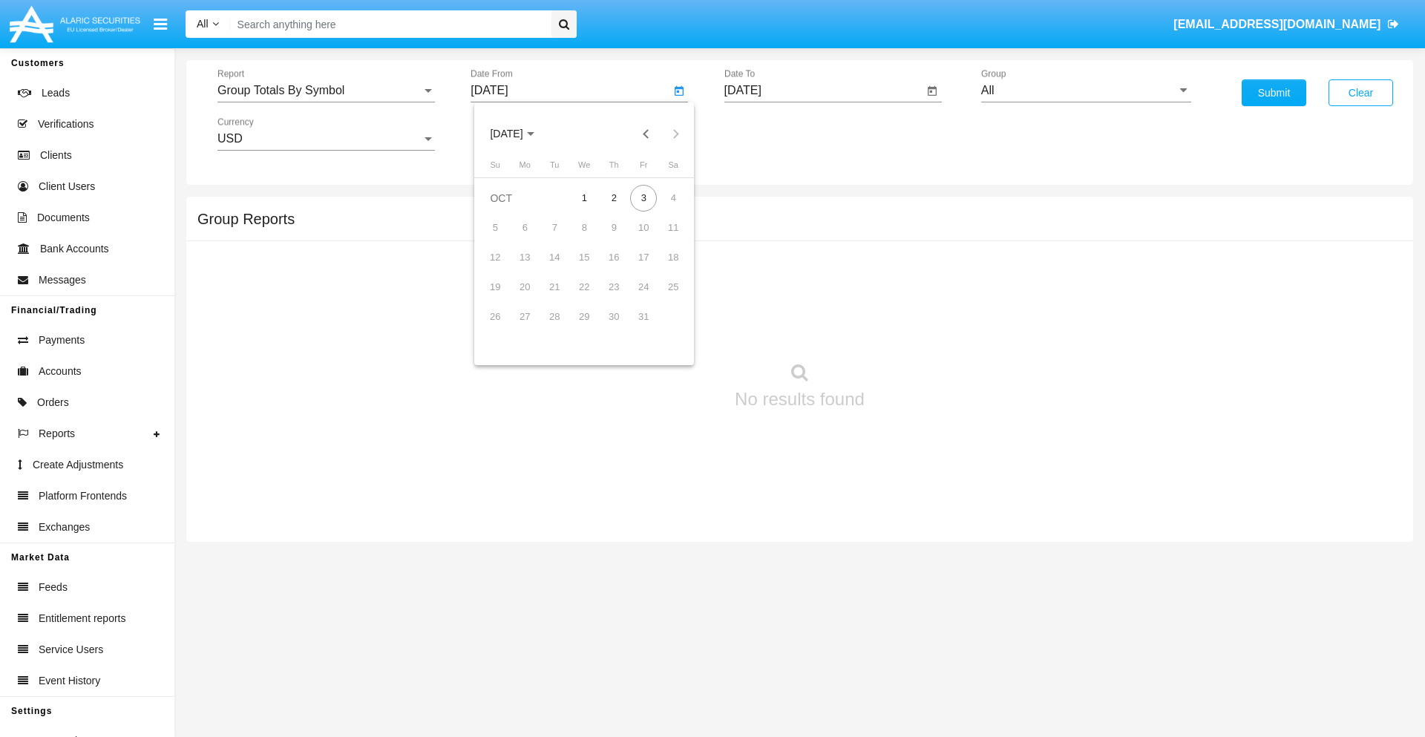
click at [520, 134] on span "[DATE]" at bounding box center [506, 134] width 33 height 12
click at [662, 328] on div "2025" at bounding box center [662, 328] width 47 height 27
click at [506, 269] on div "SEP" at bounding box center [506, 268] width 47 height 27
click at [584, 227] on div "3" at bounding box center [584, 228] width 27 height 27
type input "09/03/25"
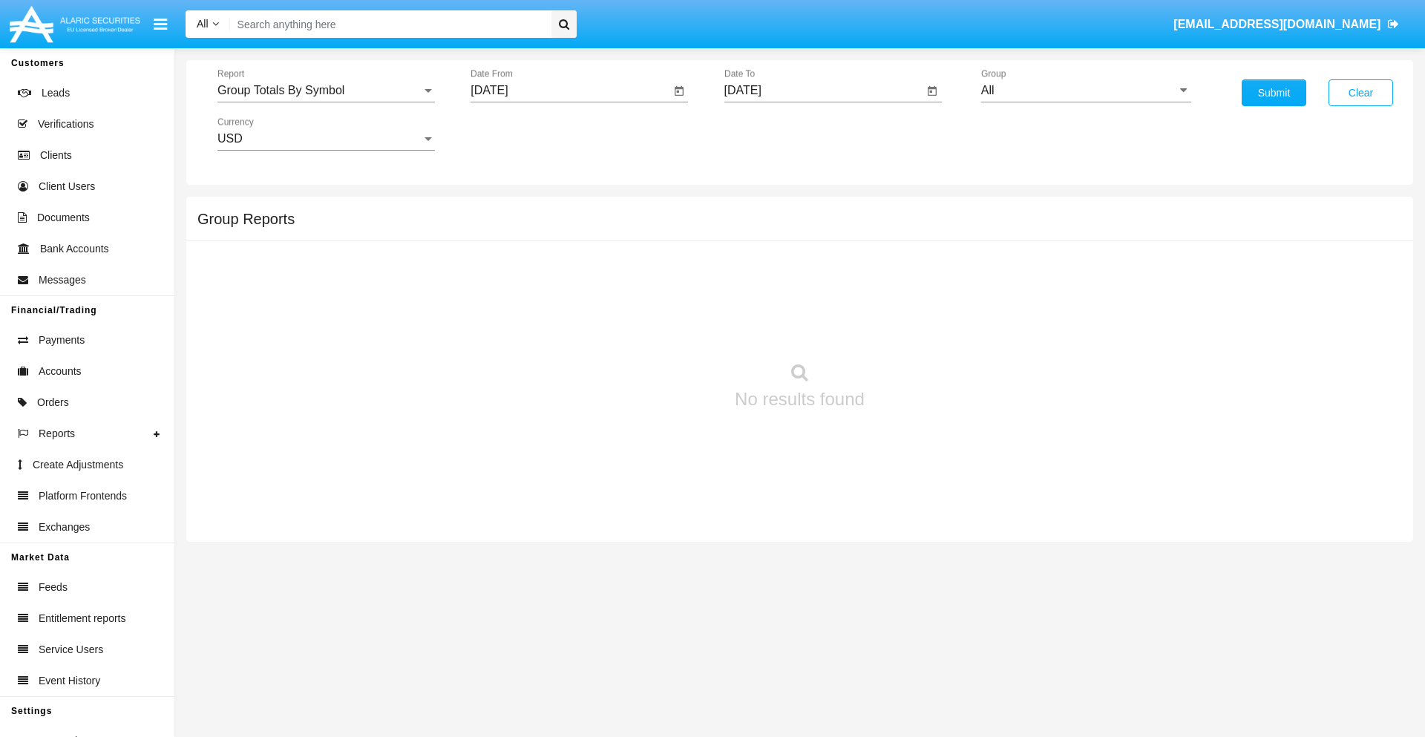
click at [823, 91] on input "[DATE]" at bounding box center [824, 90] width 200 height 13
click at [773, 134] on span "OCT 2025" at bounding box center [760, 134] width 33 height 12
click at [915, 328] on div "2025" at bounding box center [915, 328] width 47 height 27
click at [811, 269] on div "OCT" at bounding box center [811, 268] width 47 height 27
click at [897, 197] on div "3" at bounding box center [897, 198] width 27 height 27
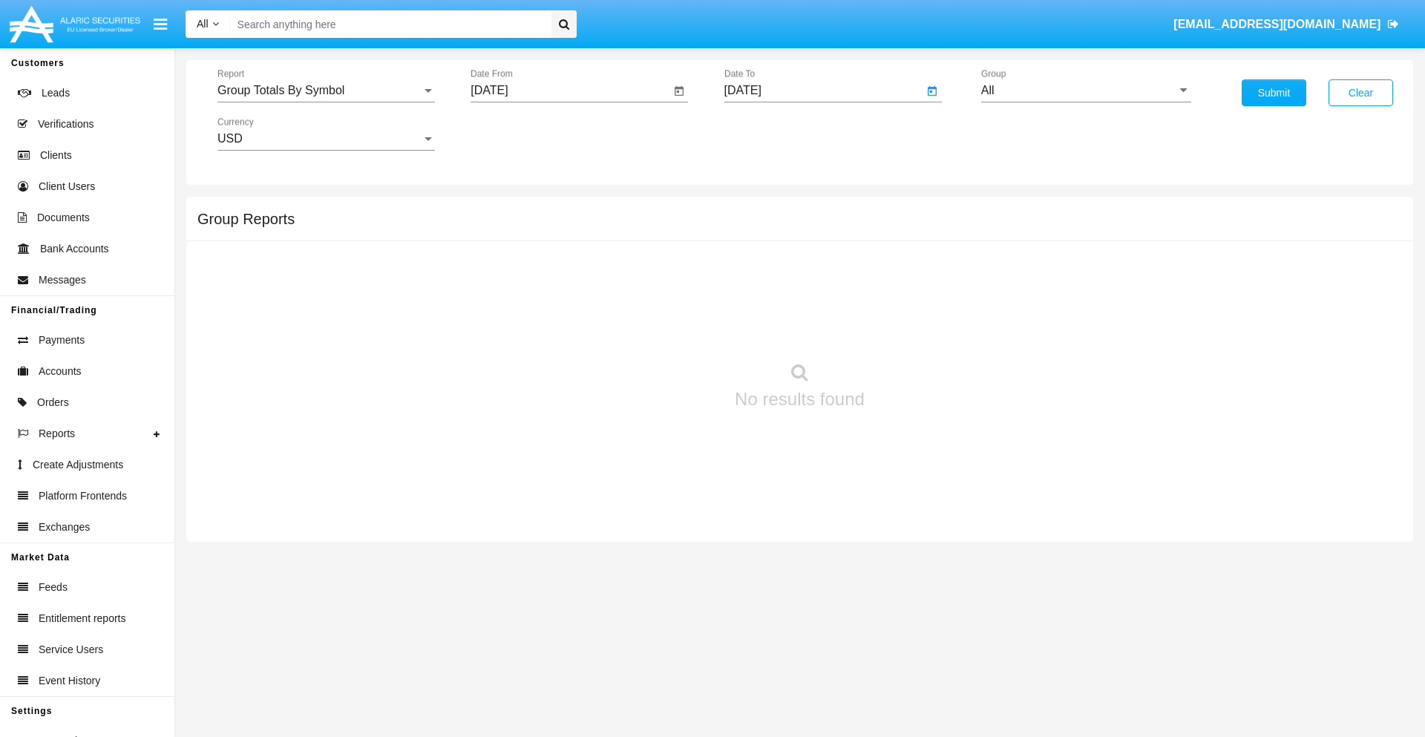
type input "10/03/25"
click at [1086, 91] on input "All" at bounding box center [1086, 90] width 210 height 13
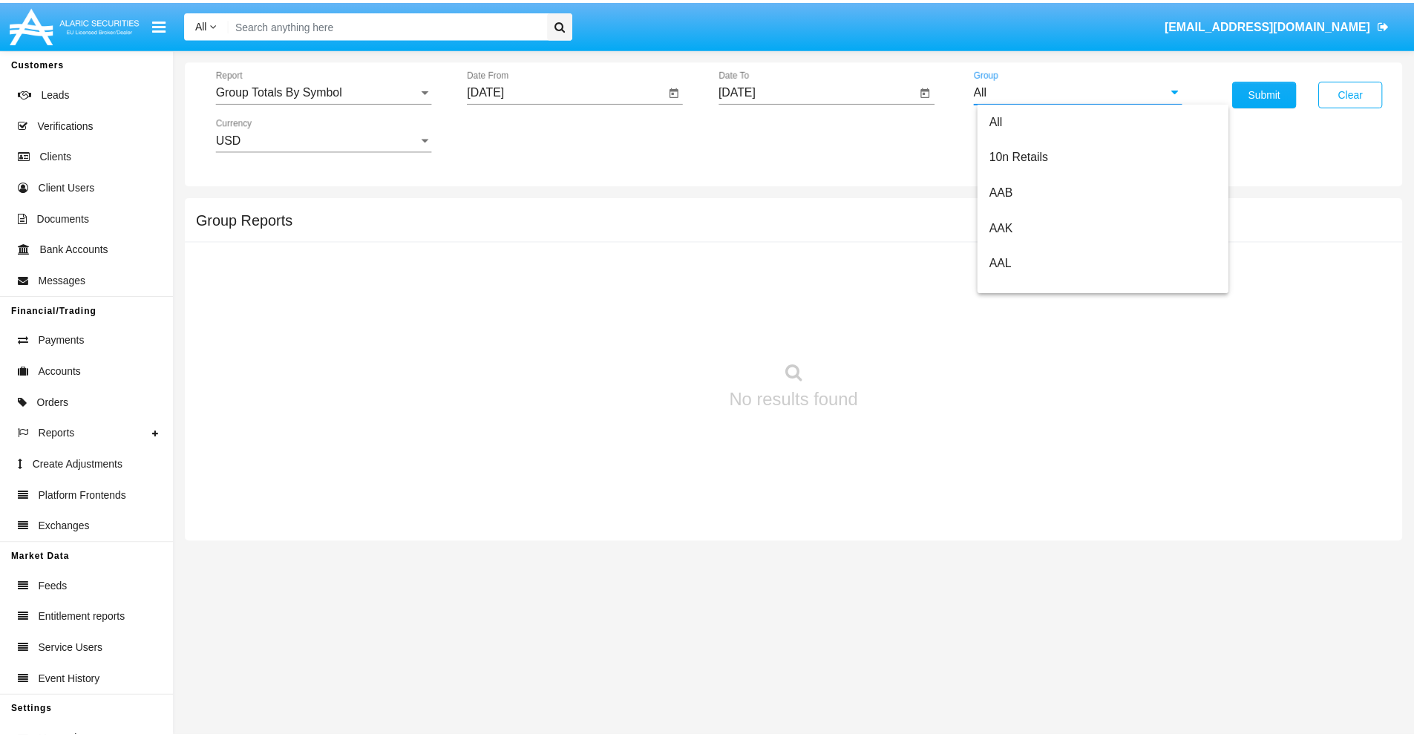
scroll to position [796, 0]
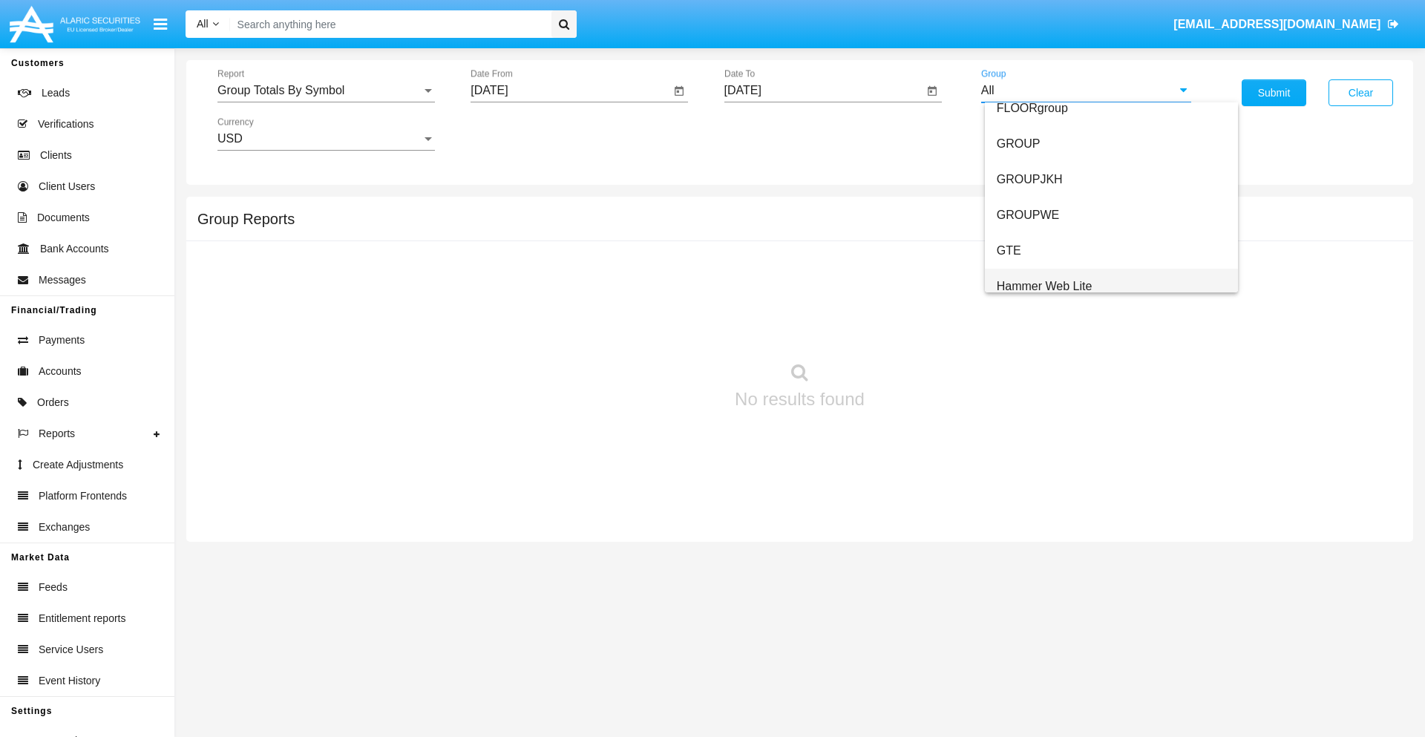
click at [1044, 286] on span "Hammer Web Lite" at bounding box center [1045, 286] width 96 height 13
type input "Hammer Web Lite"
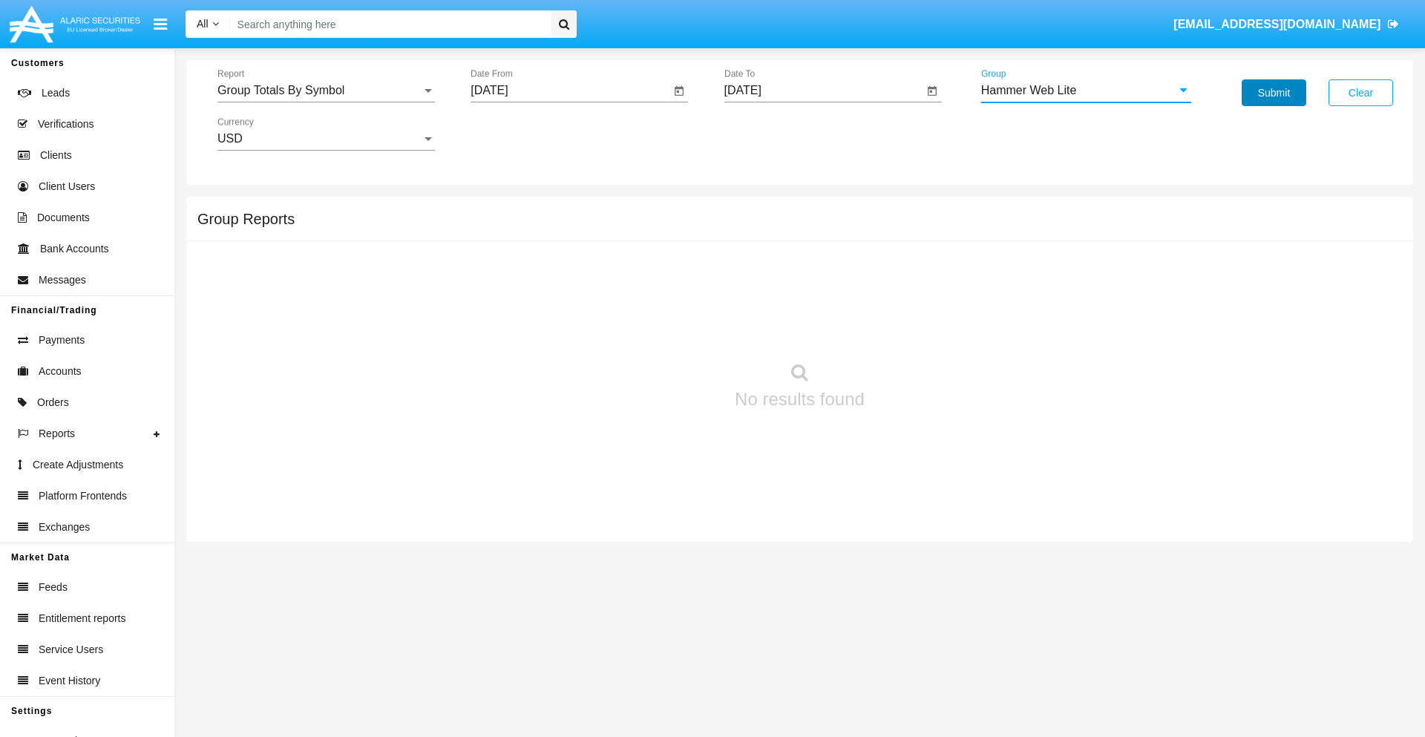
click at [1274, 93] on button "Submit" at bounding box center [1274, 92] width 65 height 27
click at [326, 91] on span "Report" at bounding box center [319, 90] width 204 height 13
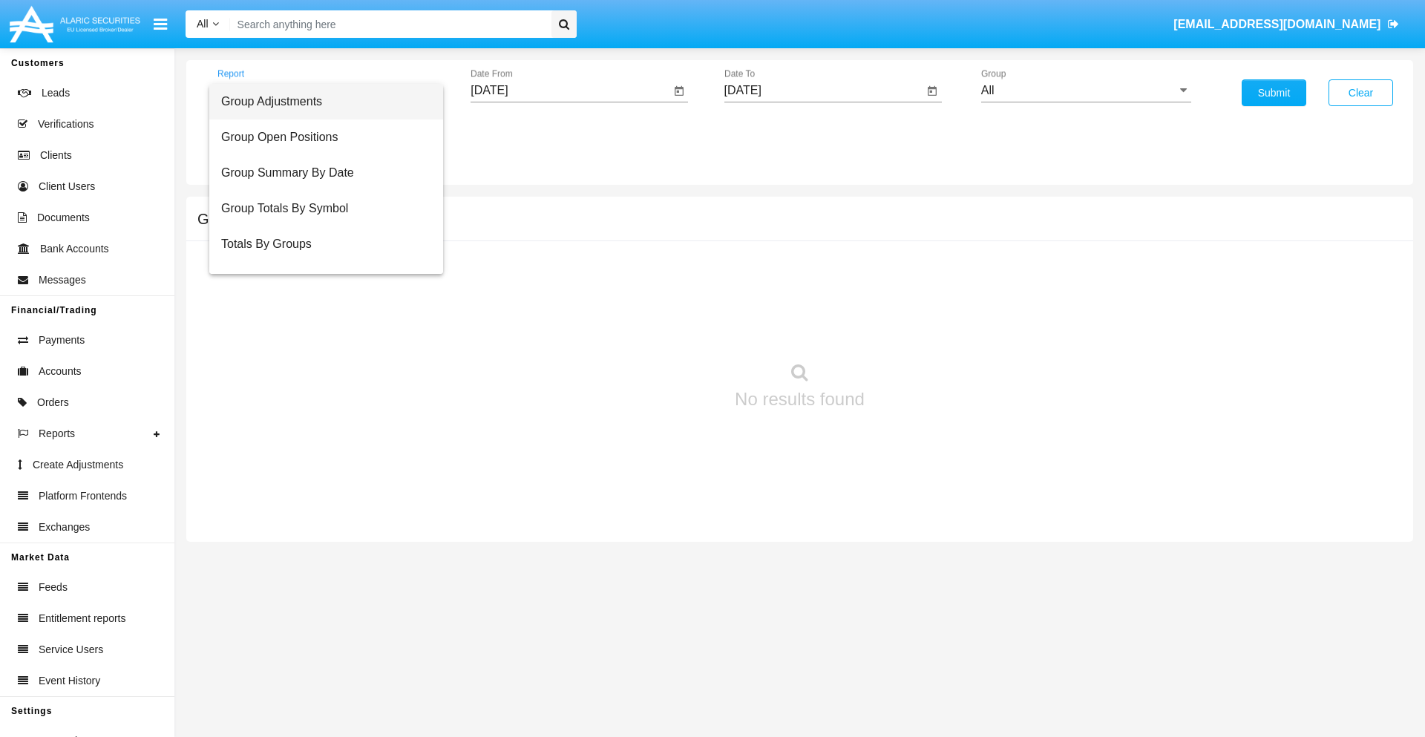
click at [320, 298] on span "Totals By Accounts" at bounding box center [326, 316] width 210 height 36
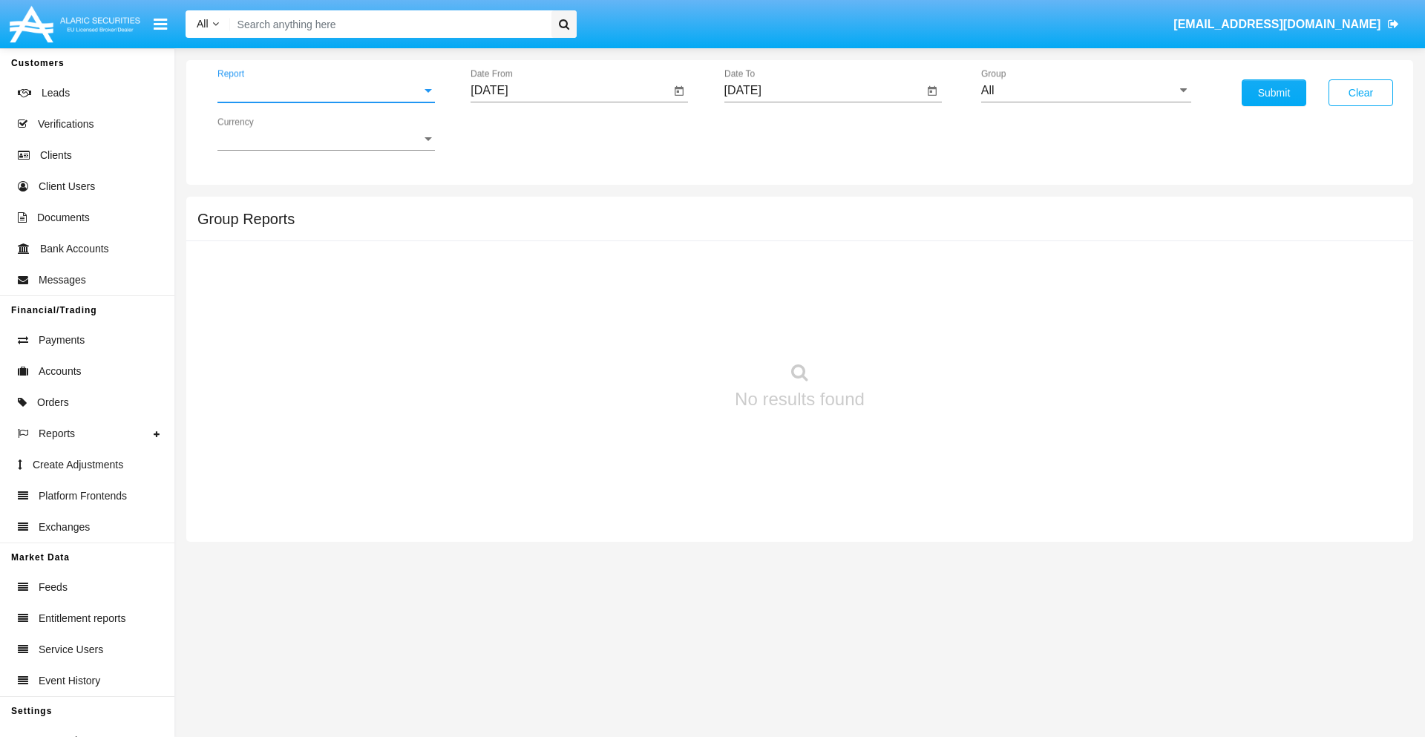
scroll to position [59, 0]
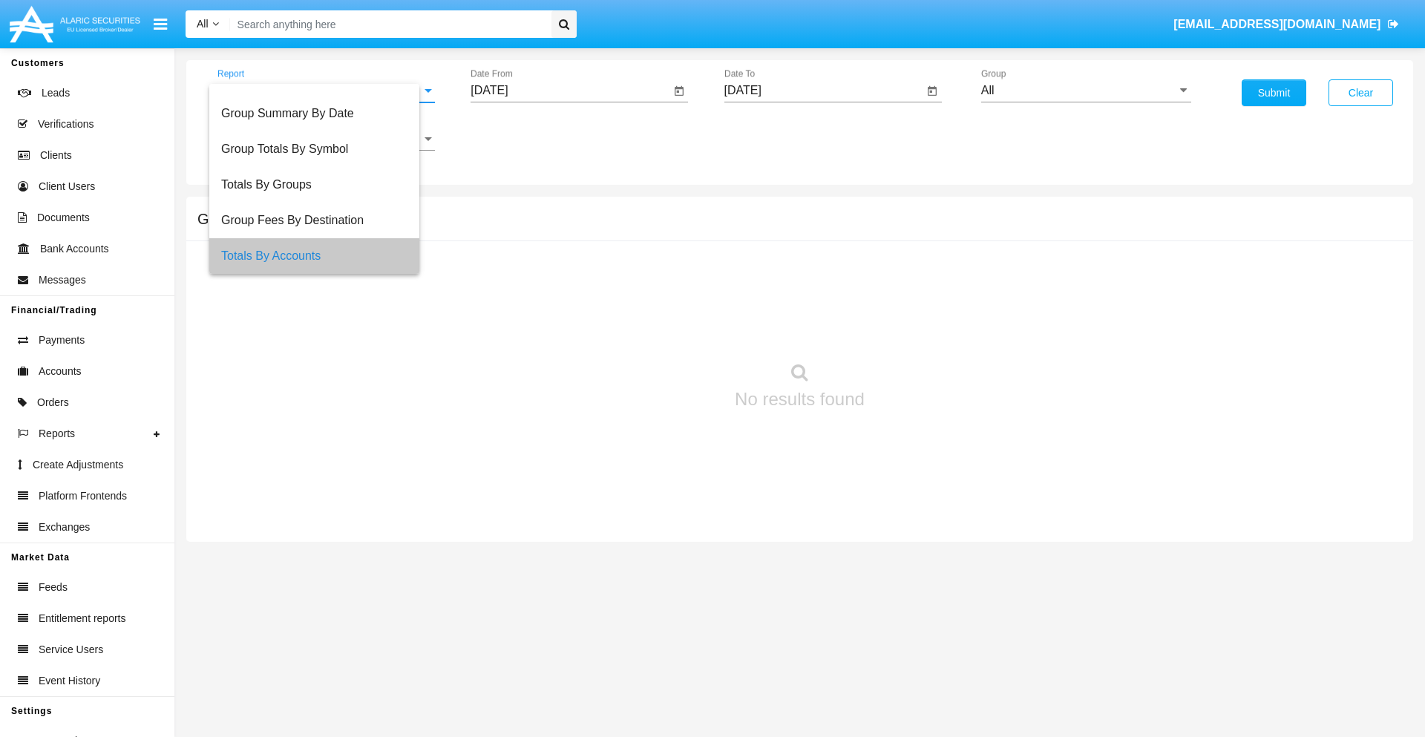
click at [570, 91] on input "[DATE]" at bounding box center [571, 90] width 200 height 13
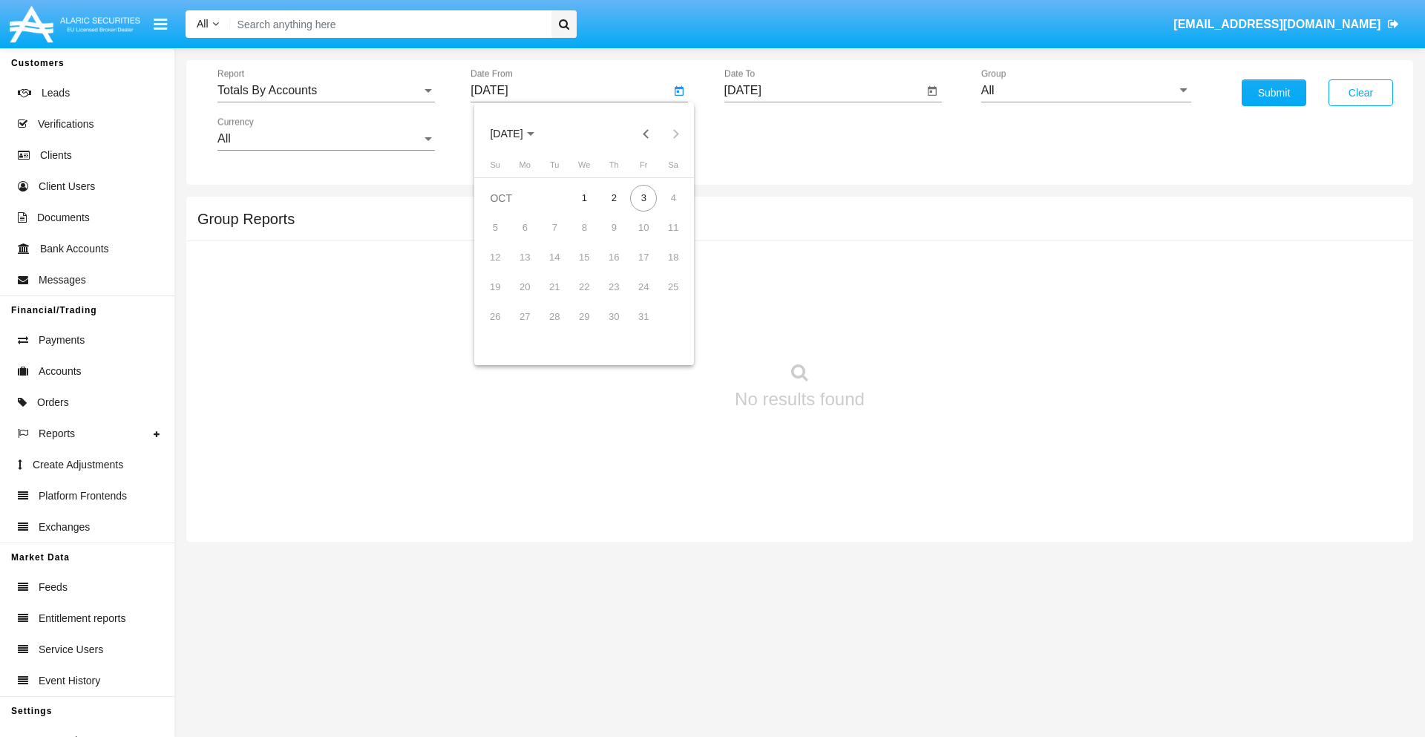
click at [520, 134] on span "[DATE]" at bounding box center [506, 134] width 33 height 12
click at [662, 328] on div "2025" at bounding box center [662, 328] width 47 height 27
click at [506, 269] on div "SEP" at bounding box center [506, 268] width 47 height 27
click at [614, 287] on div "18" at bounding box center [613, 287] width 27 height 27
type input "[DATE]"
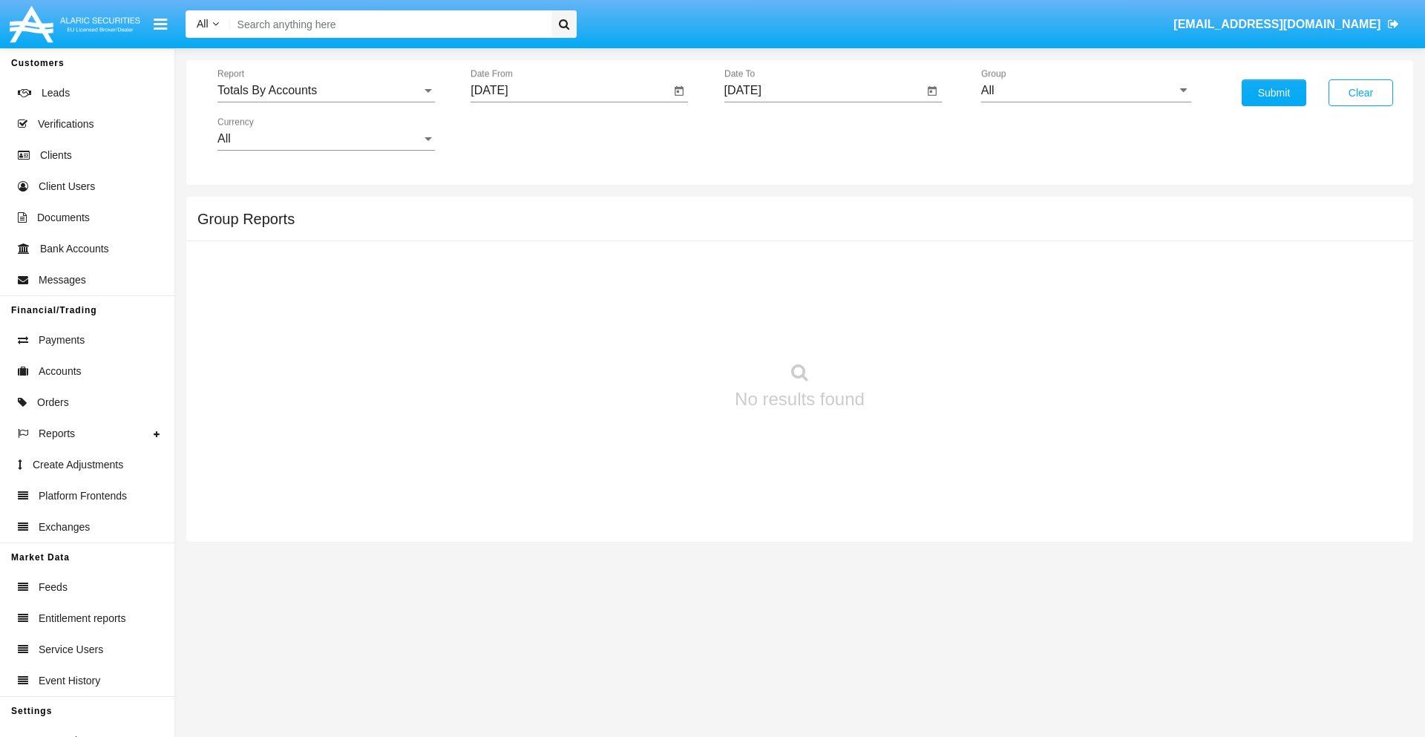
click at [823, 91] on input "[DATE]" at bounding box center [824, 90] width 200 height 13
click at [773, 134] on span "[DATE]" at bounding box center [760, 134] width 33 height 12
click at [915, 328] on div "2025" at bounding box center [915, 328] width 47 height 27
click at [811, 269] on div "OCT" at bounding box center [811, 268] width 47 height 27
click at [897, 197] on div "3" at bounding box center [897, 198] width 27 height 27
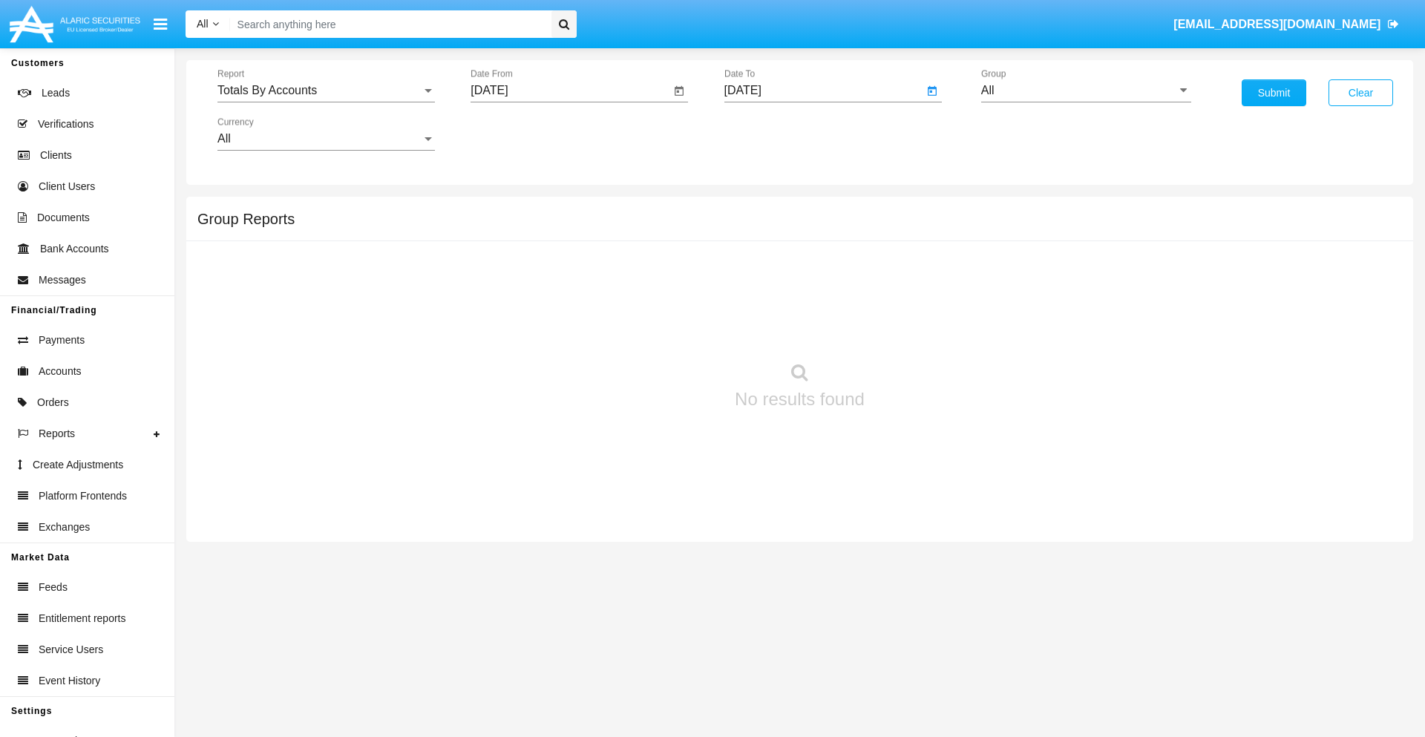
type input "[DATE]"
click at [1086, 91] on input "All" at bounding box center [1086, 90] width 210 height 13
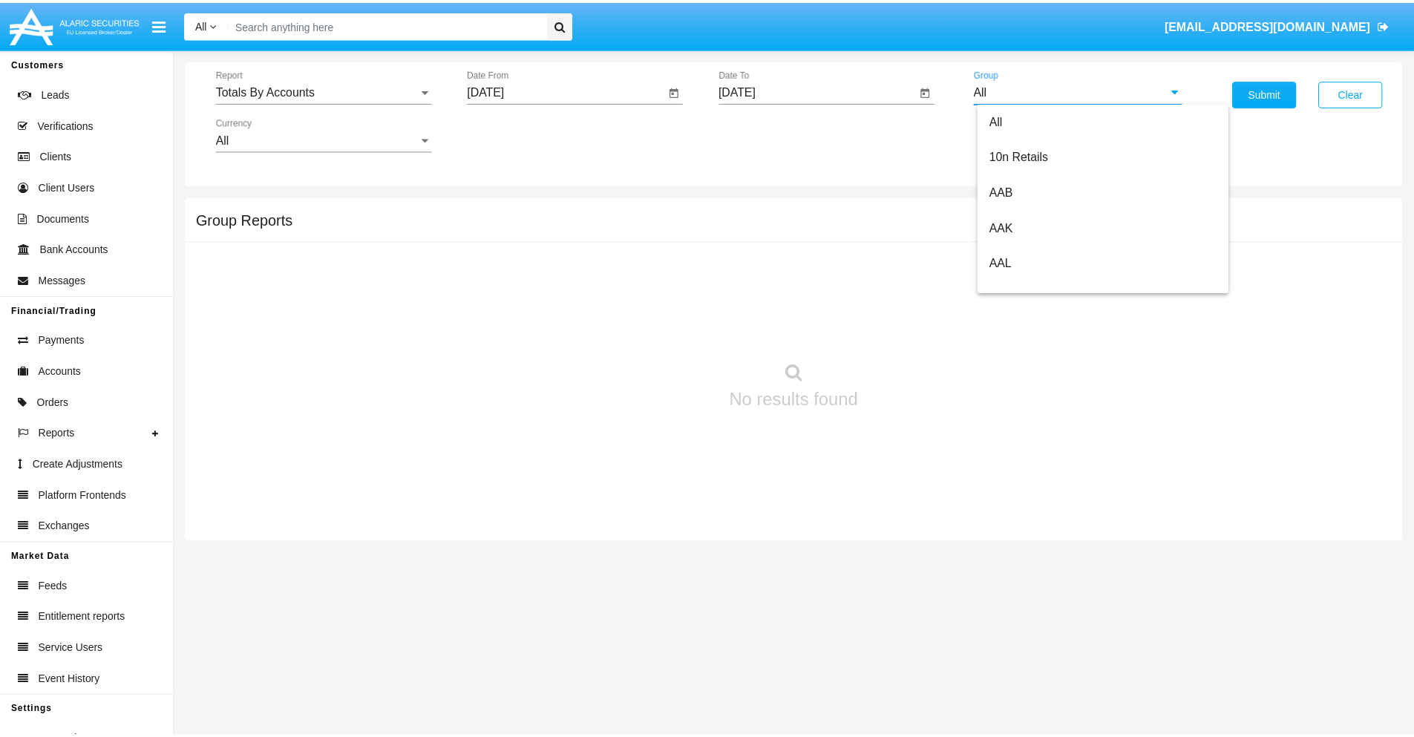
scroll to position [796, 0]
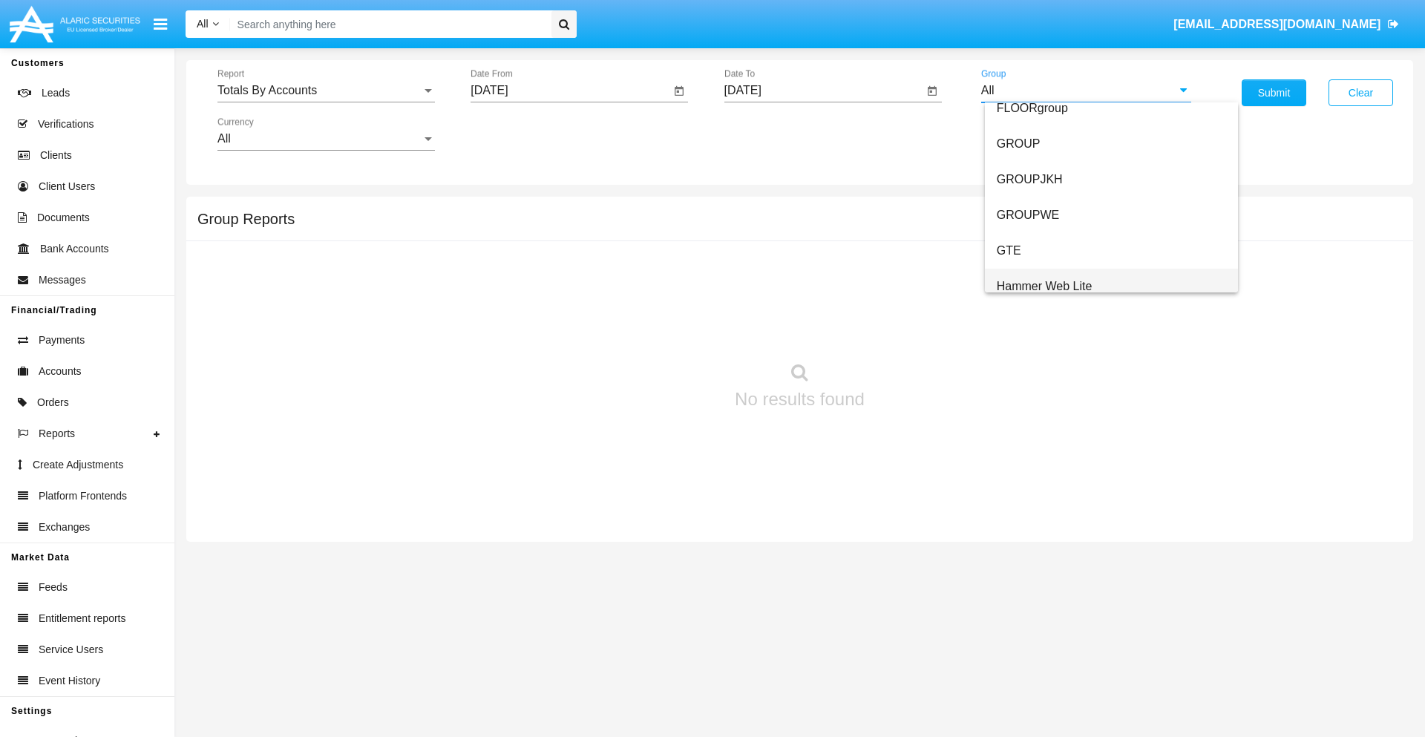
click at [1044, 286] on span "Hammer Web Lite" at bounding box center [1045, 286] width 96 height 13
type input "Hammer Web Lite"
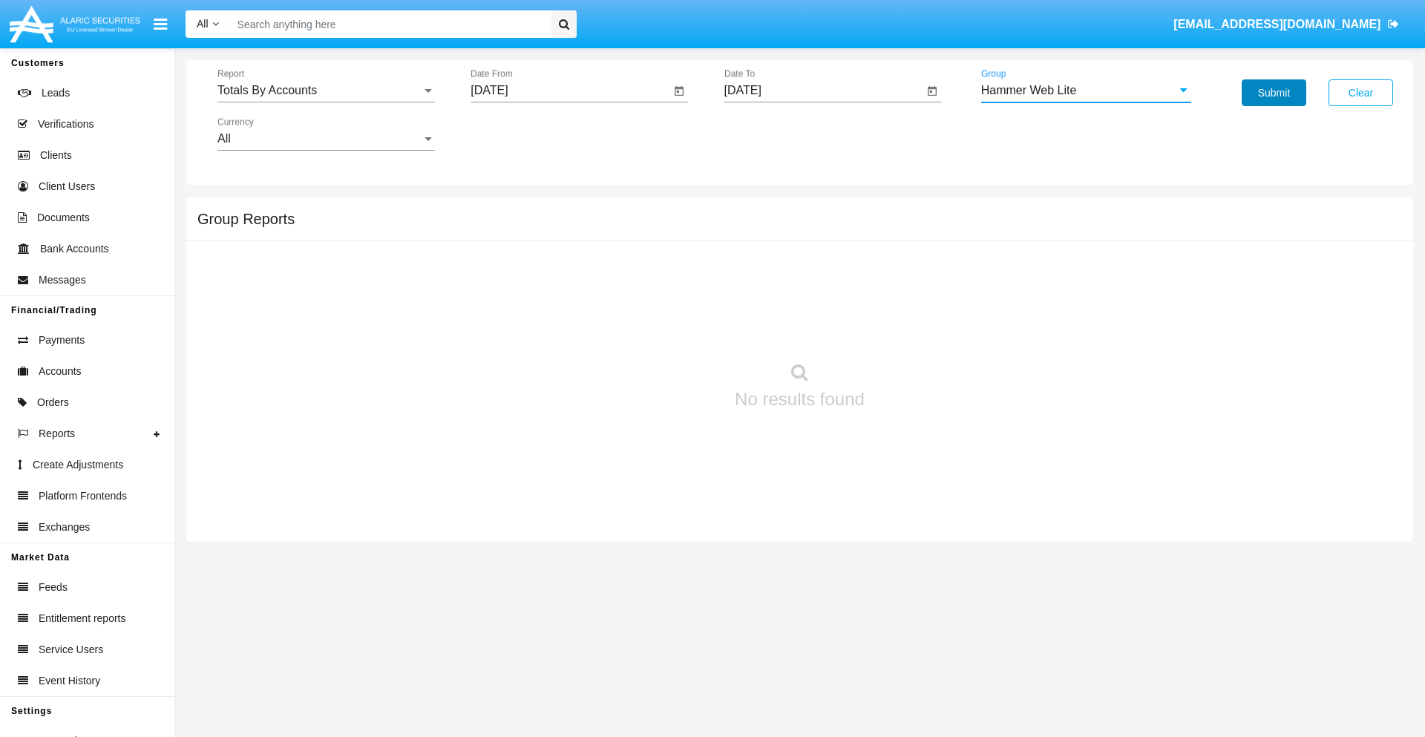
click at [1274, 93] on button "Submit" at bounding box center [1274, 92] width 65 height 27
click at [326, 91] on span "Report" at bounding box center [319, 90] width 204 height 13
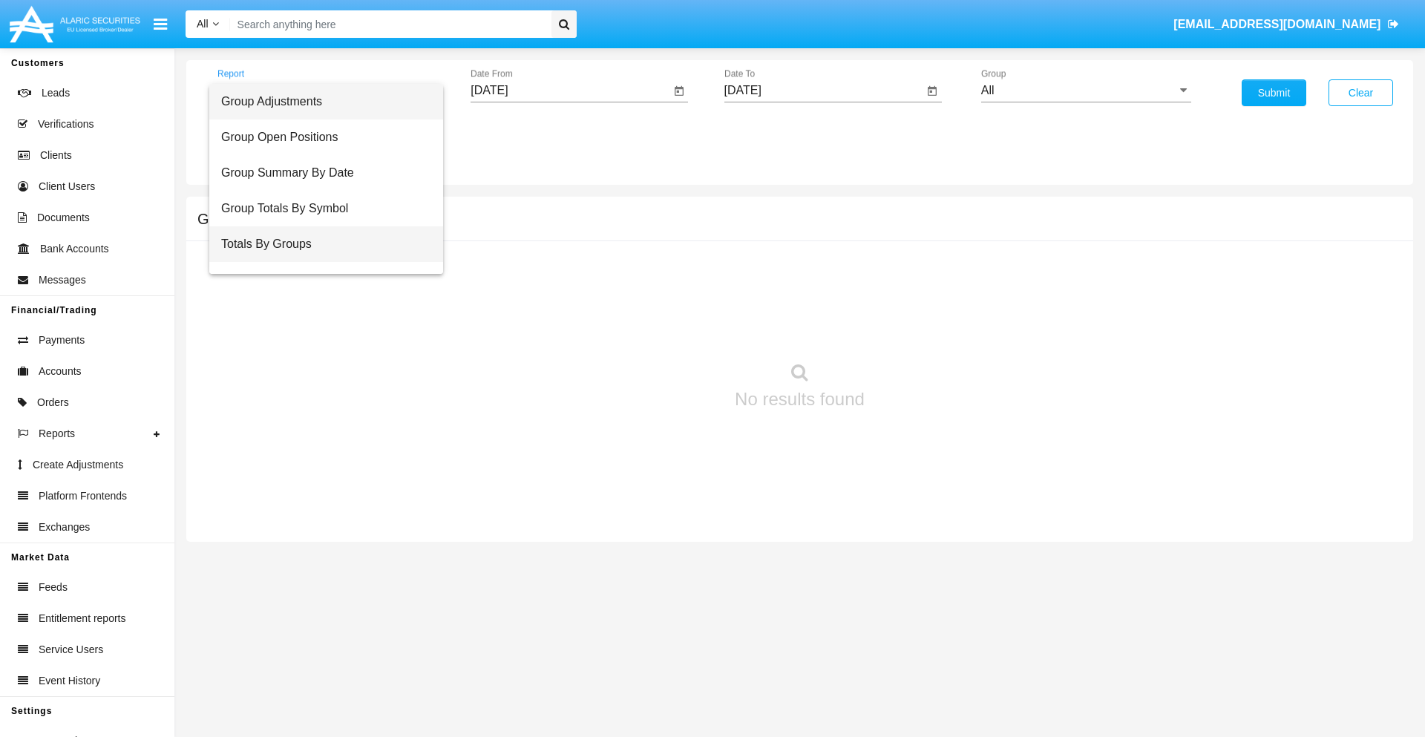
click at [320, 244] on span "Totals By Groups" at bounding box center [326, 244] width 210 height 36
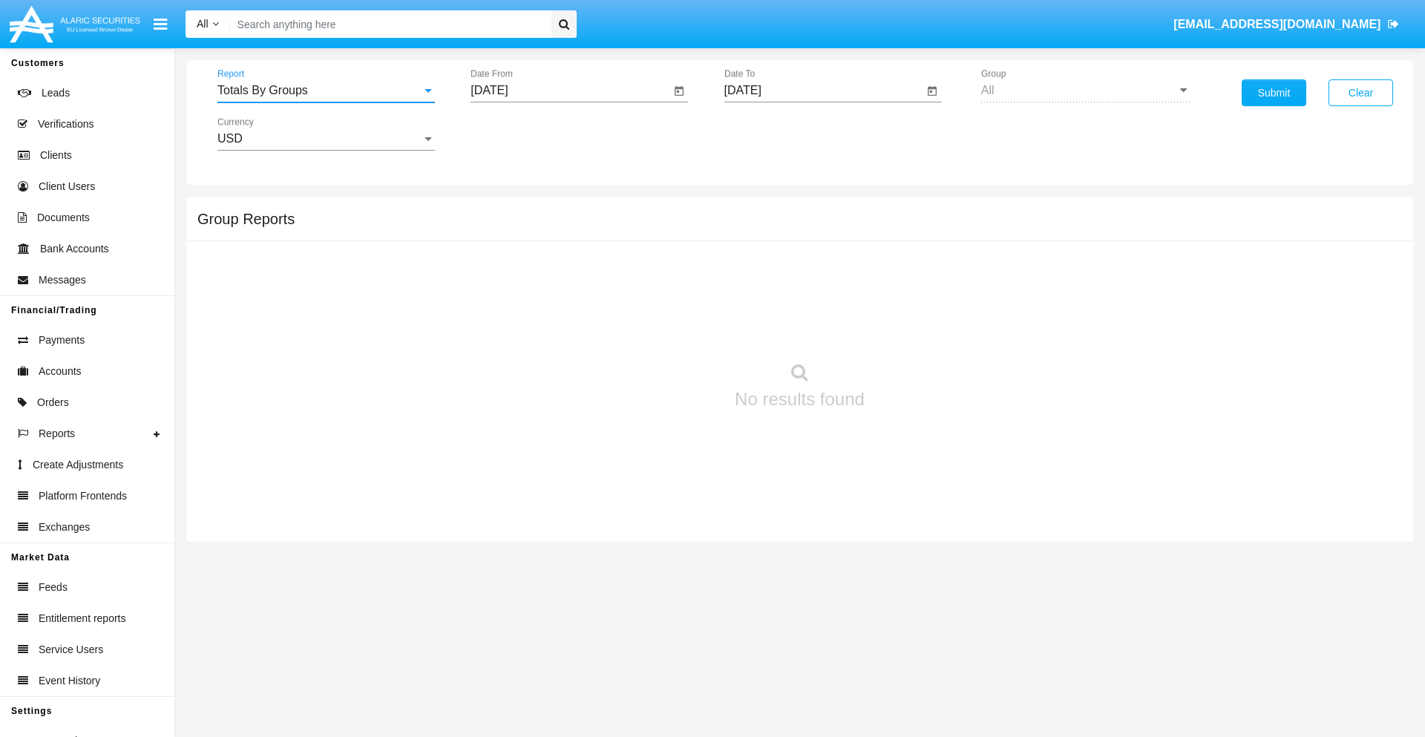
click at [570, 91] on input "[DATE]" at bounding box center [571, 90] width 200 height 13
click at [520, 134] on span "[DATE]" at bounding box center [506, 134] width 33 height 12
click at [662, 328] on div "2025" at bounding box center [662, 328] width 47 height 27
click at [506, 269] on div "SEP" at bounding box center [506, 268] width 47 height 27
click at [614, 287] on div "18" at bounding box center [613, 287] width 27 height 27
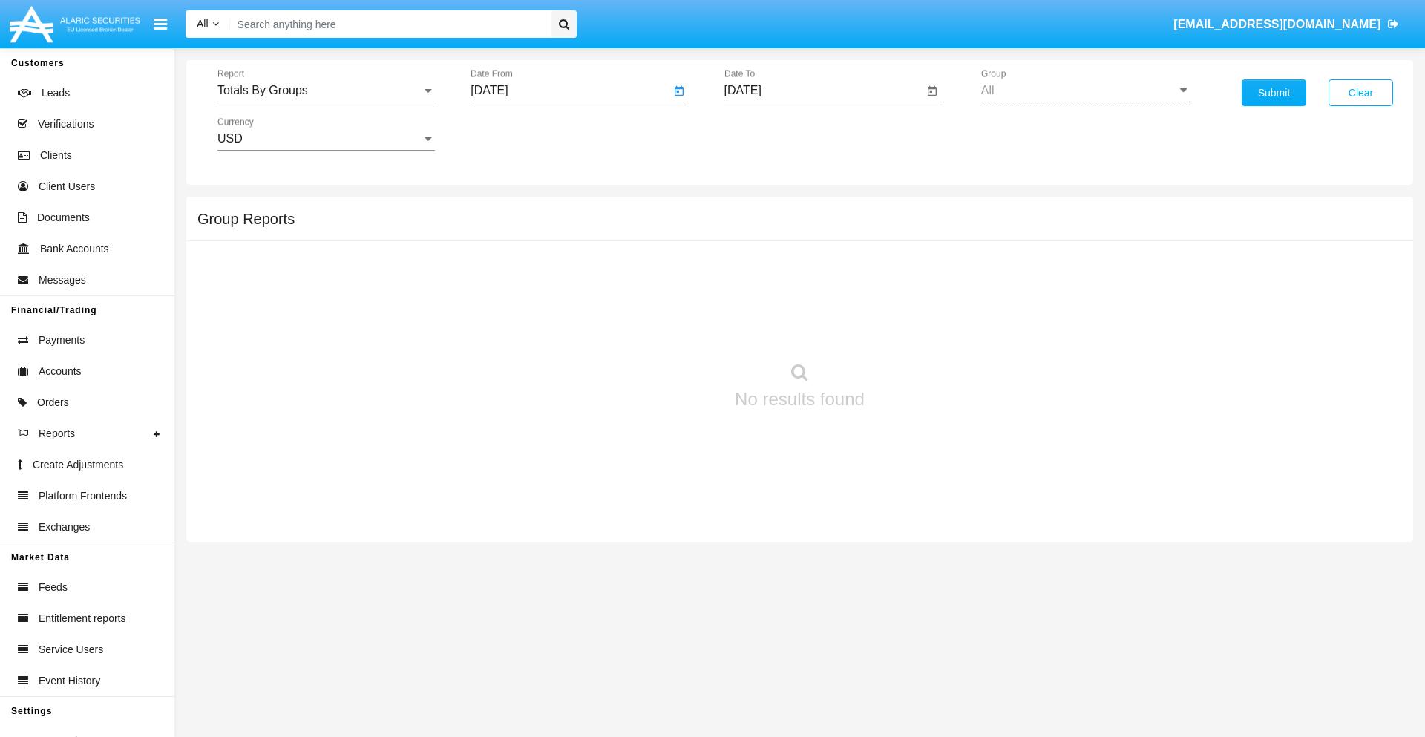
type input "[DATE]"
click at [823, 91] on input "[DATE]" at bounding box center [824, 90] width 200 height 13
click at [773, 134] on span "[DATE]" at bounding box center [760, 134] width 33 height 12
click at [915, 328] on div "2025" at bounding box center [915, 328] width 47 height 27
click at [811, 269] on div "OCT" at bounding box center [811, 268] width 47 height 27
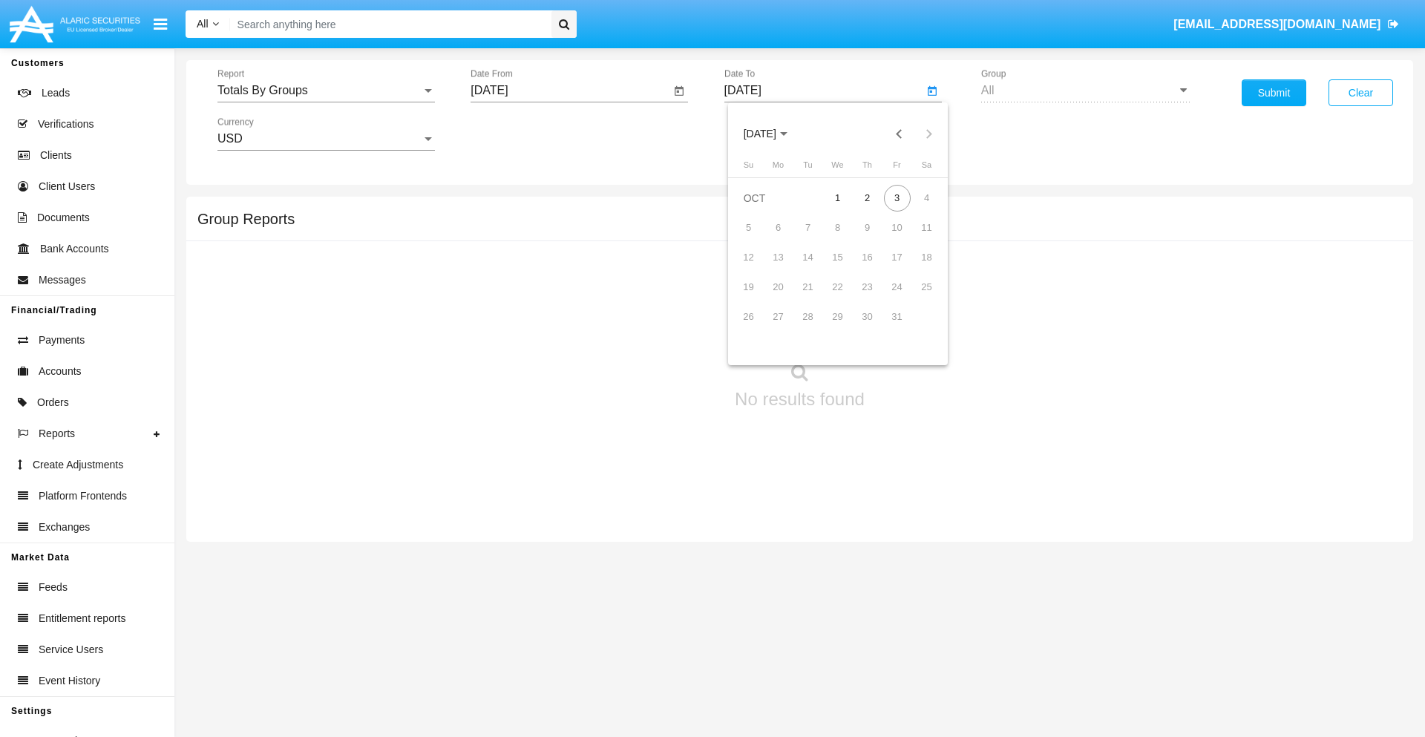
click at [897, 197] on div "3" at bounding box center [897, 198] width 27 height 27
type input "[DATE]"
click at [1274, 93] on button "Submit" at bounding box center [1274, 92] width 65 height 27
click at [326, 91] on span "Report" at bounding box center [319, 90] width 204 height 13
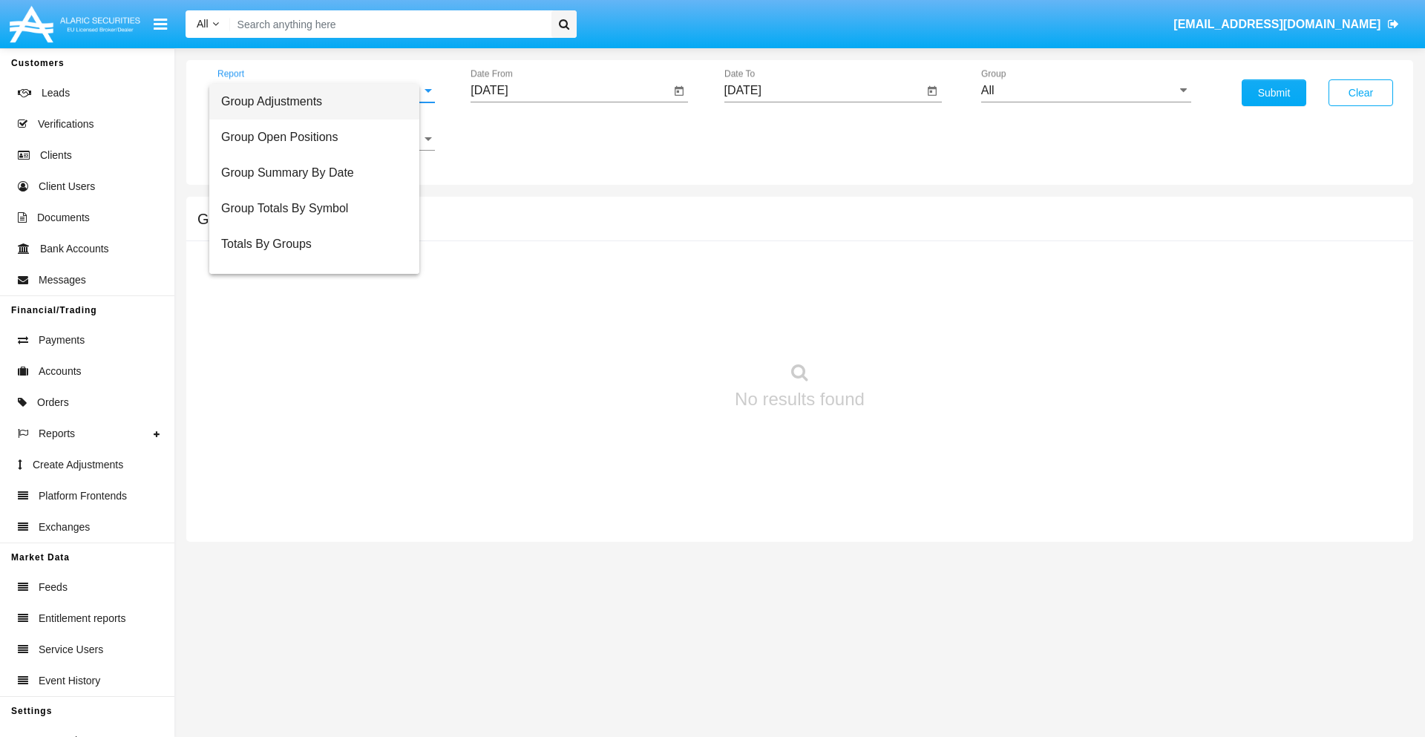
click at [320, 102] on span "Group Adjustments" at bounding box center [314, 102] width 186 height 36
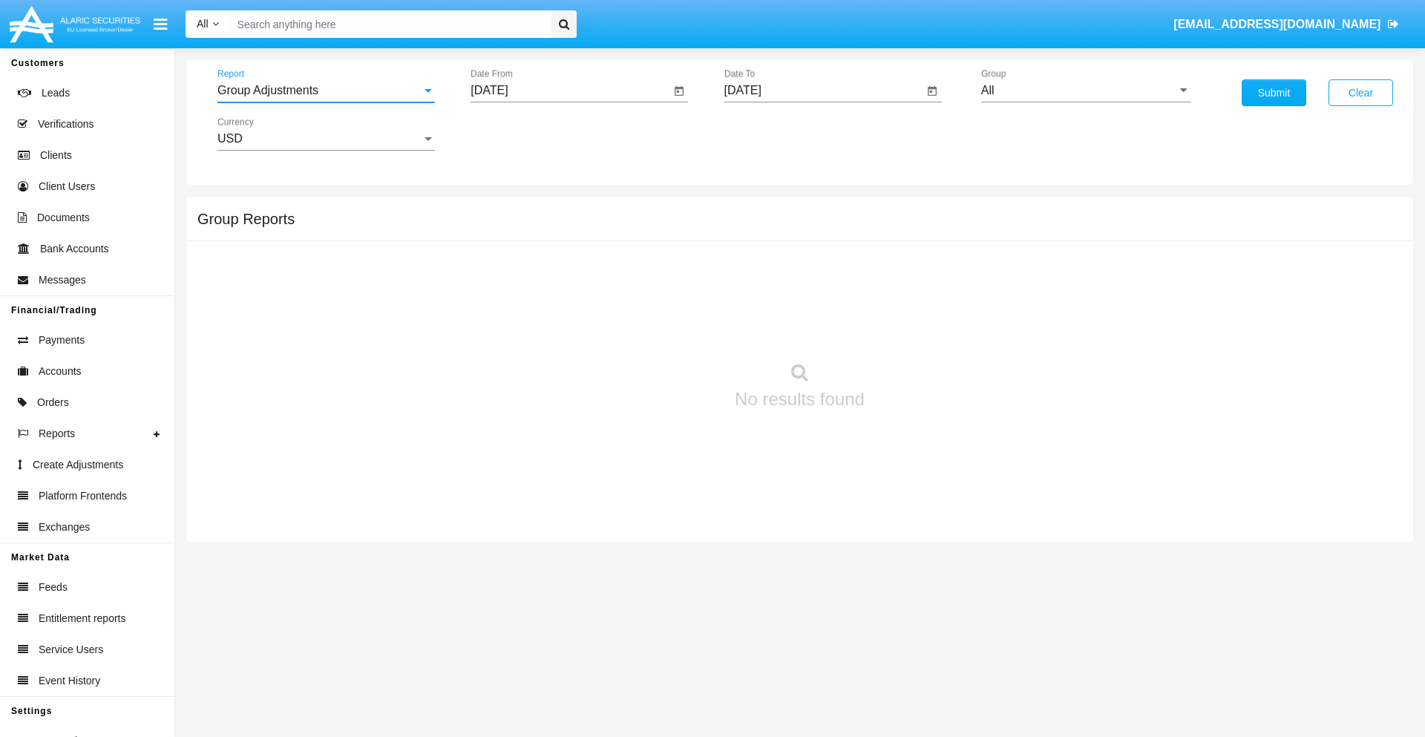
click at [1086, 91] on input "All" at bounding box center [1086, 90] width 210 height 13
click at [1274, 93] on button "Submit" at bounding box center [1274, 92] width 65 height 27
click at [326, 91] on span "Report" at bounding box center [319, 90] width 204 height 13
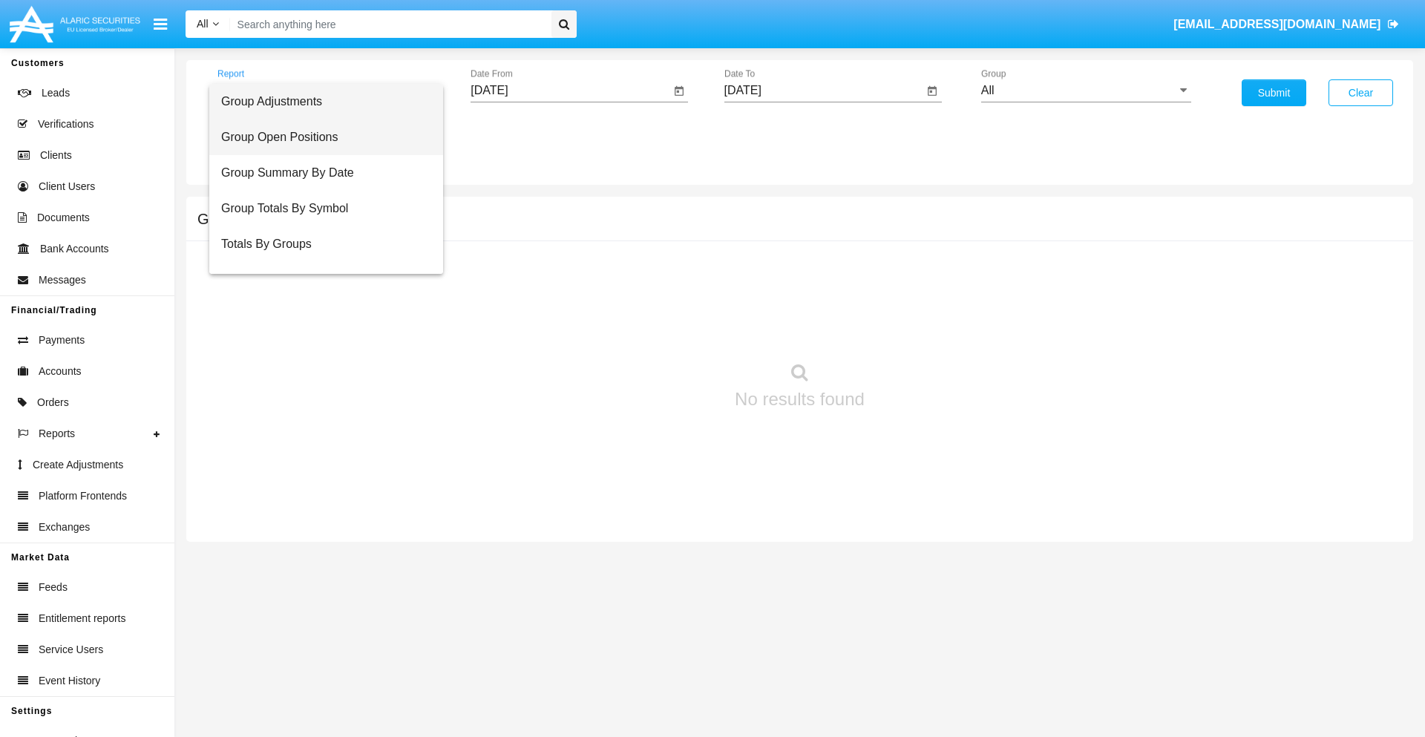
click at [320, 137] on span "Group Open Positions" at bounding box center [326, 138] width 210 height 36
click at [1086, 91] on input "All" at bounding box center [1086, 90] width 210 height 13
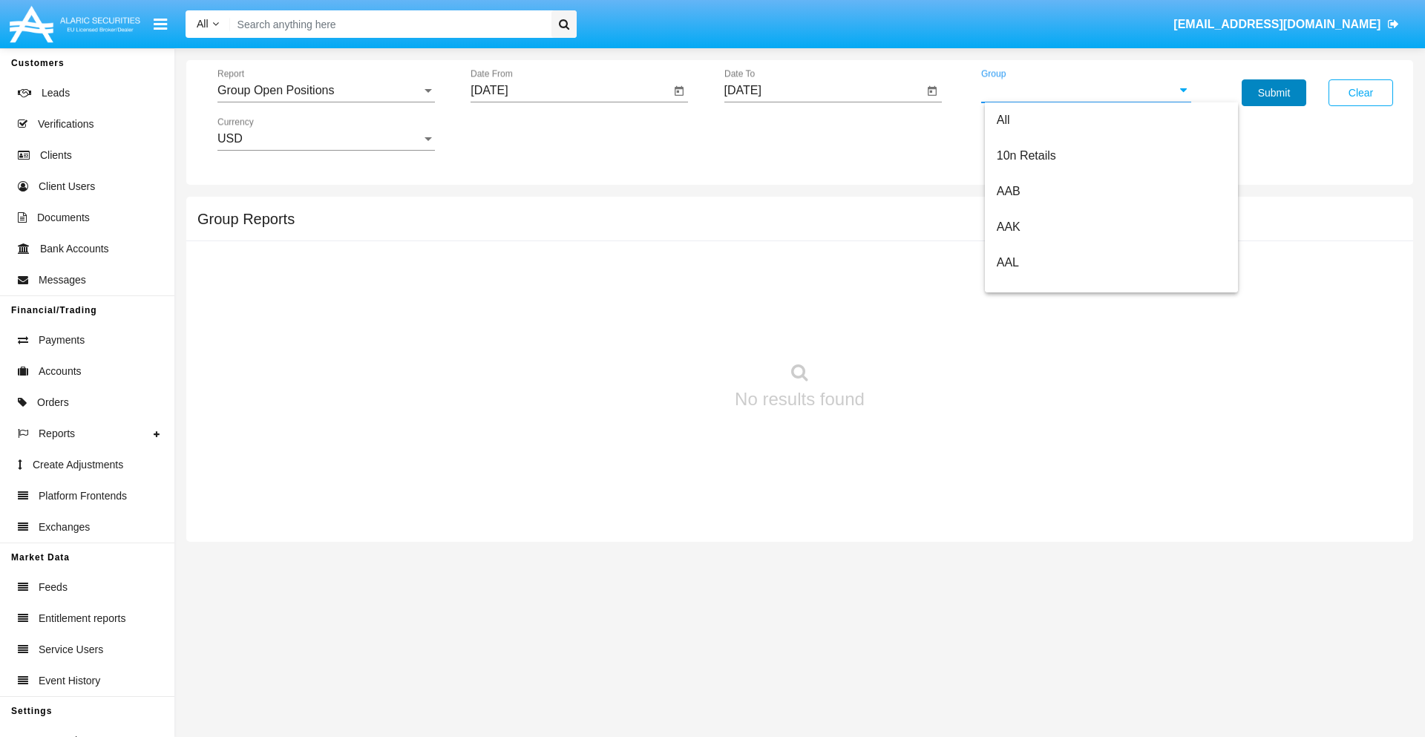
click at [1274, 93] on button "Submit" at bounding box center [1274, 92] width 65 height 27
click at [326, 91] on span "Report" at bounding box center [319, 90] width 204 height 13
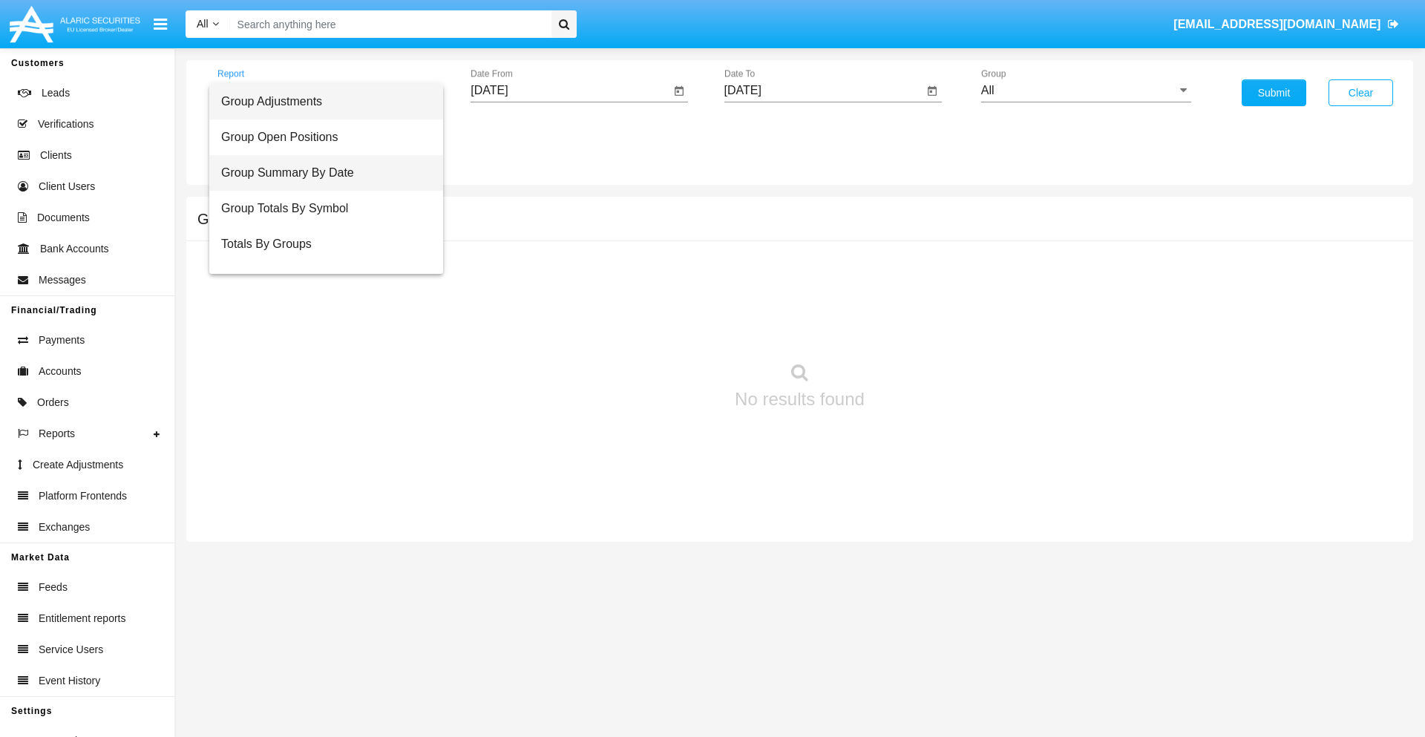
click at [320, 173] on span "Group Summary By Date" at bounding box center [326, 173] width 210 height 36
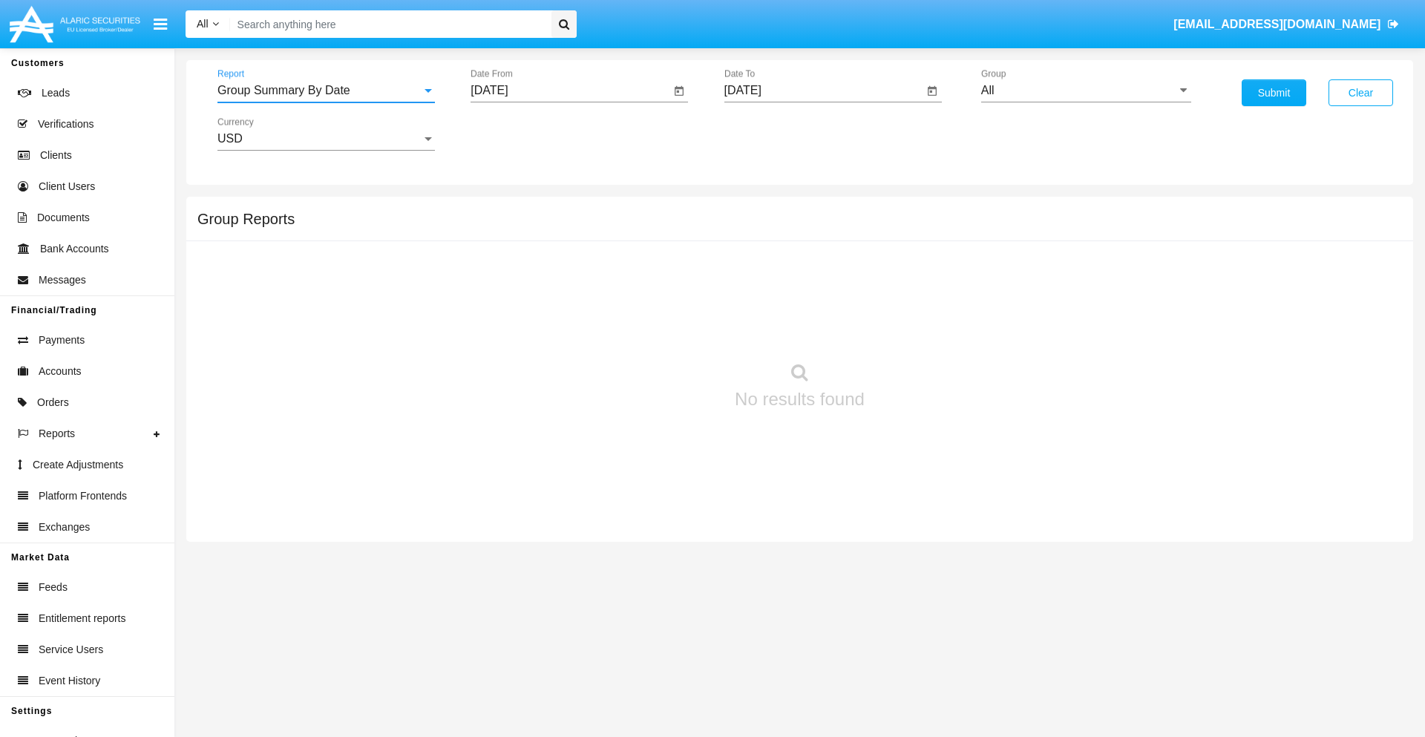
click at [1086, 91] on input "All" at bounding box center [1086, 90] width 210 height 13
click at [1274, 93] on button "Submit" at bounding box center [1274, 92] width 65 height 27
click at [326, 91] on span "Report" at bounding box center [319, 90] width 204 height 13
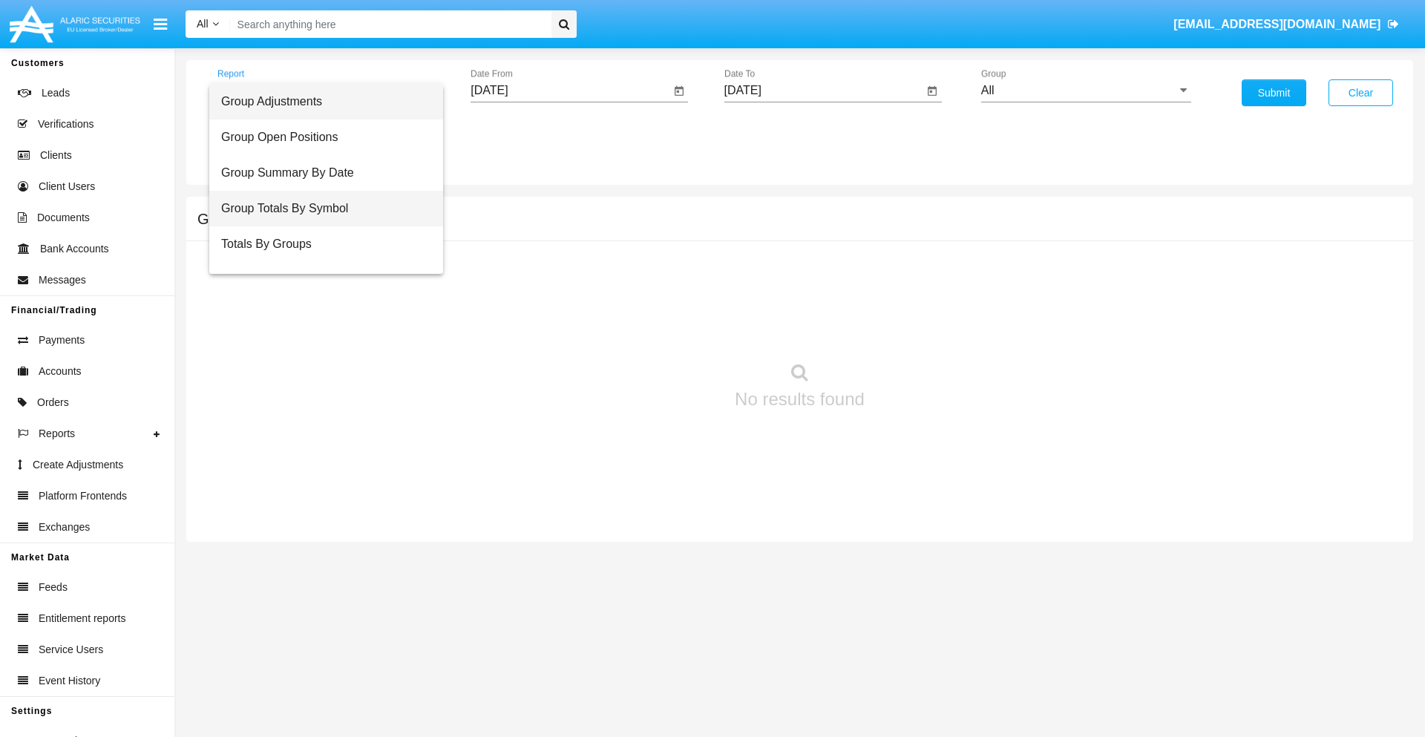
click at [320, 209] on span "Group Totals By Symbol" at bounding box center [326, 209] width 210 height 36
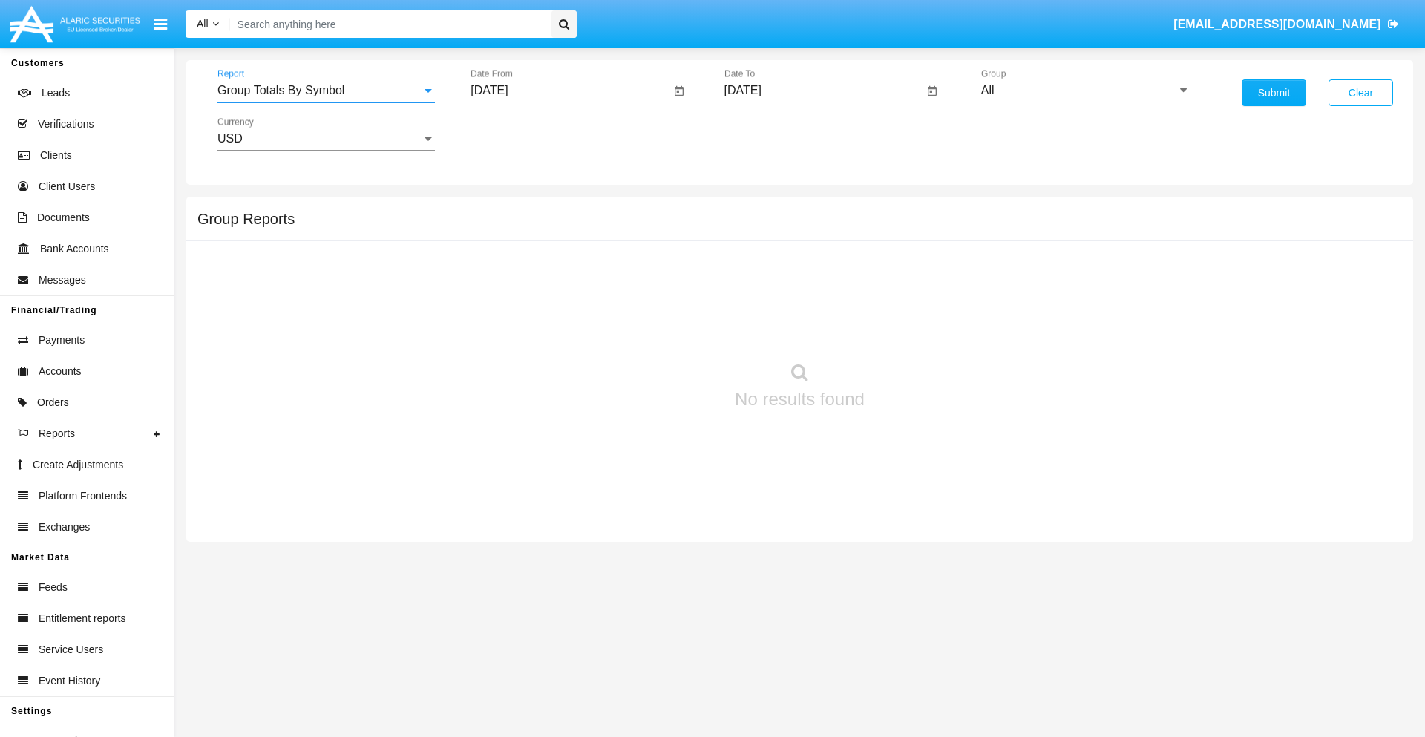
click at [1086, 91] on input "All" at bounding box center [1086, 90] width 210 height 13
click at [1274, 93] on button "Submit" at bounding box center [1274, 92] width 65 height 27
click at [326, 91] on span "Report" at bounding box center [319, 90] width 204 height 13
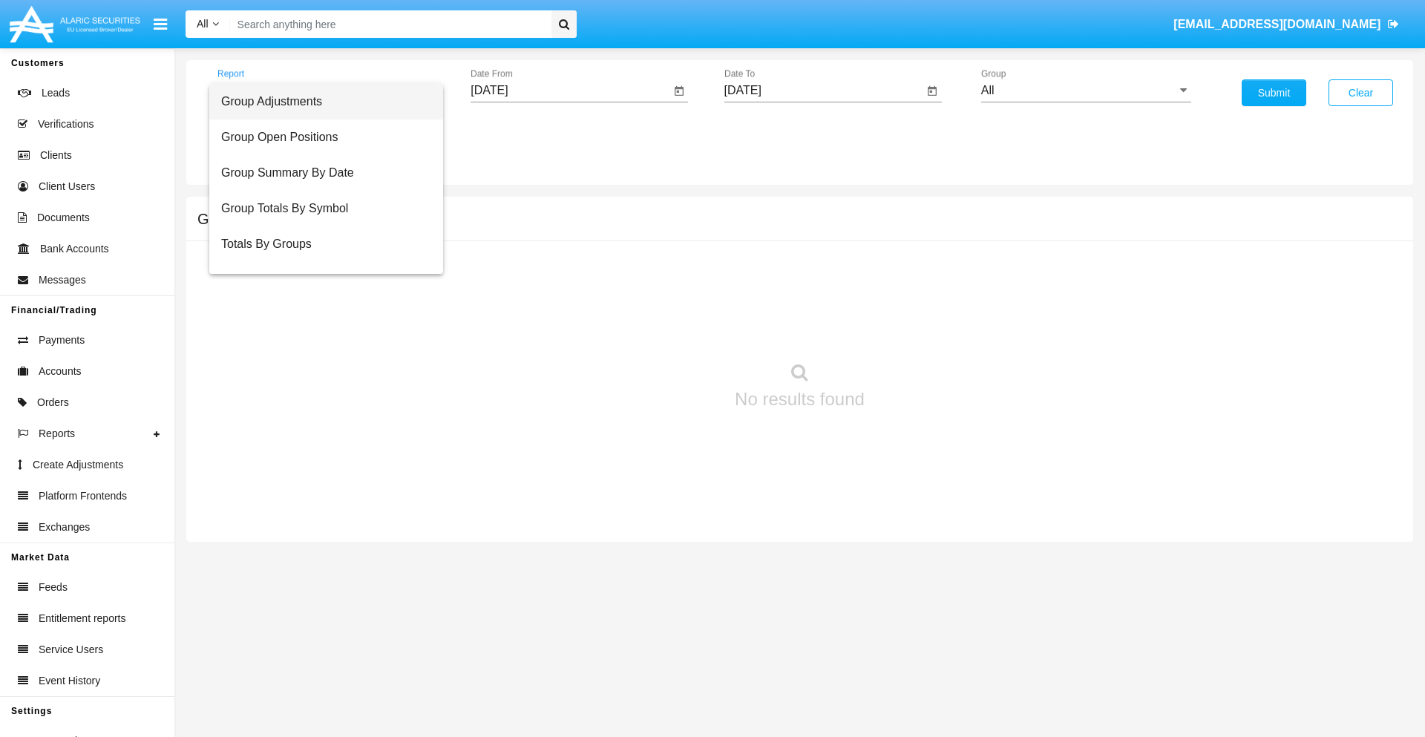
scroll to position [24, 0]
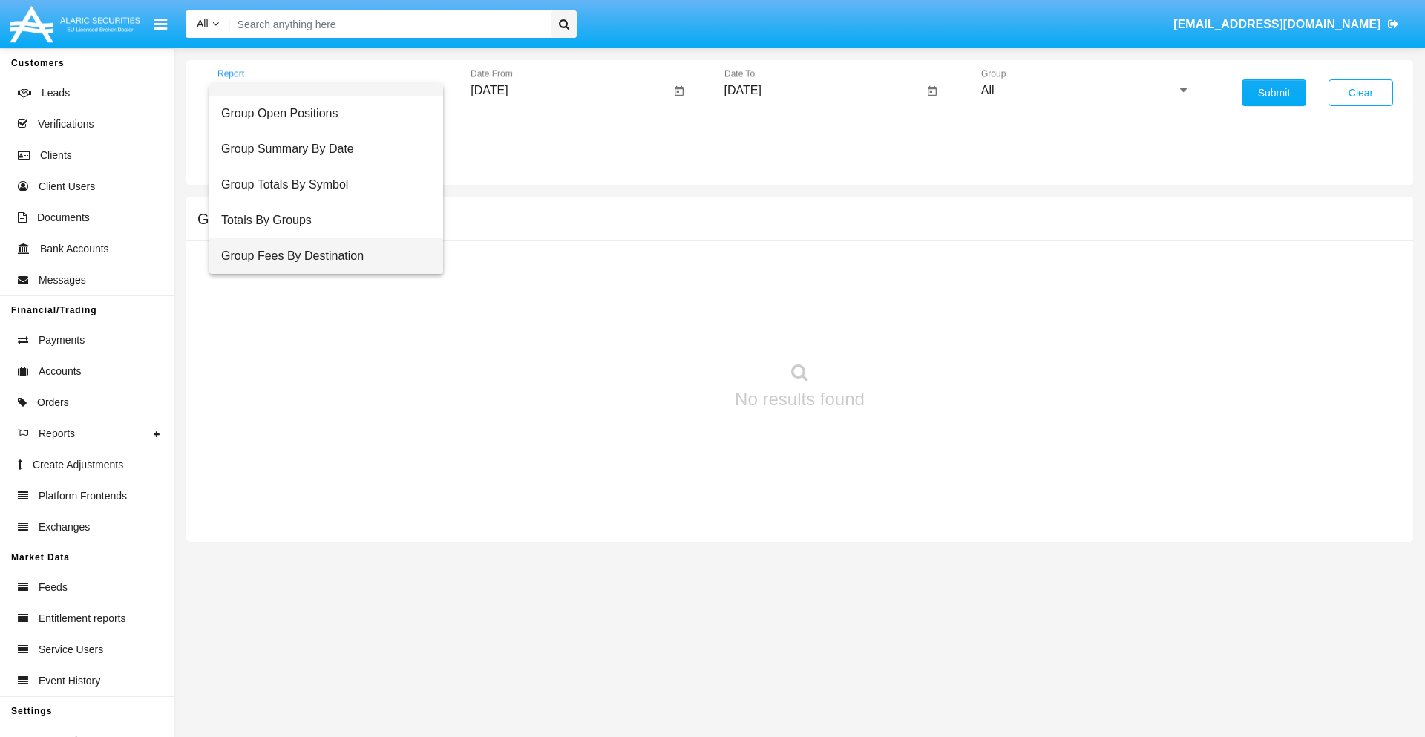
click at [320, 256] on span "Group Fees By Destination" at bounding box center [326, 256] width 210 height 36
click at [1086, 91] on input "All" at bounding box center [1086, 90] width 210 height 13
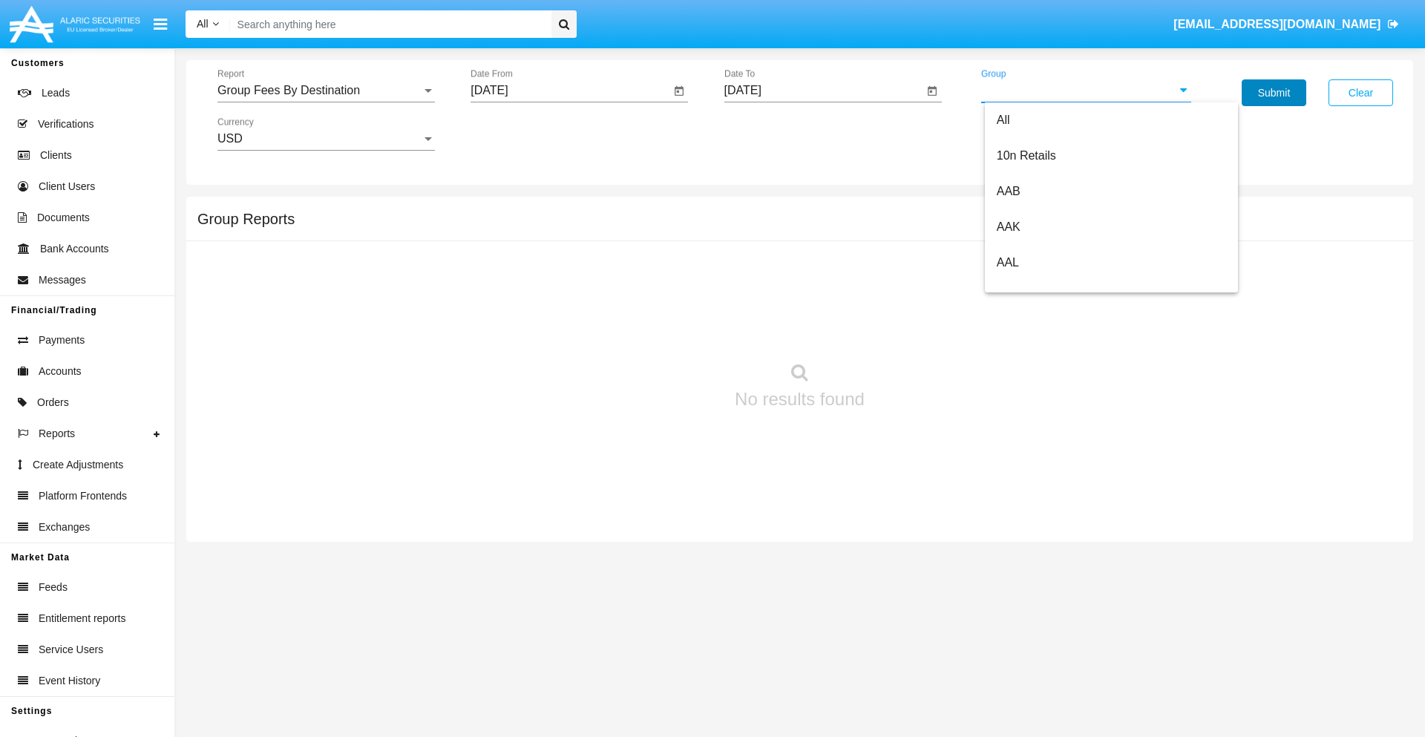
click at [1274, 93] on button "Submit" at bounding box center [1274, 92] width 65 height 27
